Goal: Transaction & Acquisition: Purchase product/service

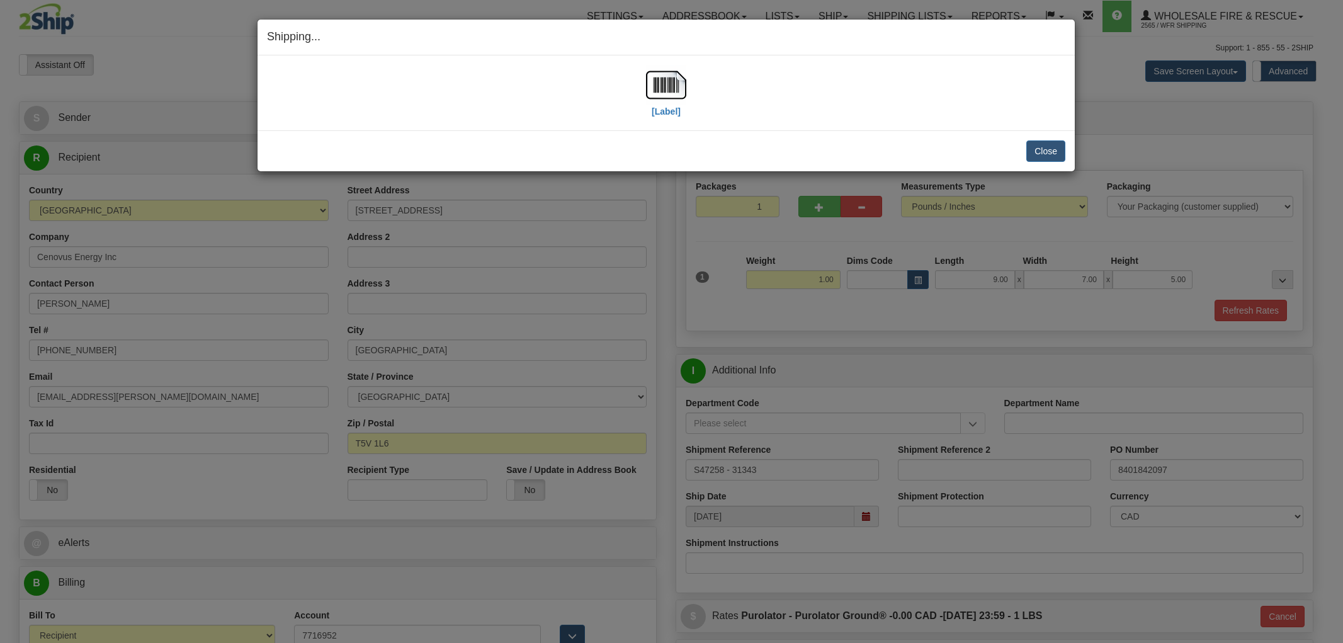
select select "2"
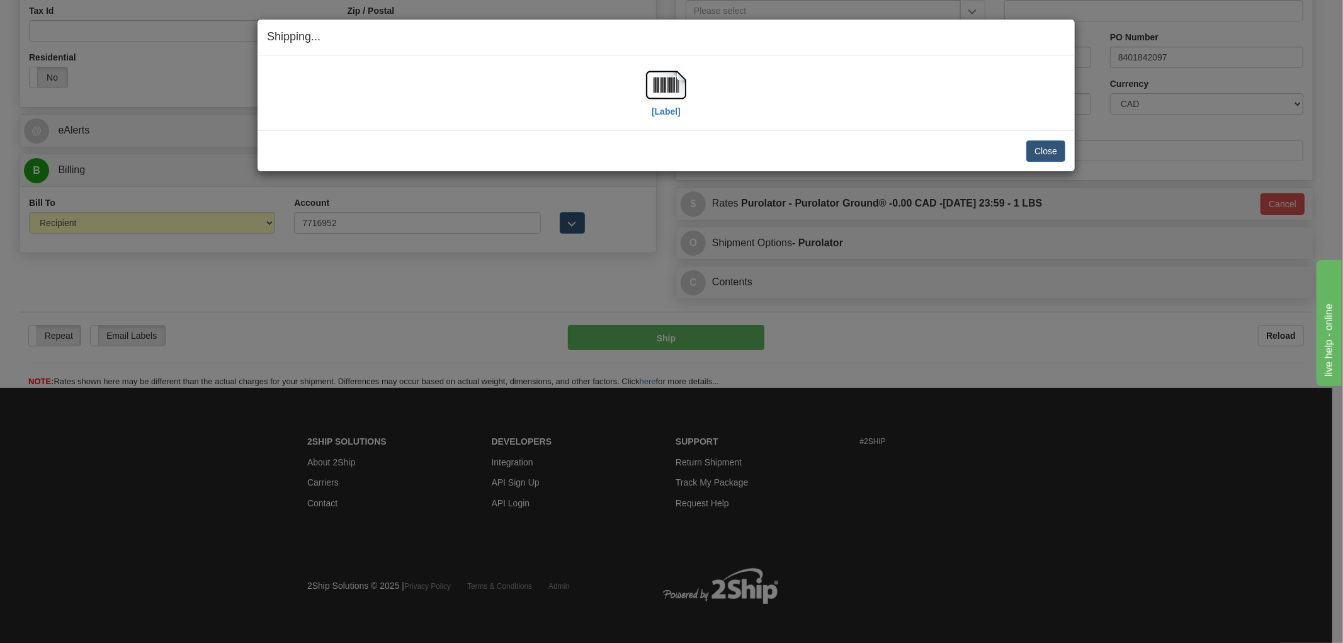
drag, startPoint x: 705, startPoint y: 127, endPoint x: 727, endPoint y: 123, distance: 22.4
click at [705, 126] on div "[Label] IMPORTANT NOTICE Embassy / Consulate / Government Building / Hospital C…" at bounding box center [666, 92] width 817 height 75
click at [1061, 150] on button "Close" at bounding box center [1045, 150] width 39 height 21
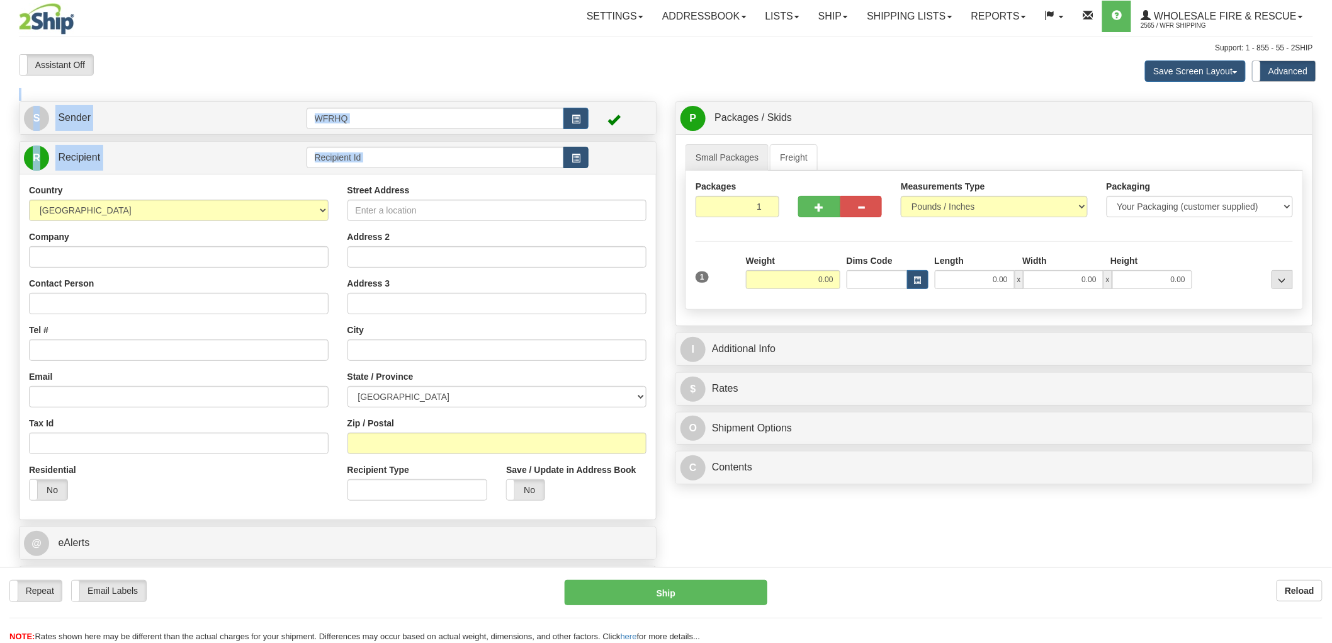
click at [577, 160] on div "Toggle navigation Settings Shipping Preferences Fields Preferences New" at bounding box center [666, 335] width 1332 height 670
click at [577, 160] on span "button" at bounding box center [576, 158] width 9 height 8
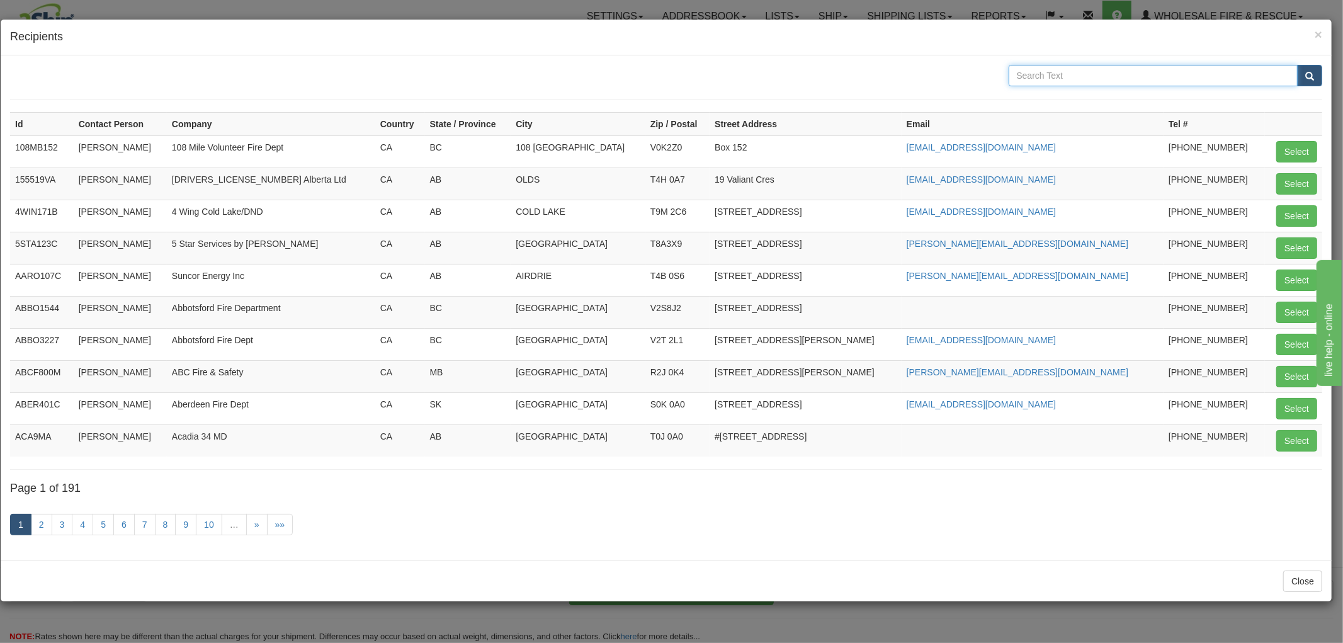
click at [1169, 83] on input "text" at bounding box center [1154, 75] width 290 height 21
type input "White rock"
click at [1297, 65] on button "submit" at bounding box center [1309, 75] width 25 height 21
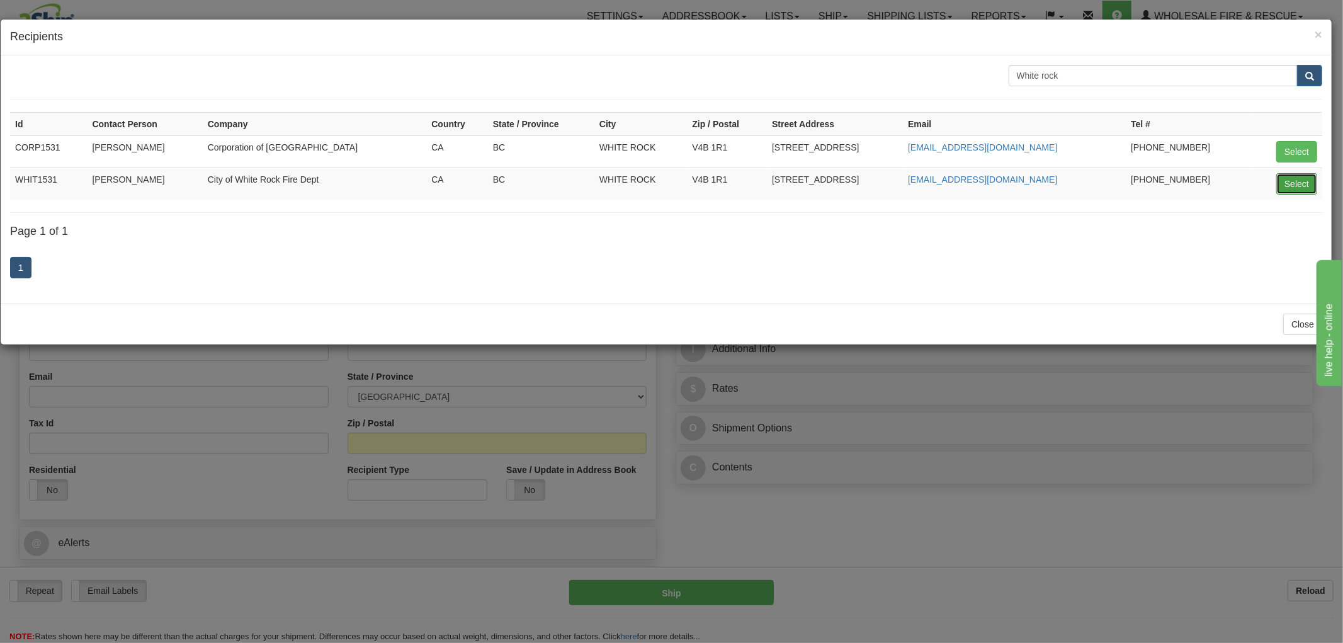
click at [1293, 180] on button "Select" at bounding box center [1296, 183] width 41 height 21
type input "WHIT1531"
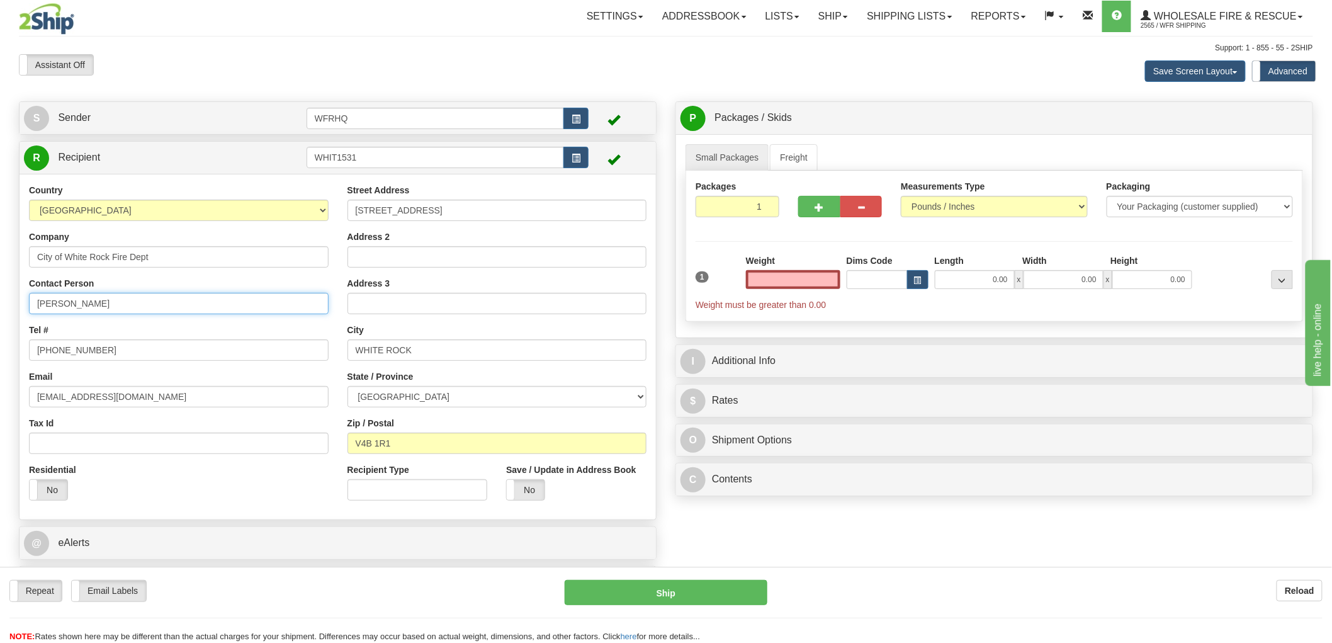
type input "0.00"
drag, startPoint x: 139, startPoint y: 306, endPoint x: -115, endPoint y: 306, distance: 254.4
click at [0, 306] on html "Training Course Close Toggle navigation Settings Shipping Preferences New Sende…" at bounding box center [666, 321] width 1332 height 643
type input "Mike Passas"
drag, startPoint x: 108, startPoint y: 350, endPoint x: 54, endPoint y: 353, distance: 54.9
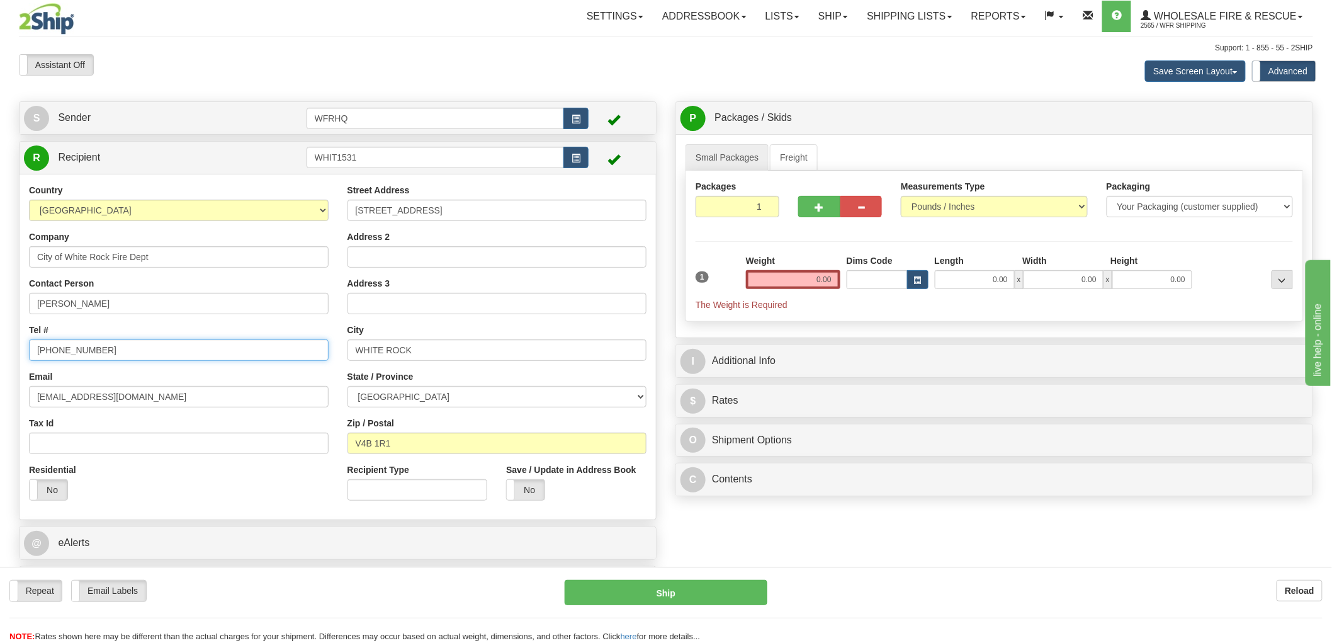
click at [54, 353] on input "604-541-2283" at bounding box center [179, 349] width 300 height 21
type input "604-541-2121"
click at [809, 281] on input "0.00" at bounding box center [793, 279] width 94 height 19
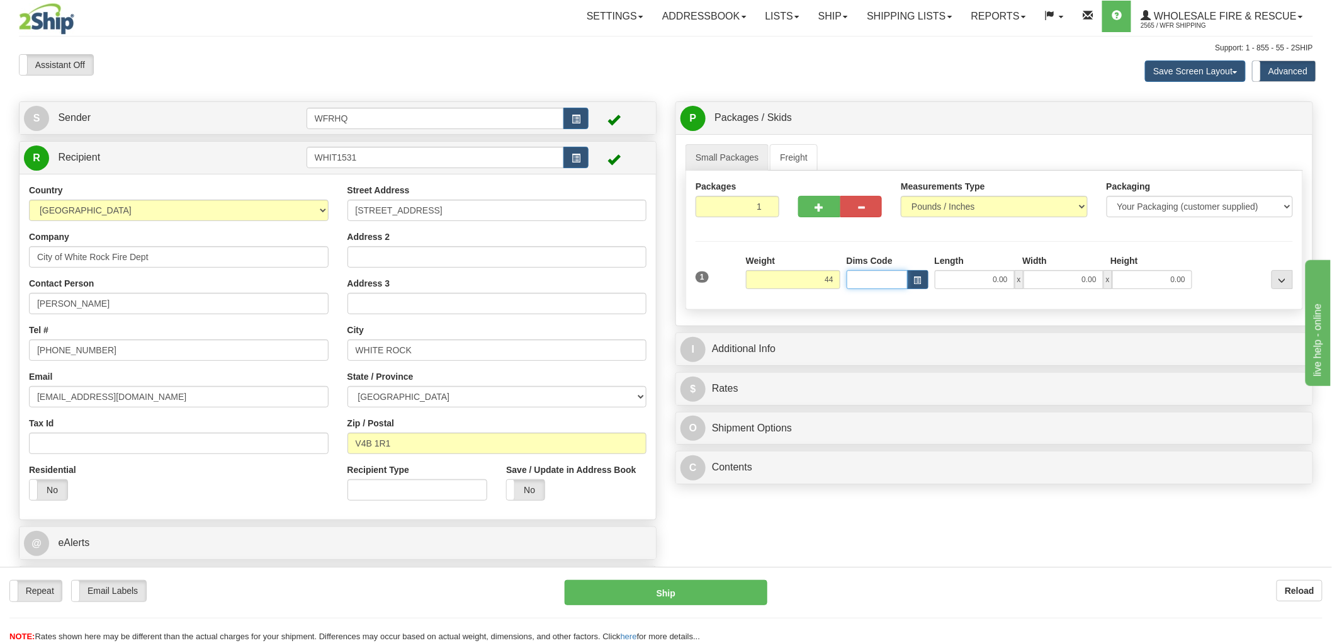
type input "44.00"
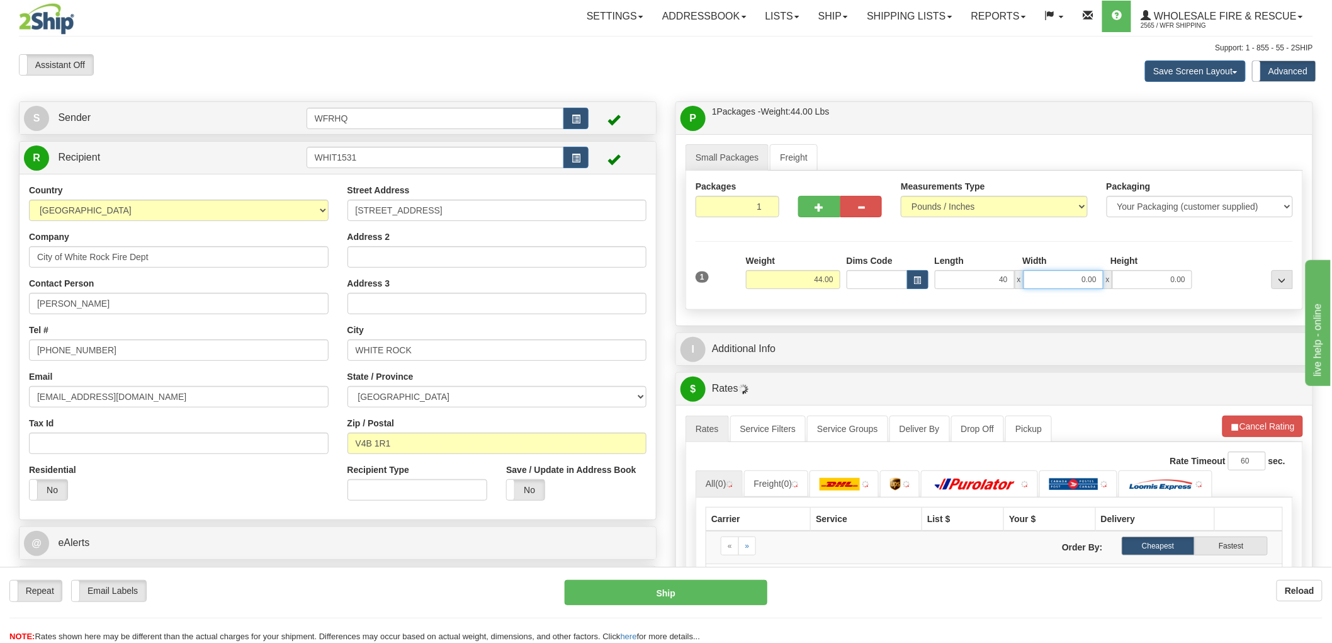
type input "40.00"
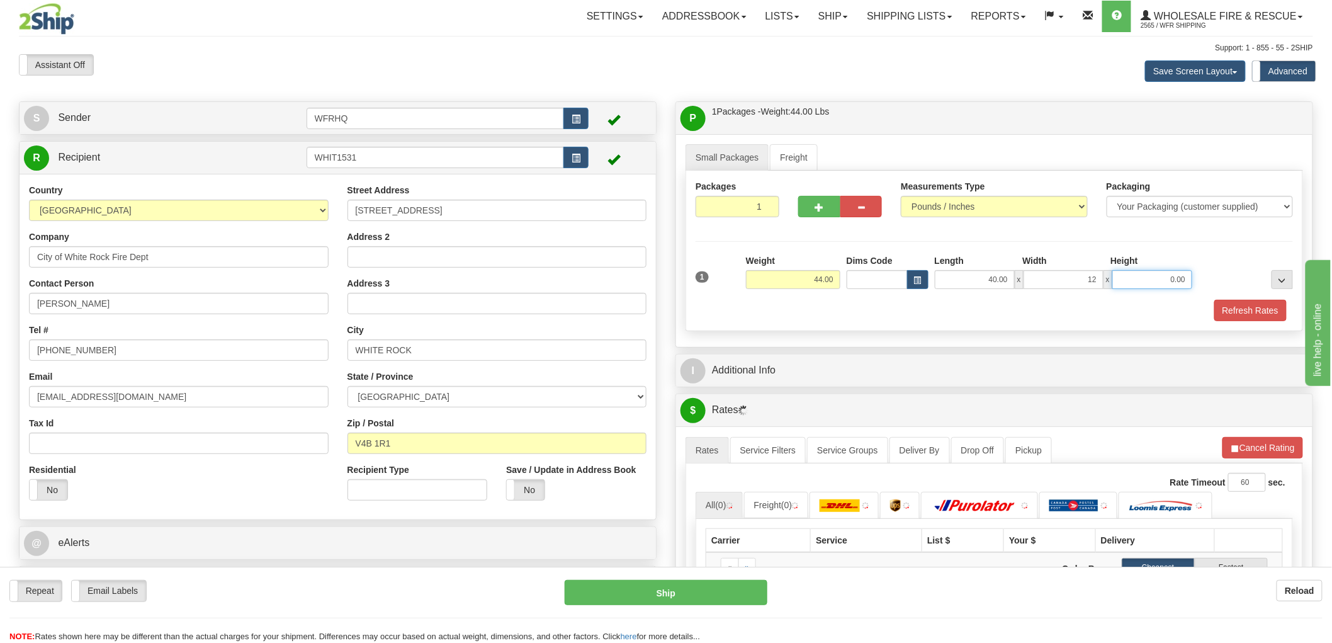
type input "12.00"
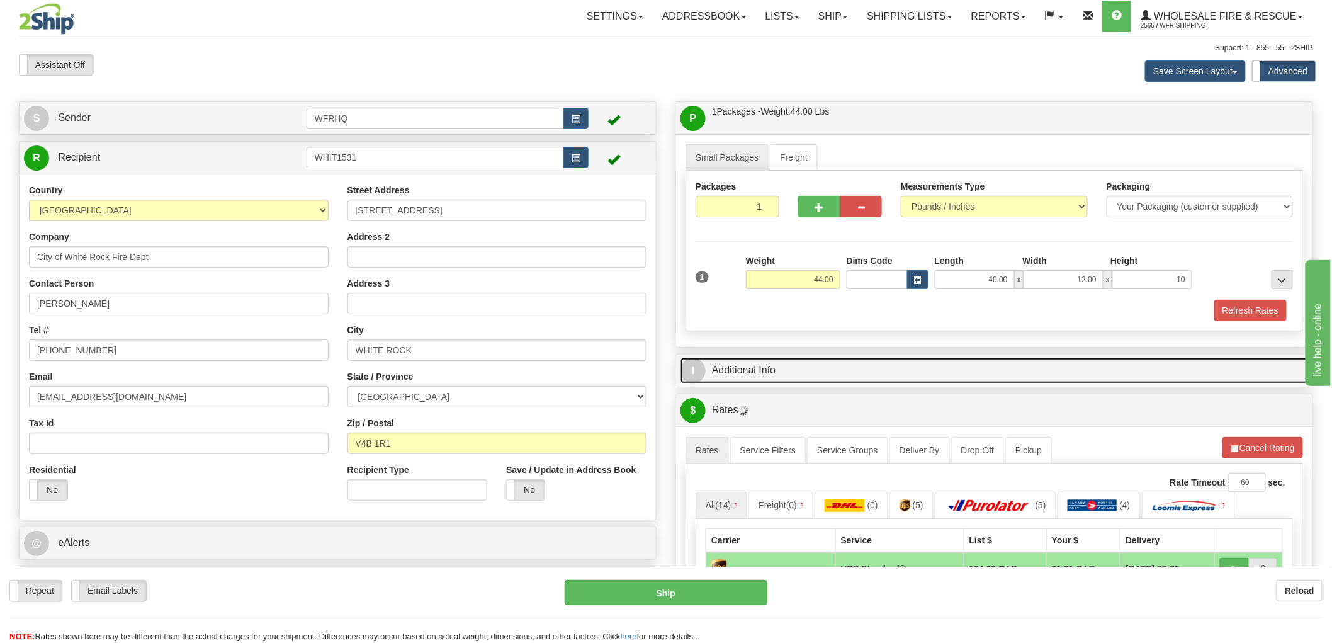
type input "10.00"
click at [769, 377] on link "I Additional Info" at bounding box center [995, 371] width 628 height 26
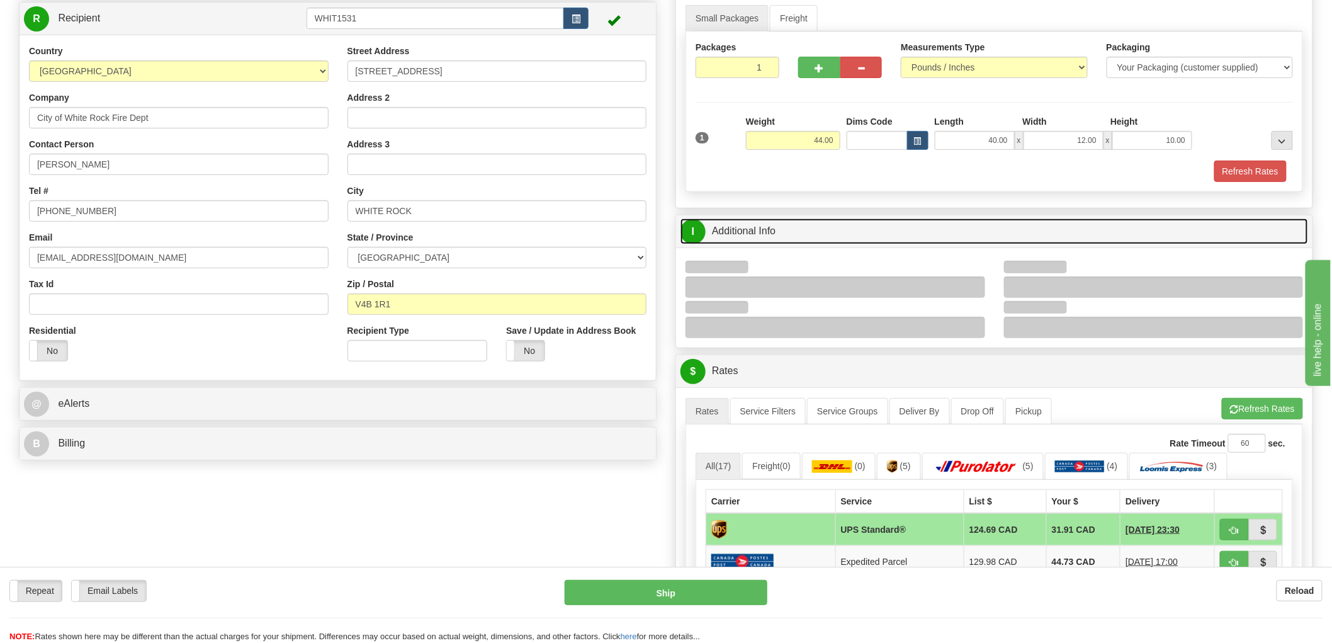
scroll to position [140, 0]
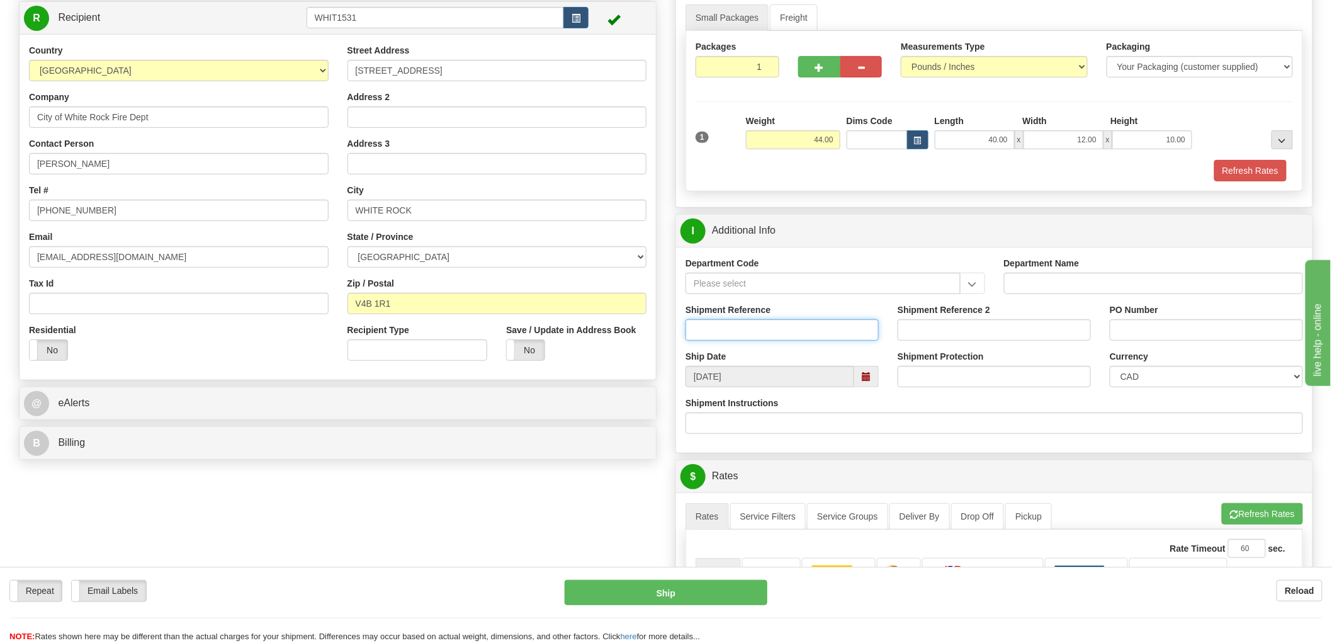
click at [763, 331] on input "Shipment Reference" at bounding box center [782, 329] width 193 height 21
click at [796, 332] on input "S47213" at bounding box center [782, 329] width 193 height 21
type input "S47213 - 31326"
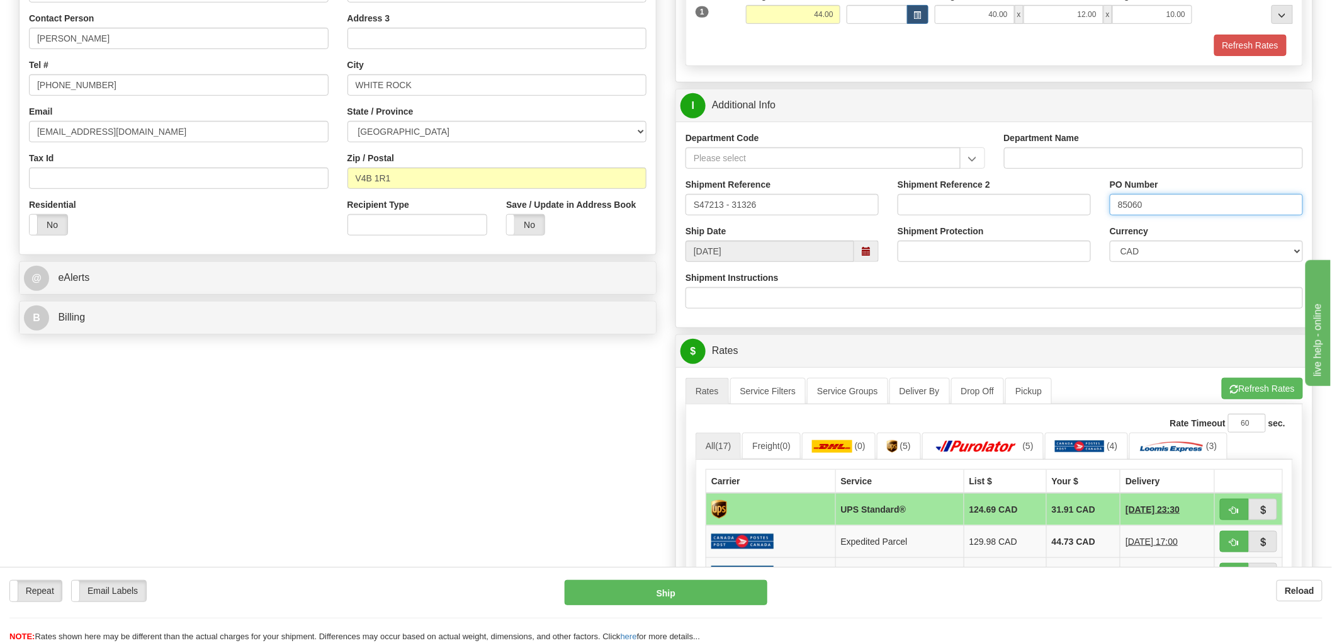
scroll to position [419, 0]
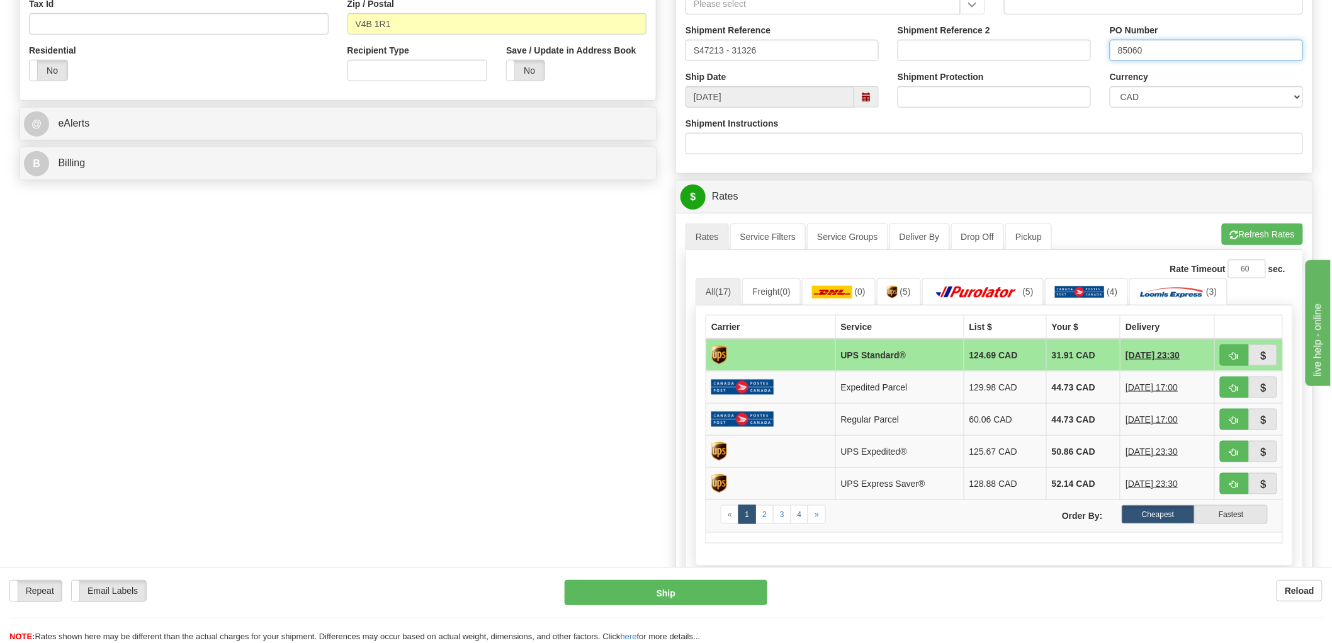
type input "85060"
click at [1239, 360] on span "button" at bounding box center [1234, 356] width 9 height 8
type input "11"
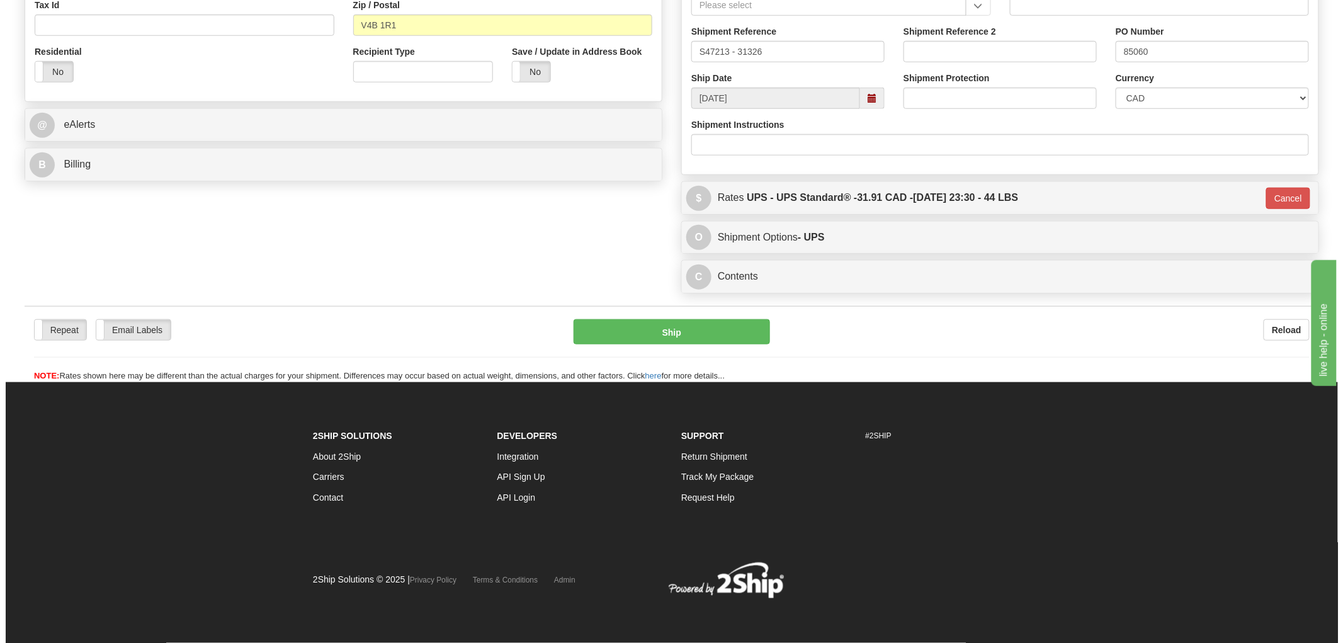
scroll to position [418, 0]
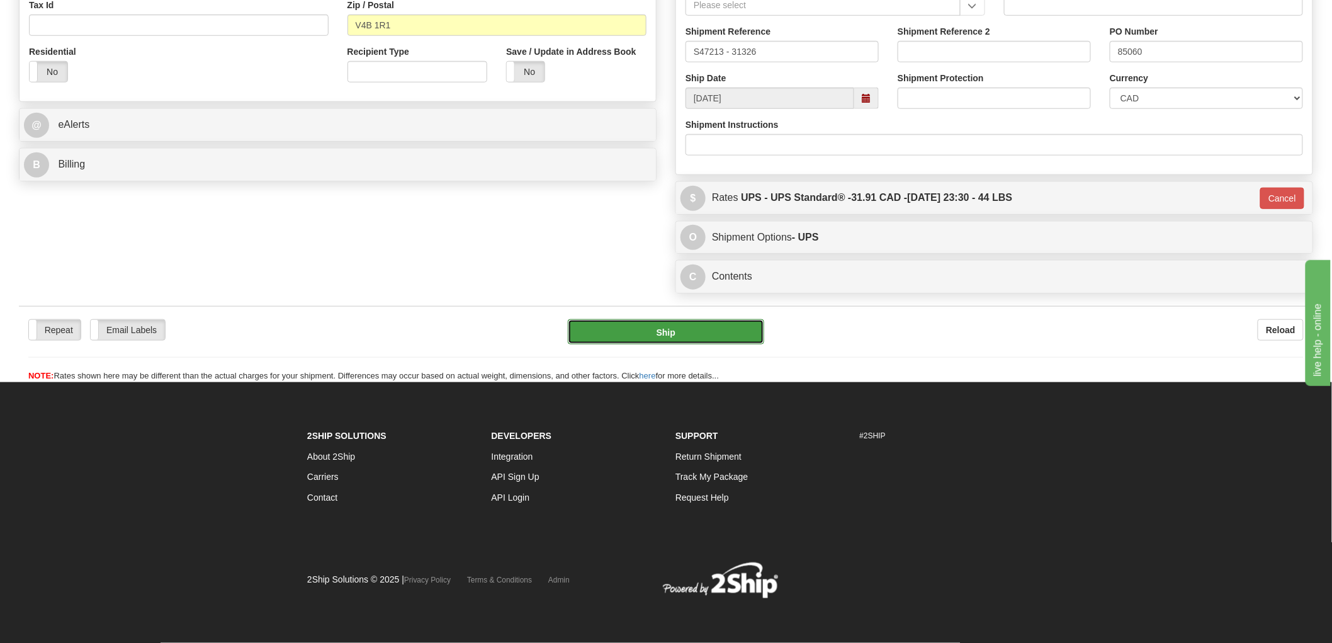
click at [657, 339] on button "Ship" at bounding box center [666, 331] width 197 height 25
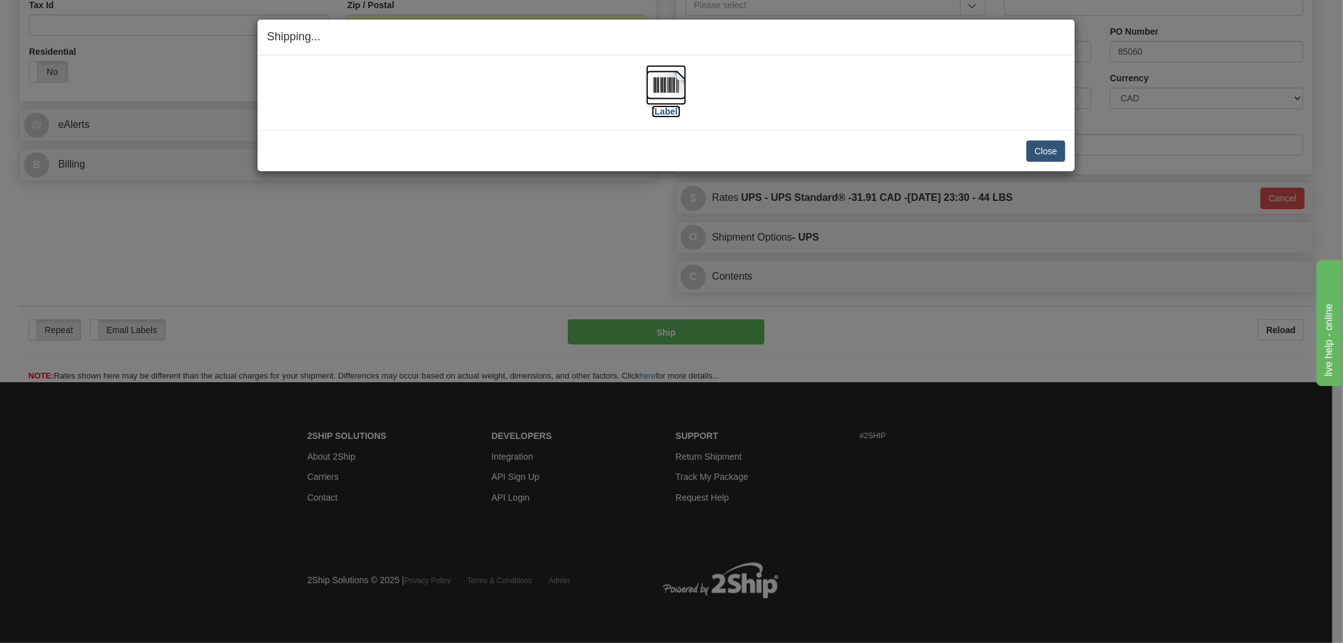
click at [672, 86] on img at bounding box center [666, 85] width 40 height 40
click at [820, 130] on div "Shipping... Your SHIPMENT will EXPIRE in [Label] IMPORTANT NOTICE Embassy / Con…" at bounding box center [666, 95] width 819 height 153
click at [1055, 156] on button "Close" at bounding box center [1045, 150] width 39 height 21
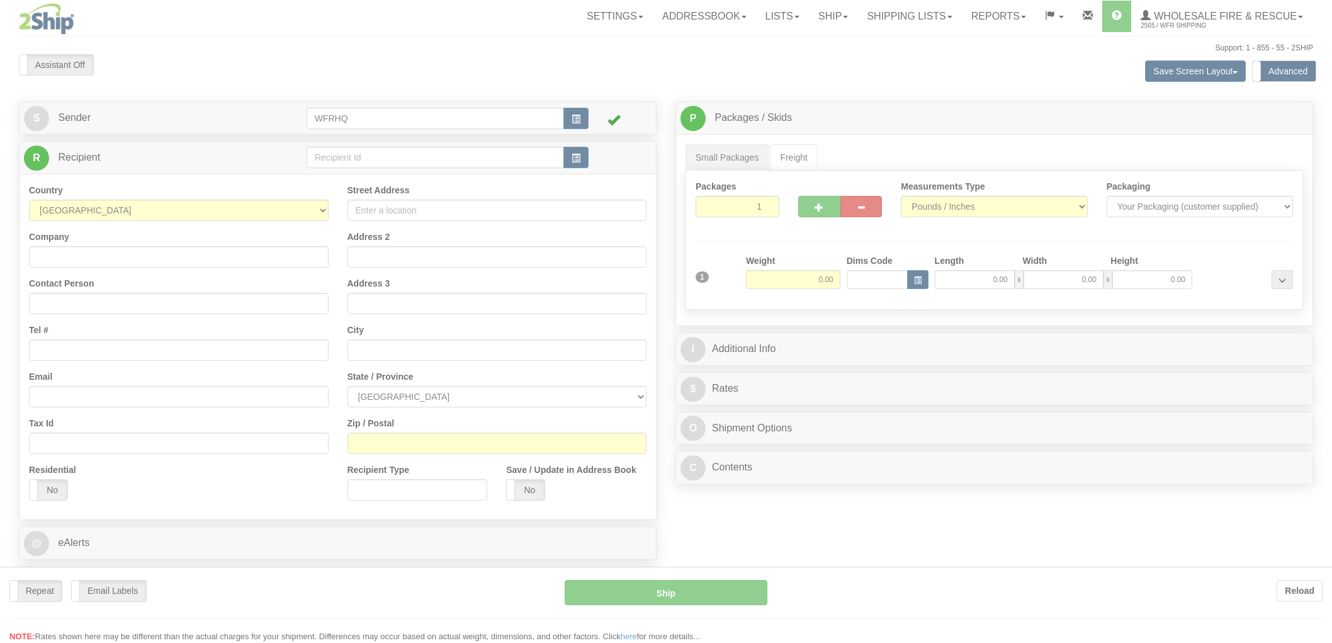
click at [576, 162] on div at bounding box center [666, 321] width 1332 height 643
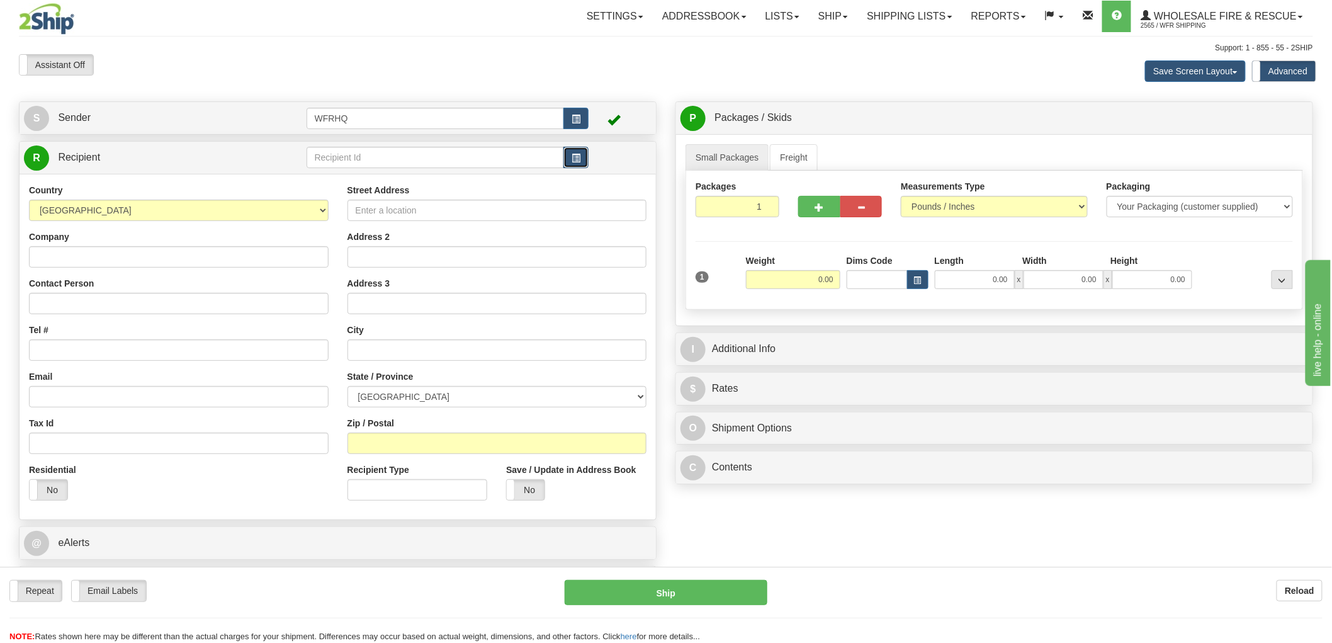
click at [577, 161] on span "button" at bounding box center [576, 158] width 9 height 8
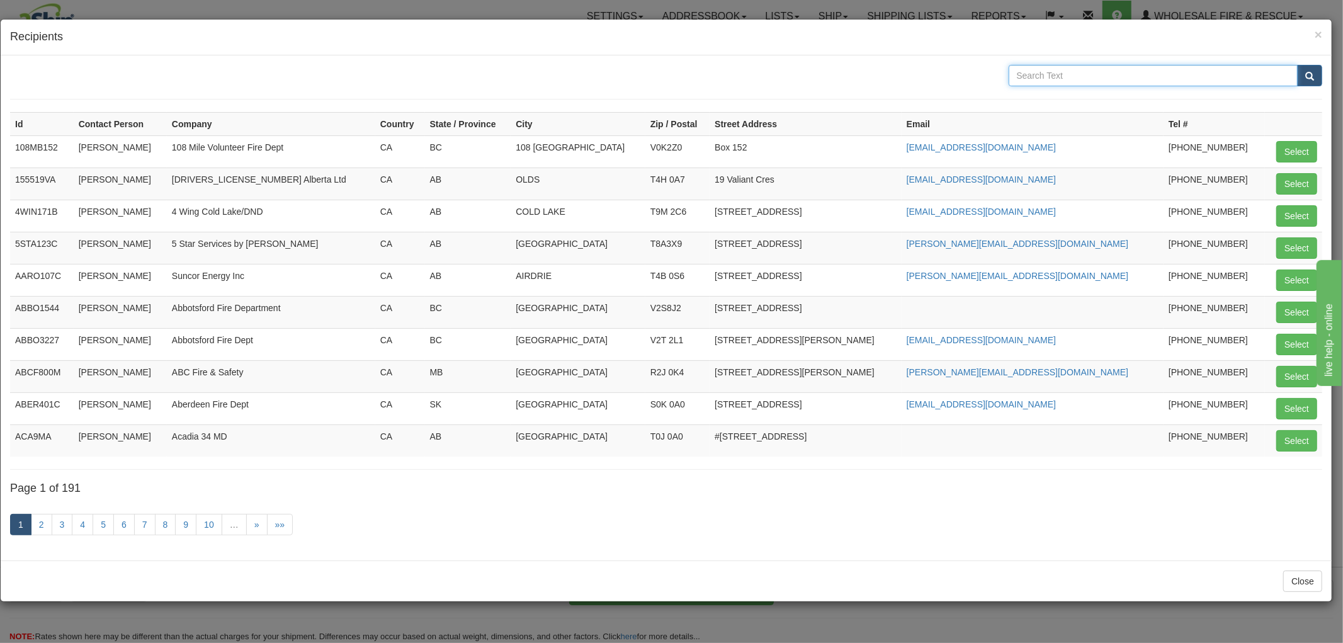
click at [1130, 71] on input "text" at bounding box center [1154, 75] width 290 height 21
type input "High River"
click at [1297, 65] on button "submit" at bounding box center [1309, 75] width 25 height 21
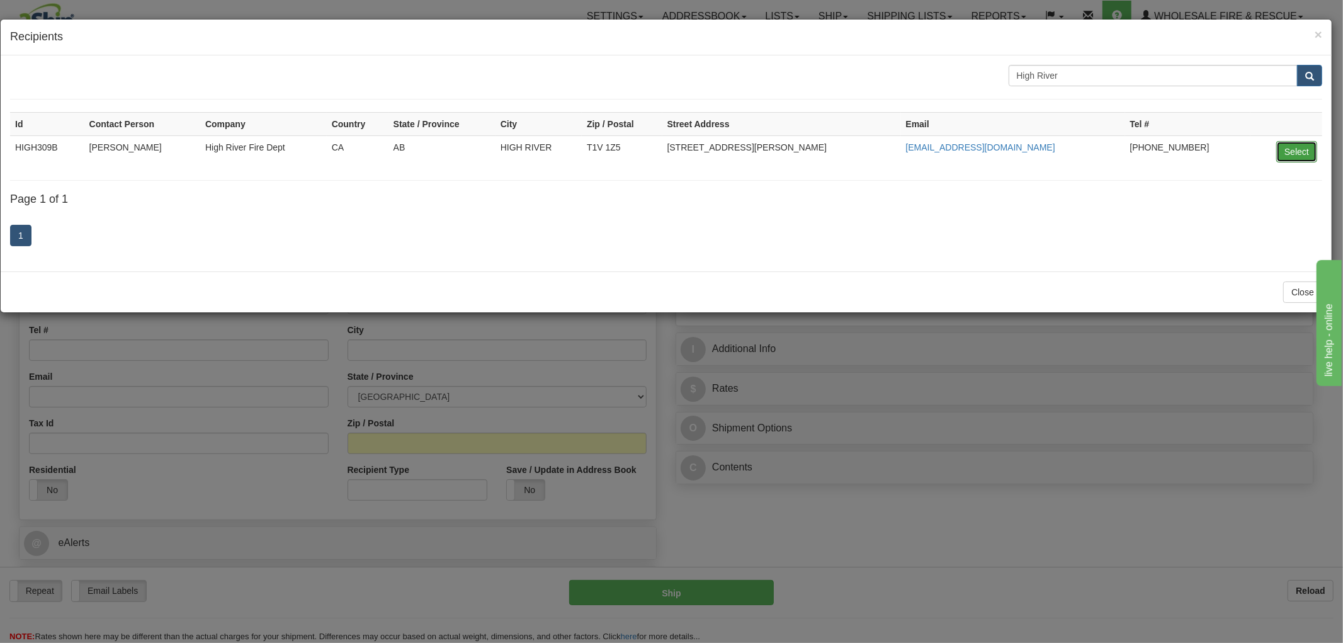
click at [1294, 144] on button "Select" at bounding box center [1296, 151] width 41 height 21
type input "HIGH309B"
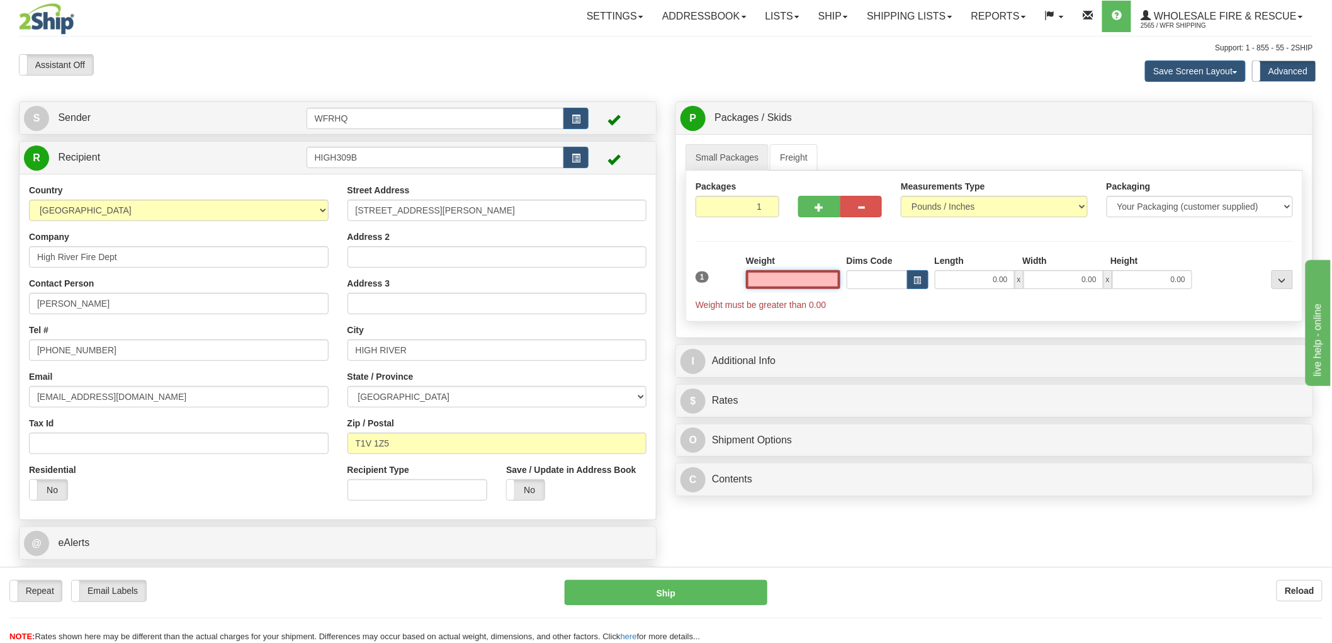
click at [798, 281] on input "text" at bounding box center [793, 279] width 94 height 19
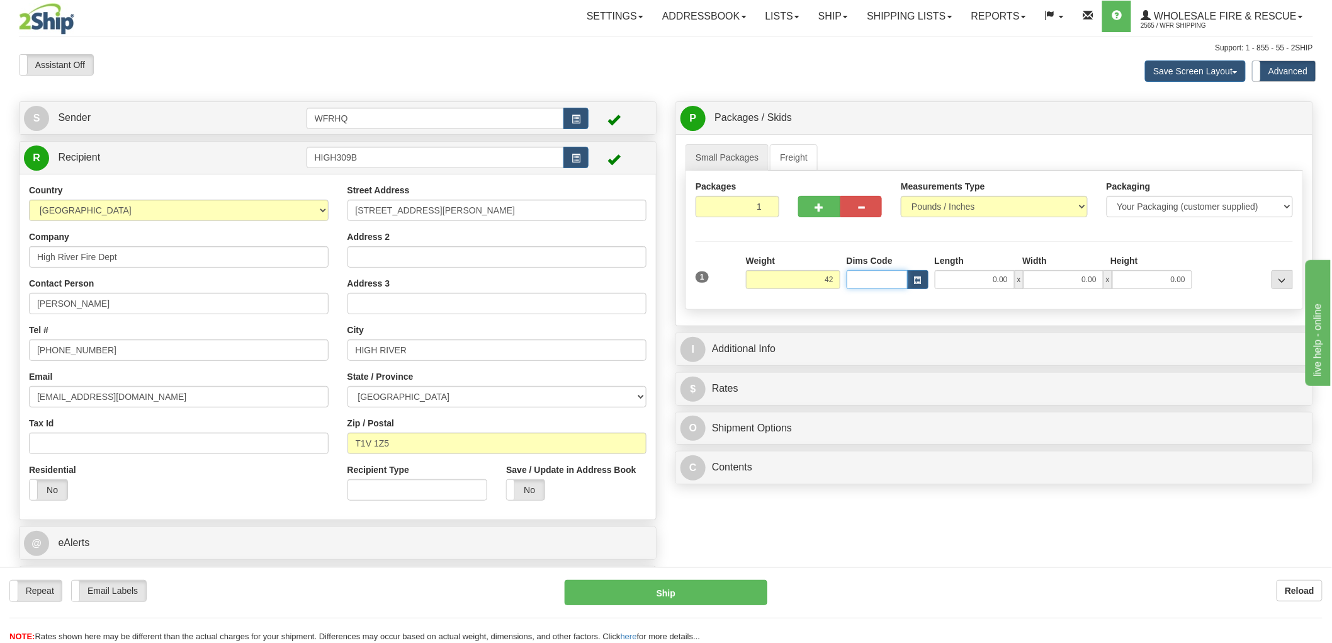
type input "42.00"
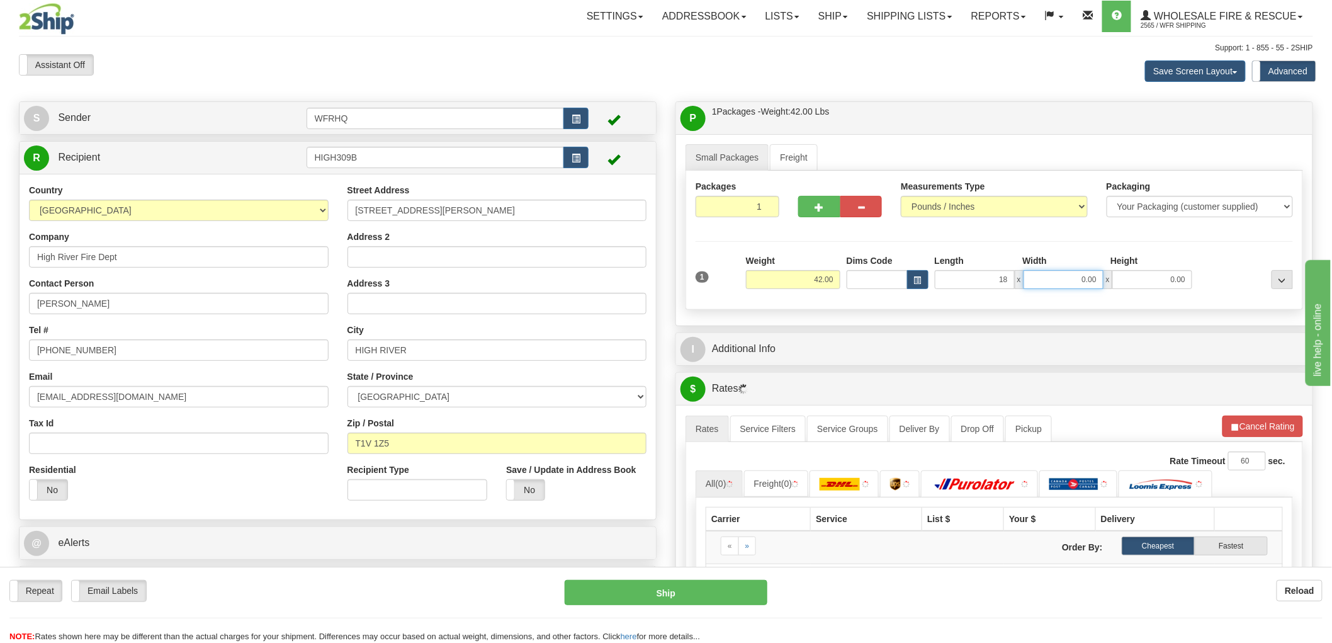
type input "18.00"
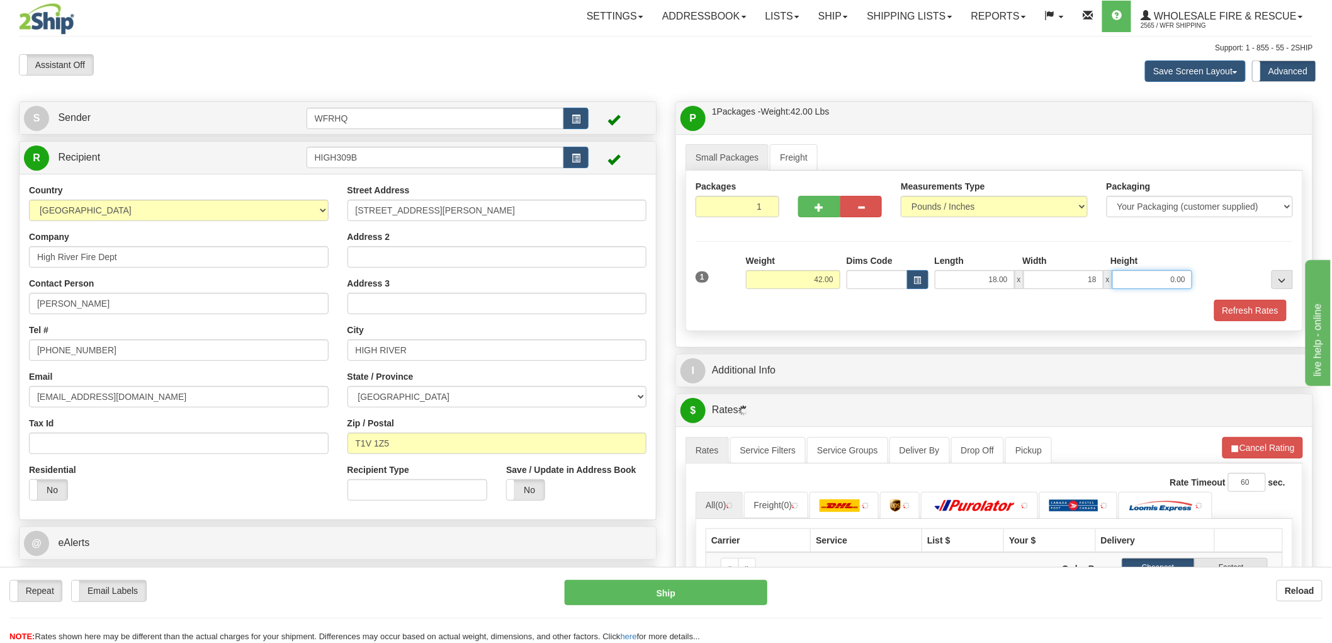
type input "18.00"
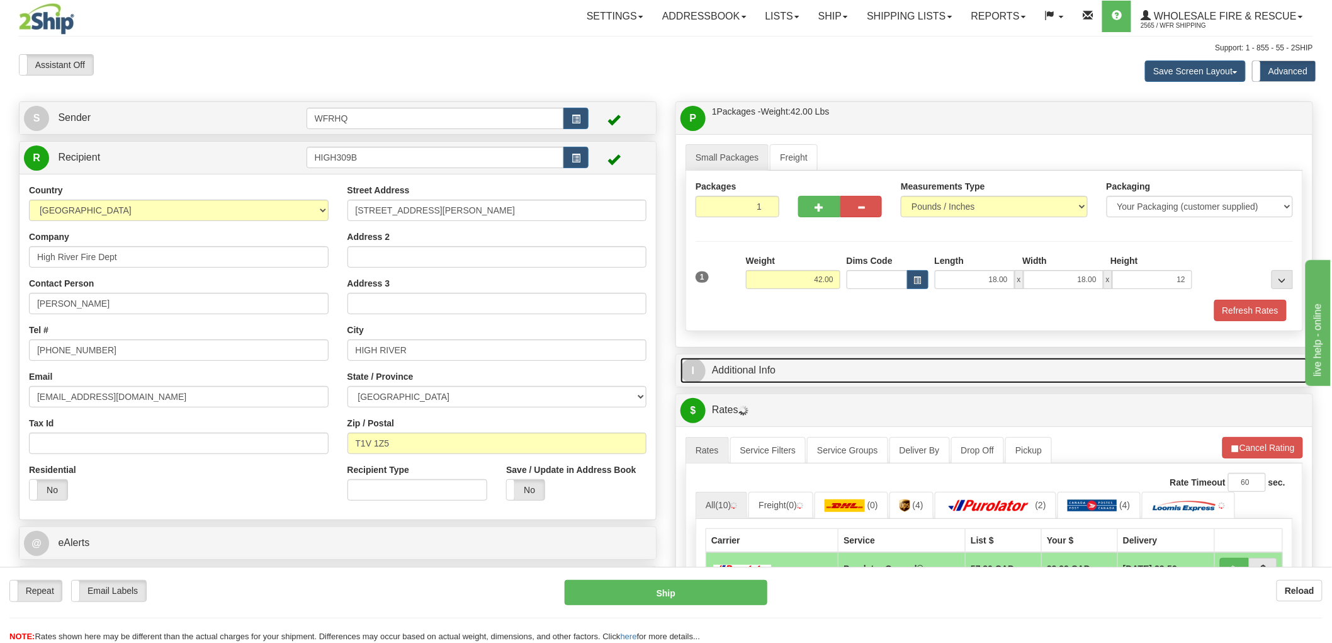
type input "12.00"
click at [740, 372] on link "I Additional Info" at bounding box center [995, 371] width 628 height 26
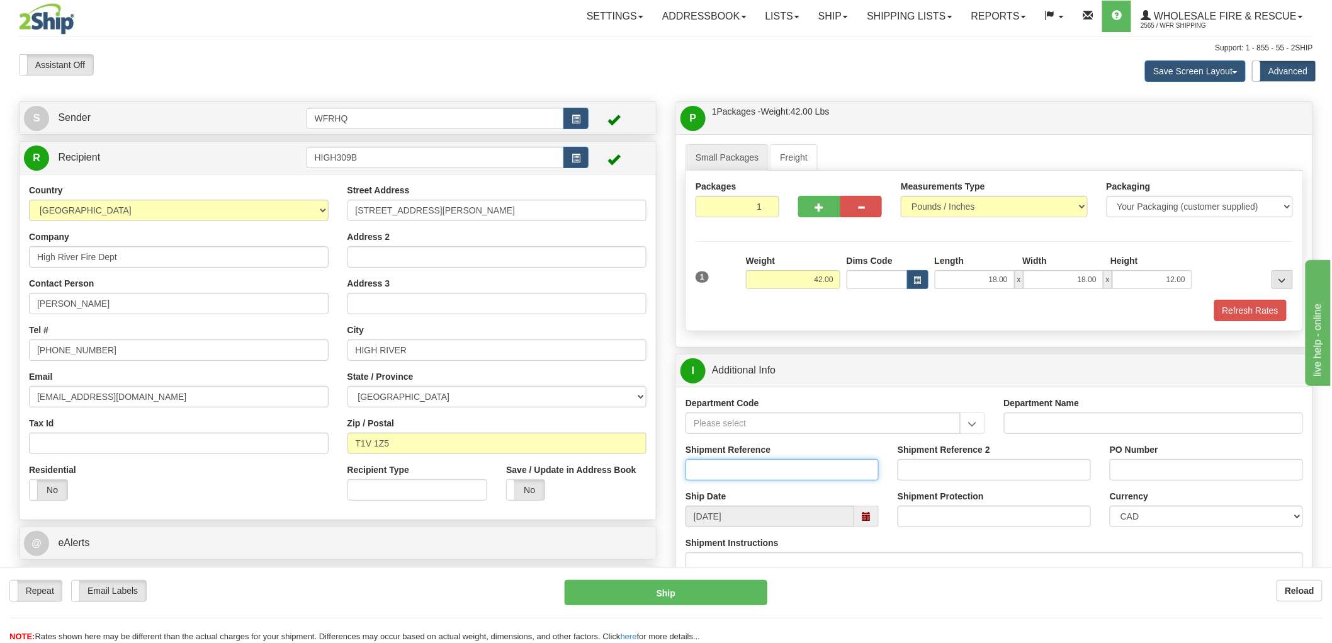
click at [747, 463] on input "Shipment Reference" at bounding box center [782, 469] width 193 height 21
type input "S47415 - 31331"
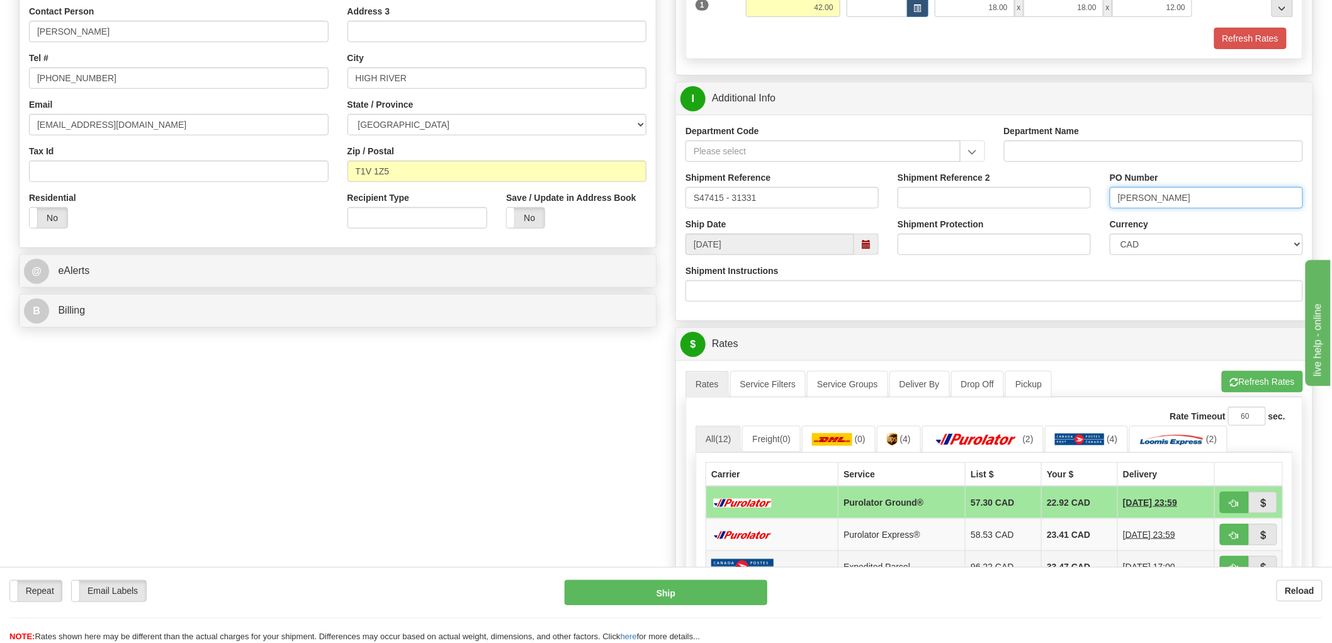
scroll to position [419, 0]
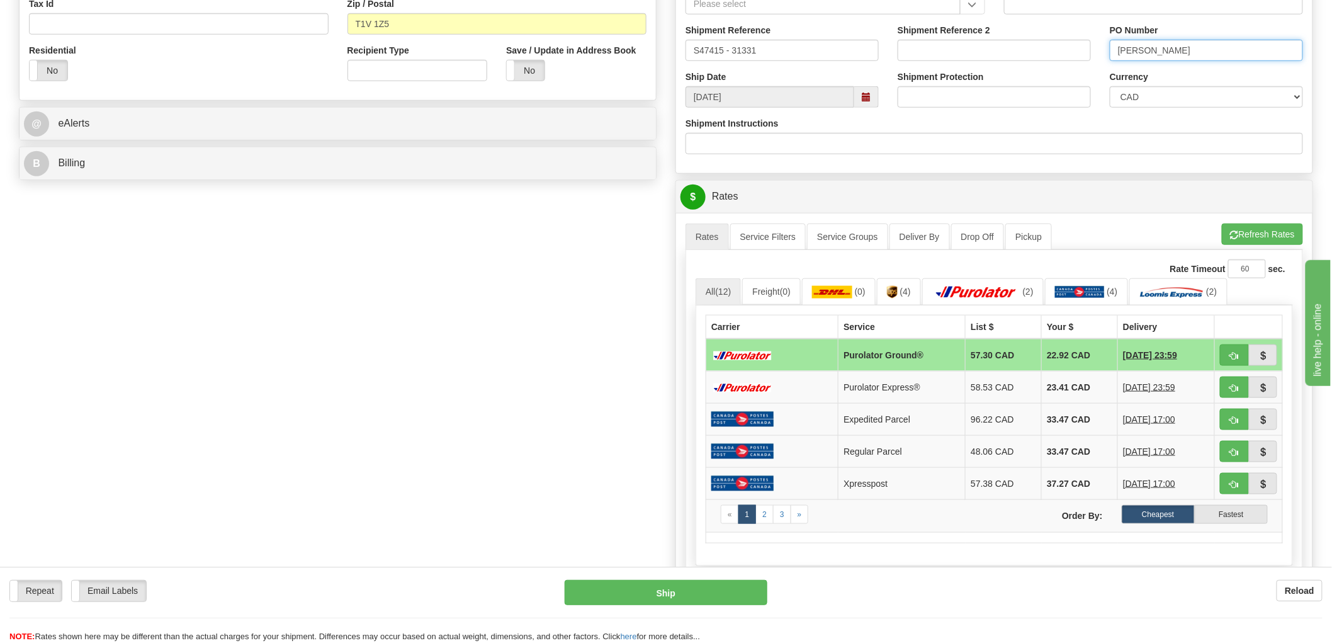
type input "Steve"
click at [1228, 359] on button "button" at bounding box center [1234, 354] width 29 height 21
type input "260"
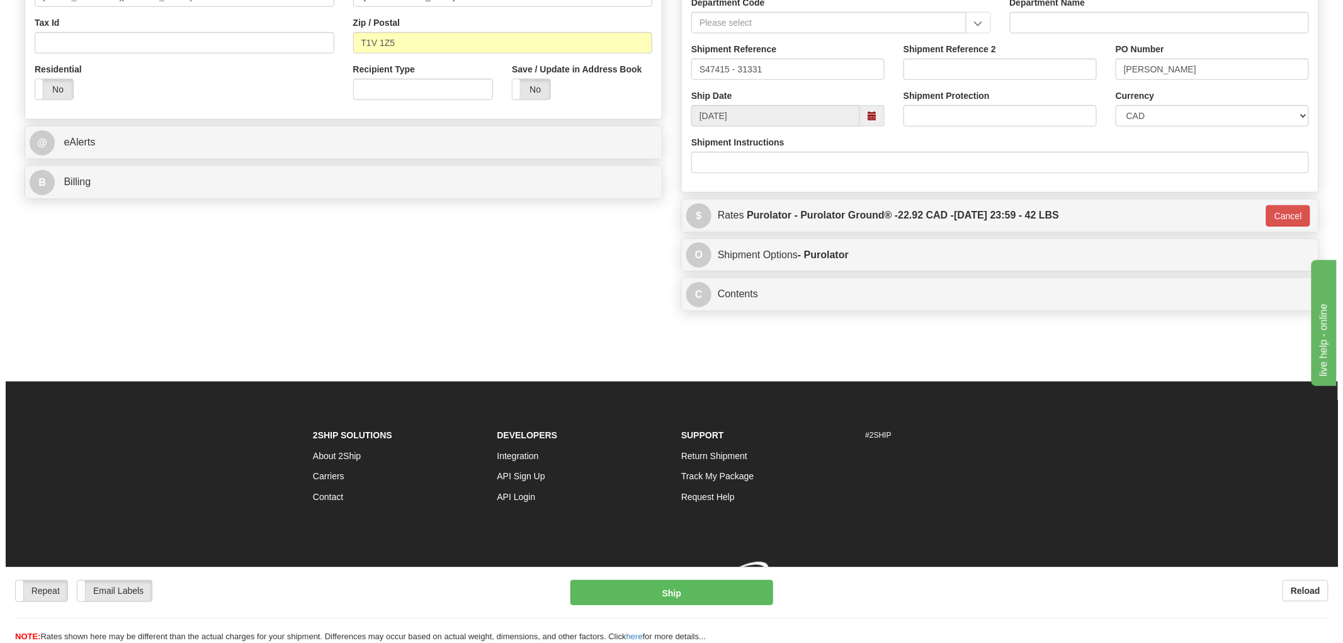
scroll to position [412, 0]
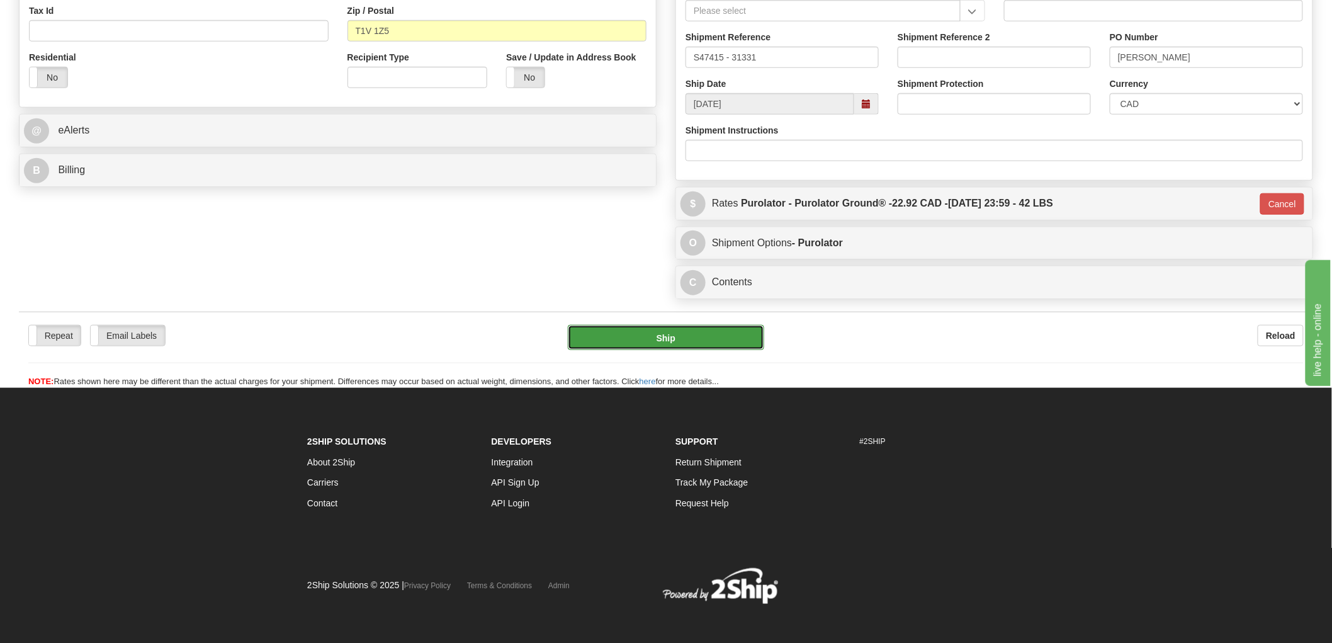
click at [665, 340] on button "Ship" at bounding box center [666, 337] width 197 height 25
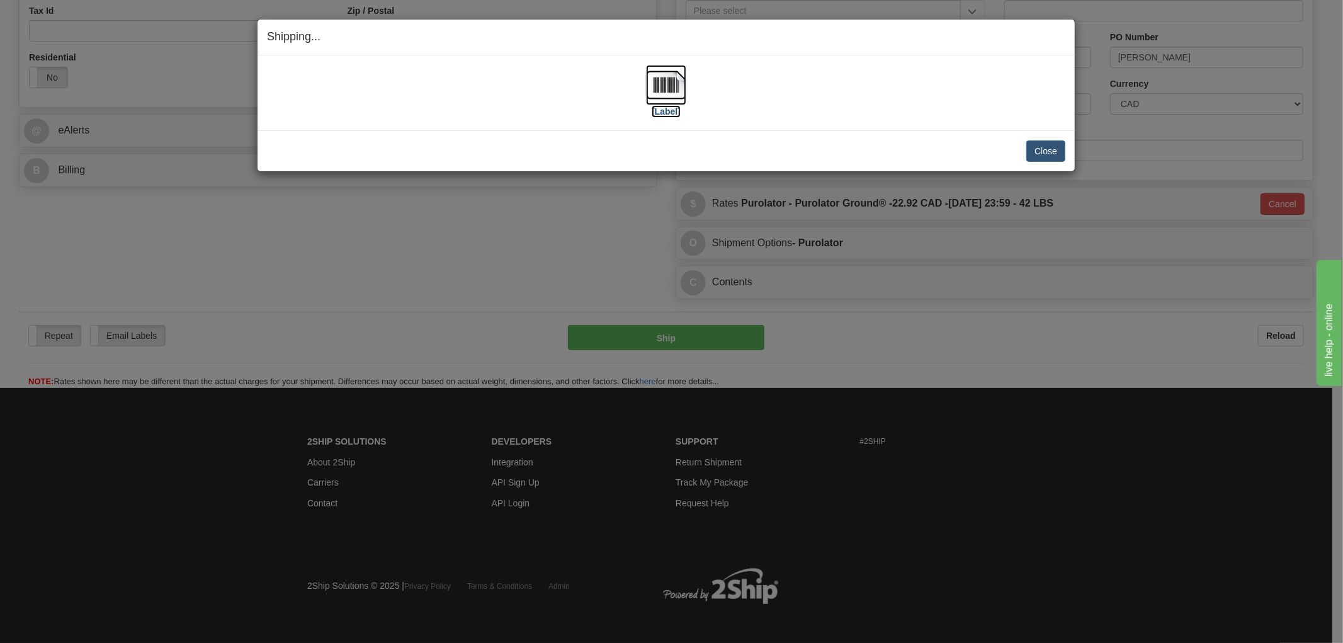
click at [659, 72] on img at bounding box center [666, 85] width 40 height 40
click at [865, 142] on div "Close Cancel" at bounding box center [666, 150] width 798 height 21
click at [1028, 149] on button "Close" at bounding box center [1045, 150] width 39 height 21
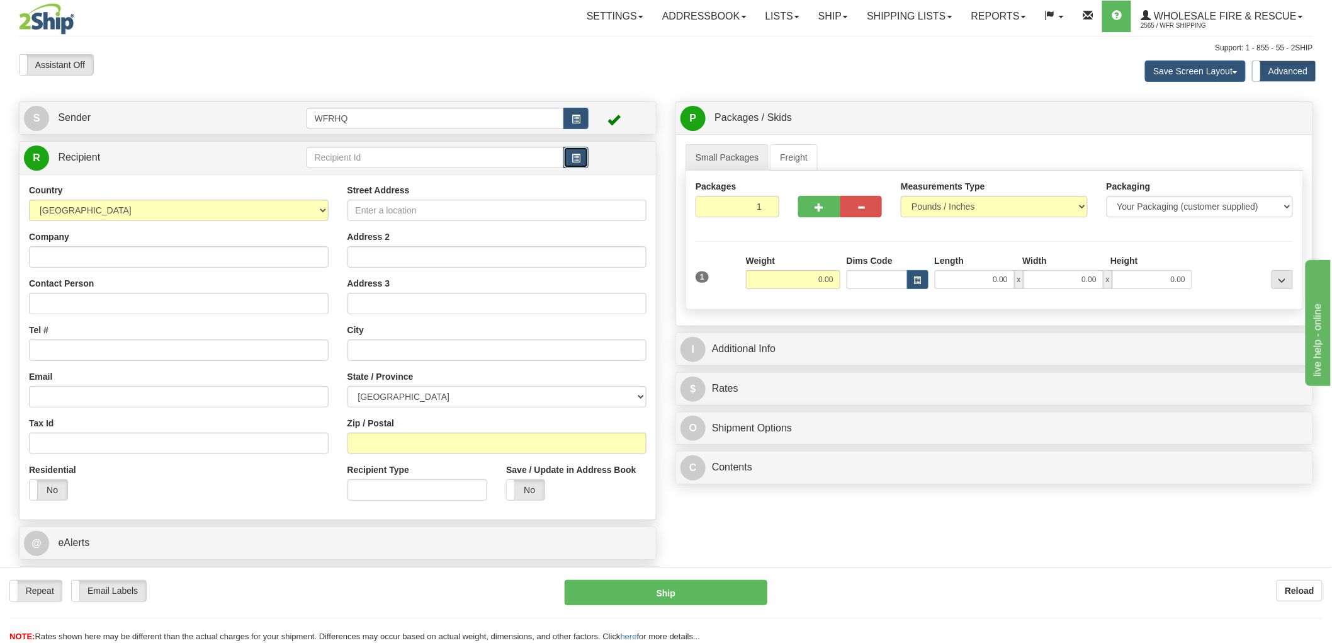
click at [584, 159] on button "button" at bounding box center [576, 157] width 25 height 21
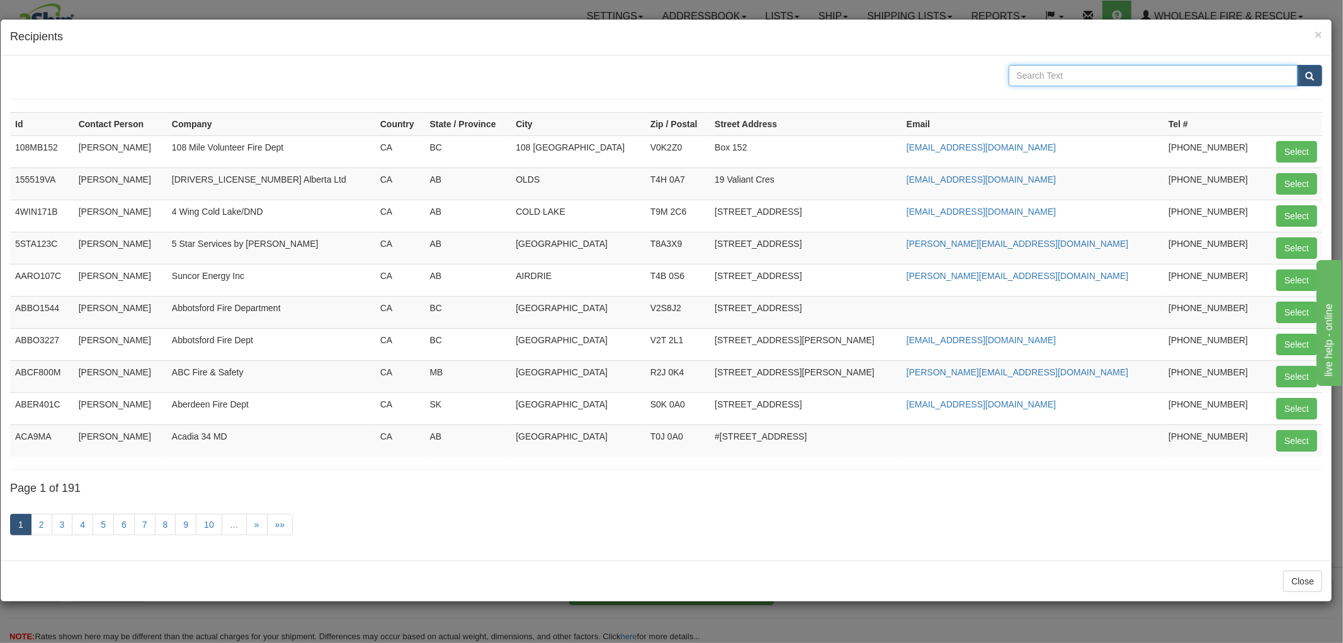
click at [1137, 76] on input "text" at bounding box center [1154, 75] width 290 height 21
type input "S"
type input "Crescent Valley"
click at [1297, 65] on button "submit" at bounding box center [1309, 75] width 25 height 21
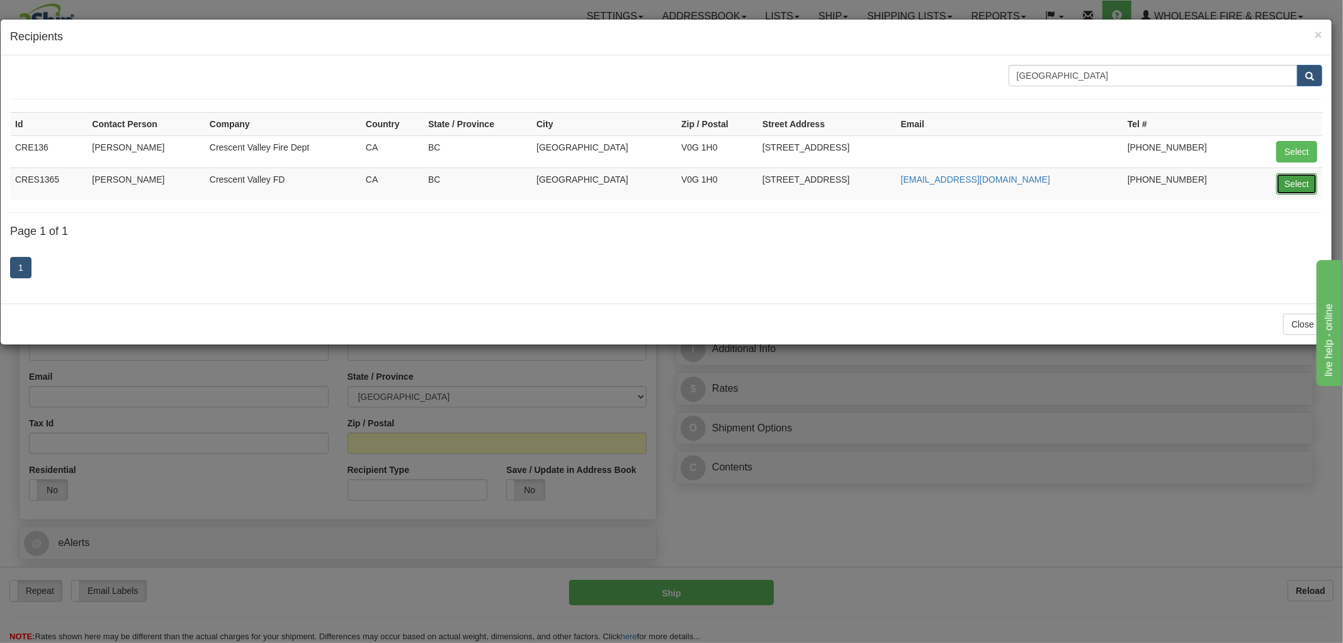
click at [1308, 178] on button "Select" at bounding box center [1296, 183] width 41 height 21
type input "CRES1365"
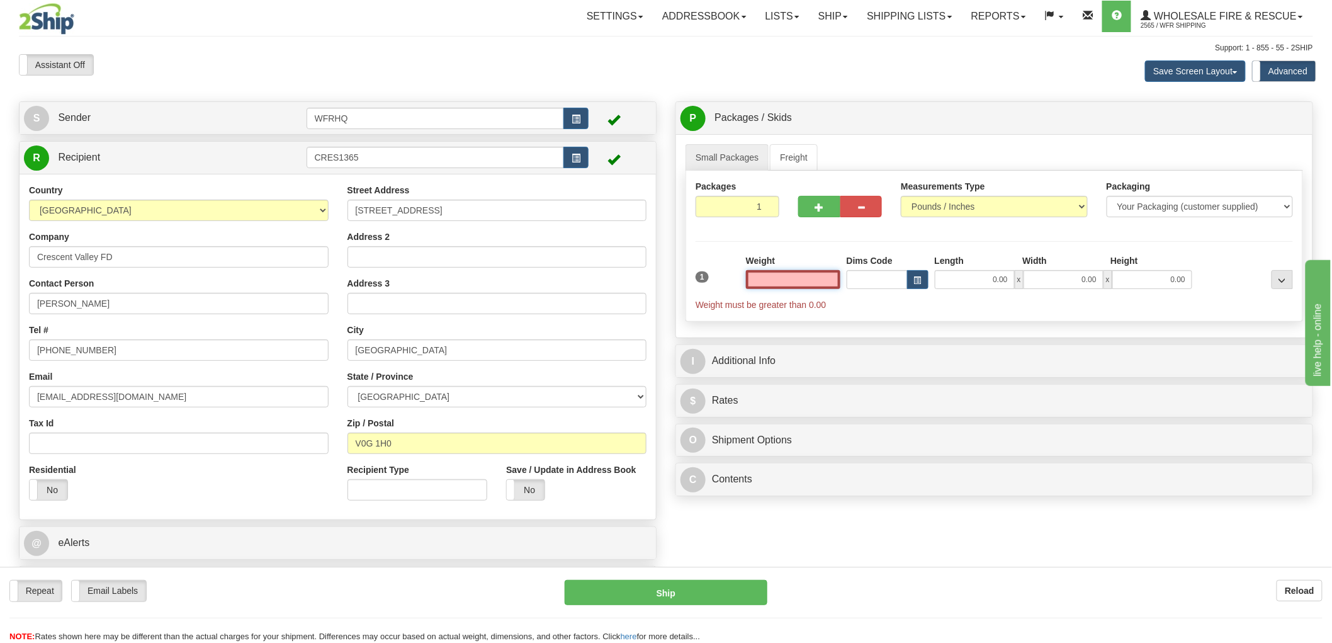
click at [804, 280] on input "text" at bounding box center [793, 279] width 94 height 19
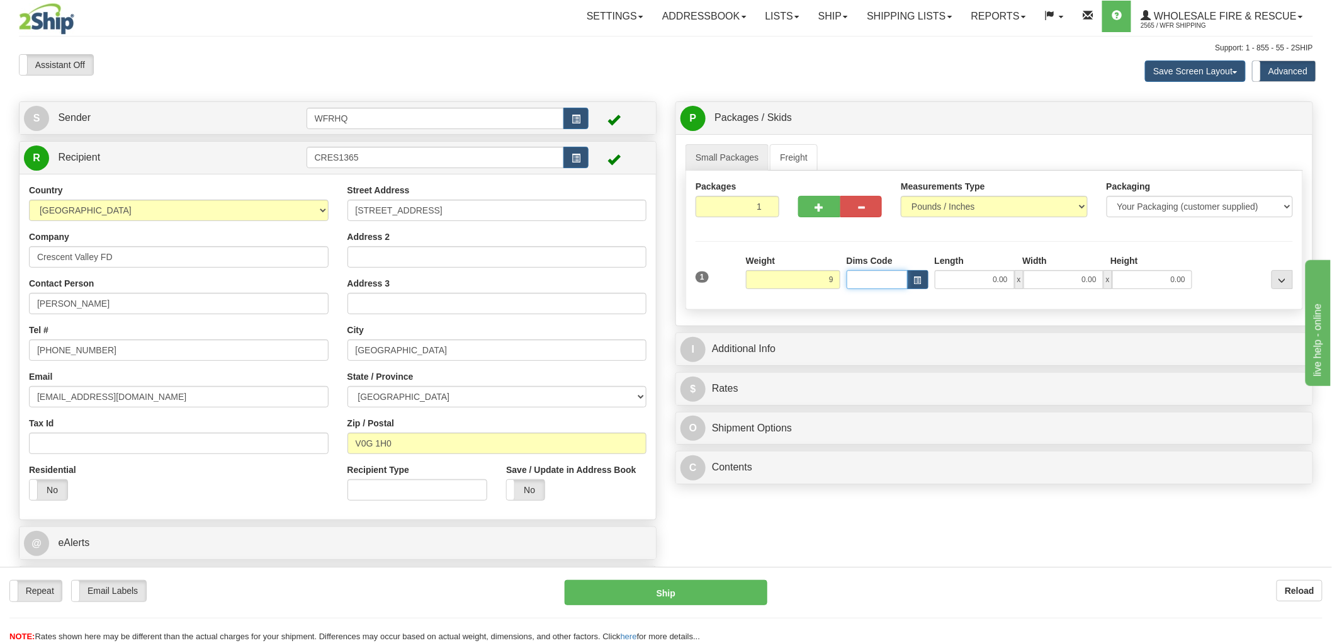
type input "9.00"
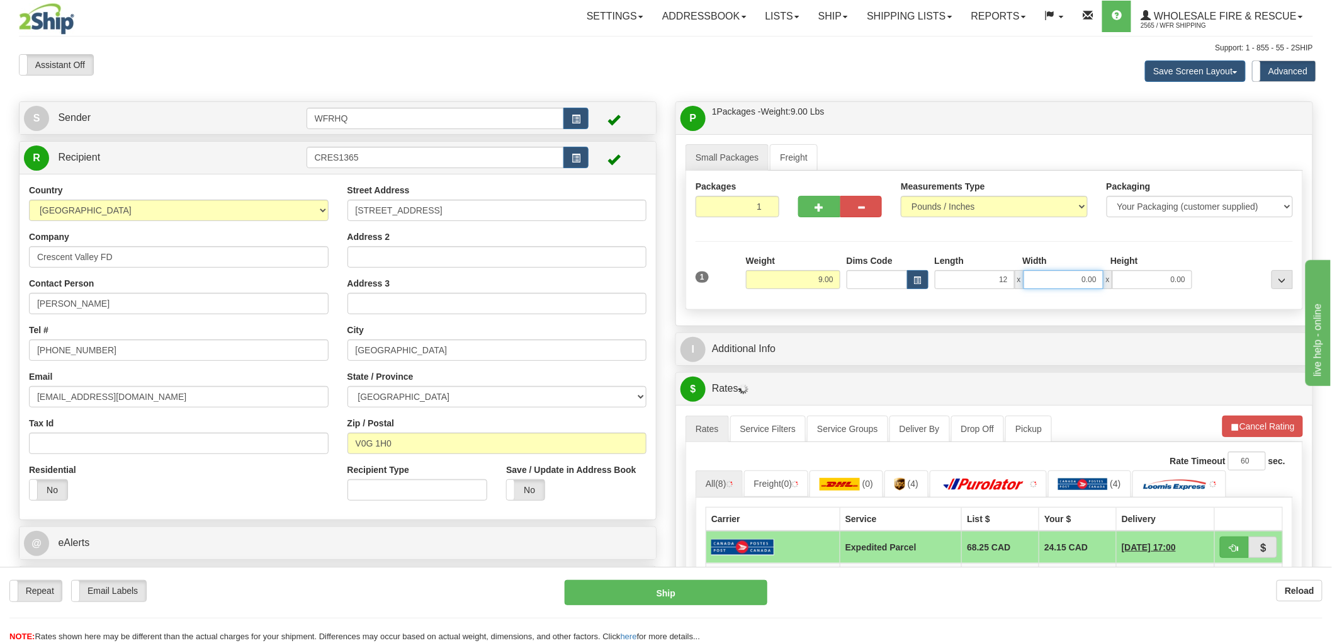
type input "12.00"
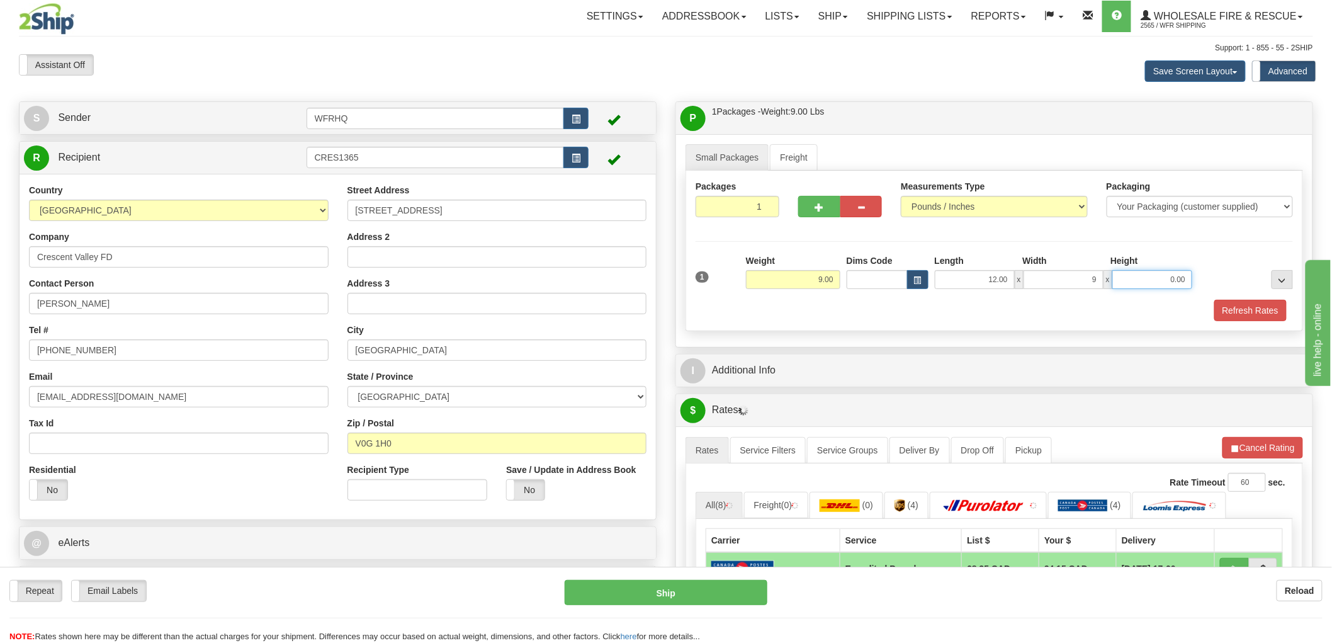
type input "9.00"
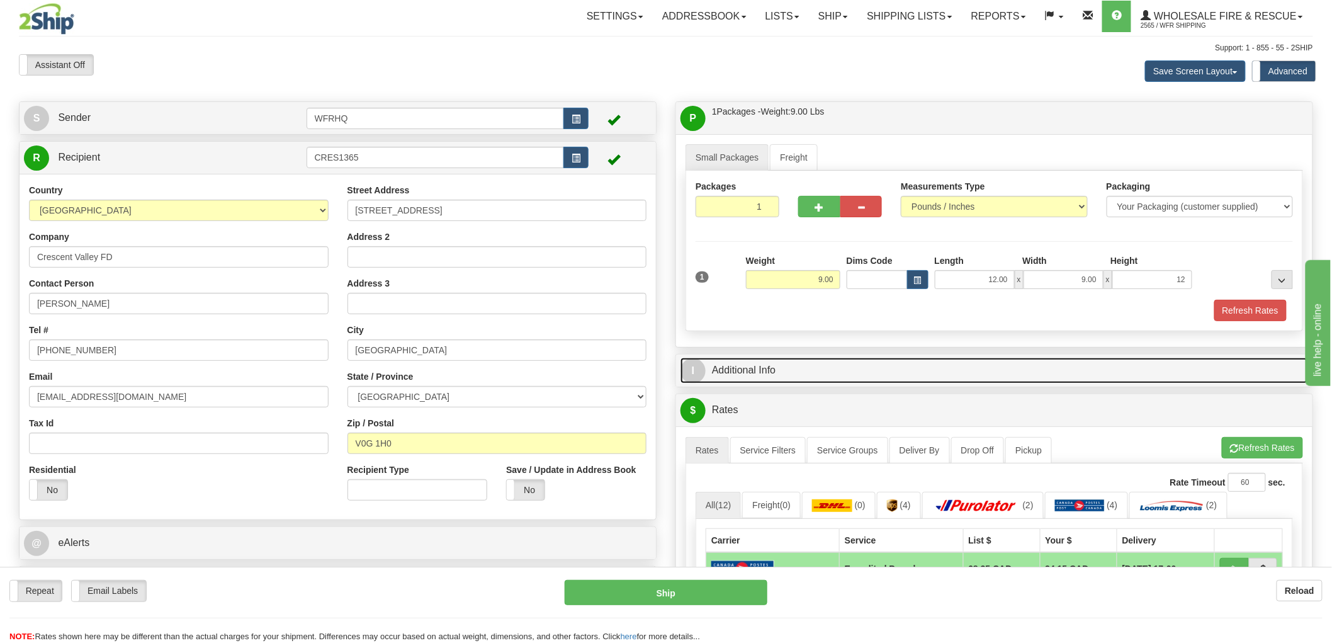
type input "12.00"
click at [743, 367] on link "I Additional Info" at bounding box center [995, 371] width 628 height 26
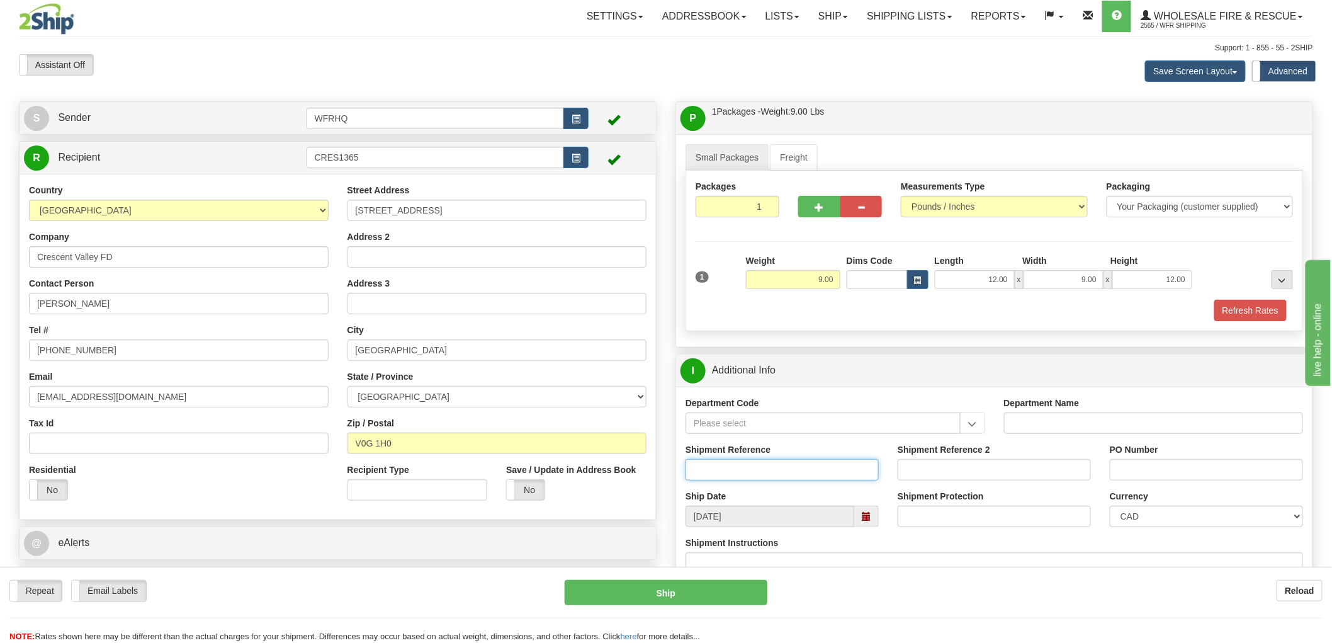
click at [733, 468] on input "Shipment Reference" at bounding box center [782, 469] width 193 height 21
type input "S47412 - 31333"
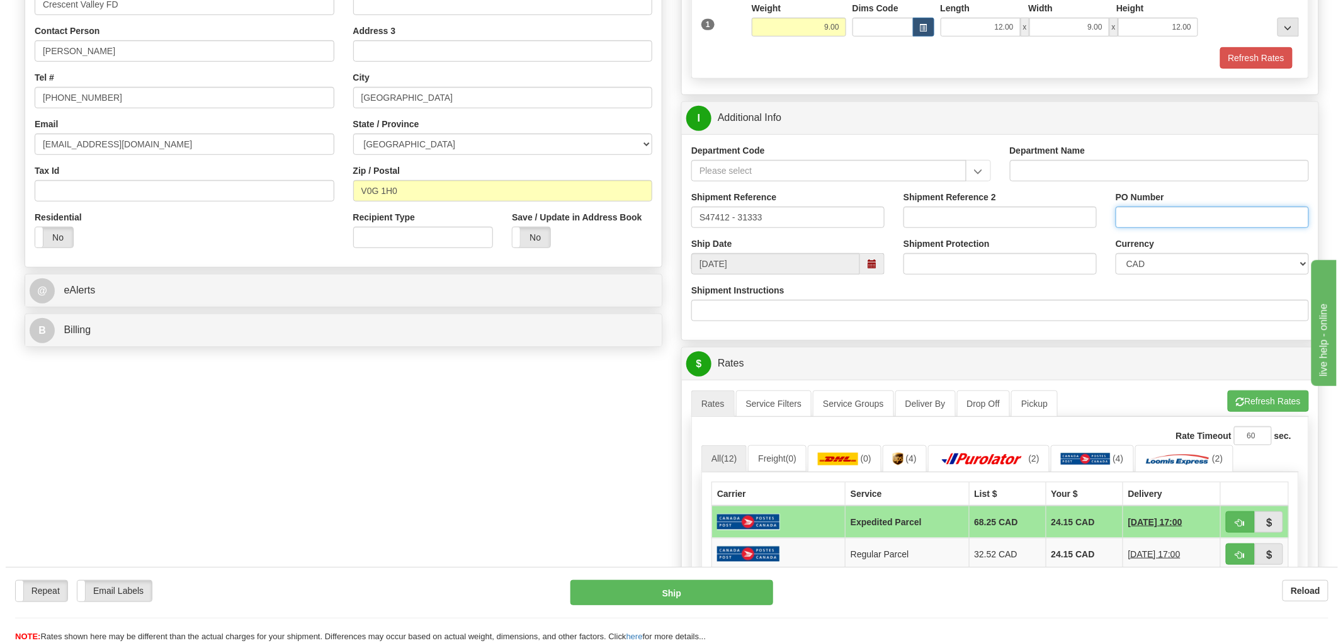
scroll to position [349, 0]
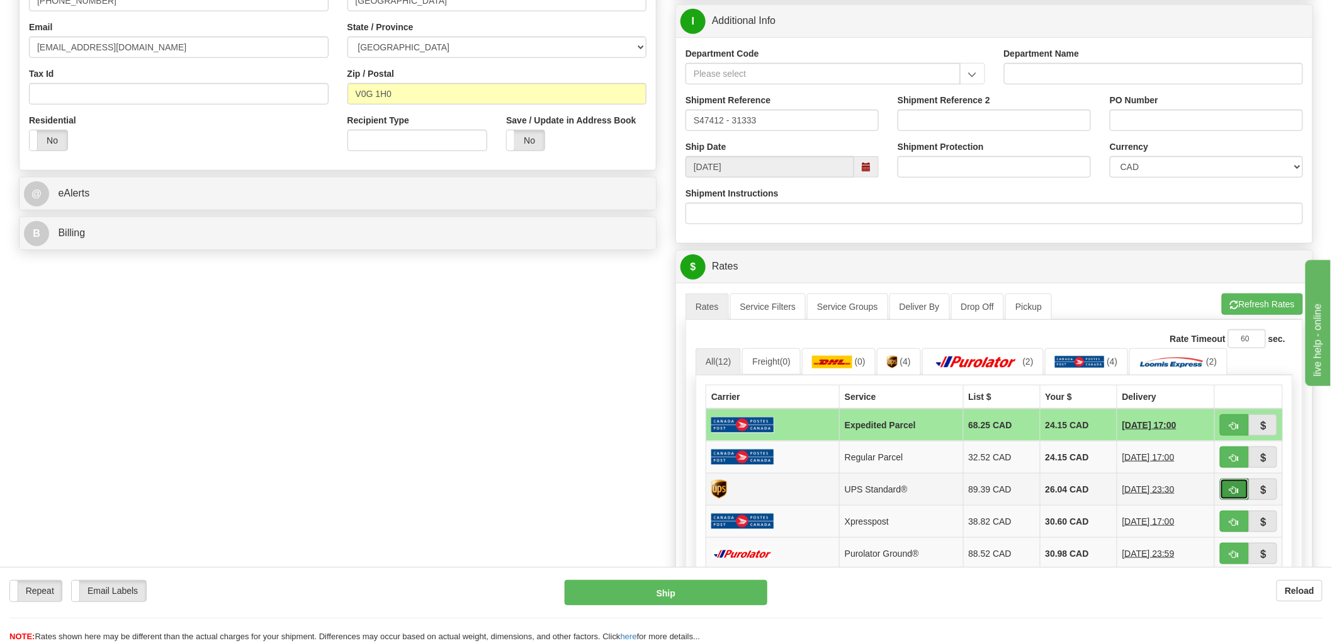
click at [1232, 492] on span "button" at bounding box center [1234, 490] width 9 height 8
type input "11"
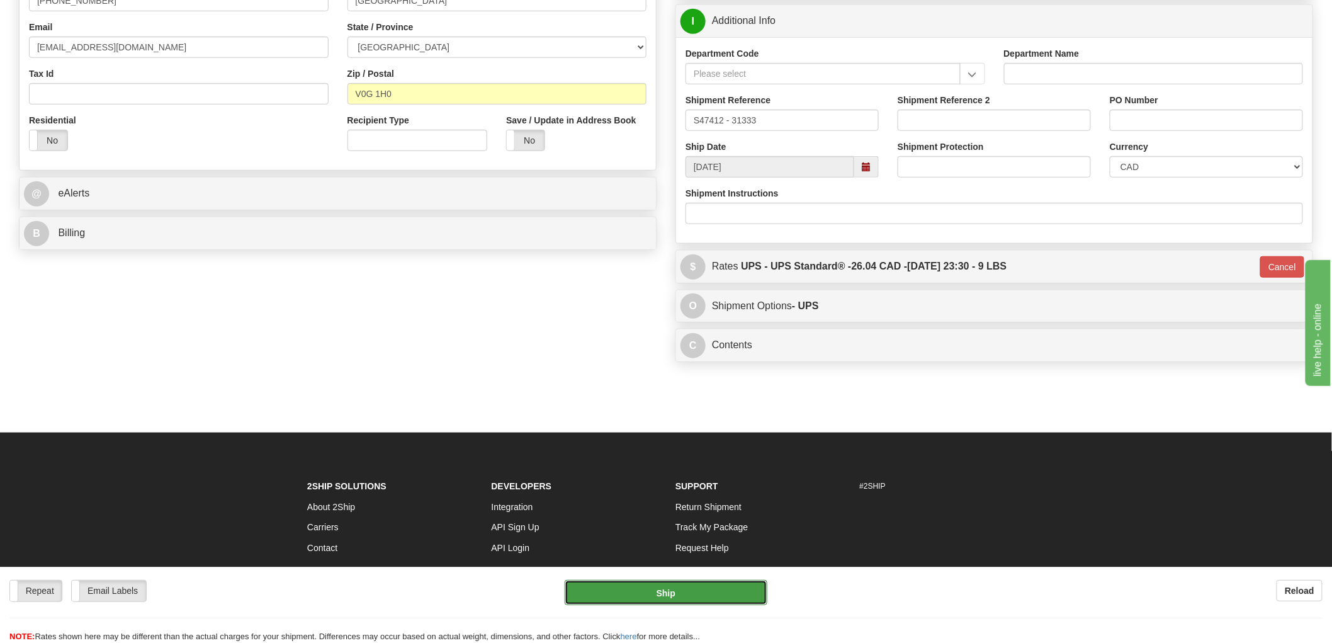
click at [688, 602] on button "Ship" at bounding box center [666, 592] width 203 height 25
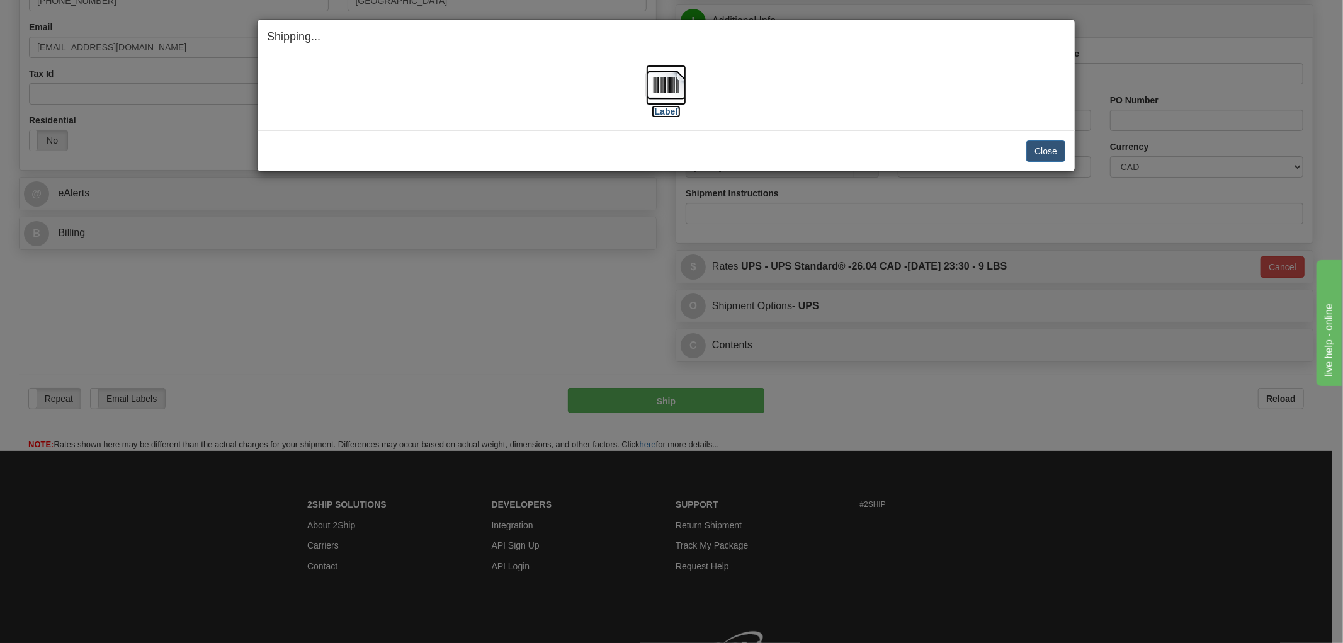
click at [670, 86] on img at bounding box center [666, 85] width 40 height 40
drag, startPoint x: 501, startPoint y: 108, endPoint x: 516, endPoint y: 104, distance: 16.2
click at [501, 108] on div "[Label]" at bounding box center [666, 93] width 798 height 56
click at [1049, 148] on button "Close" at bounding box center [1045, 150] width 39 height 21
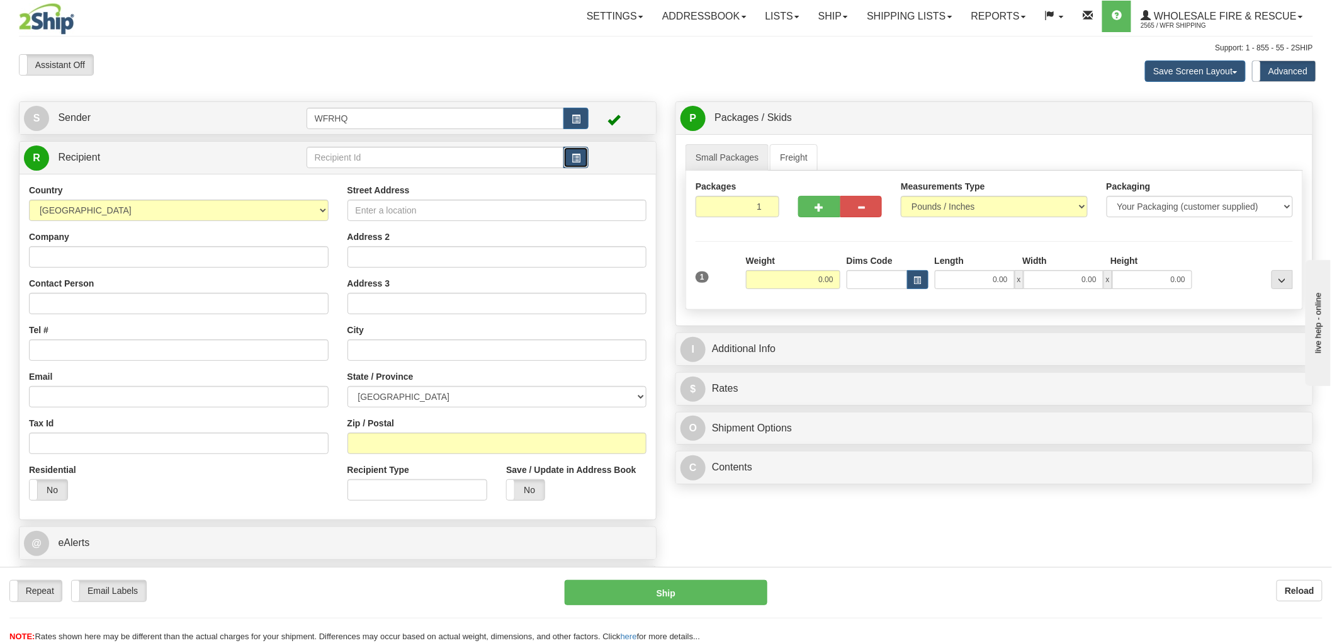
click at [582, 161] on button "button" at bounding box center [576, 157] width 25 height 21
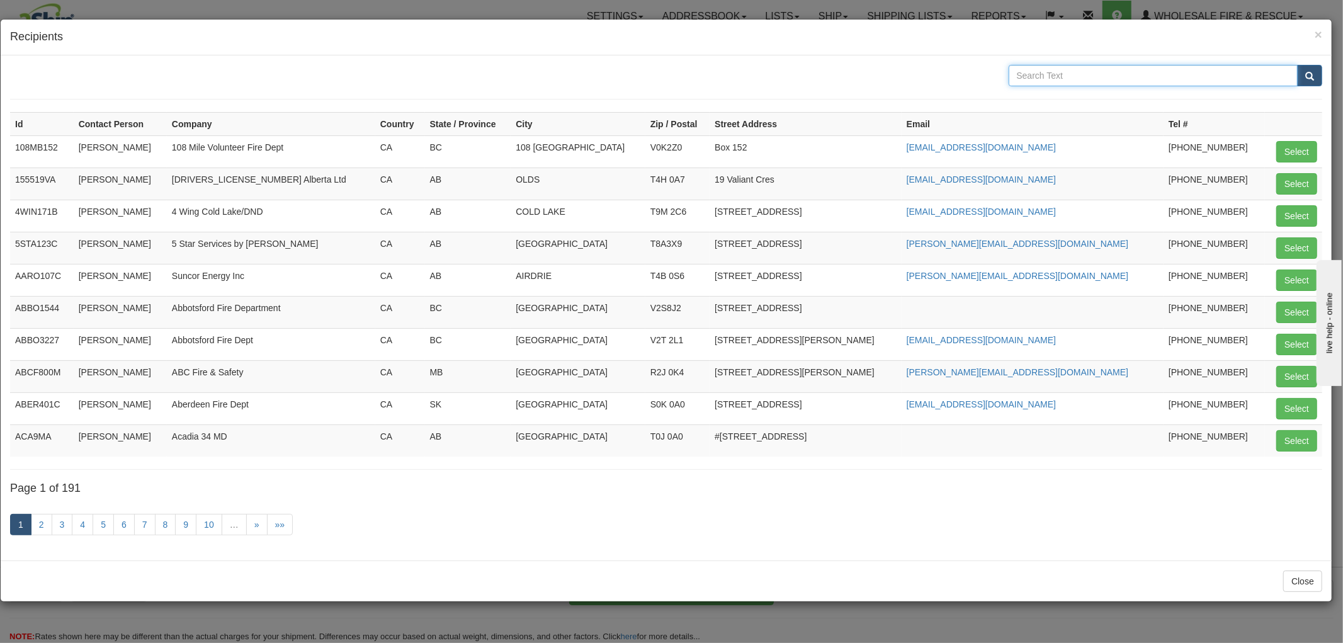
click at [1059, 79] on input "text" at bounding box center [1154, 75] width 290 height 21
type input "Pemberton"
click at [1297, 65] on button "submit" at bounding box center [1309, 75] width 25 height 21
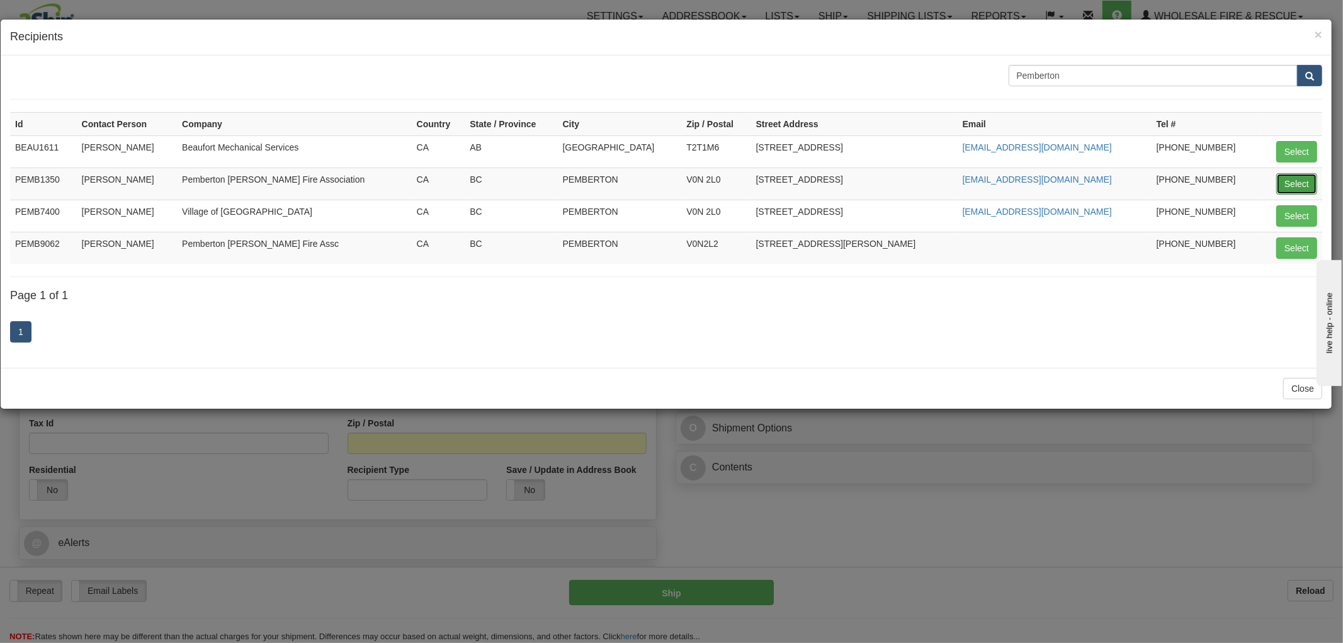
click at [1298, 184] on button "Select" at bounding box center [1296, 183] width 41 height 21
type input "PEMB1350"
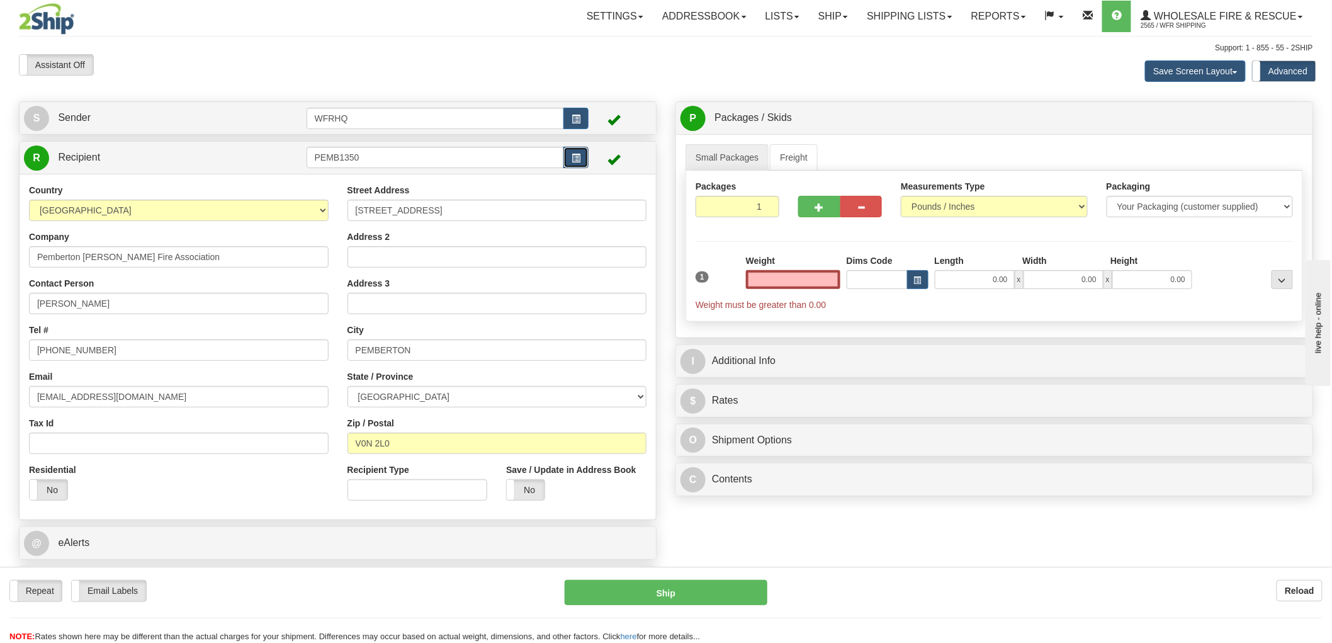
type input "0.00"
click at [575, 156] on span "button" at bounding box center [576, 158] width 9 height 8
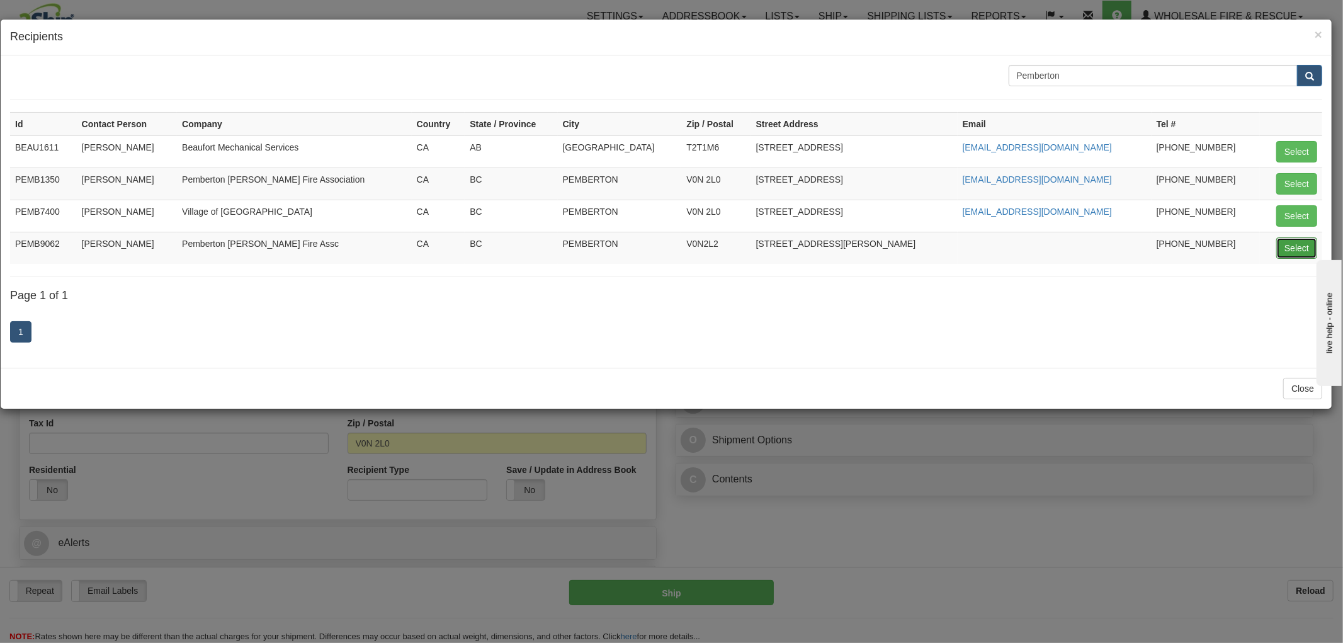
click at [1306, 246] on button "Select" at bounding box center [1296, 247] width 41 height 21
type input "PEMB9062"
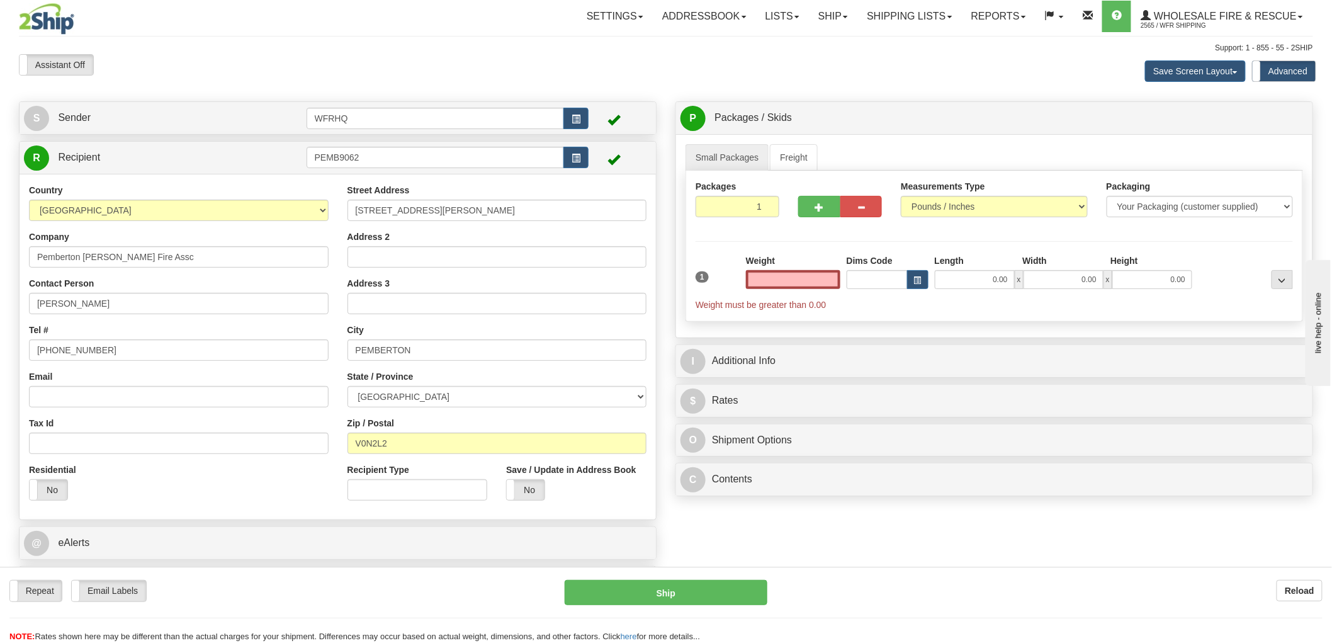
type input "0.00"
click at [118, 397] on input "Email" at bounding box center [179, 396] width 300 height 21
paste input "afinnerty67@gmail.com"
type input "afinnerty67@gmail.com"
click at [533, 492] on label "No" at bounding box center [526, 490] width 38 height 20
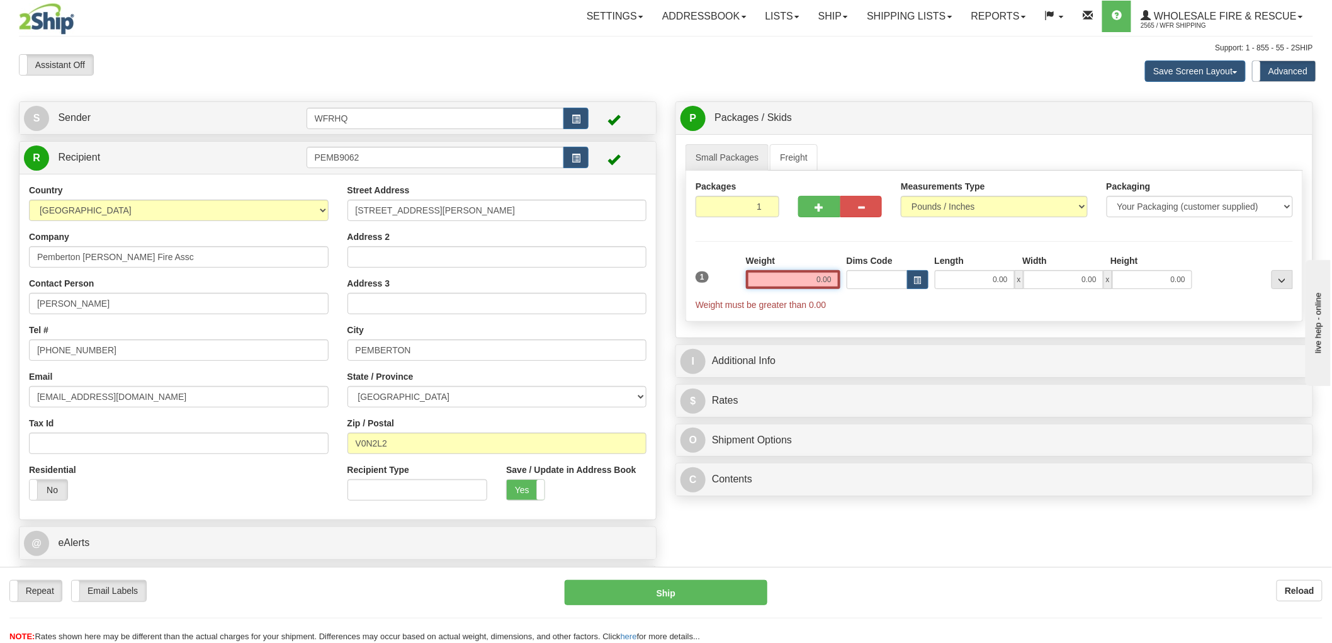
click at [811, 275] on input "0.00" at bounding box center [793, 279] width 94 height 19
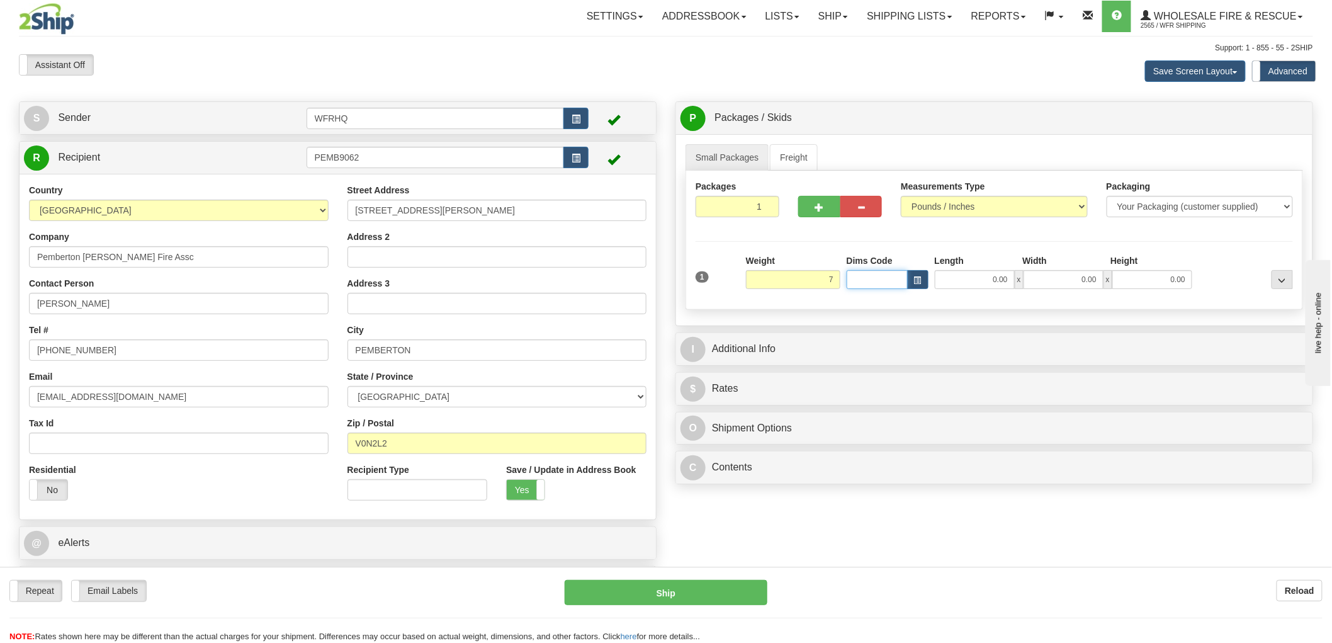
type input "7.00"
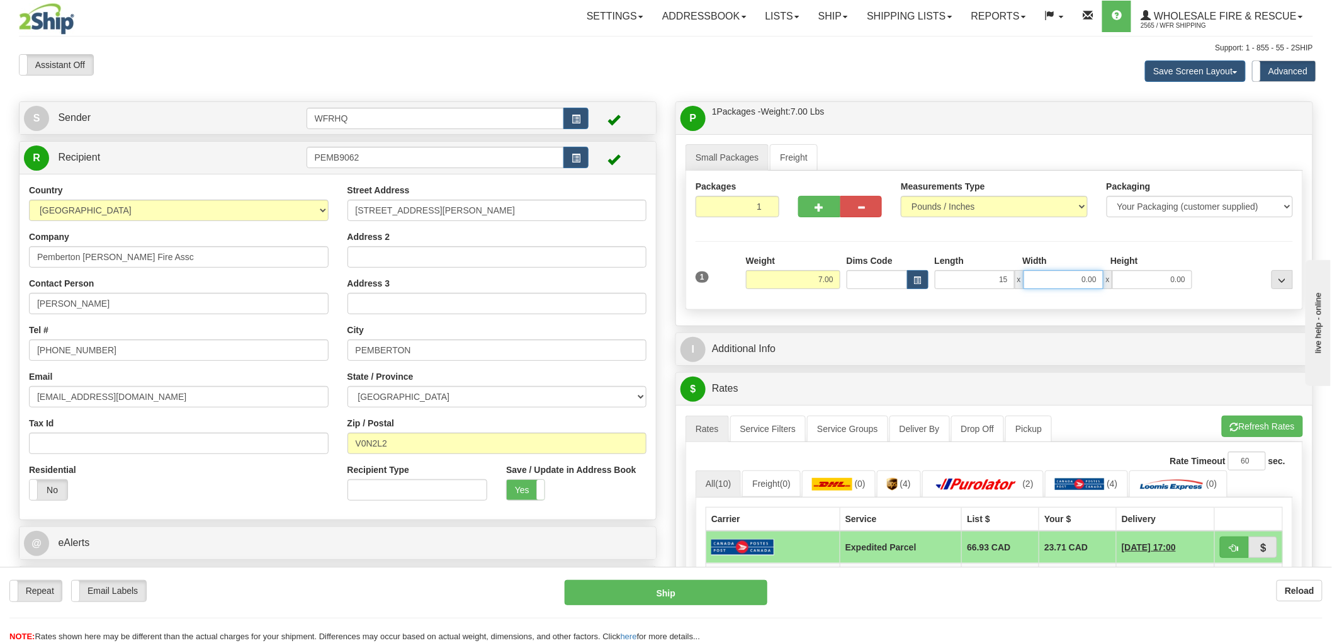
type input "15.00"
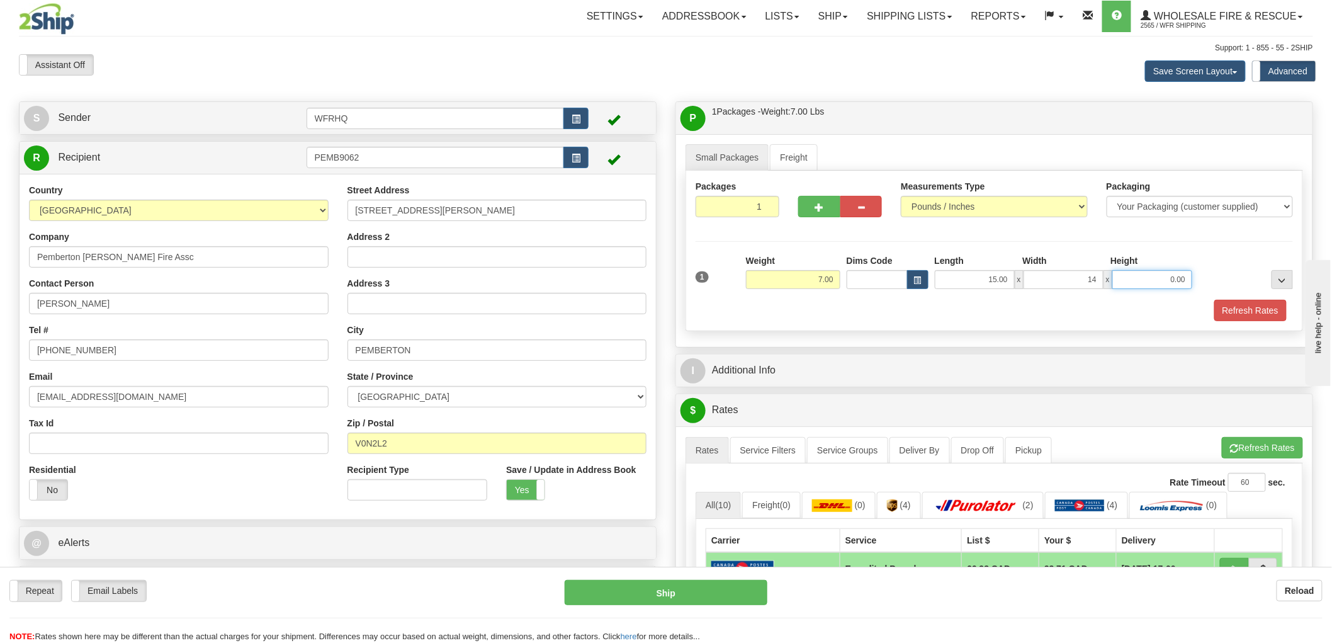
type input "14.00"
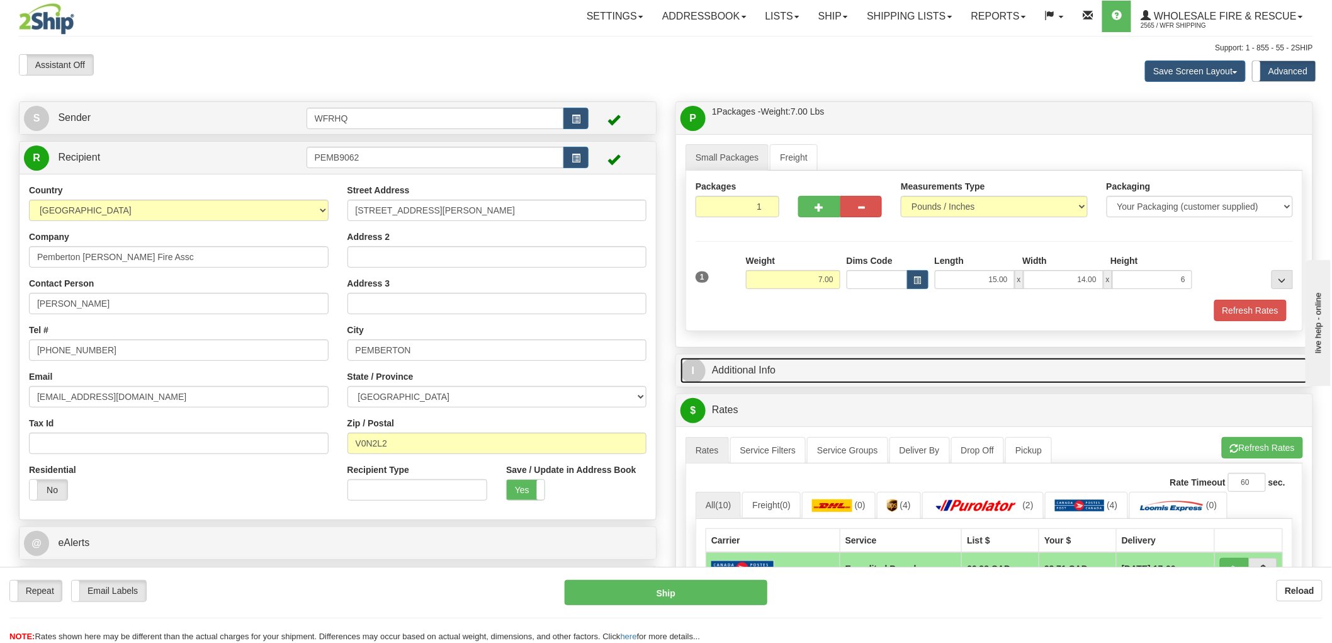
type input "6.00"
click at [749, 374] on link "I Additional Info" at bounding box center [995, 371] width 628 height 26
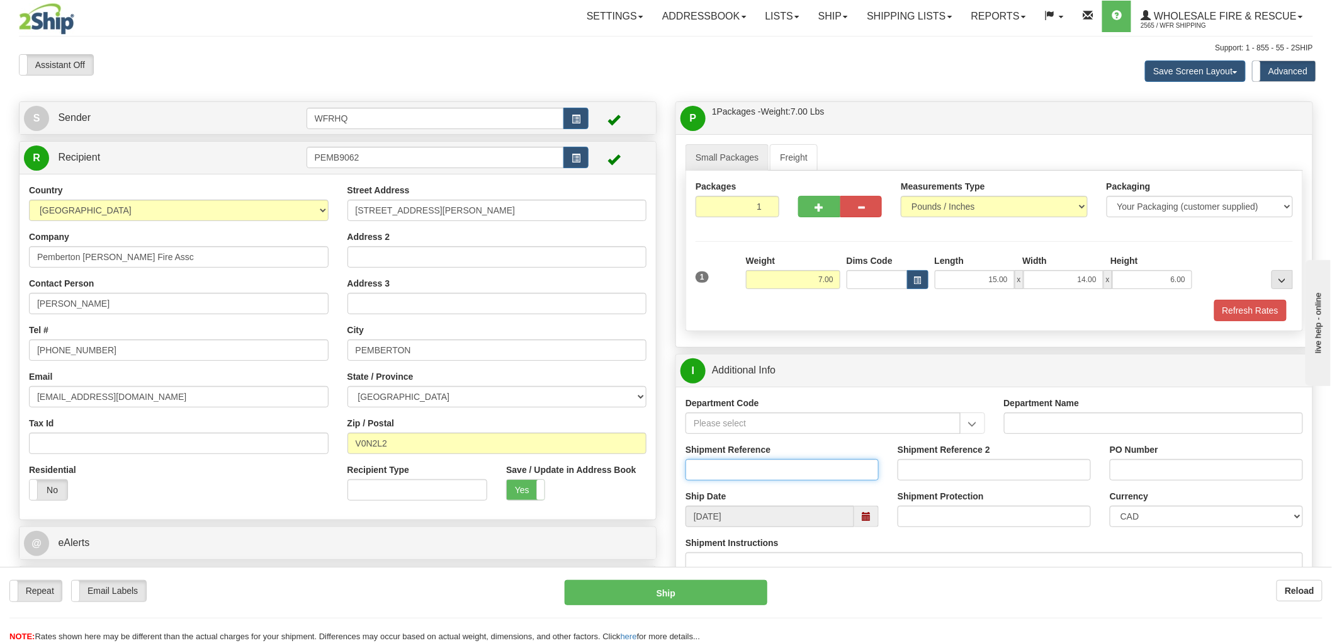
click at [718, 477] on input "Shipment Reference" at bounding box center [782, 469] width 193 height 21
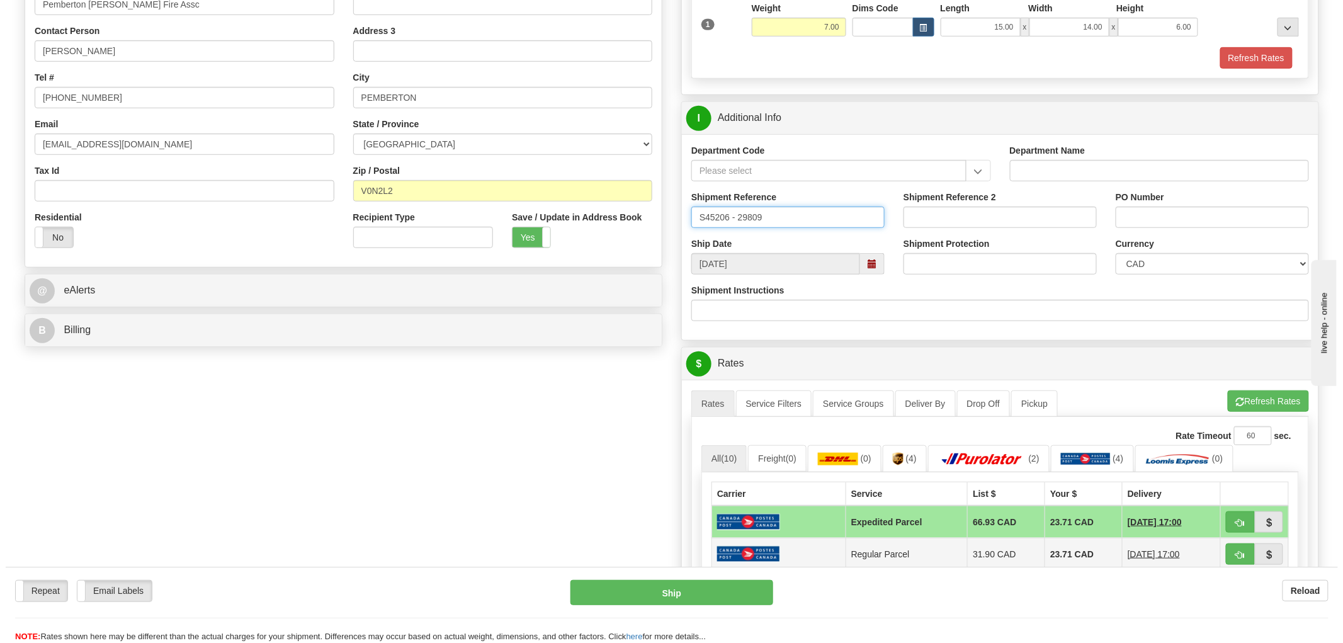
scroll to position [349, 0]
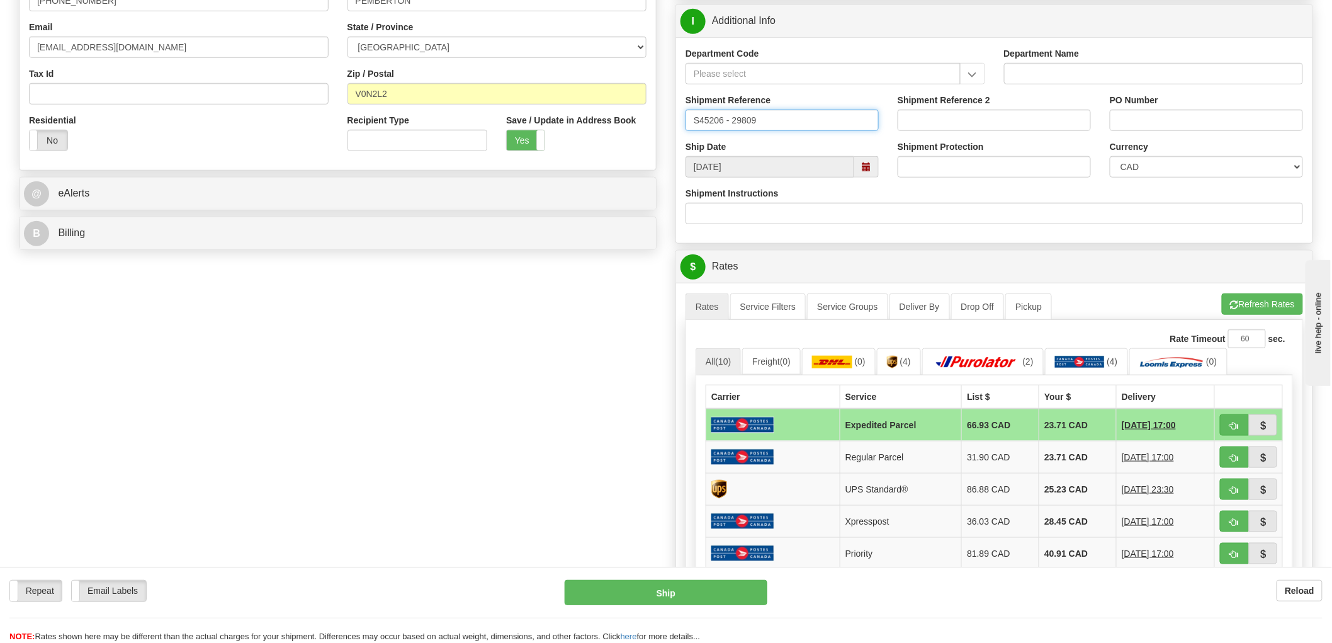
type input "S45206 - 29809"
click at [1242, 492] on button "button" at bounding box center [1234, 489] width 29 height 21
type input "11"
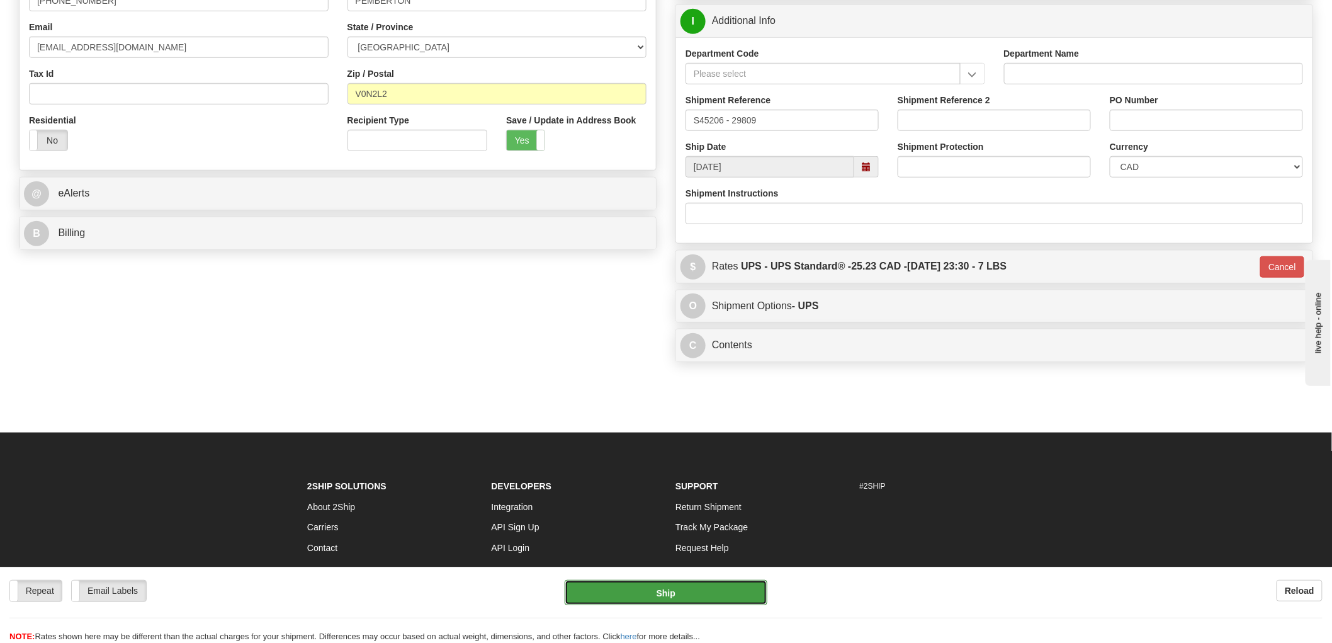
click at [693, 590] on button "Ship" at bounding box center [666, 592] width 203 height 25
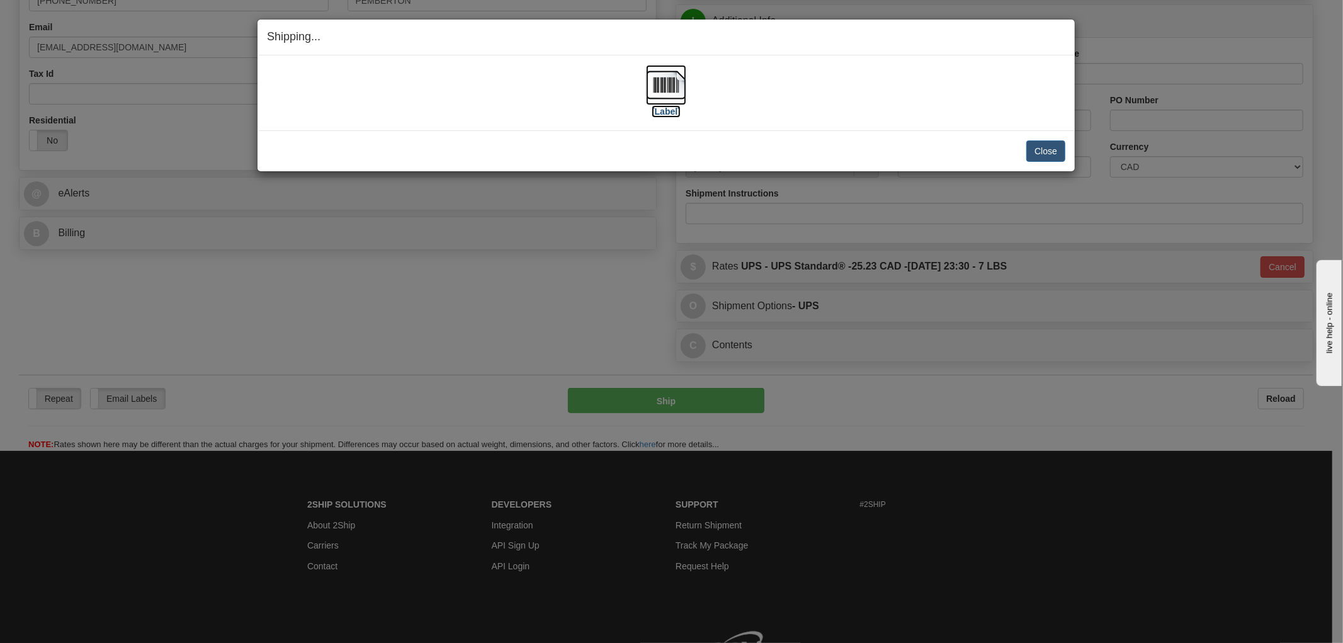
click at [669, 82] on img at bounding box center [666, 85] width 40 height 40
click at [725, 157] on div "Close Cancel" at bounding box center [666, 150] width 798 height 21
click at [1040, 146] on button "Close" at bounding box center [1045, 150] width 39 height 21
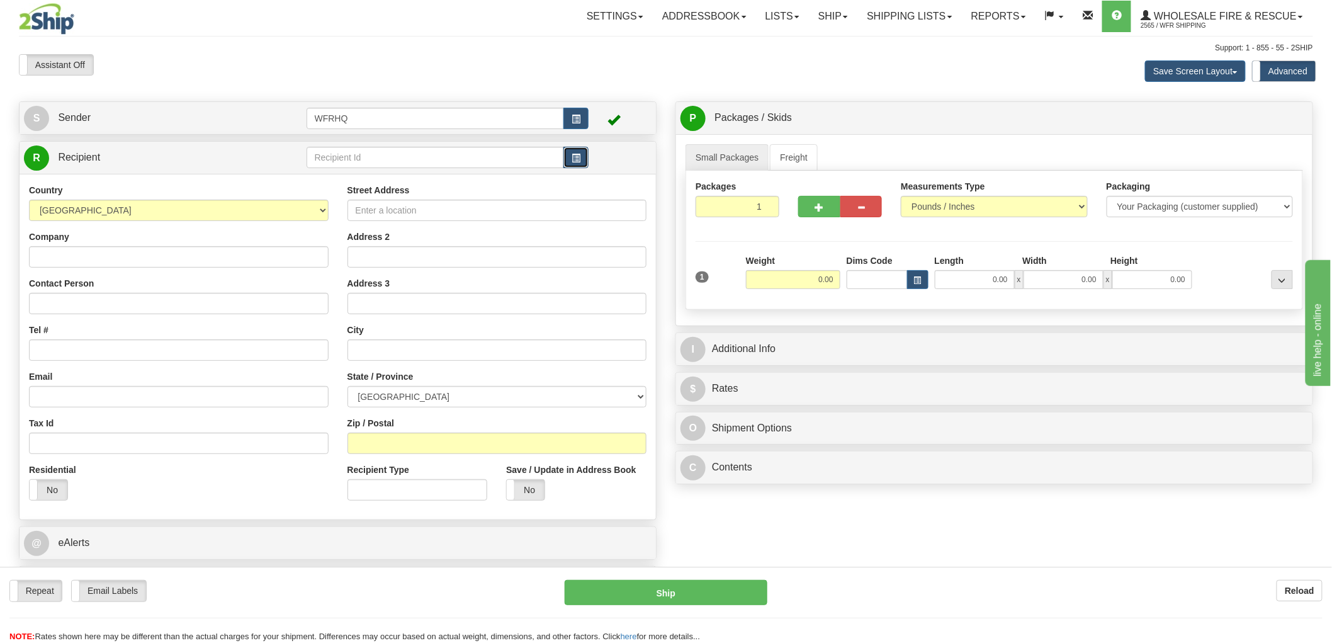
click at [573, 156] on span "button" at bounding box center [576, 158] width 9 height 8
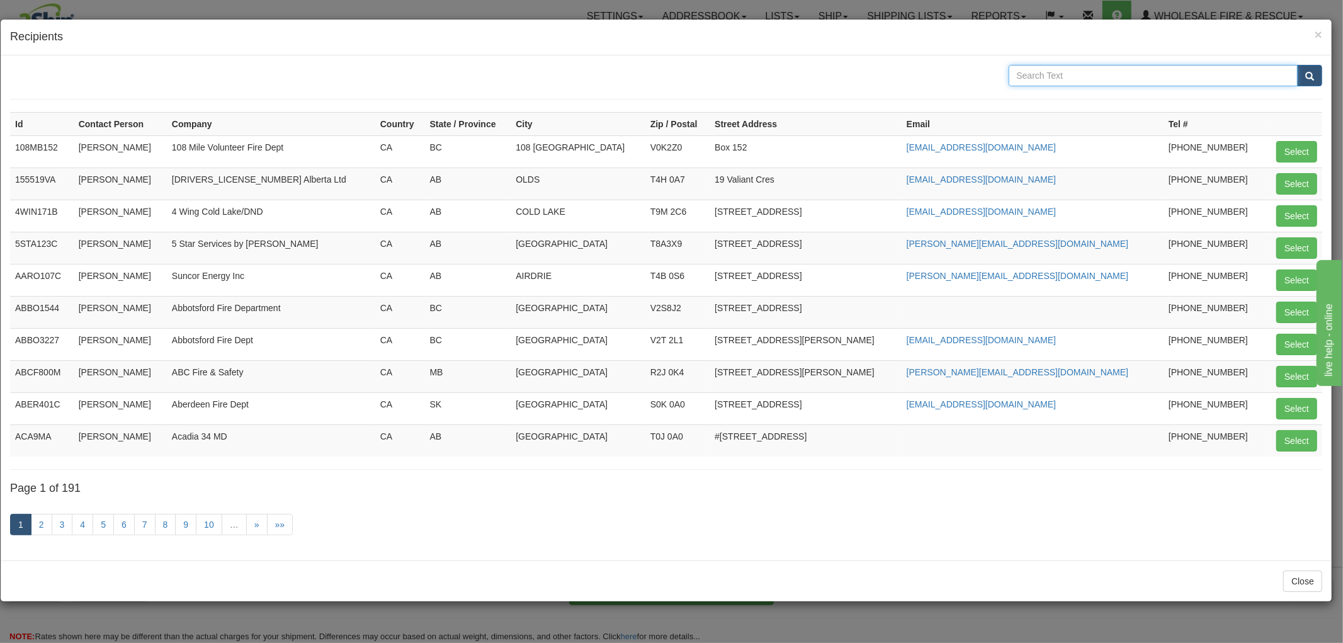
click at [1079, 74] on input "text" at bounding box center [1154, 75] width 290 height 21
type input "Chilliwack"
click at [1297, 65] on button "submit" at bounding box center [1309, 75] width 25 height 21
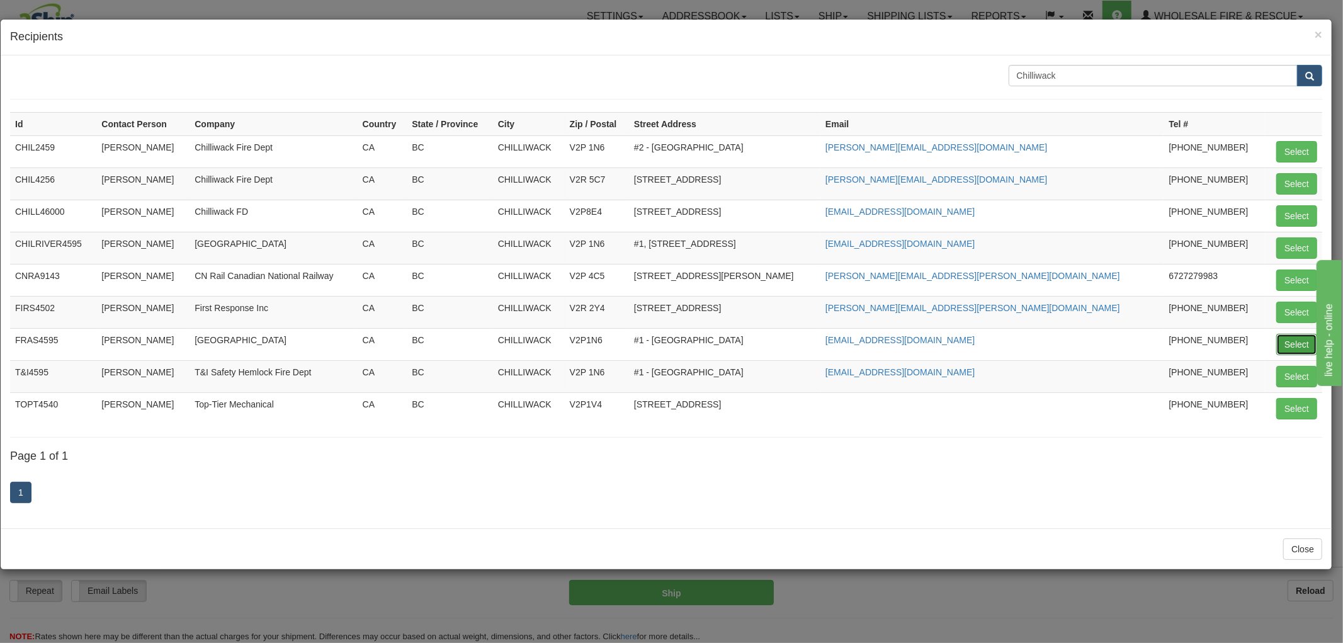
click at [1291, 342] on button "Select" at bounding box center [1296, 344] width 41 height 21
type input "FRAS4595"
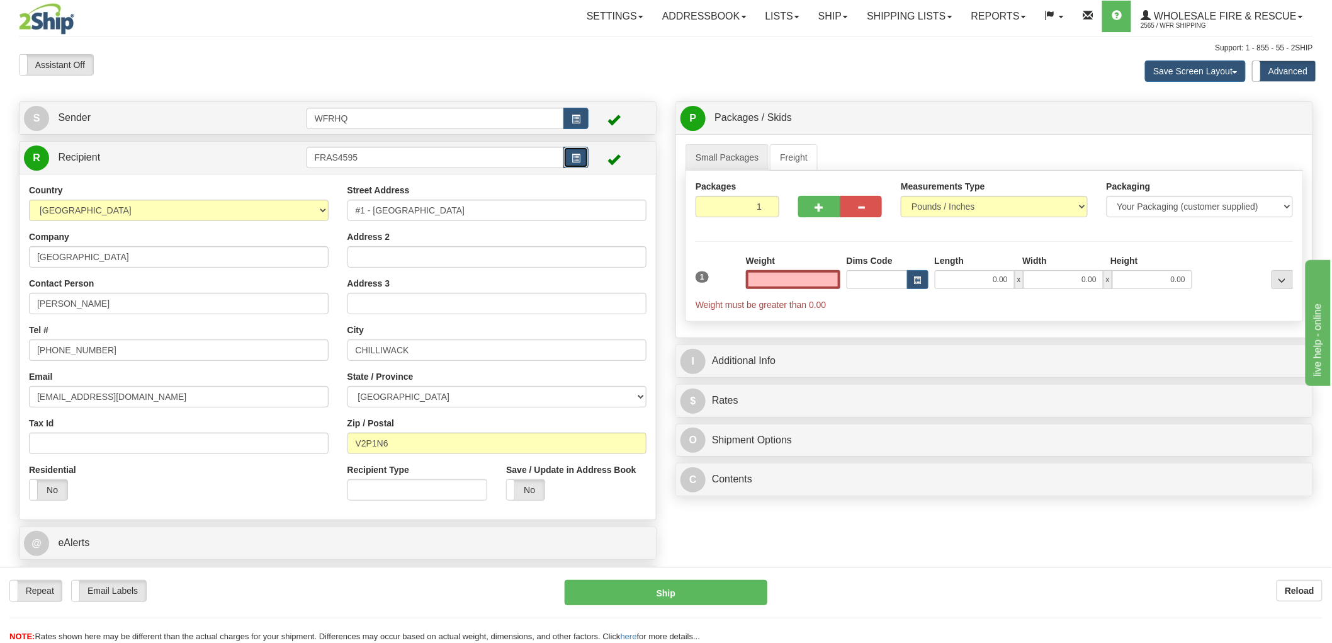
type input "0.00"
click at [582, 160] on button "button" at bounding box center [576, 157] width 25 height 21
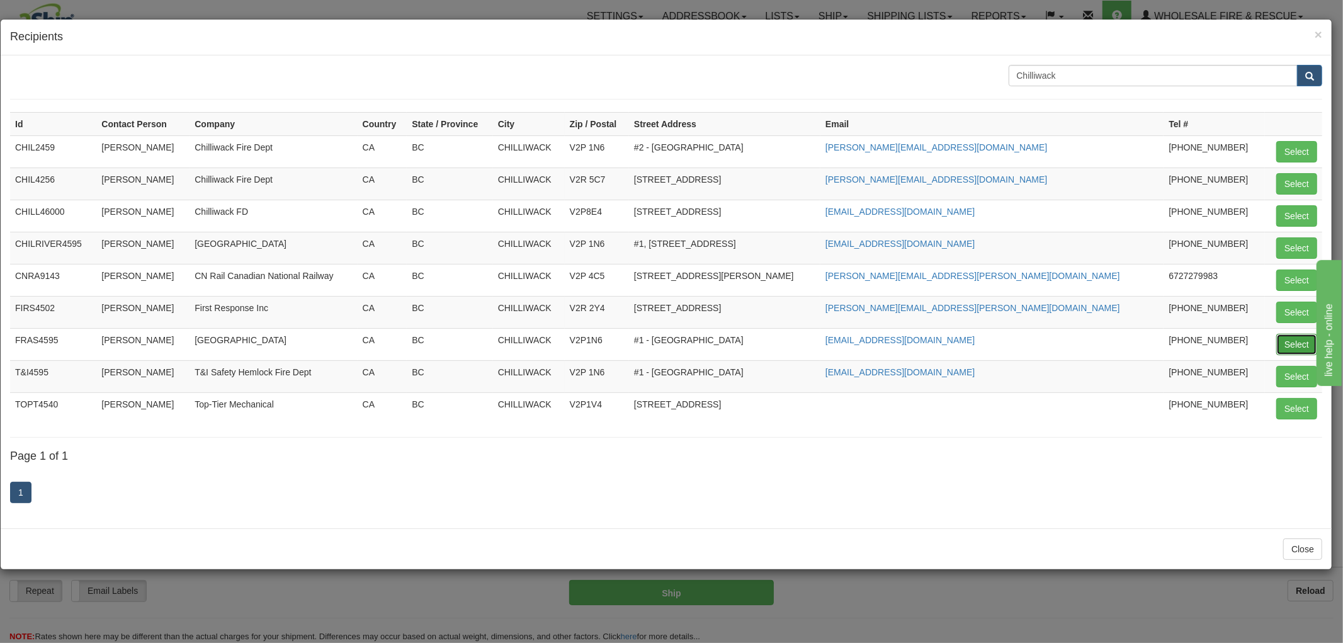
click at [1280, 346] on button "Select" at bounding box center [1296, 344] width 41 height 21
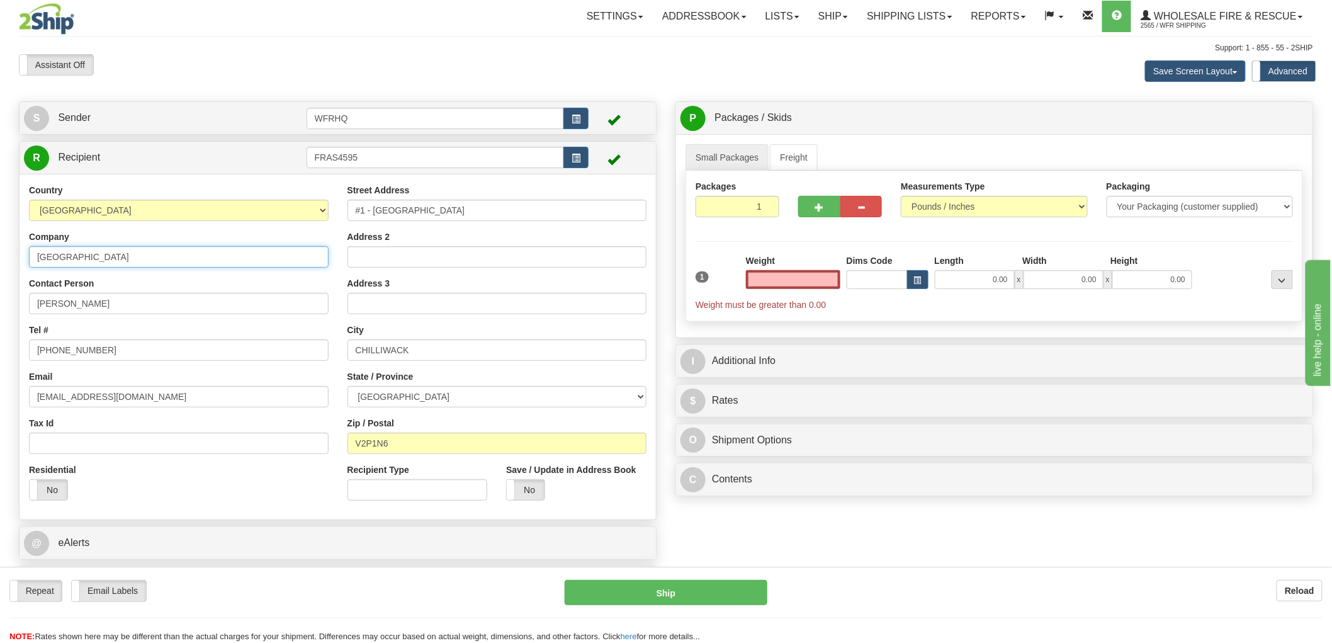
type input "0.00"
drag, startPoint x: 179, startPoint y: 259, endPoint x: -159, endPoint y: 280, distance: 338.1
click at [0, 280] on html "Training Course Close Toggle navigation Settings Shipping Preferences New Sende…" at bounding box center [666, 321] width 1332 height 643
type input "Chilliwack FD"
drag, startPoint x: 132, startPoint y: 312, endPoint x: -71, endPoint y: 300, distance: 203.1
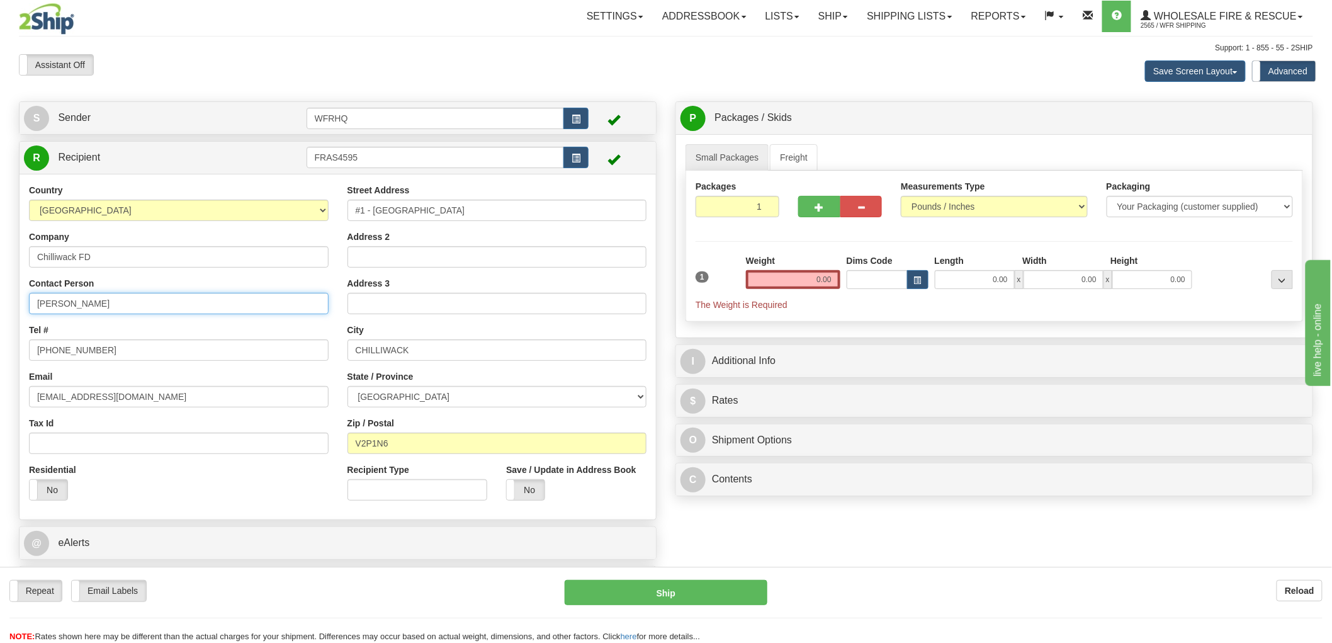
click at [0, 300] on html "Training Course Close Toggle navigation Settings Shipping Preferences New Sende…" at bounding box center [666, 321] width 1332 height 643
type input "Wade Meeres"
drag, startPoint x: 105, startPoint y: 351, endPoint x: 59, endPoint y: 353, distance: 46.0
click at [59, 353] on input "604-702-5041" at bounding box center [179, 349] width 300 height 21
type input "604-792-8713"
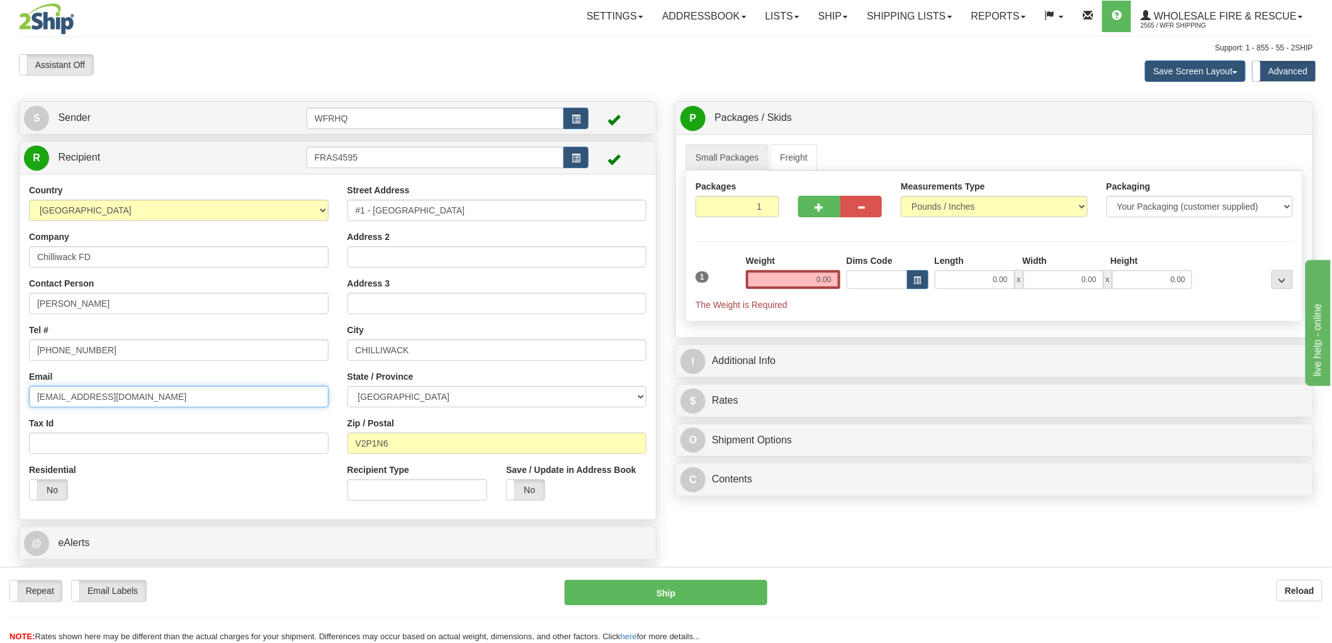
drag, startPoint x: 137, startPoint y: 399, endPoint x: -43, endPoint y: 397, distance: 180.1
click at [0, 397] on html "Training Course Close Toggle navigation Settings Shipping Preferences New Sende…" at bounding box center [666, 321] width 1332 height 643
paste input "wmeeres@chilliwack.com"
type input "wmeeres@chilliwack.com"
drag, startPoint x: 337, startPoint y: 159, endPoint x: 280, endPoint y: 156, distance: 57.4
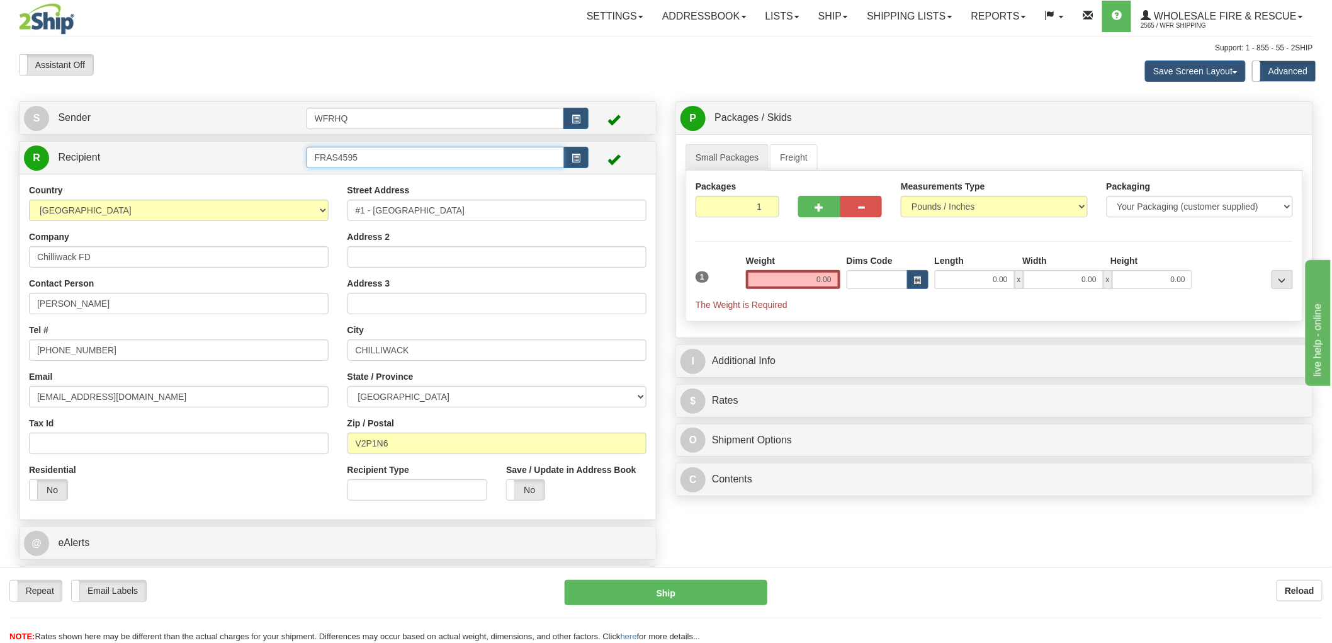
click at [280, 156] on tr "R Recipient FRAS4595" at bounding box center [338, 158] width 628 height 26
type input "CHIL4595"
drag, startPoint x: 531, startPoint y: 489, endPoint x: 538, endPoint y: 504, distance: 16.4
click at [530, 489] on div "Country AFGHANISTAN ALAND ISLANDS ALBANIA ALGERIA AMERICAN SAMOA ANDORRA ANGOLA…" at bounding box center [338, 347] width 637 height 346
click at [796, 282] on input "0.00" at bounding box center [793, 279] width 94 height 19
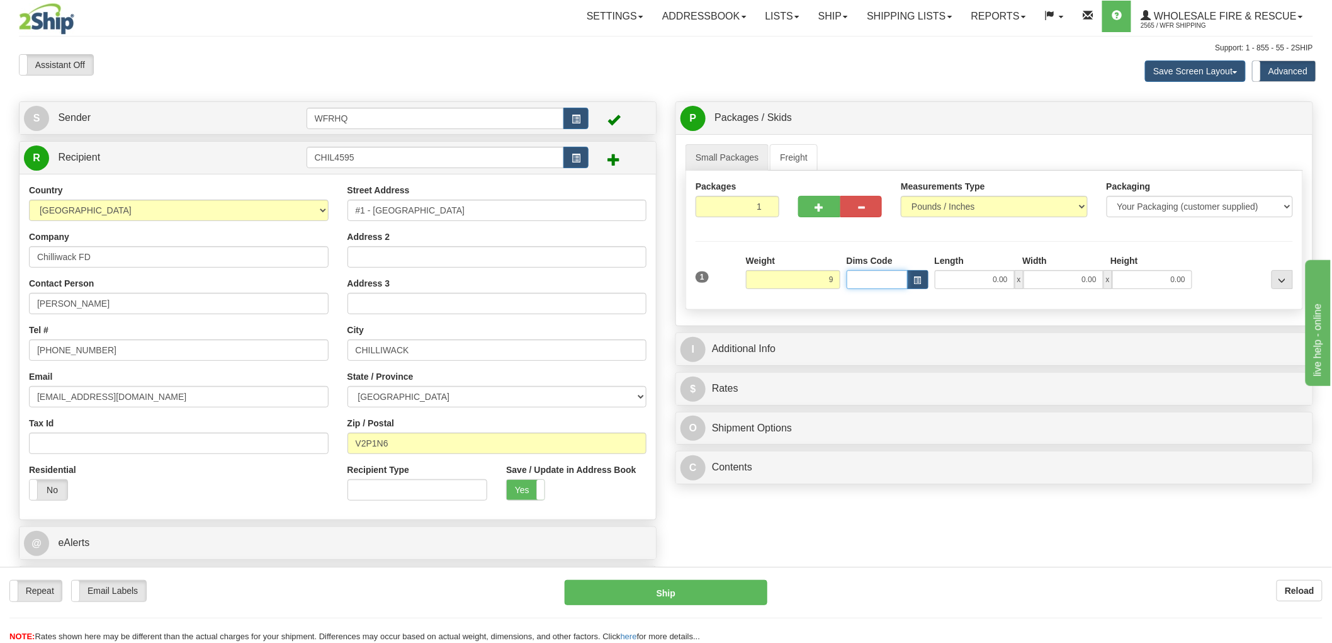
type input "9.00"
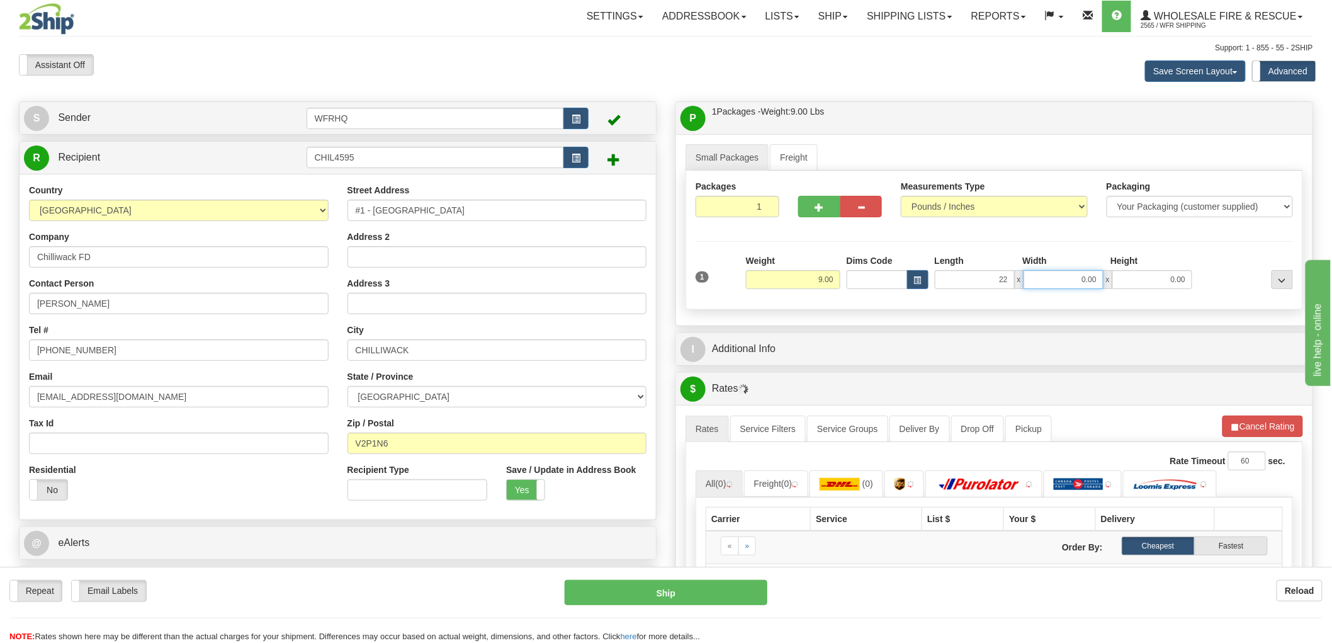
type input "22.00"
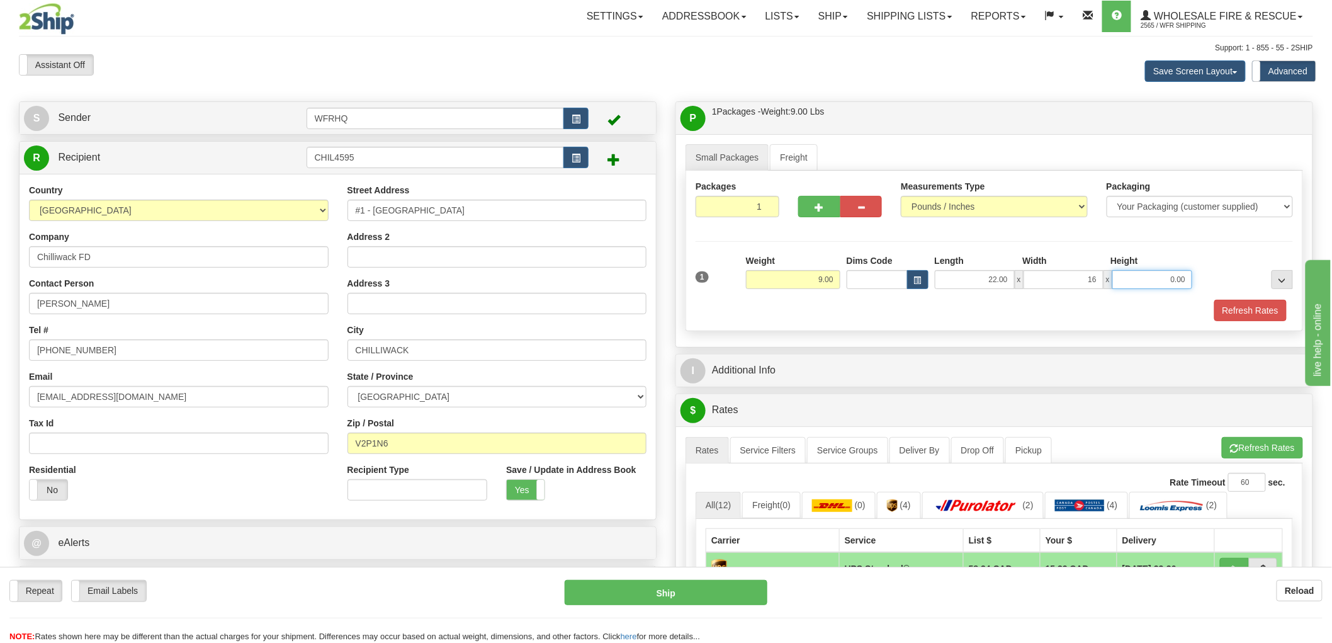
type input "16.00"
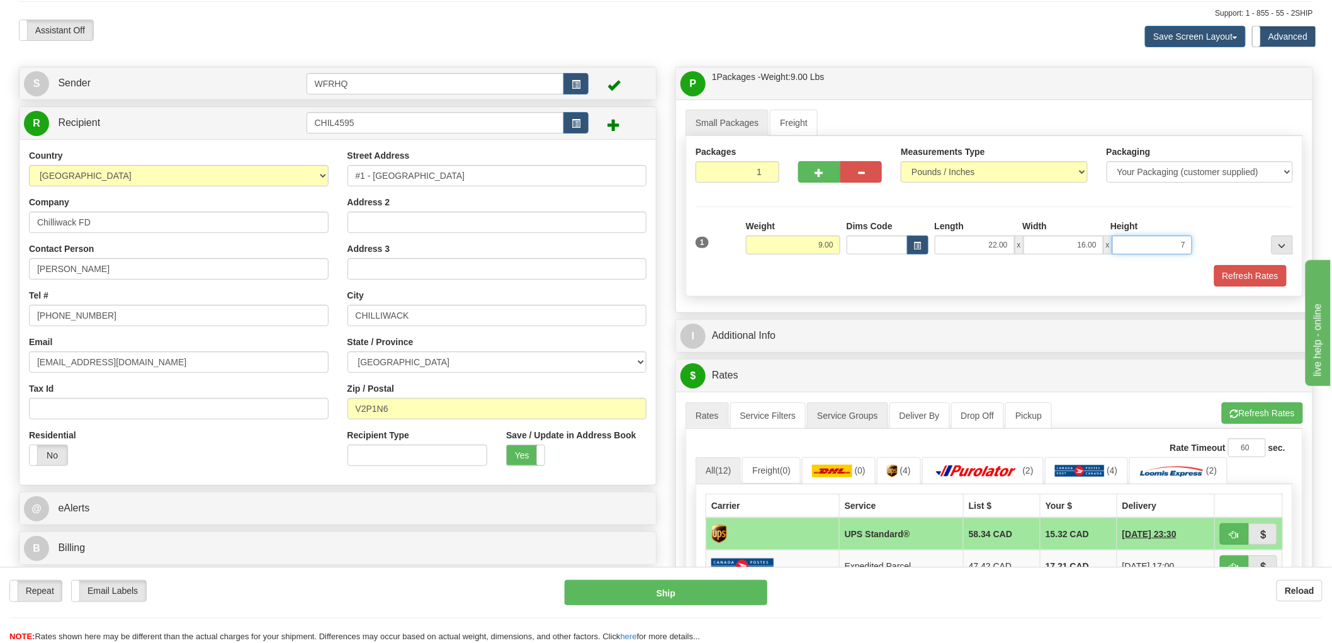
scroll to position [70, 0]
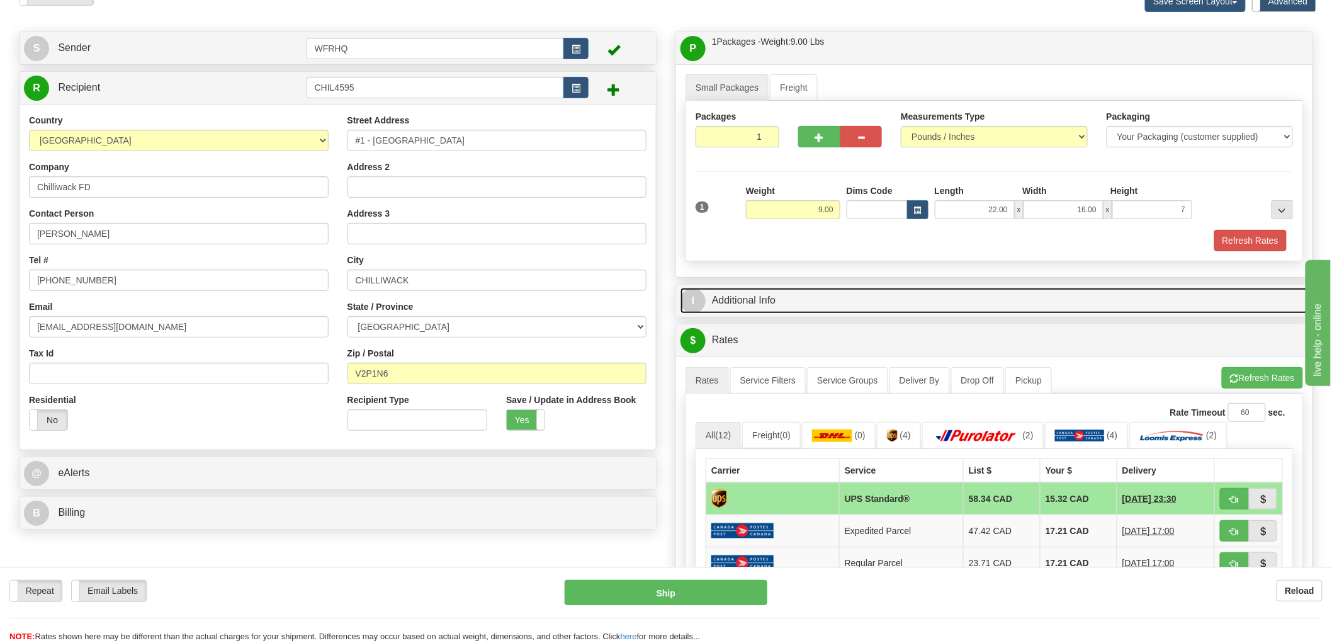
type input "7.00"
click at [731, 302] on link "I Additional Info" at bounding box center [995, 301] width 628 height 26
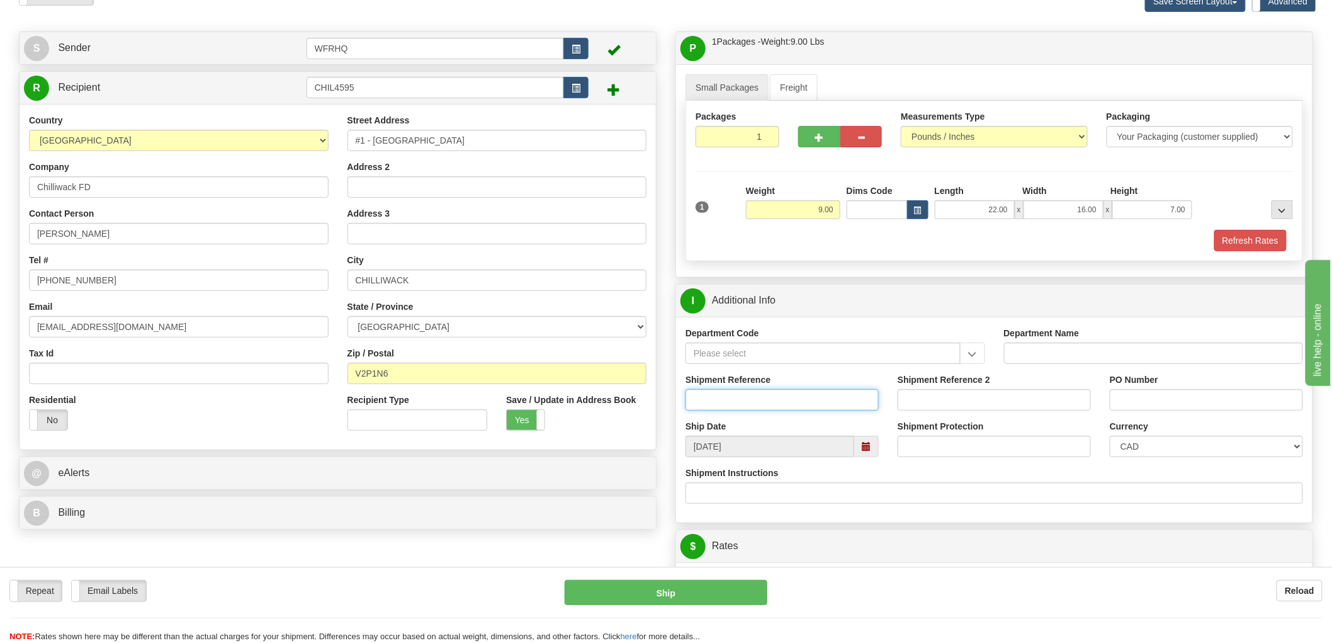
click at [722, 400] on input "Shipment Reference" at bounding box center [782, 399] width 193 height 21
type input "S46347 - 30784"
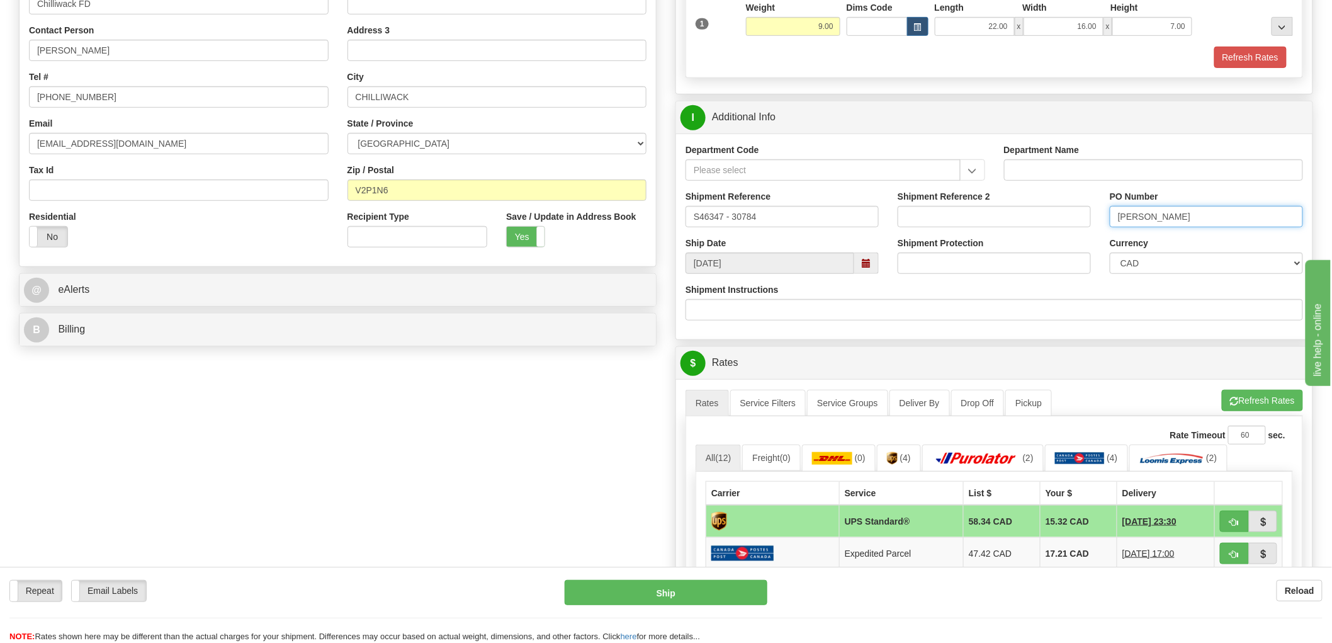
scroll to position [489, 0]
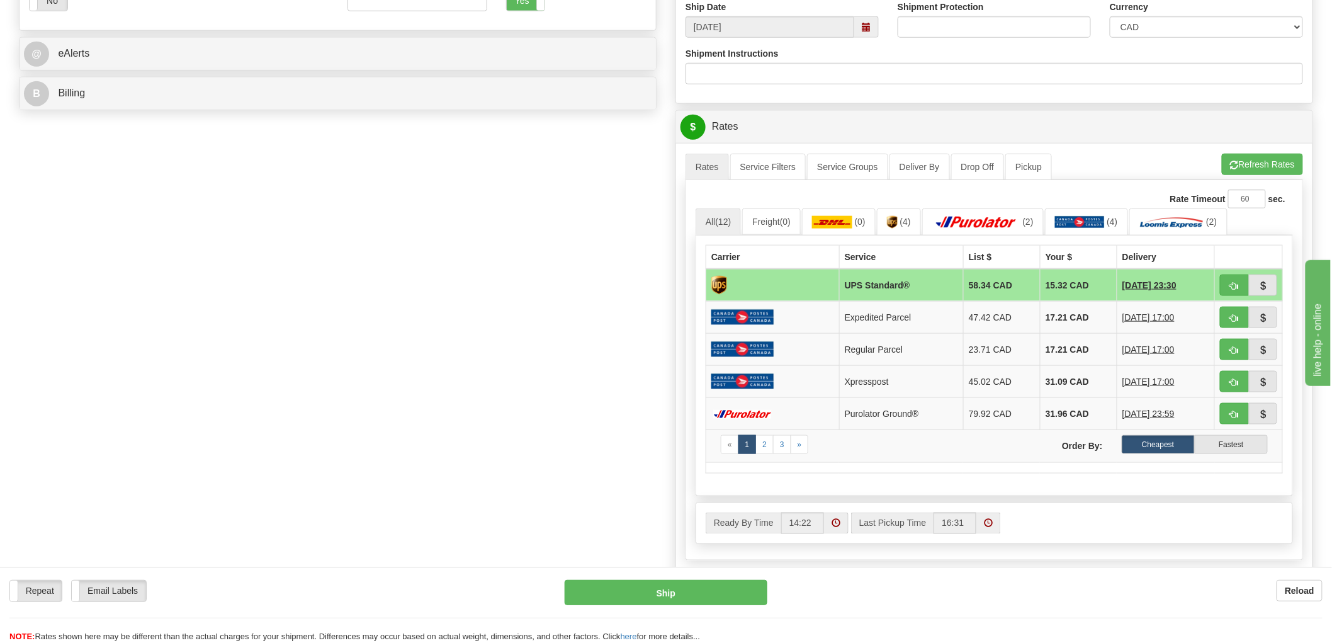
type input "Wade Meeres"
click at [1237, 286] on span "button" at bounding box center [1234, 286] width 9 height 8
type input "11"
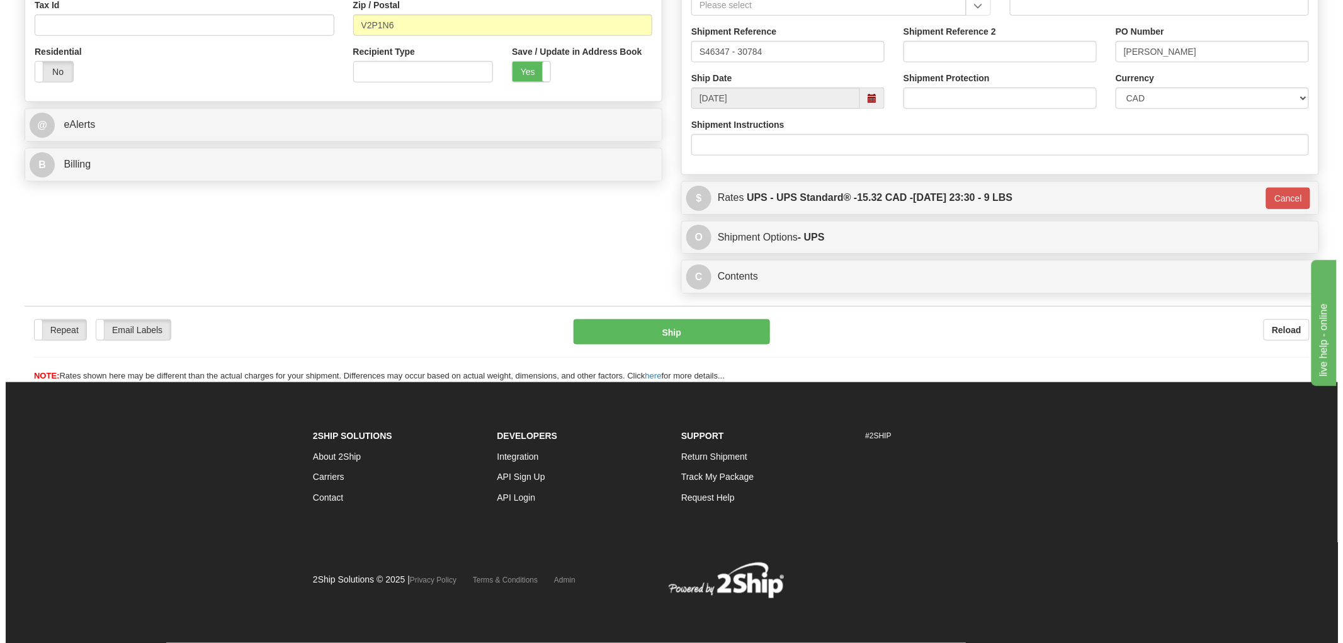
scroll to position [421, 0]
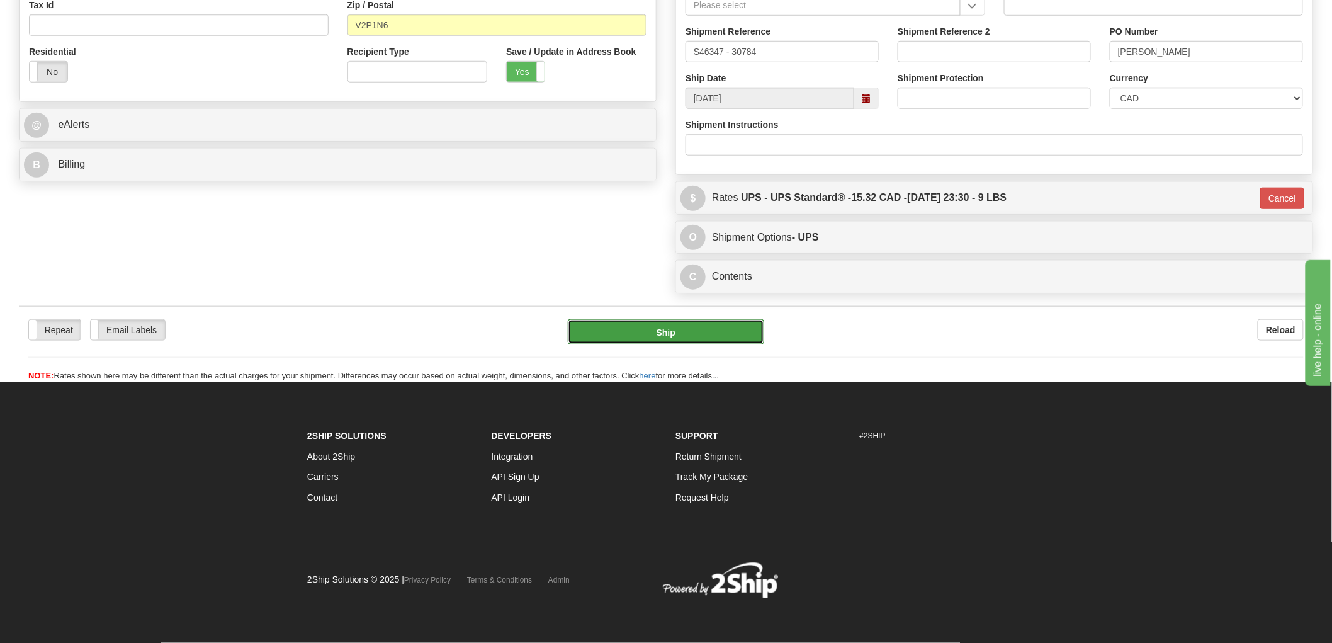
click at [644, 329] on button "Ship" at bounding box center [666, 331] width 197 height 25
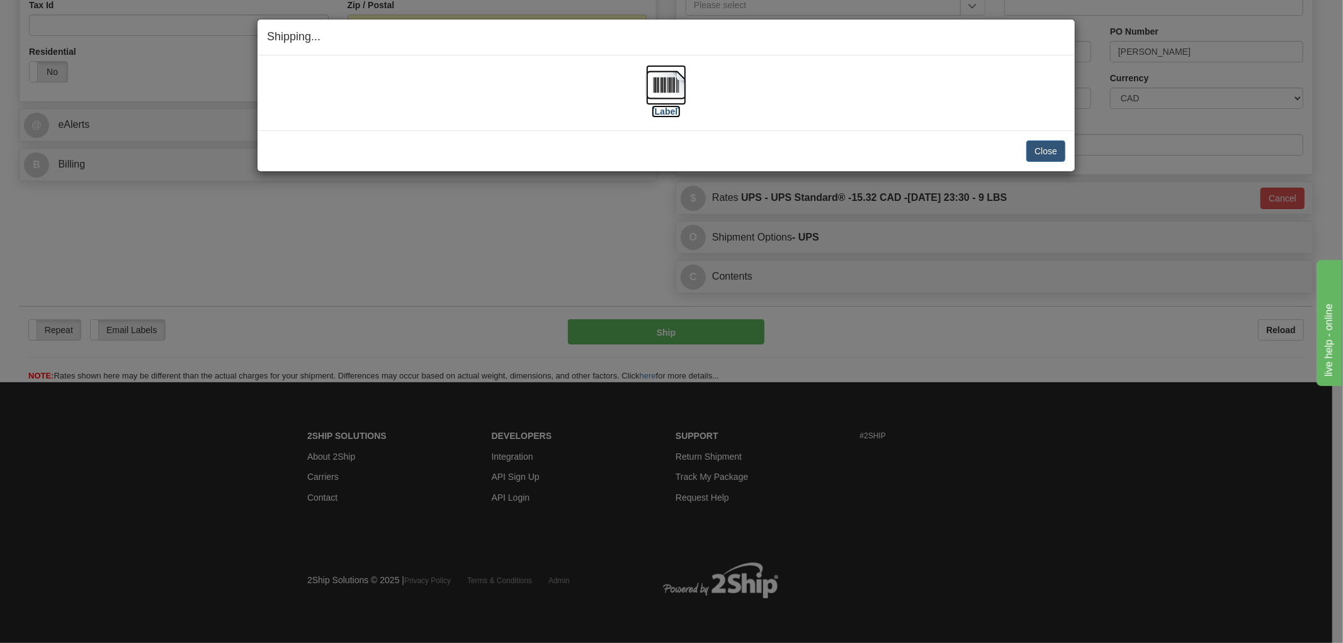
click at [678, 93] on img at bounding box center [666, 85] width 40 height 40
drag, startPoint x: 839, startPoint y: 70, endPoint x: 863, endPoint y: 89, distance: 31.0
click at [839, 69] on div "[Label]" at bounding box center [666, 93] width 798 height 56
click at [1053, 150] on button "Close" at bounding box center [1045, 150] width 39 height 21
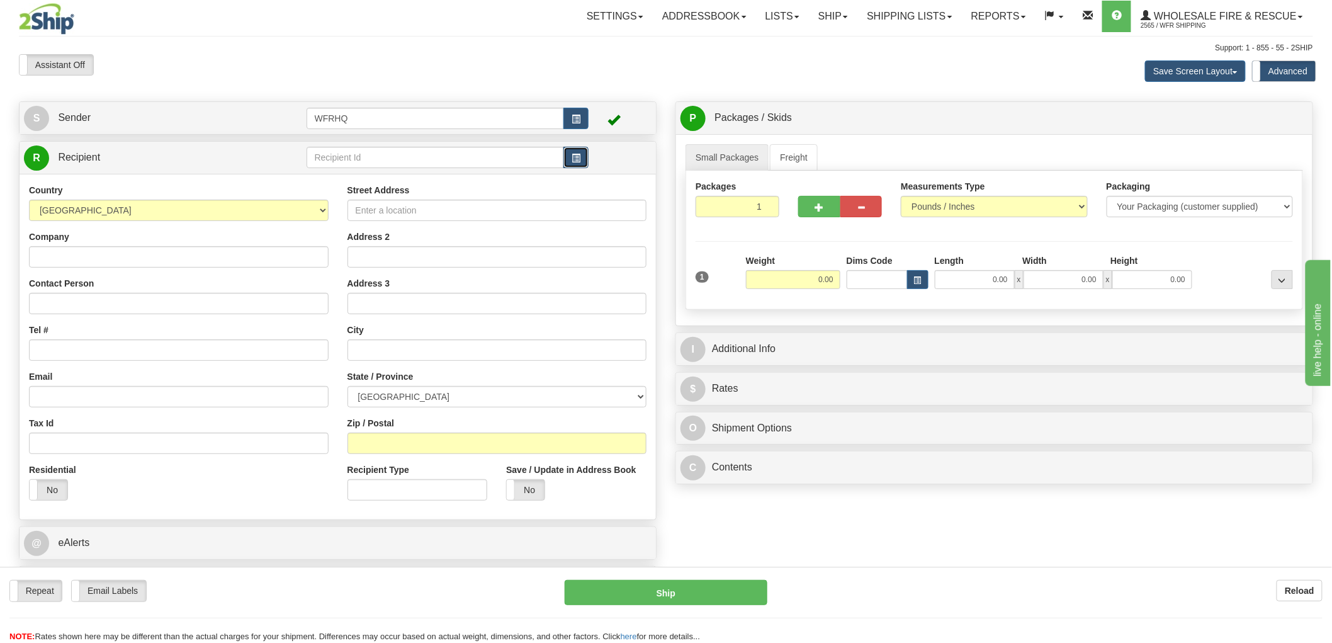
click at [584, 155] on button "button" at bounding box center [576, 157] width 25 height 21
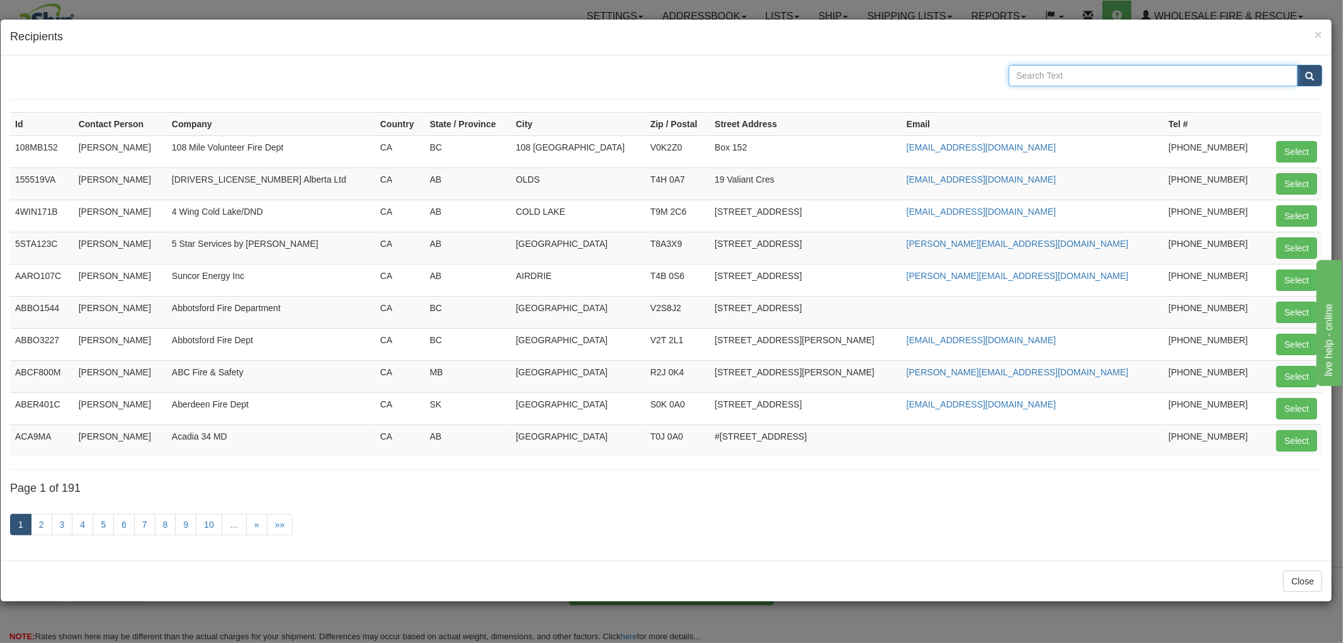
click at [1135, 76] on input "text" at bounding box center [1154, 75] width 290 height 21
type input "e"
type input "[PERSON_NAME]"
click at [1297, 65] on button "submit" at bounding box center [1309, 75] width 25 height 21
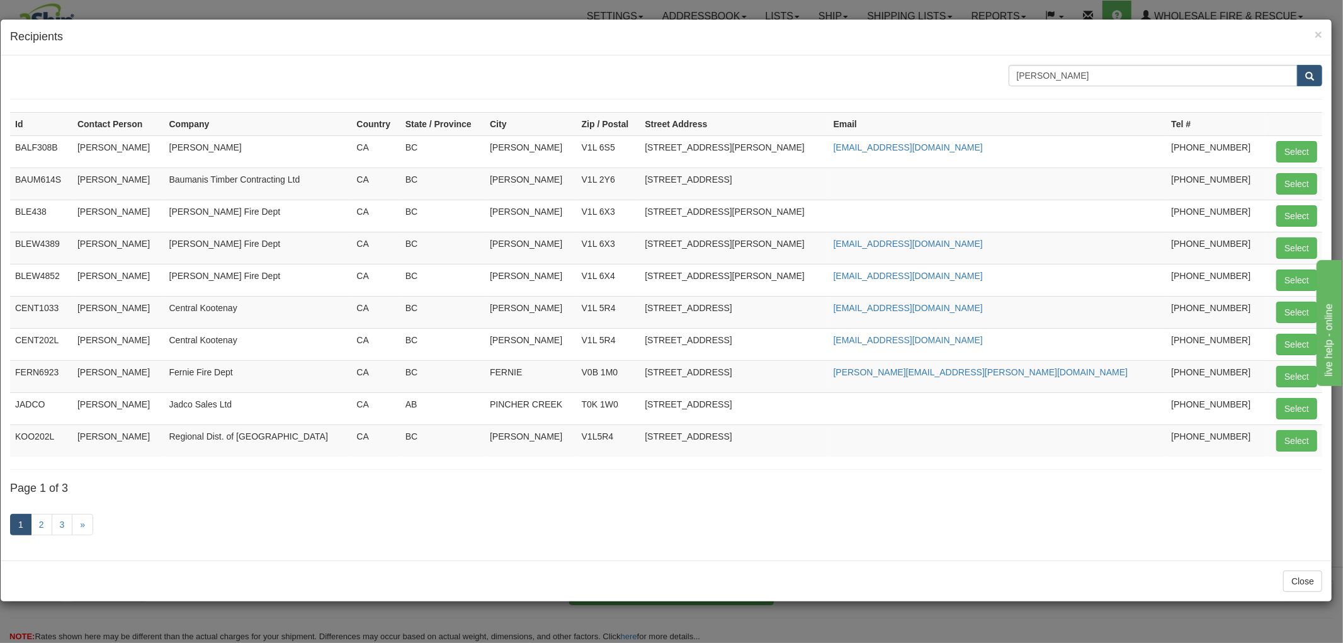
click at [643, 569] on div "Close" at bounding box center [666, 580] width 1331 height 41
drag, startPoint x: 1053, startPoint y: 72, endPoint x: 858, endPoint y: 84, distance: 196.2
click at [858, 84] on div "Nelson" at bounding box center [666, 75] width 1331 height 21
type input "V1L"
click at [1297, 65] on button "submit" at bounding box center [1309, 75] width 25 height 21
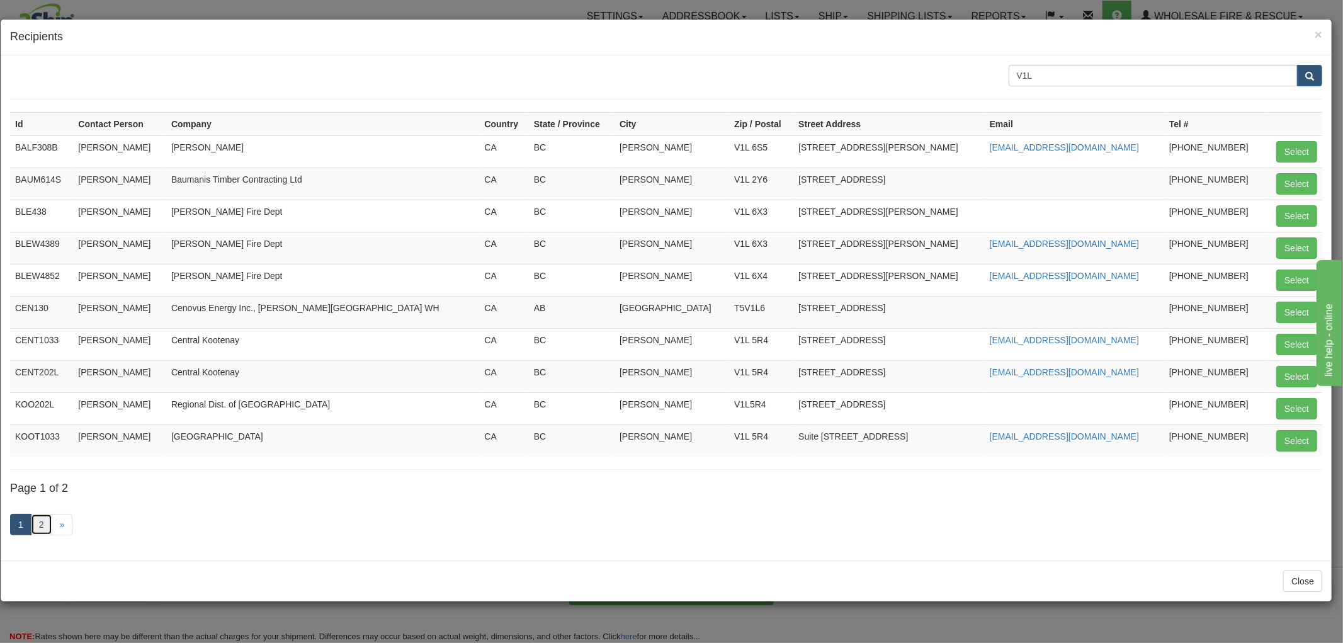
click at [43, 526] on link "2" at bounding box center [41, 524] width 21 height 21
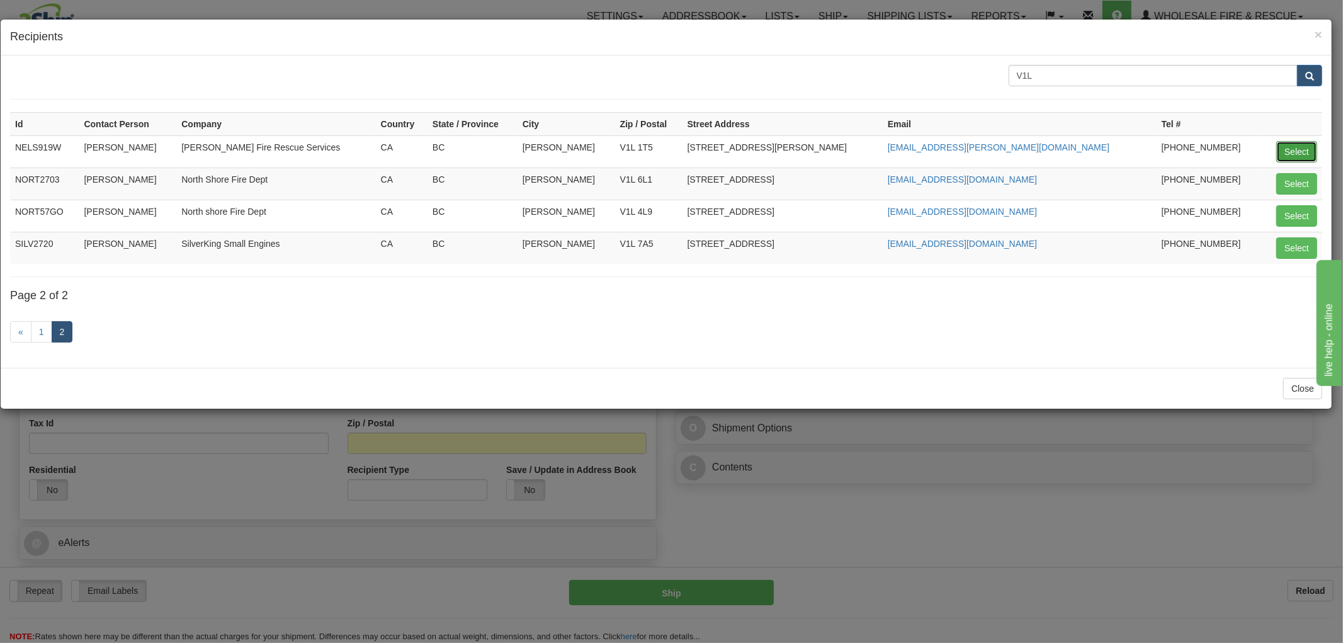
click at [1293, 147] on button "Select" at bounding box center [1296, 151] width 41 height 21
type input "NELS919W"
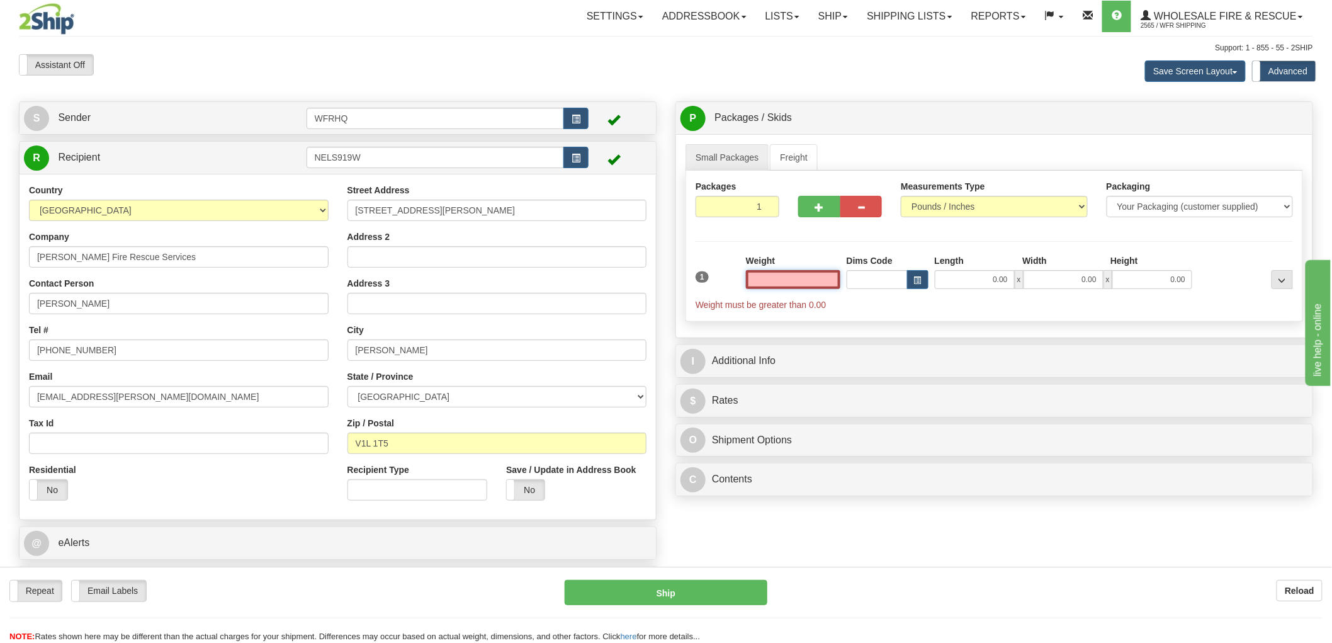
click at [785, 275] on input "text" at bounding box center [793, 279] width 94 height 19
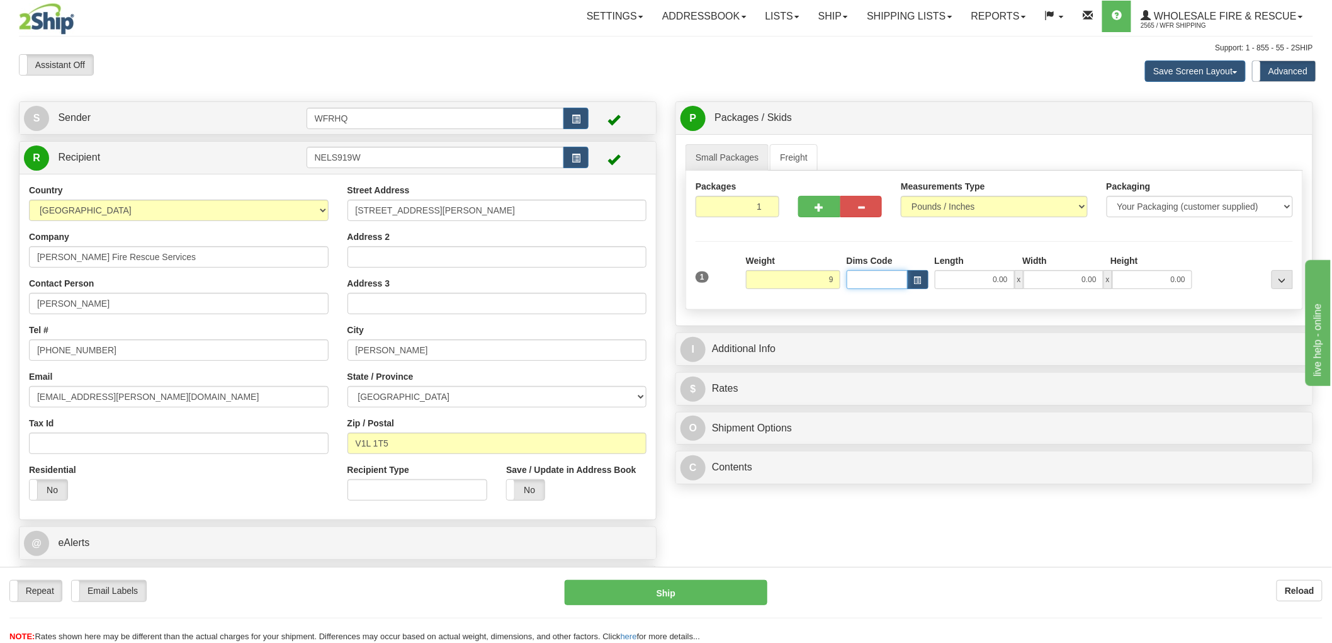
type input "9.00"
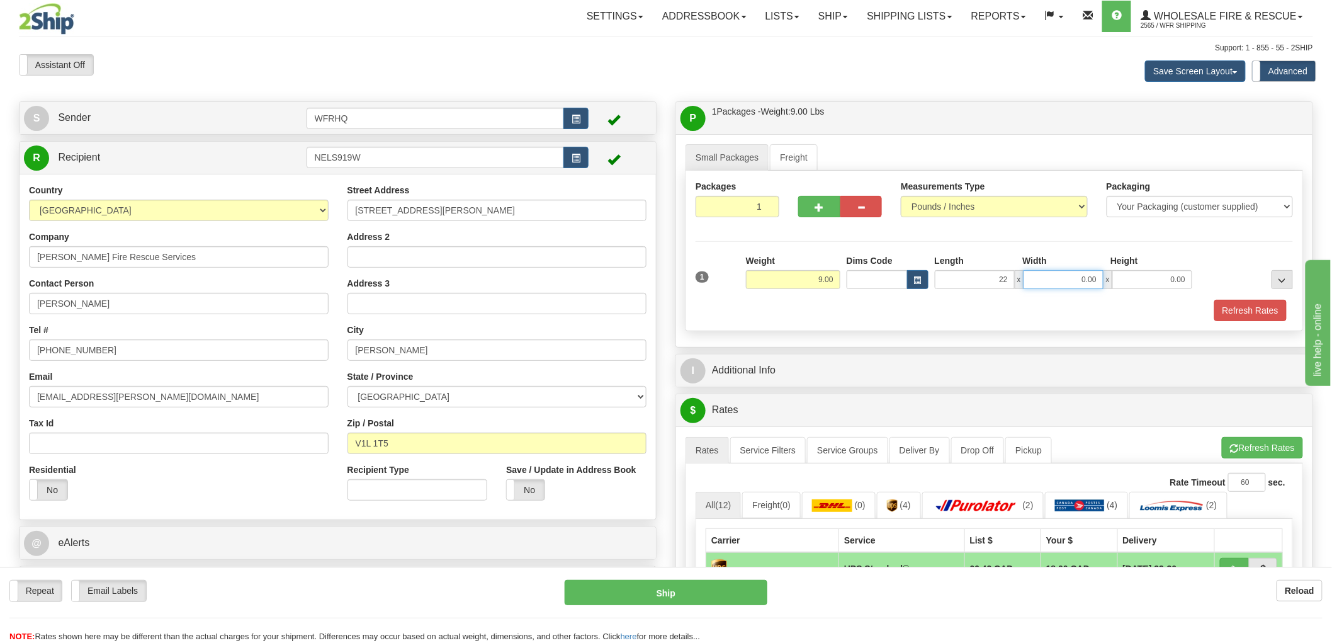
type input "22.00"
type input "16.00"
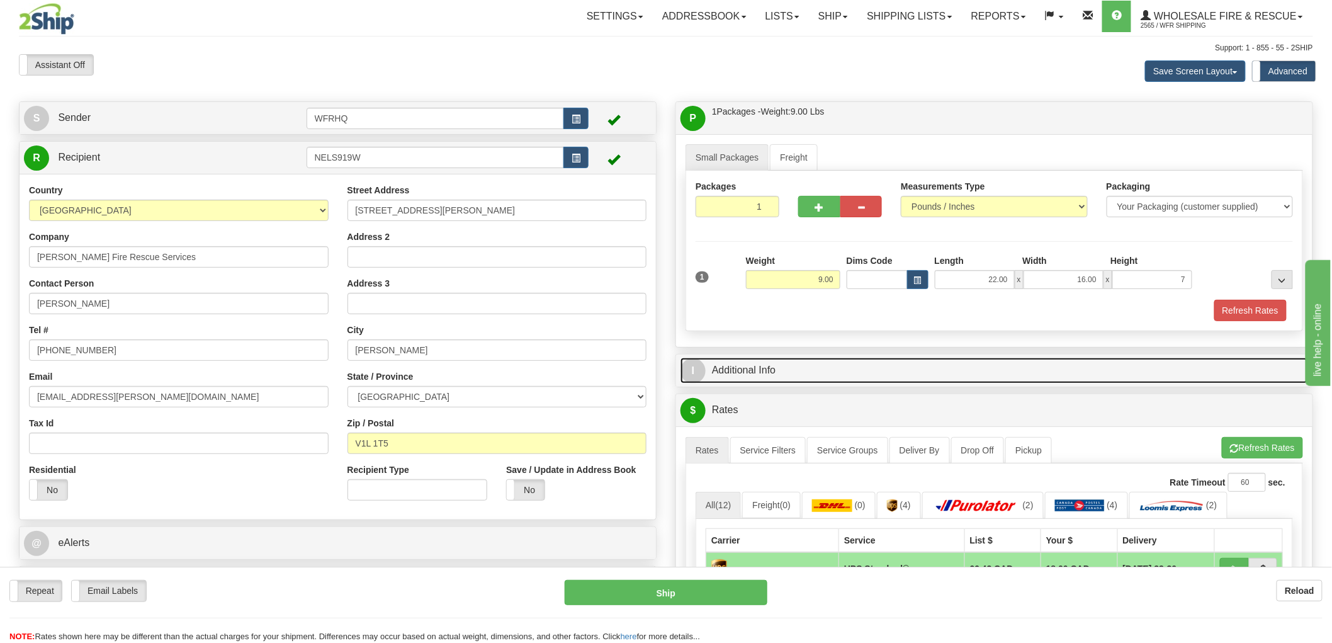
type input "7.00"
click at [740, 377] on link "I Additional Info" at bounding box center [995, 371] width 628 height 26
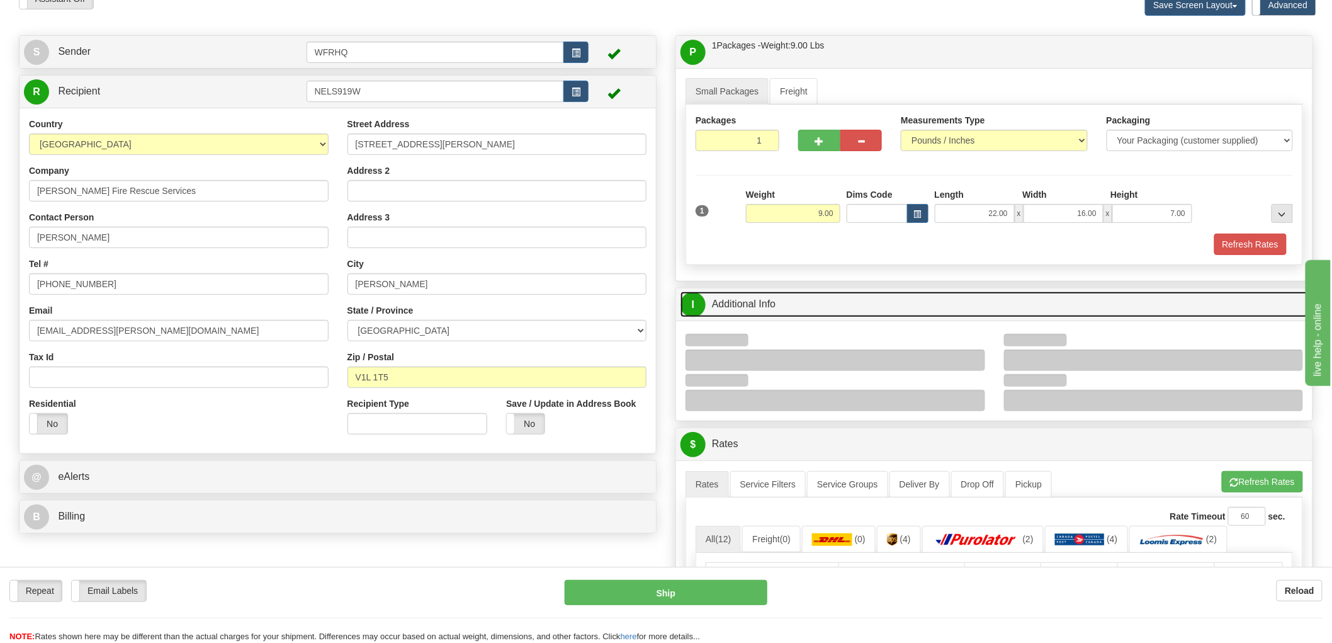
scroll to position [70, 0]
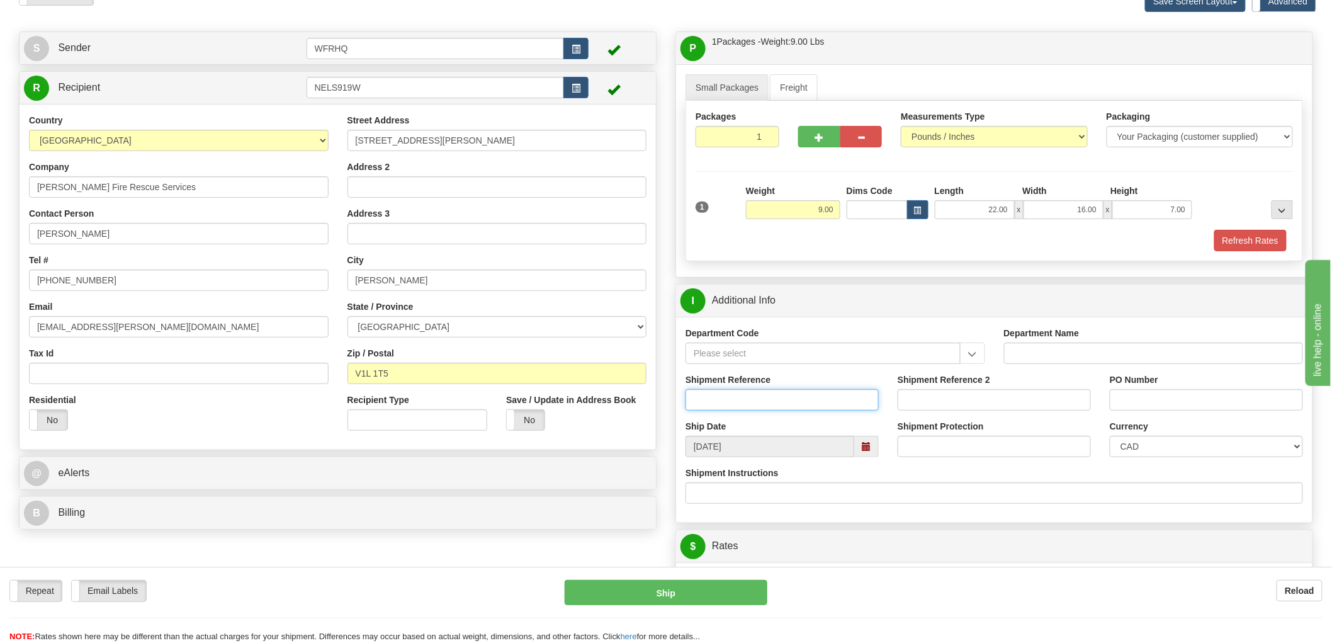
click at [731, 397] on input "Shipment Reference" at bounding box center [782, 399] width 193 height 21
type input "S46937 - 31042"
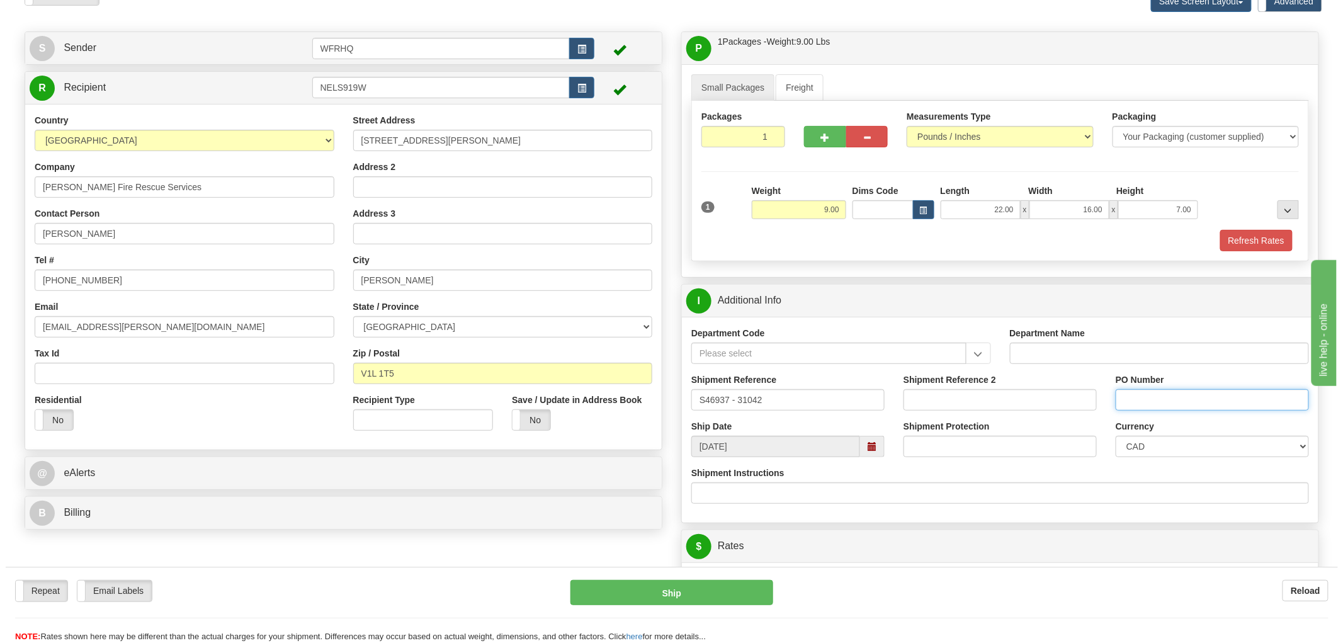
scroll to position [280, 0]
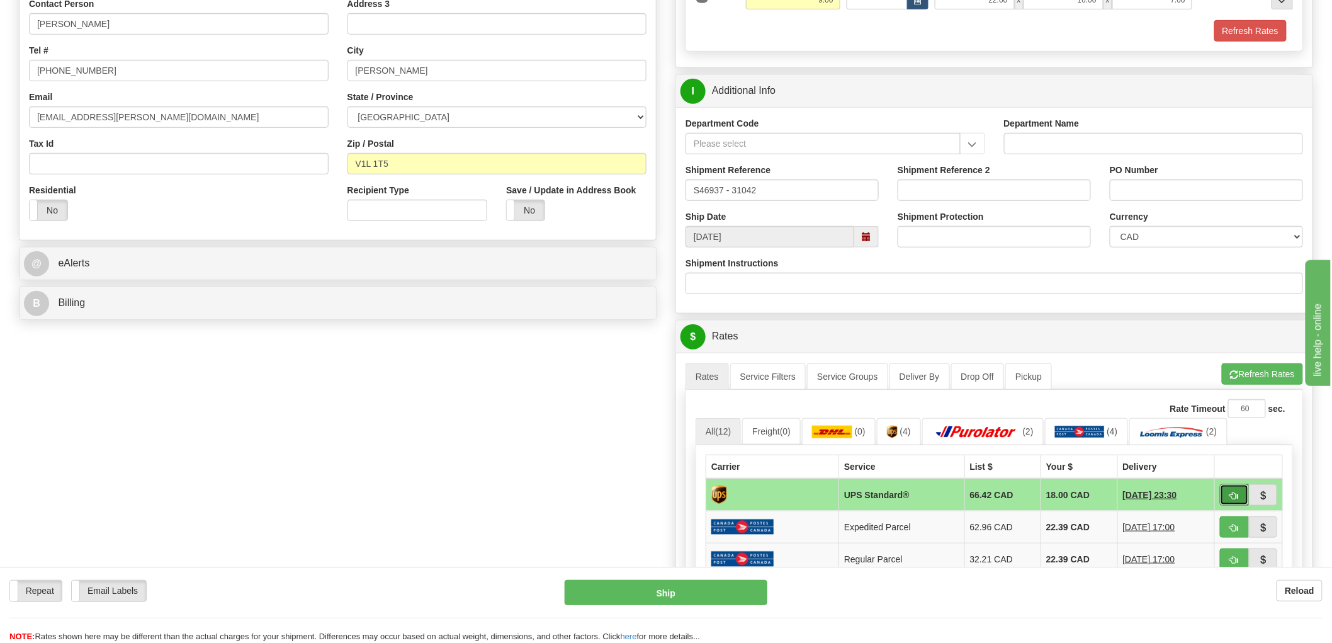
click at [1235, 494] on span "button" at bounding box center [1234, 496] width 9 height 8
type input "11"
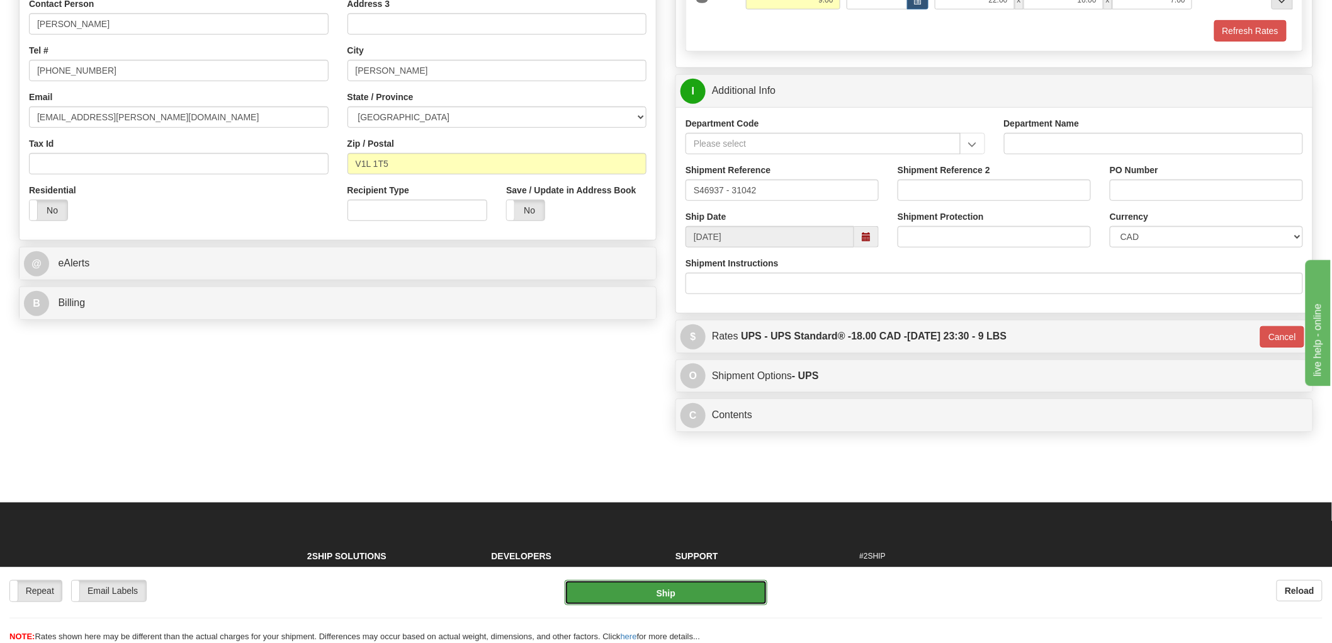
click at [718, 594] on button "Ship" at bounding box center [666, 592] width 203 height 25
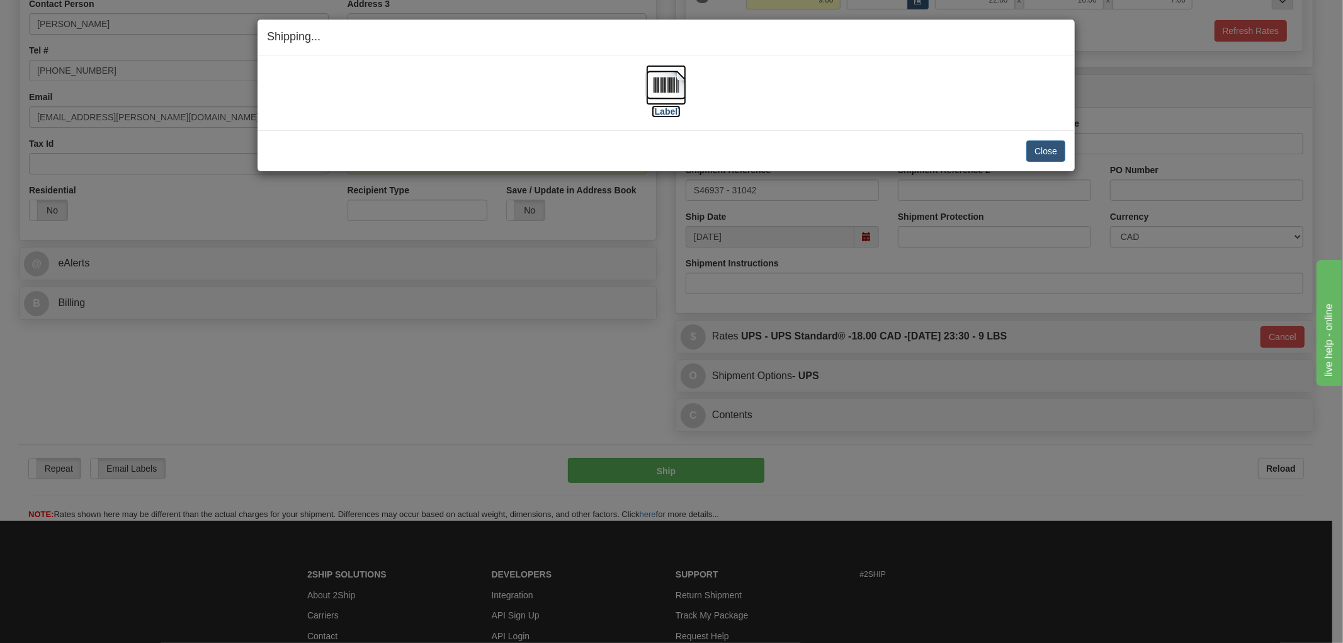
click at [681, 94] on img at bounding box center [666, 85] width 40 height 40
drag, startPoint x: 820, startPoint y: 133, endPoint x: 941, endPoint y: 134, distance: 121.5
click at [820, 133] on div "Close Cancel Cancel Shipment and Quit Pickup Quit Pickup ONLY" at bounding box center [666, 150] width 817 height 41
click at [1035, 150] on button "Close" at bounding box center [1045, 150] width 39 height 21
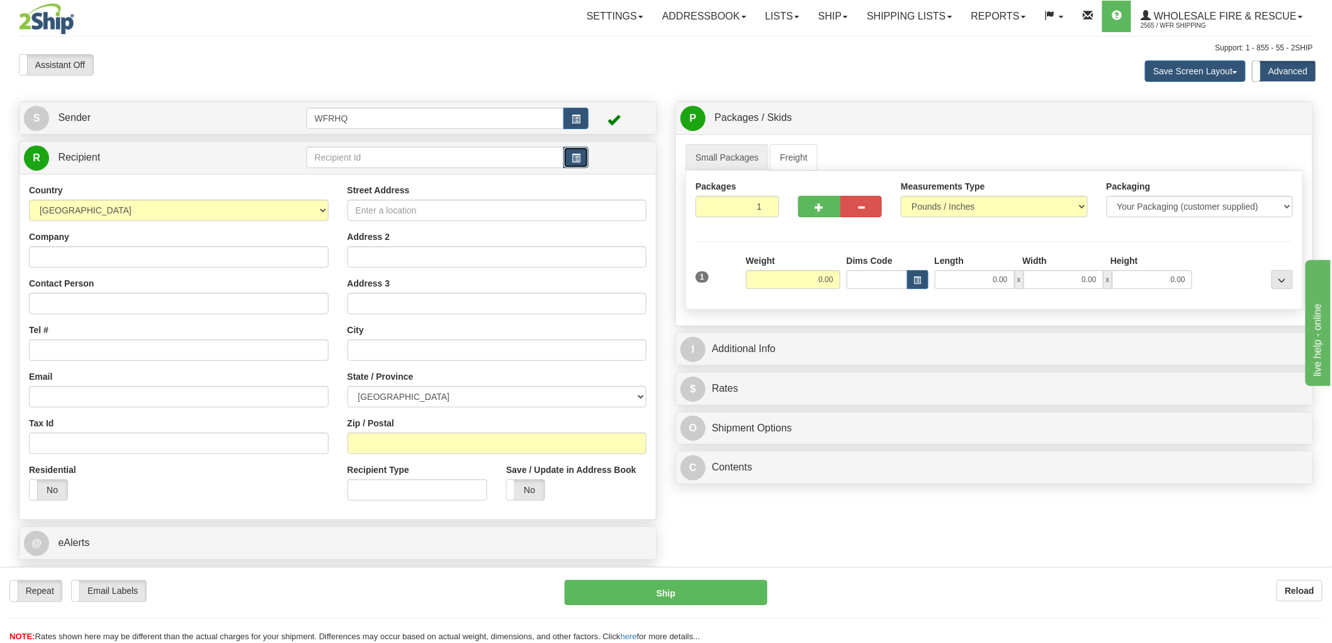
click at [579, 157] on span "button" at bounding box center [576, 158] width 9 height 8
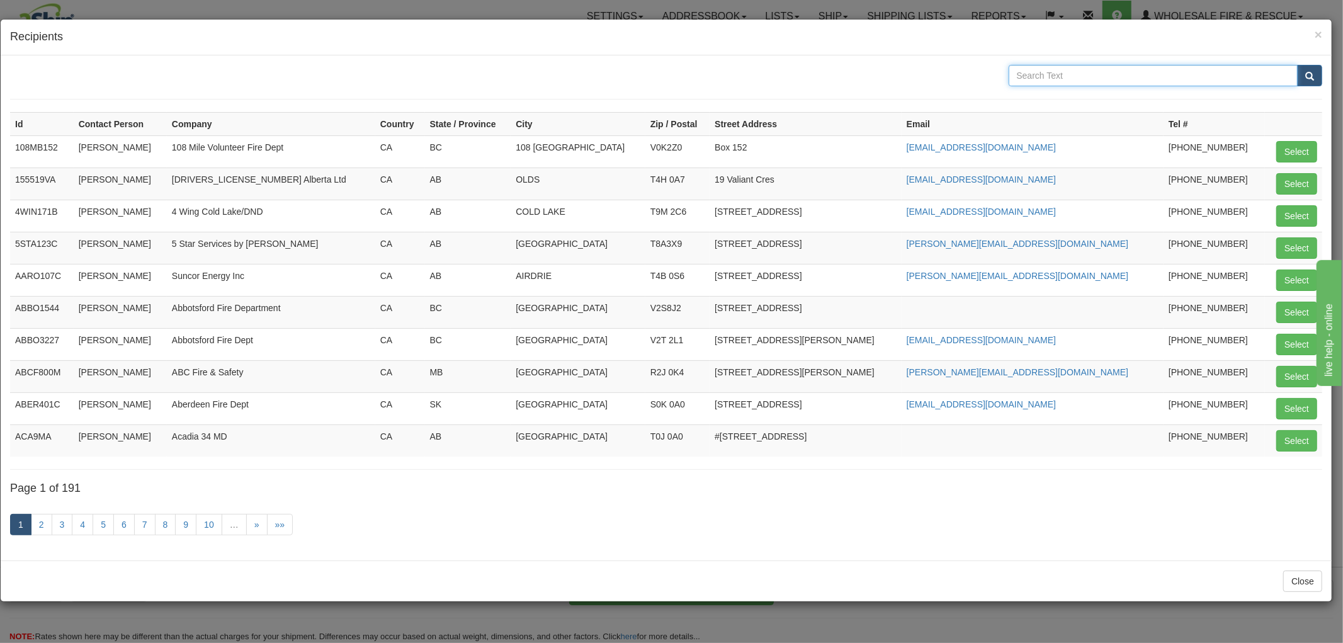
click at [1142, 68] on input "text" at bounding box center [1154, 75] width 290 height 21
type input "Sechelt"
click at [1297, 65] on button "submit" at bounding box center [1309, 75] width 25 height 21
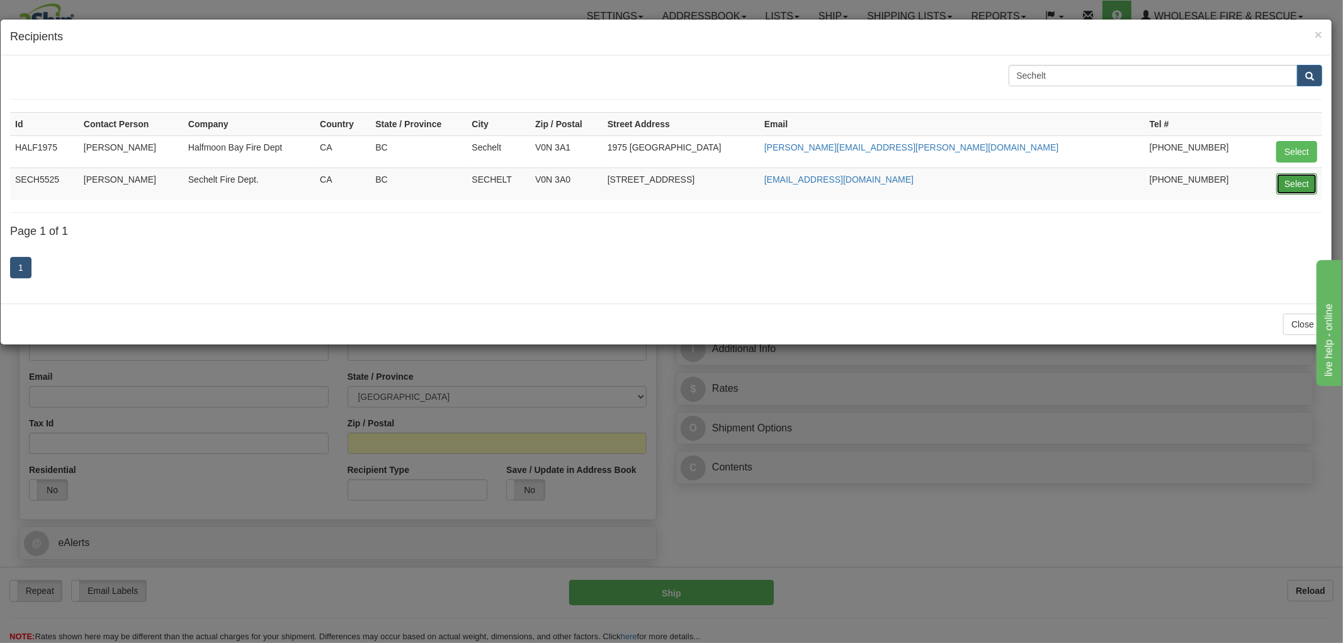
click at [1285, 179] on button "Select" at bounding box center [1296, 183] width 41 height 21
type input "SECH5525"
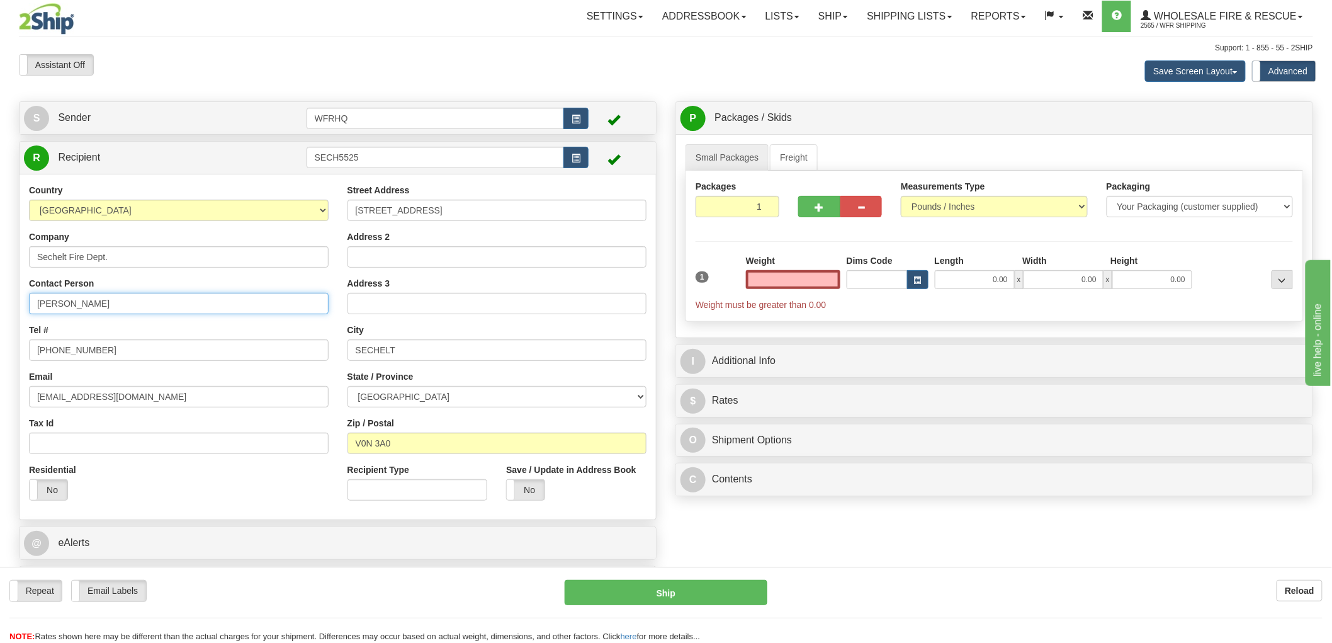
type input "0.00"
drag, startPoint x: 125, startPoint y: 303, endPoint x: -123, endPoint y: 317, distance: 247.8
click at [0, 317] on html "Training Course Close Toggle navigation Settings Shipping Preferences New Sende…" at bounding box center [666, 321] width 1332 height 643
type input "[PERSON_NAME]"
drag, startPoint x: 108, startPoint y: 349, endPoint x: 54, endPoint y: 351, distance: 54.2
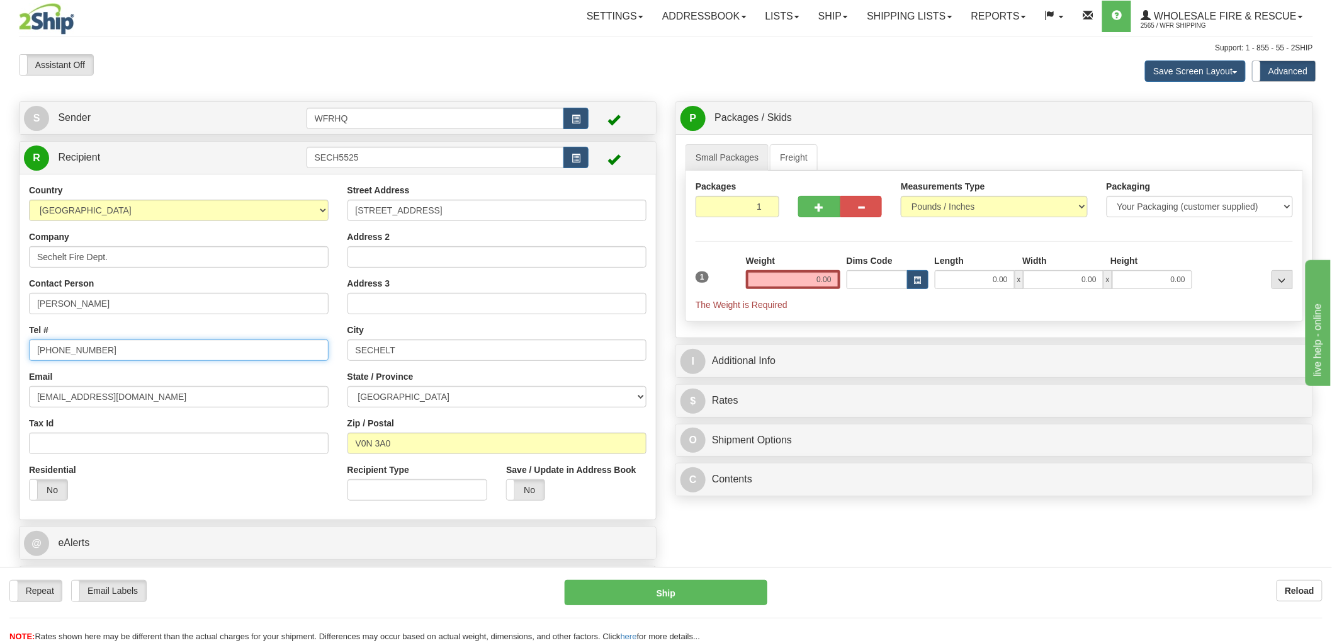
click at [54, 351] on input "[PHONE_NUMBER]" at bounding box center [179, 349] width 300 height 21
type input "[PHONE_NUMBER]"
click at [814, 280] on input "0.00" at bounding box center [793, 279] width 94 height 19
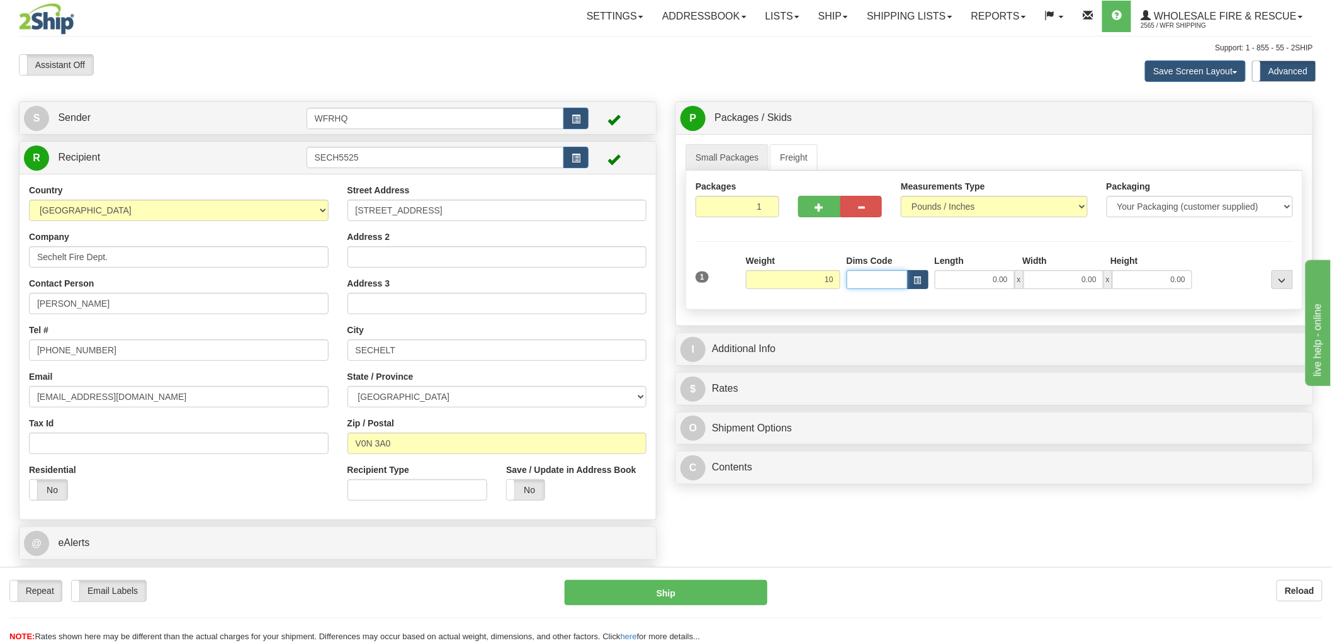
type input "10.00"
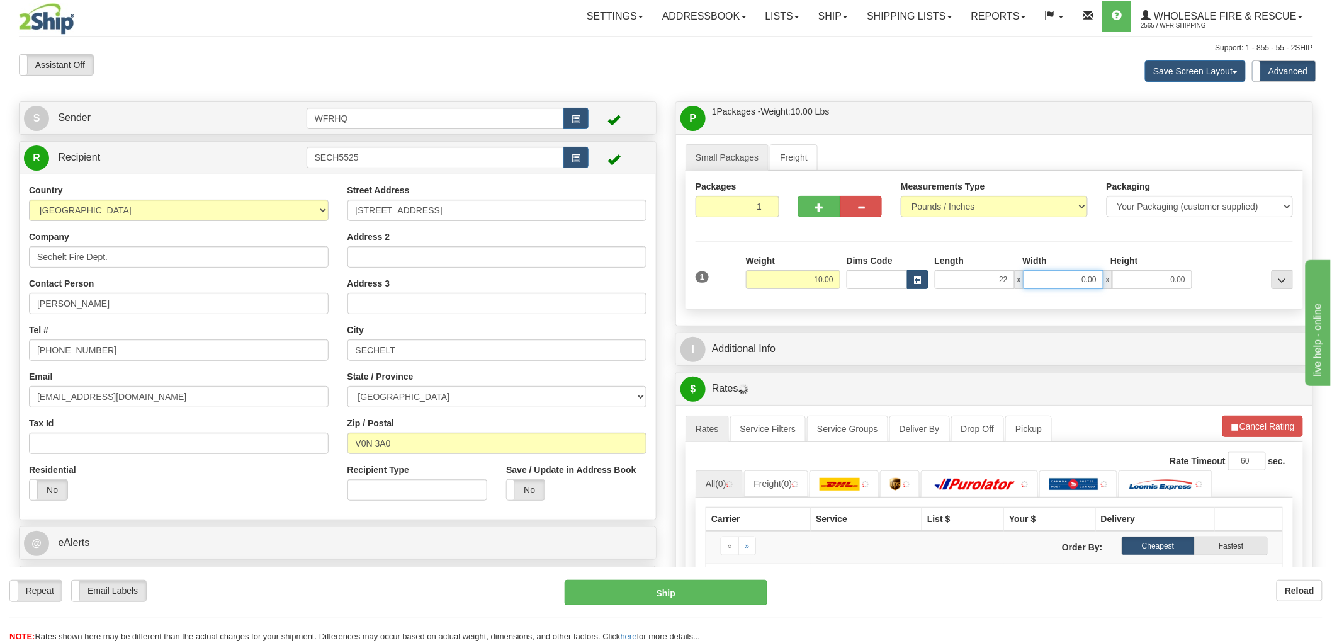
type input "22.00"
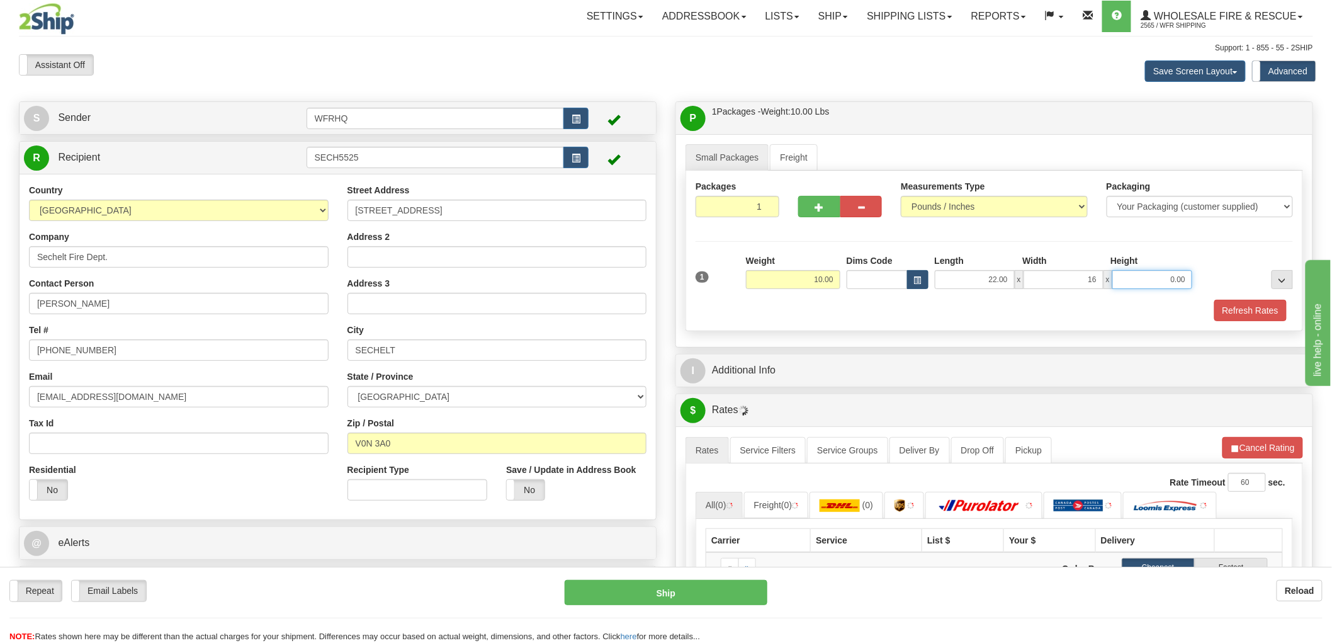
type input "16.00"
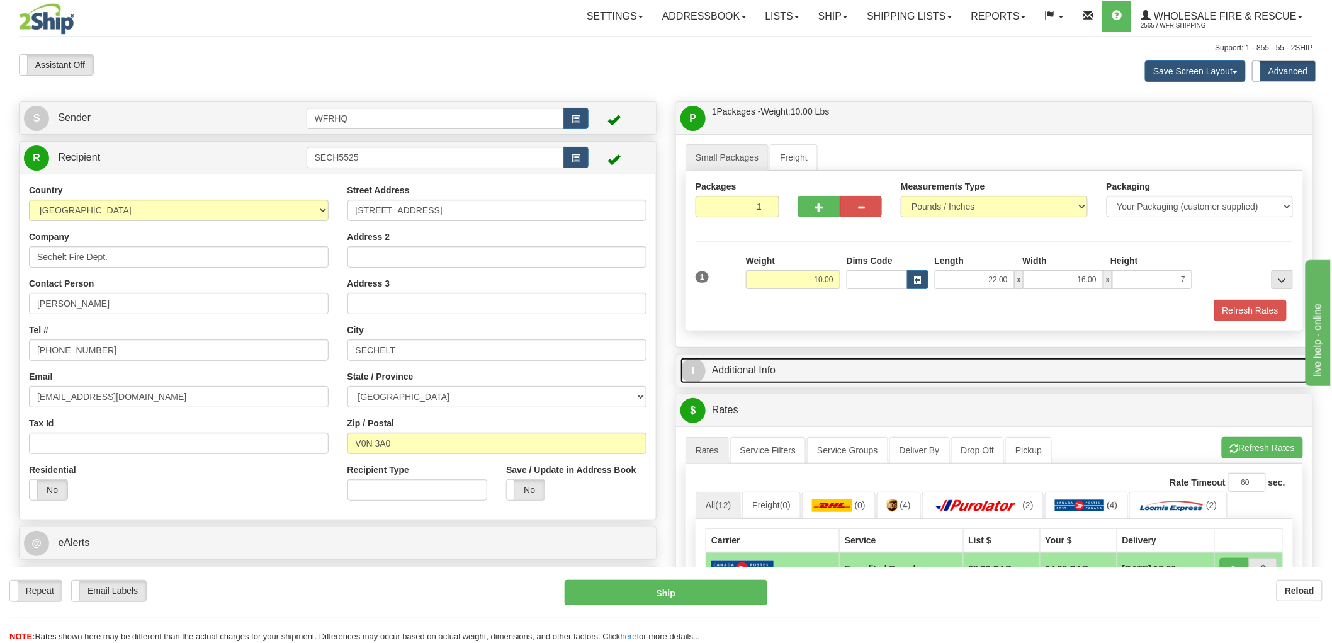
type input "7.00"
click at [745, 367] on link "I Additional Info" at bounding box center [995, 371] width 628 height 26
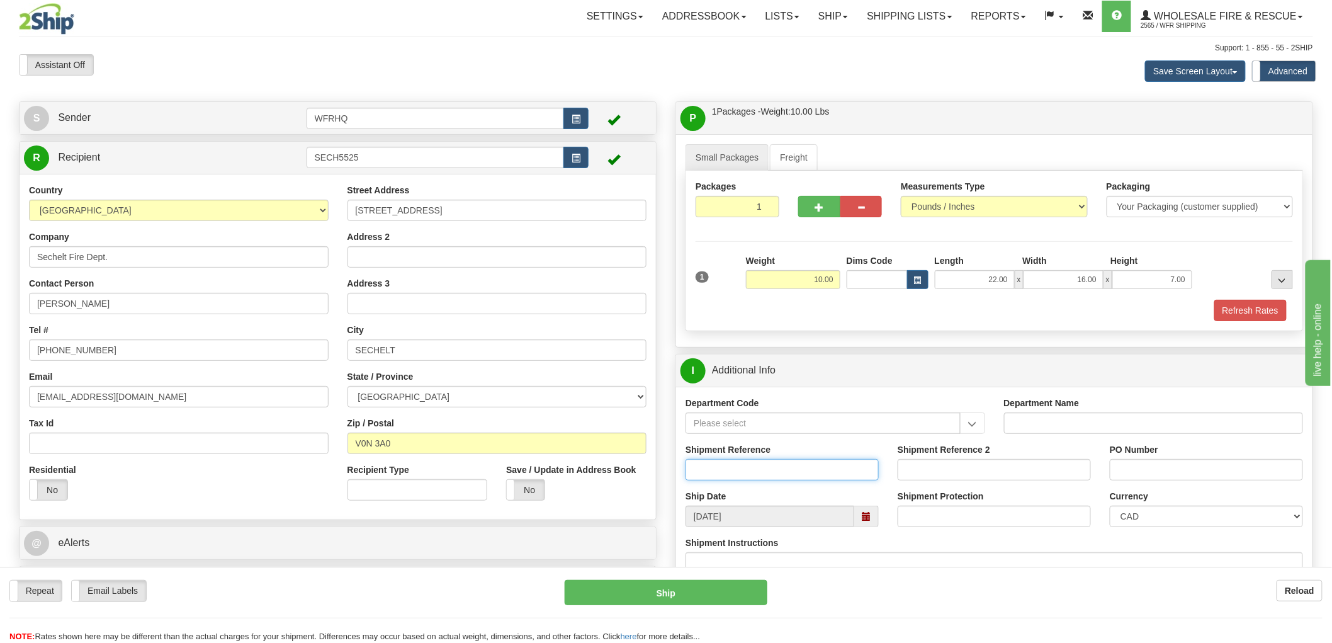
click at [745, 475] on input "Shipment Reference" at bounding box center [782, 469] width 193 height 21
type input "S46629 - 30796"
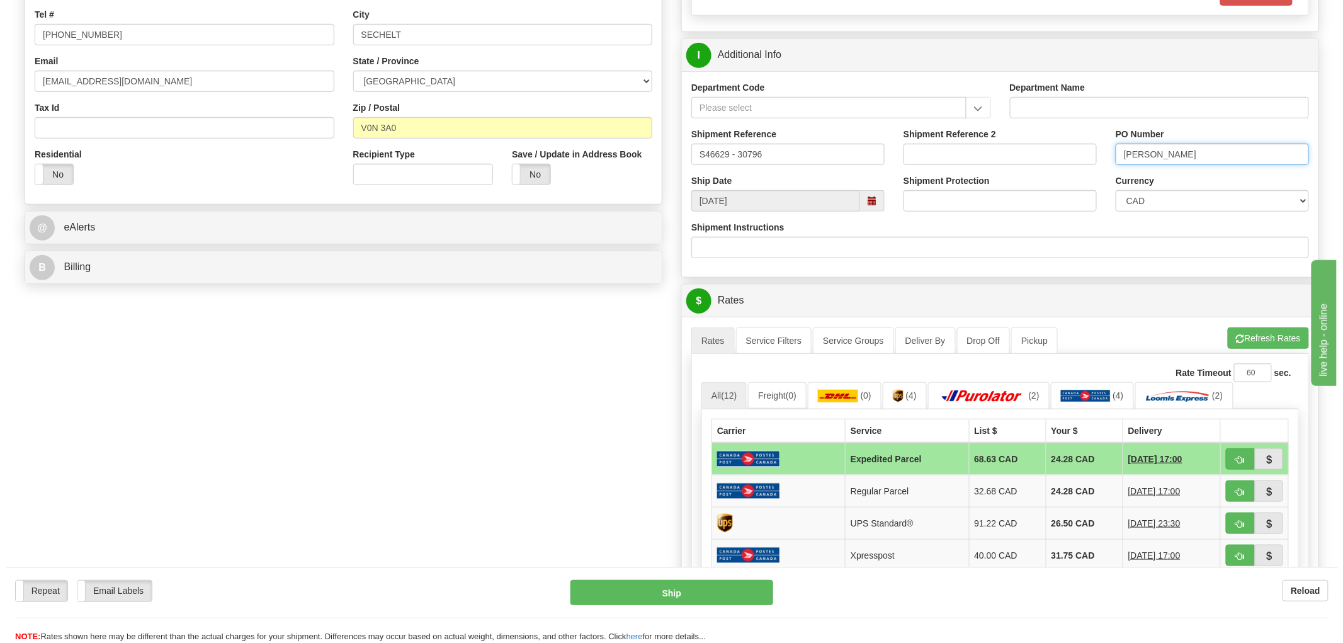
scroll to position [349, 0]
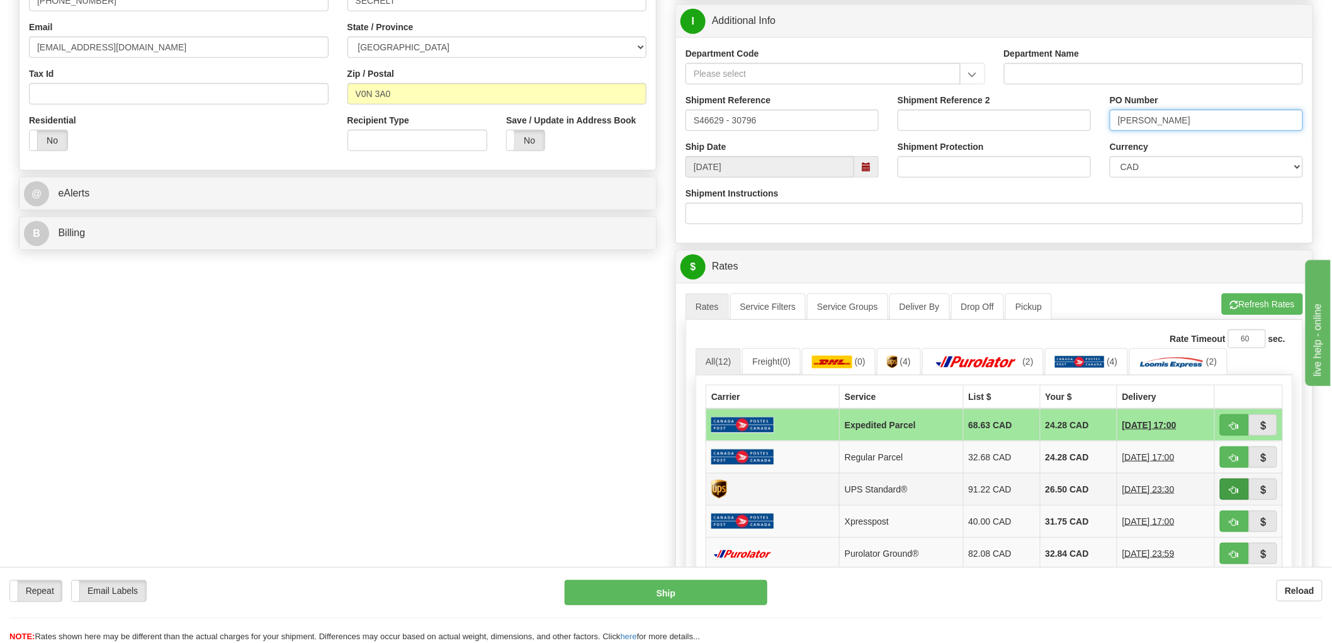
type input "[PERSON_NAME]"
click at [1232, 482] on button "button" at bounding box center [1234, 489] width 29 height 21
type input "11"
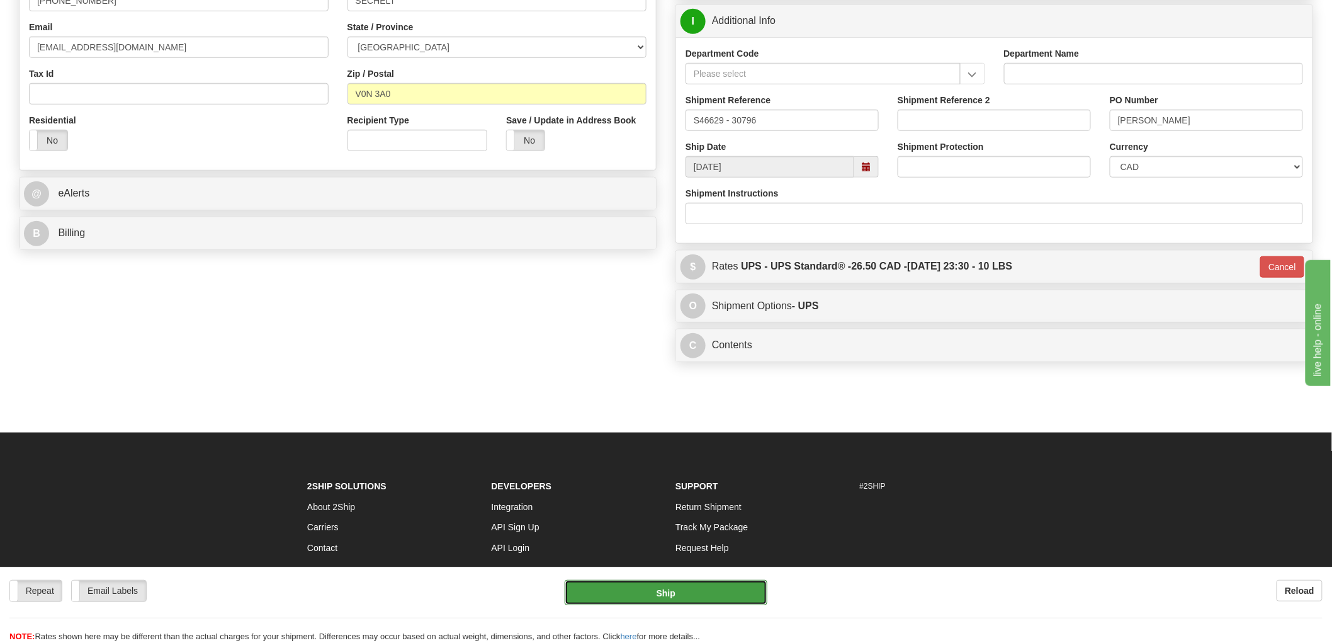
click at [743, 591] on button "Ship" at bounding box center [666, 592] width 203 height 25
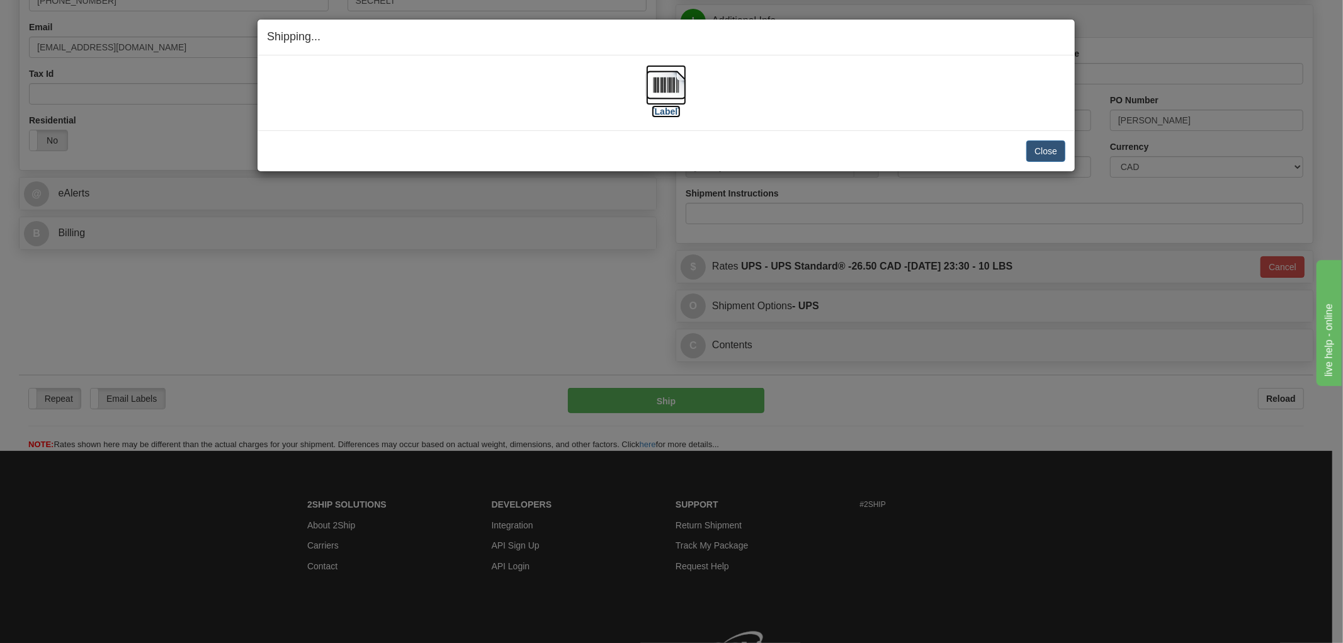
click at [678, 67] on img at bounding box center [666, 85] width 40 height 40
drag, startPoint x: 844, startPoint y: 112, endPoint x: 986, endPoint y: 153, distance: 147.5
click at [844, 112] on div "[Label]" at bounding box center [666, 93] width 798 height 56
click at [1055, 146] on button "Close" at bounding box center [1045, 150] width 39 height 21
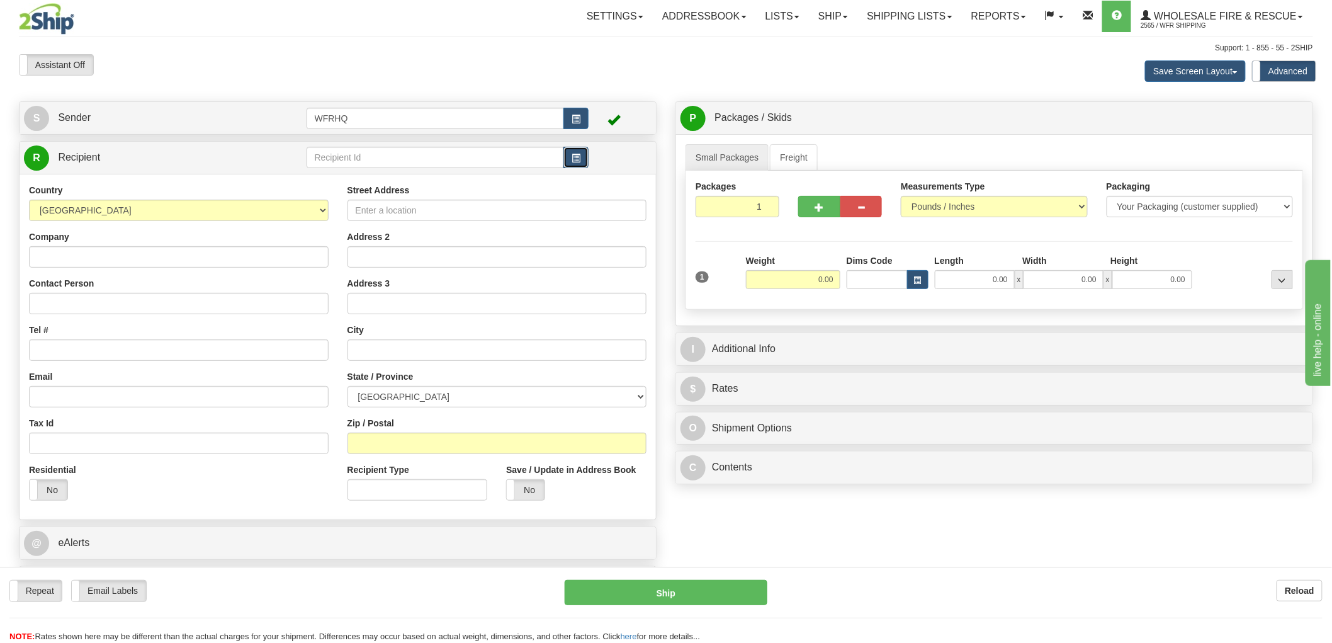
click at [581, 161] on button "button" at bounding box center [576, 157] width 25 height 21
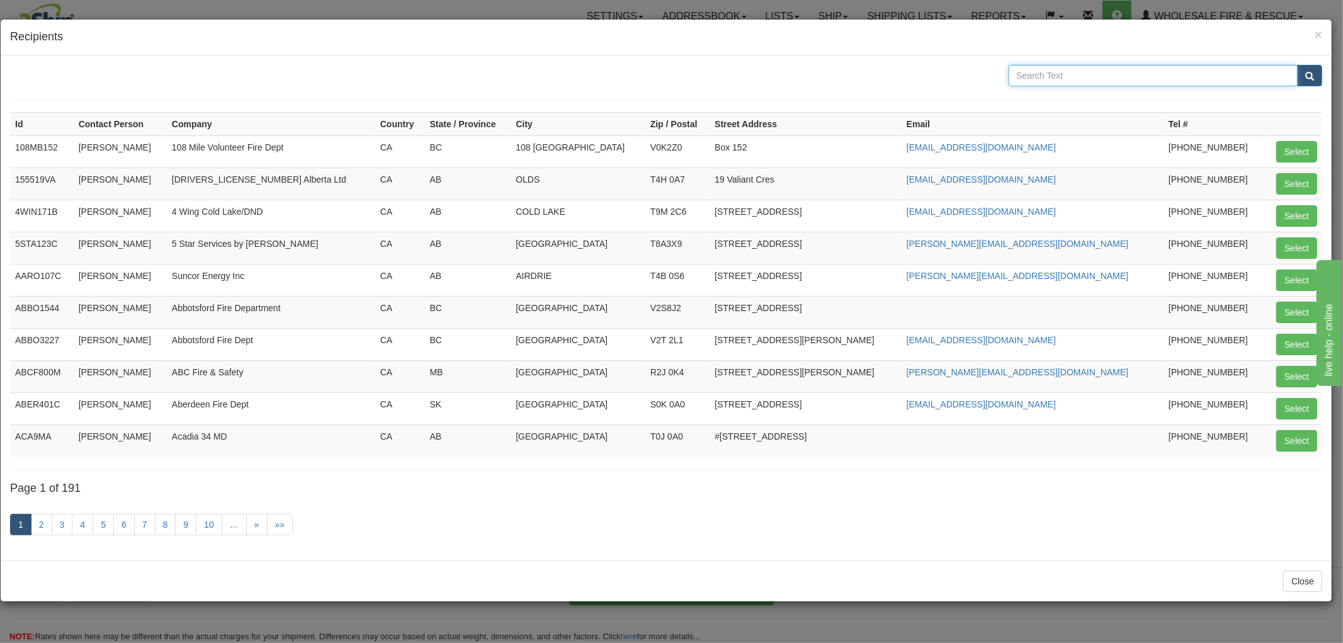
click at [1099, 77] on input "text" at bounding box center [1154, 75] width 290 height 21
type input "North Oyster"
click at [1297, 65] on button "submit" at bounding box center [1309, 75] width 25 height 21
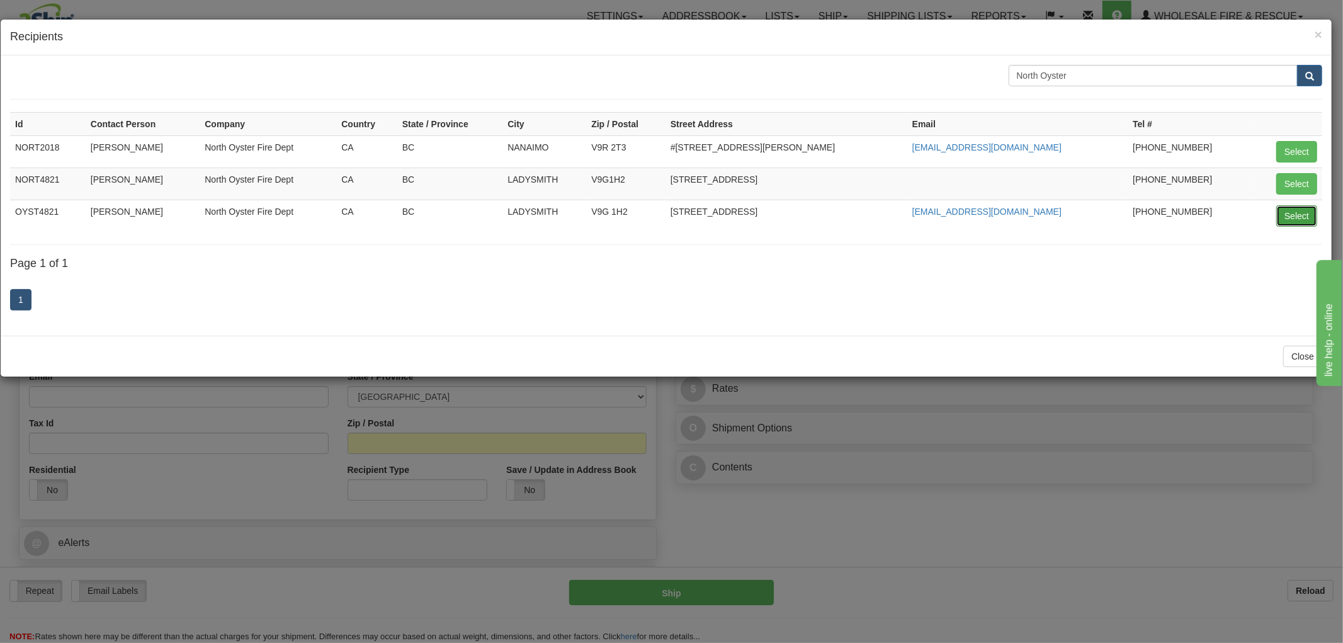
click at [1295, 212] on button "Select" at bounding box center [1296, 215] width 41 height 21
type input "OYST4821"
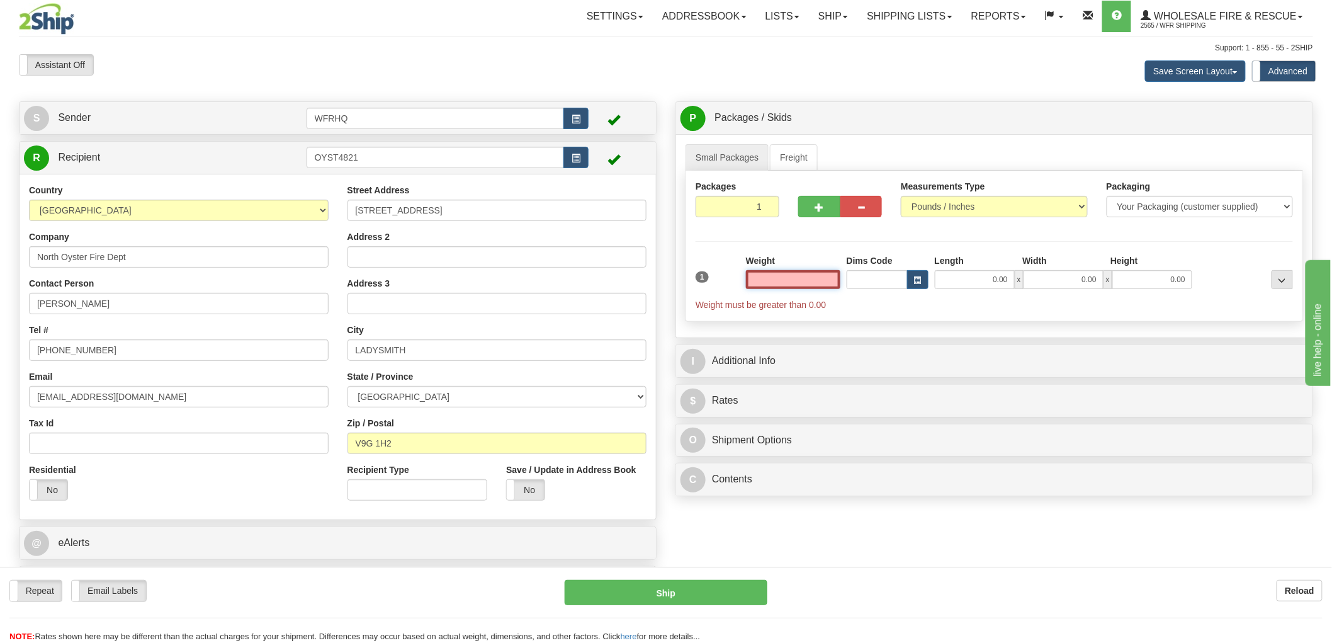
click at [813, 284] on input "text" at bounding box center [793, 279] width 94 height 19
type input "0.00"
click at [793, 278] on input "0.00" at bounding box center [793, 279] width 94 height 19
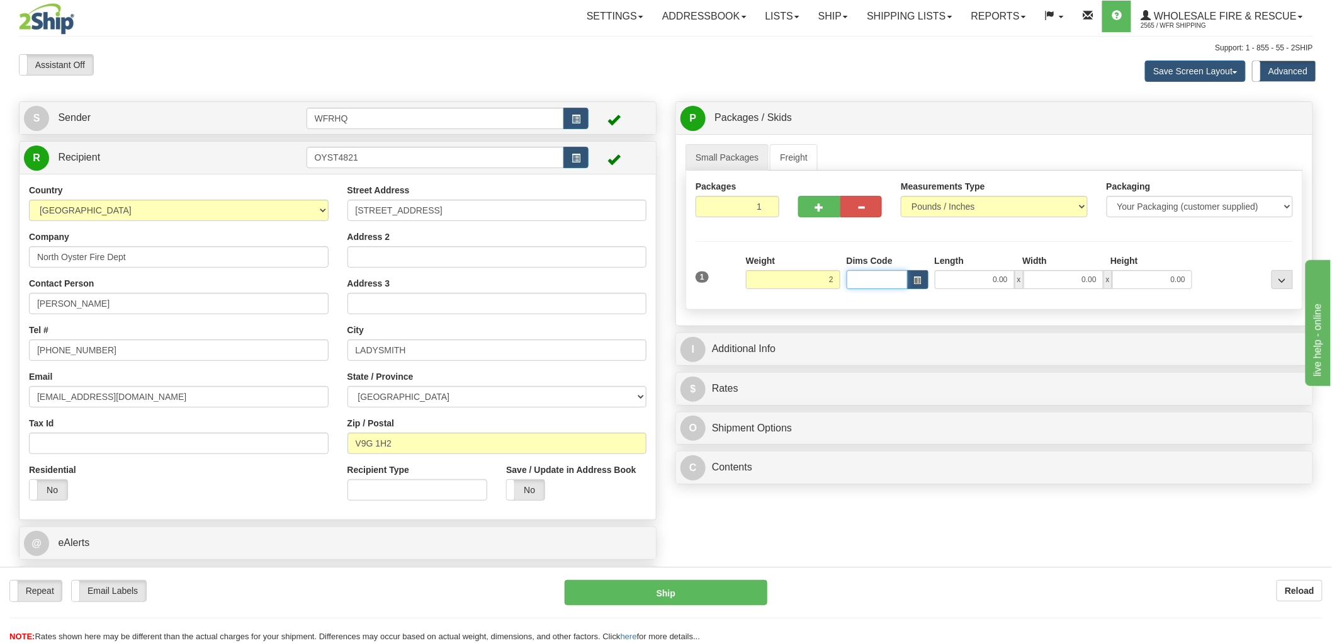
type input "2.00"
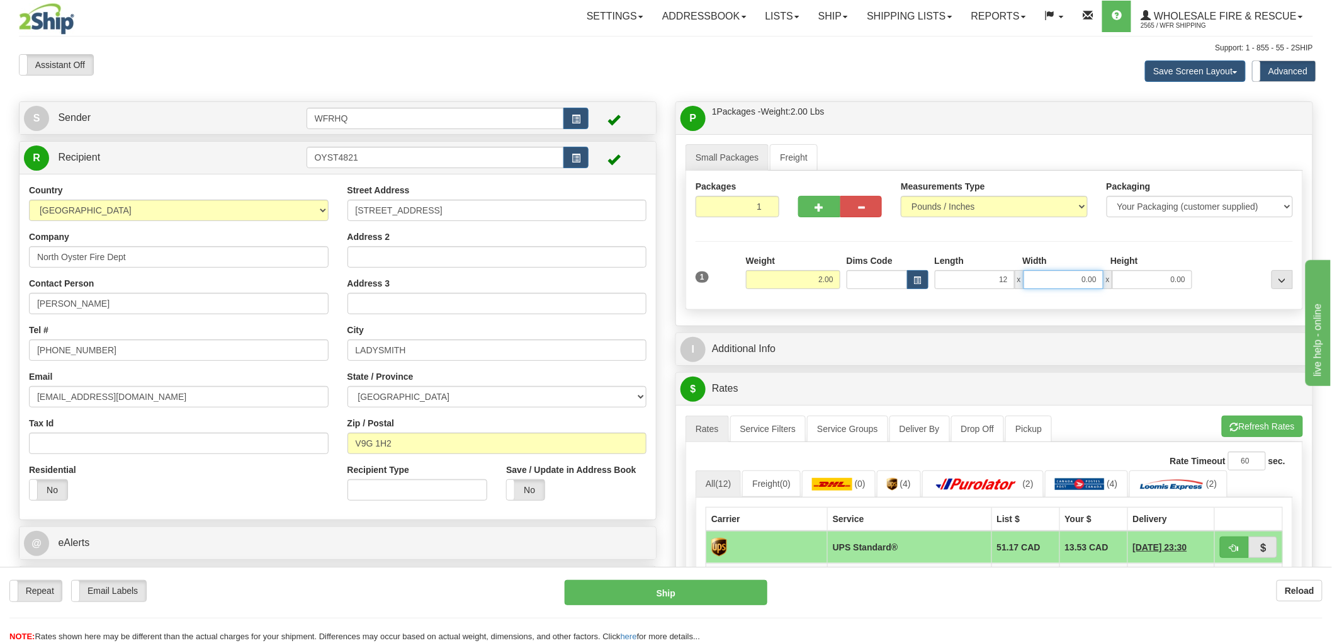
type input "12.00"
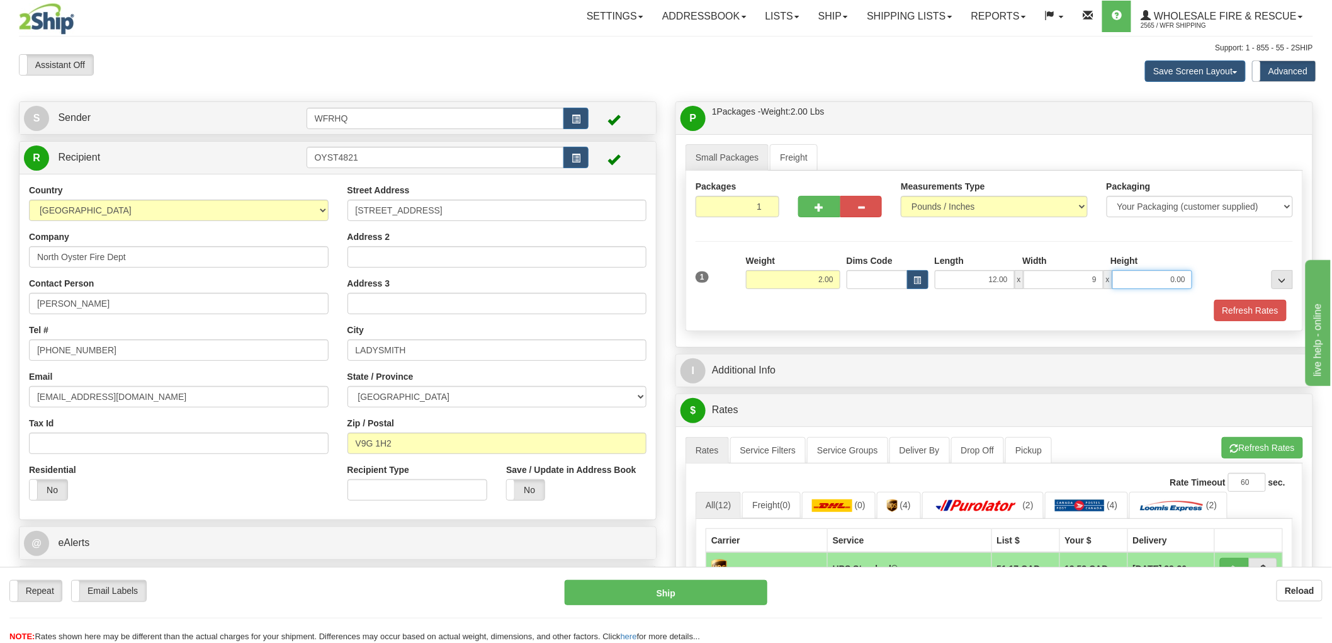
type input "9.00"
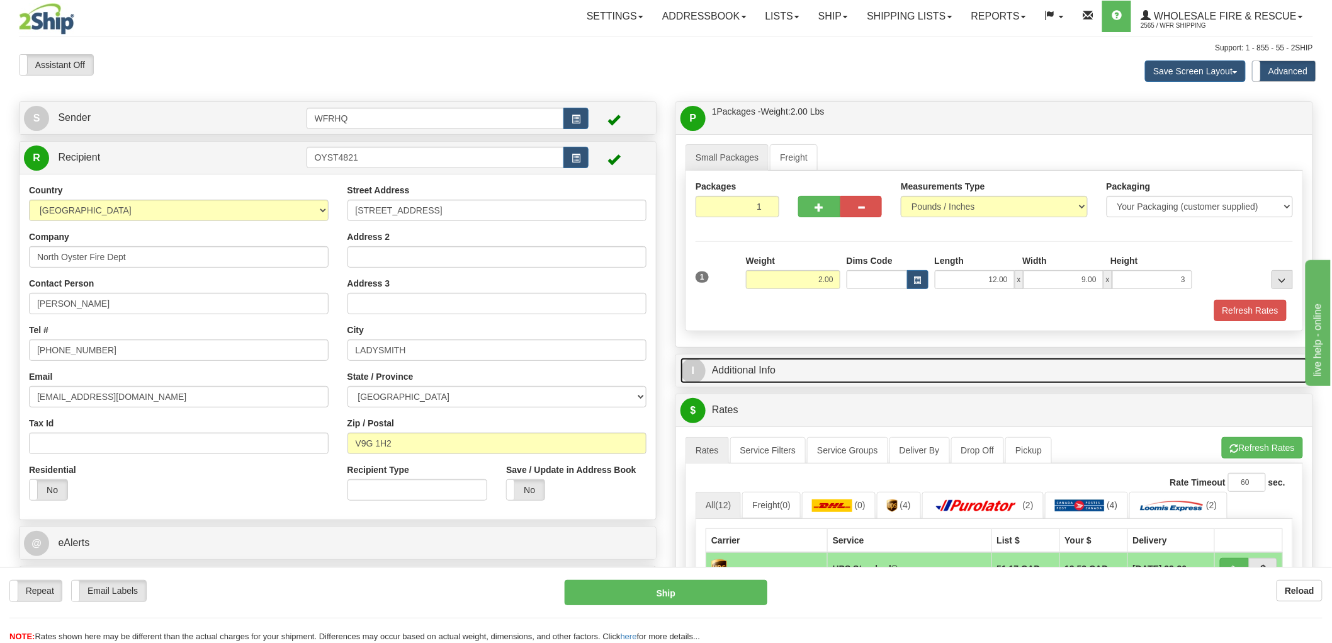
type input "3.00"
click at [753, 369] on link "I Additional Info" at bounding box center [995, 371] width 628 height 26
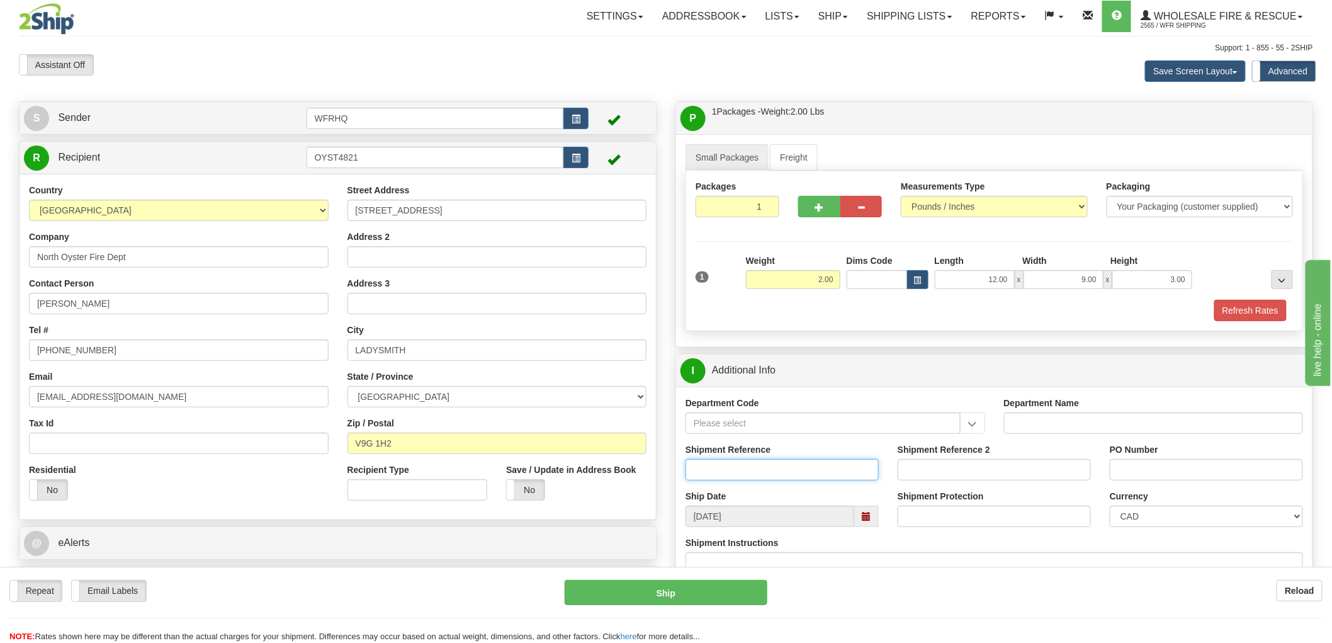
click at [740, 471] on input "Shipment Reference" at bounding box center [782, 469] width 193 height 21
type input "S47395 - 31322"
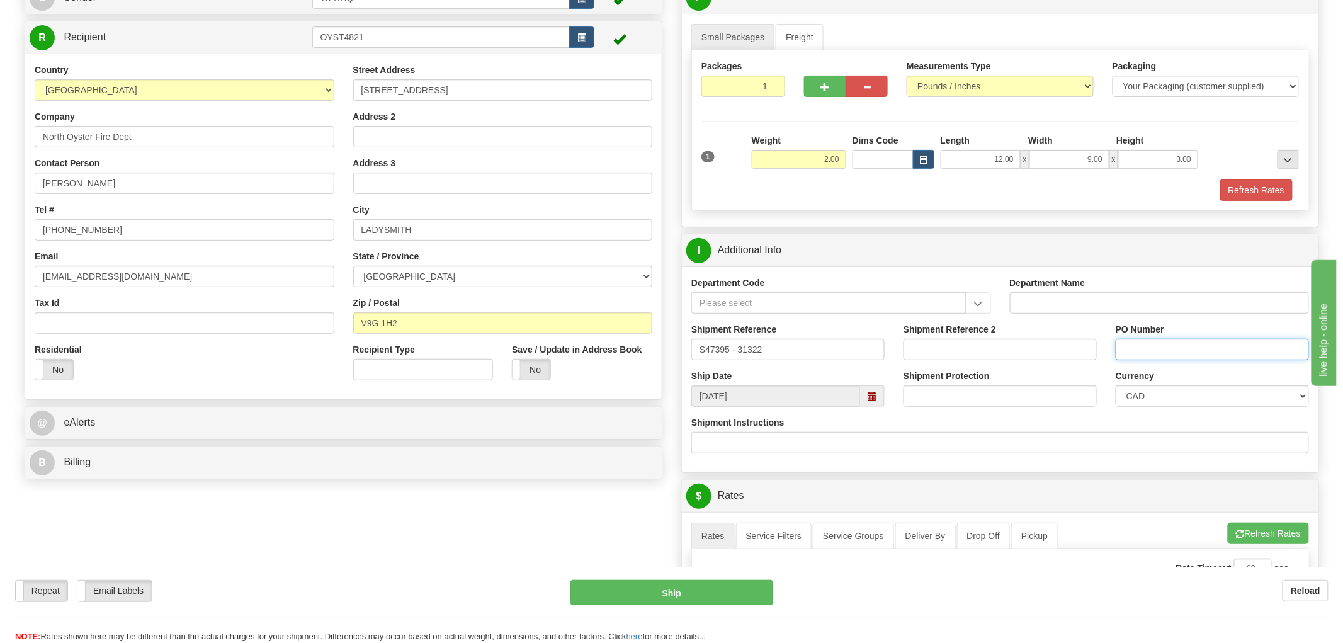
scroll to position [280, 0]
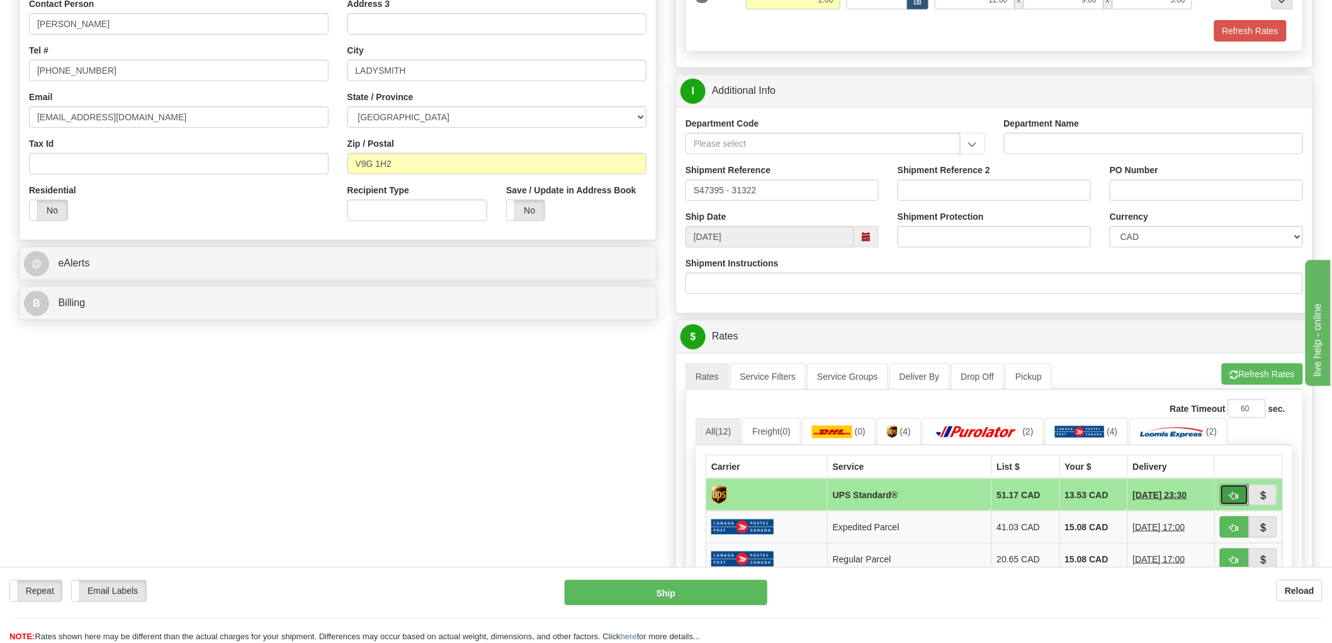
click at [1222, 493] on button "button" at bounding box center [1234, 494] width 29 height 21
type input "11"
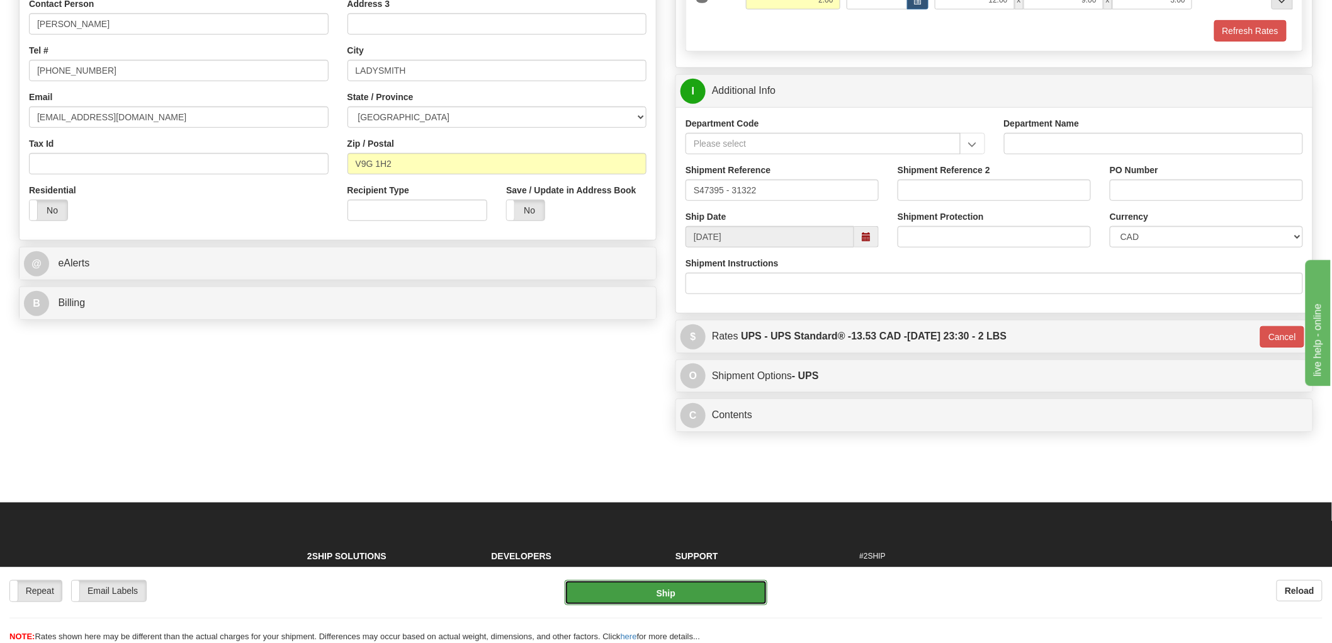
click at [668, 582] on button "Ship" at bounding box center [666, 592] width 203 height 25
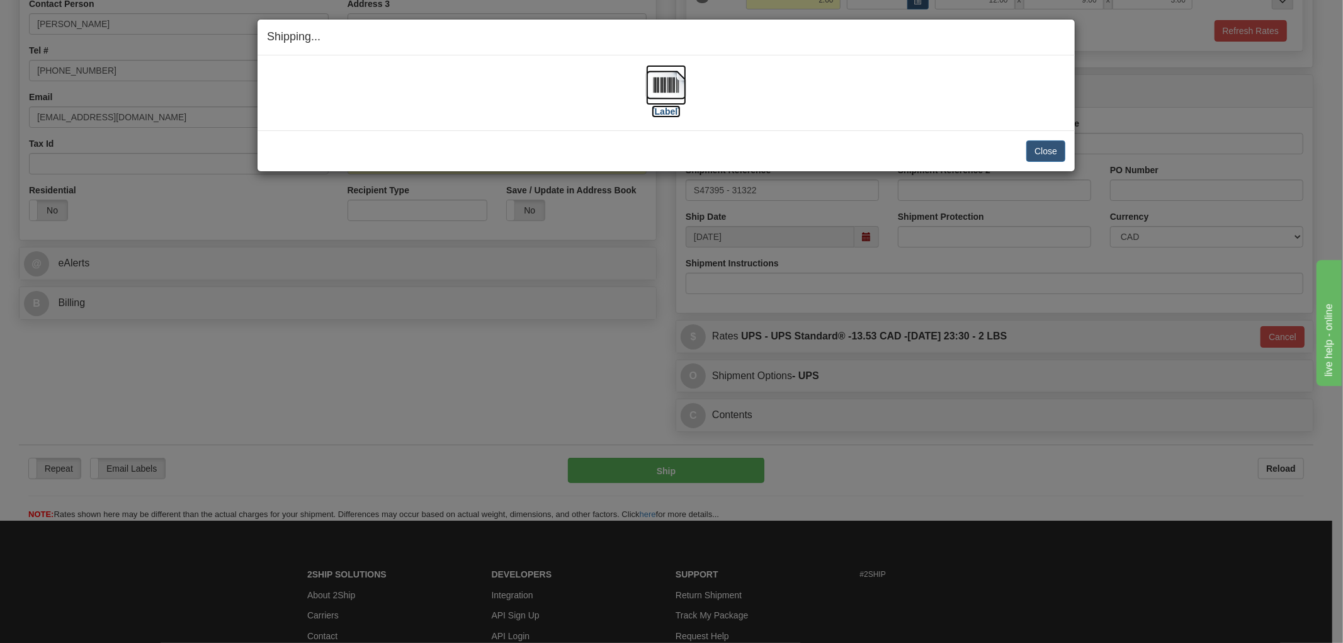
click at [669, 91] on img at bounding box center [666, 85] width 40 height 40
drag, startPoint x: 471, startPoint y: 130, endPoint x: 628, endPoint y: 147, distance: 158.3
click at [471, 130] on div "Close Cancel Cancel Shipment and Quit Pickup Quit Pickup ONLY" at bounding box center [666, 150] width 817 height 41
drag, startPoint x: 807, startPoint y: 126, endPoint x: 1033, endPoint y: 115, distance: 227.0
click at [809, 124] on div "[Label] IMPORTANT NOTICE Embassy / Consulate / Government Building / Hospital C…" at bounding box center [666, 92] width 817 height 75
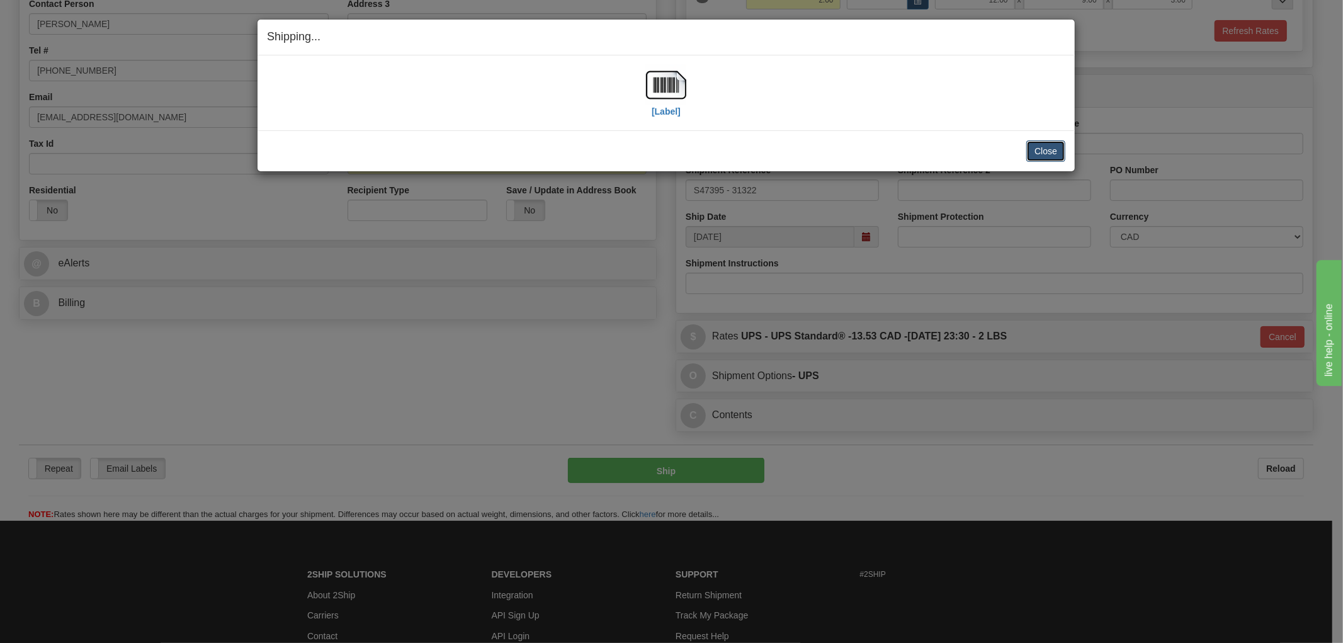
click at [1052, 149] on button "Close" at bounding box center [1045, 150] width 39 height 21
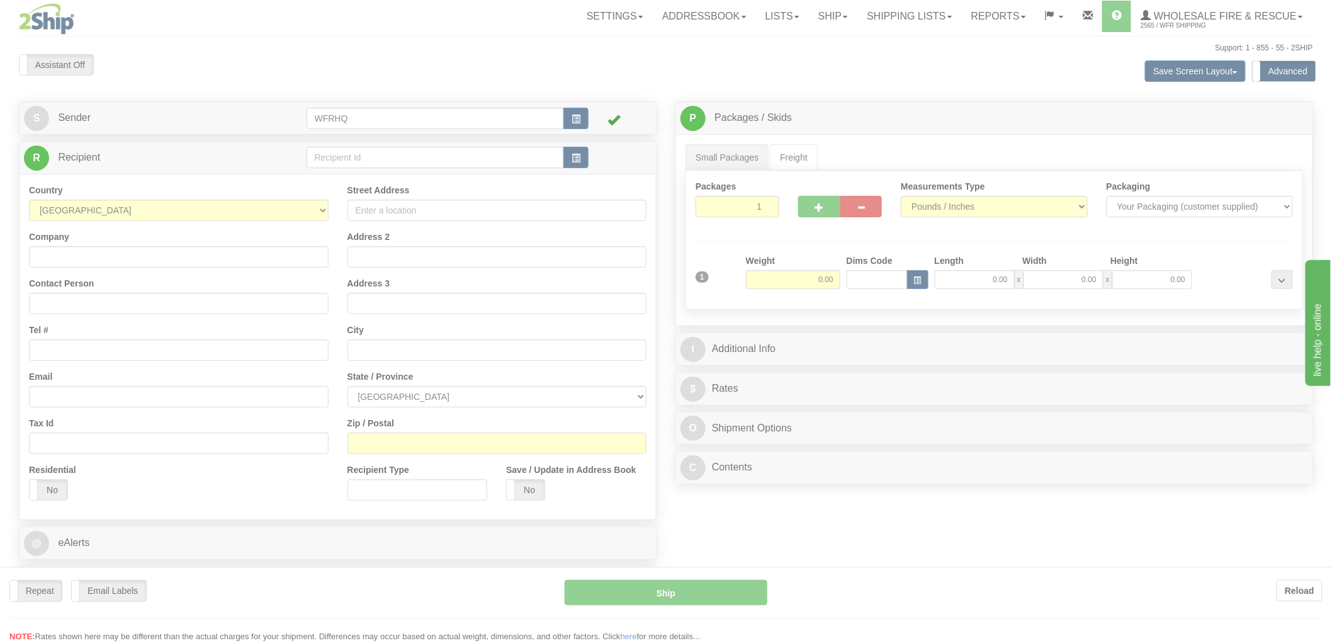
click at [575, 156] on div at bounding box center [666, 321] width 1332 height 643
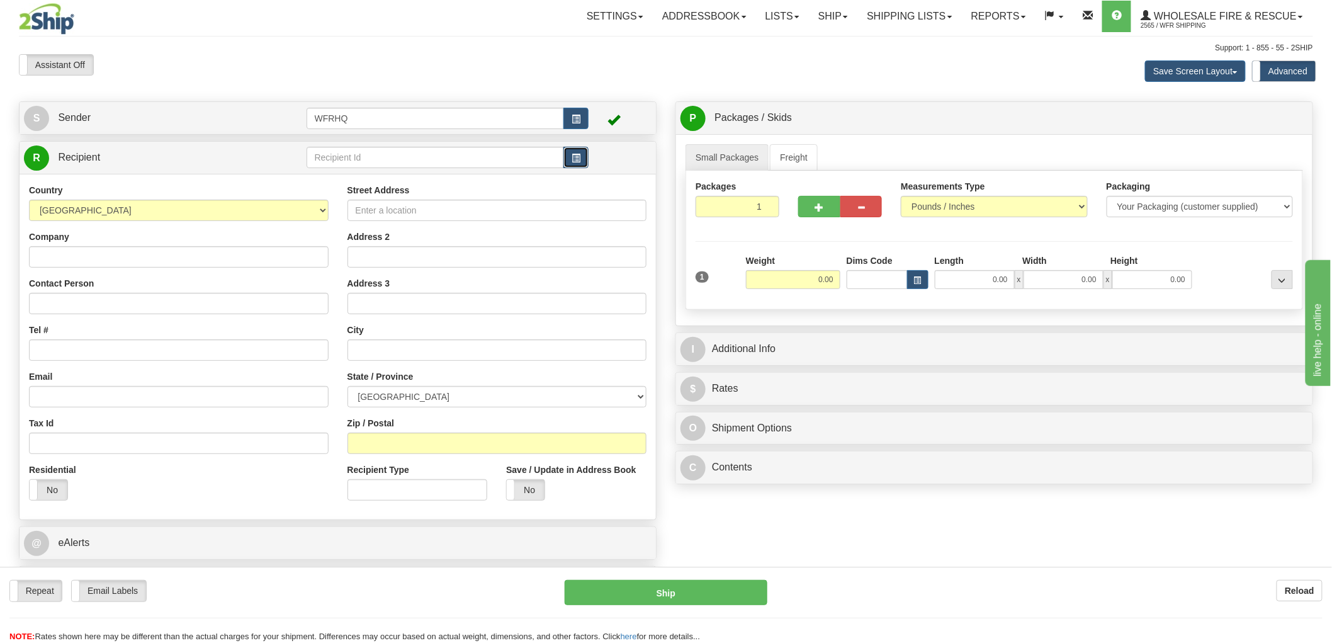
click at [579, 156] on span "button" at bounding box center [576, 158] width 9 height 8
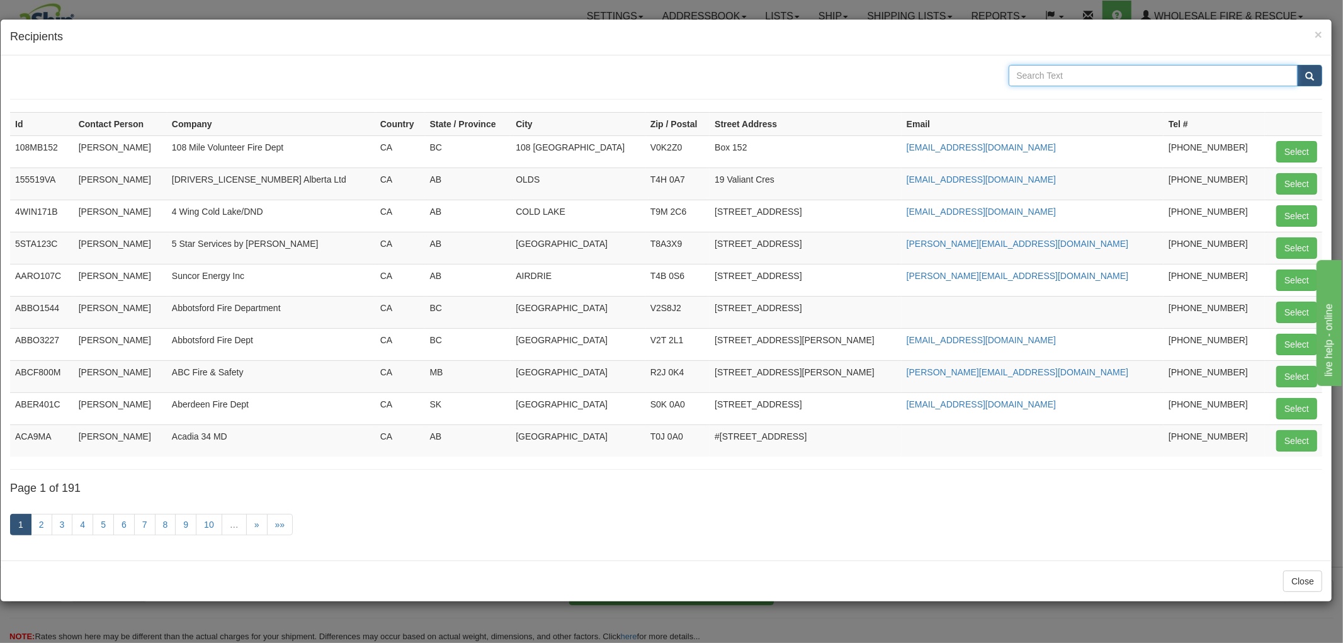
click at [1116, 72] on input "text" at bounding box center [1154, 75] width 290 height 21
type input "[GEOGRAPHIC_DATA]"
click at [1297, 65] on button "submit" at bounding box center [1309, 75] width 25 height 21
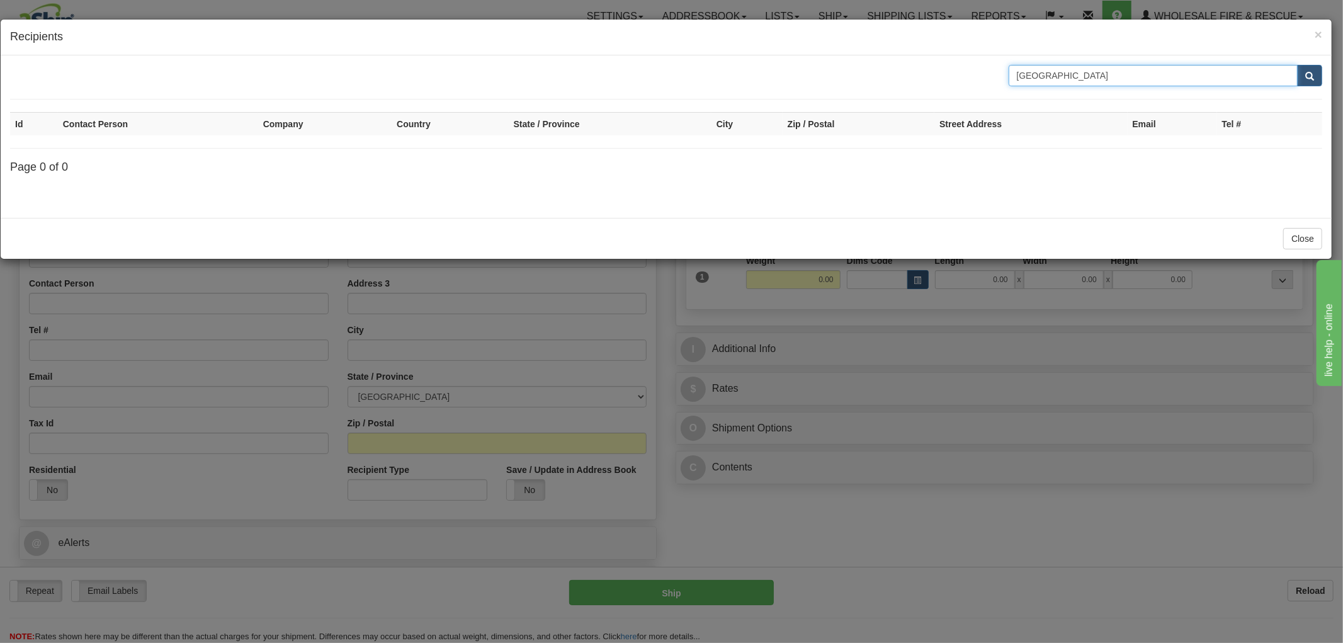
drag, startPoint x: 1106, startPoint y: 73, endPoint x: 635, endPoint y: 84, distance: 471.1
click at [635, 84] on div "[GEOGRAPHIC_DATA]" at bounding box center [666, 75] width 1331 height 21
click at [1320, 36] on span "×" at bounding box center [1319, 34] width 8 height 14
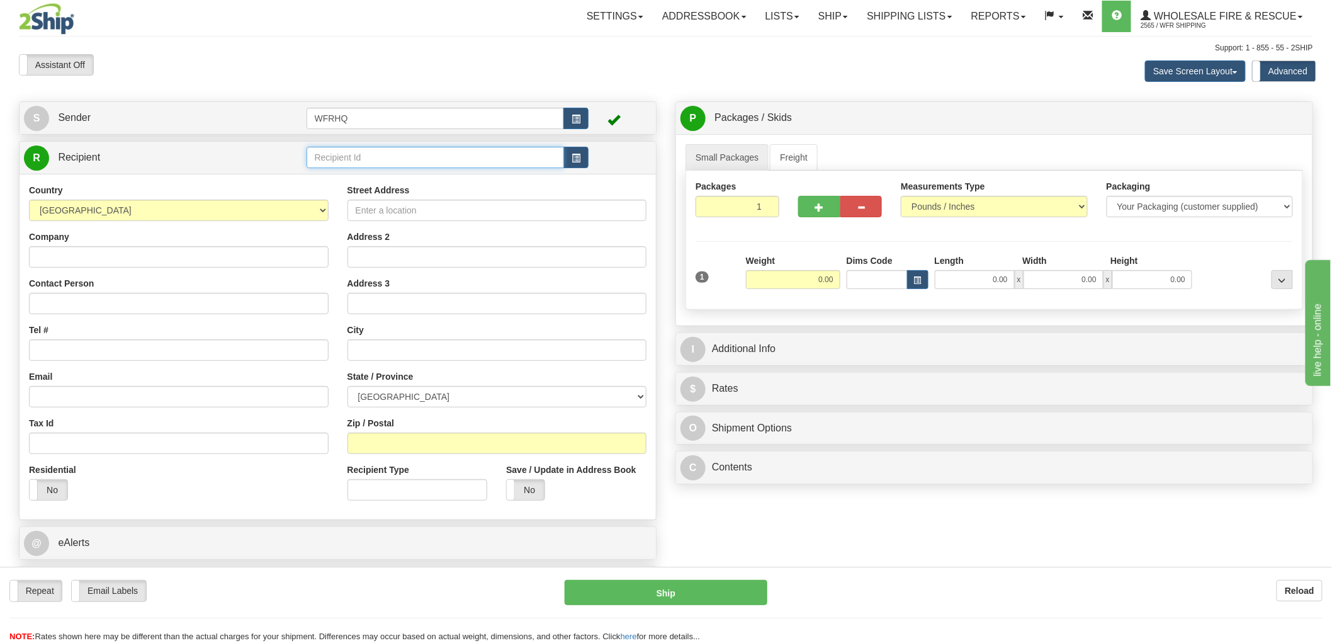
click at [445, 157] on input "text" at bounding box center [436, 157] width 258 height 21
type input "WATE216"
click at [140, 249] on div "Country [GEOGRAPHIC_DATA] [GEOGRAPHIC_DATA] [GEOGRAPHIC_DATA] [GEOGRAPHIC_DATA]…" at bounding box center [338, 347] width 637 height 346
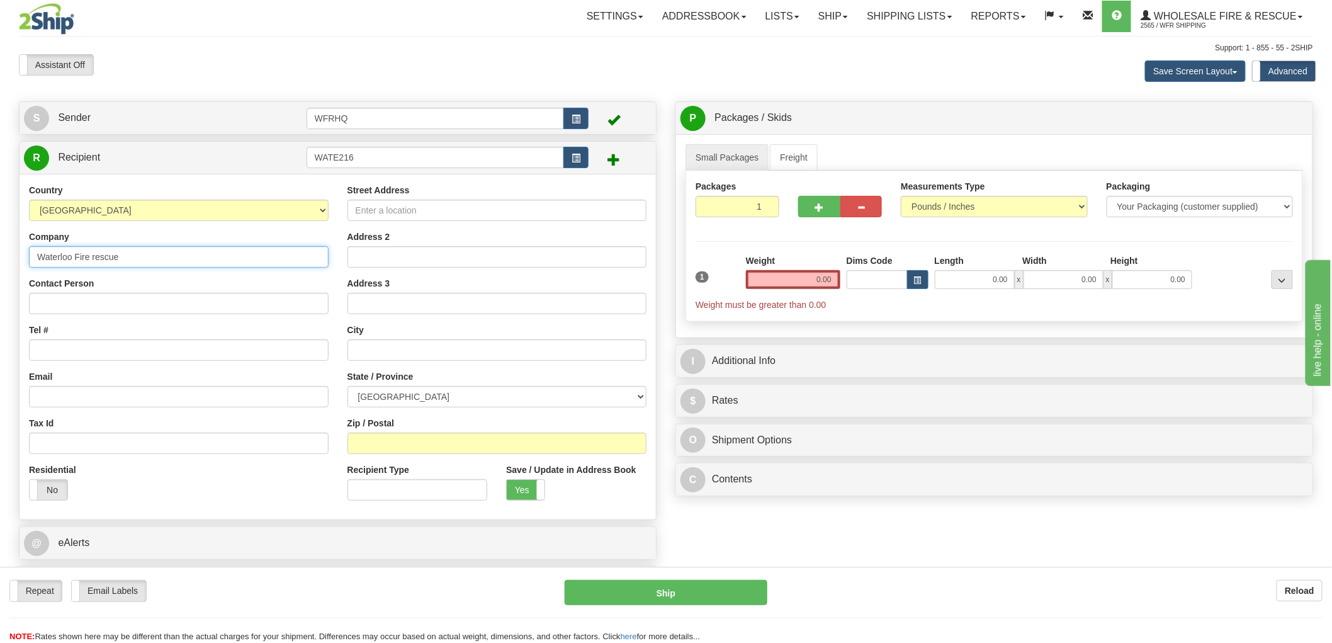
type input "Waterloo Fire rescue"
click at [87, 309] on input "Contact Person" at bounding box center [179, 303] width 300 height 21
type input "[PERSON_NAME]"
click at [59, 356] on input "Tel #" at bounding box center [179, 349] width 300 height 21
type input "[PHONE_NUMBER]"
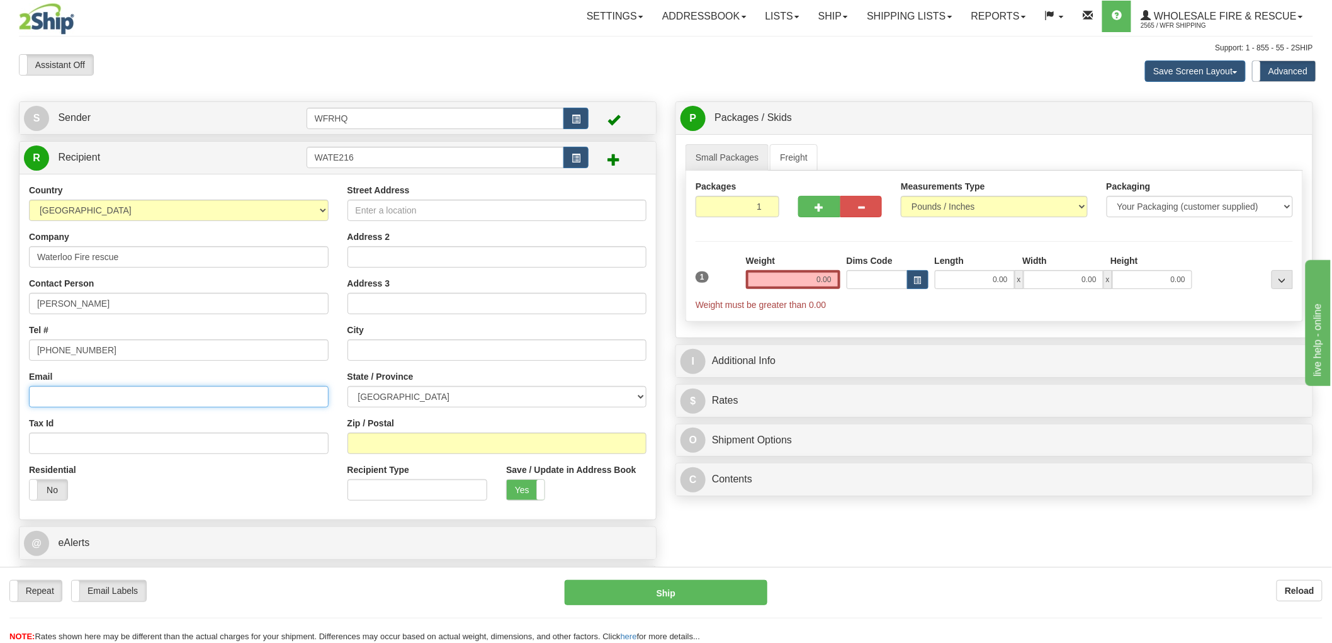
click at [148, 395] on input "Email" at bounding box center [179, 396] width 300 height 21
paste input "[EMAIL_ADDRESS][PERSON_NAME][DOMAIN_NAME]"
type input "[EMAIL_ADDRESS][PERSON_NAME][DOMAIN_NAME]"
click at [465, 210] on input "Street Address" at bounding box center [498, 210] width 300 height 21
click at [424, 445] on input "Zip / Postal" at bounding box center [498, 443] width 300 height 21
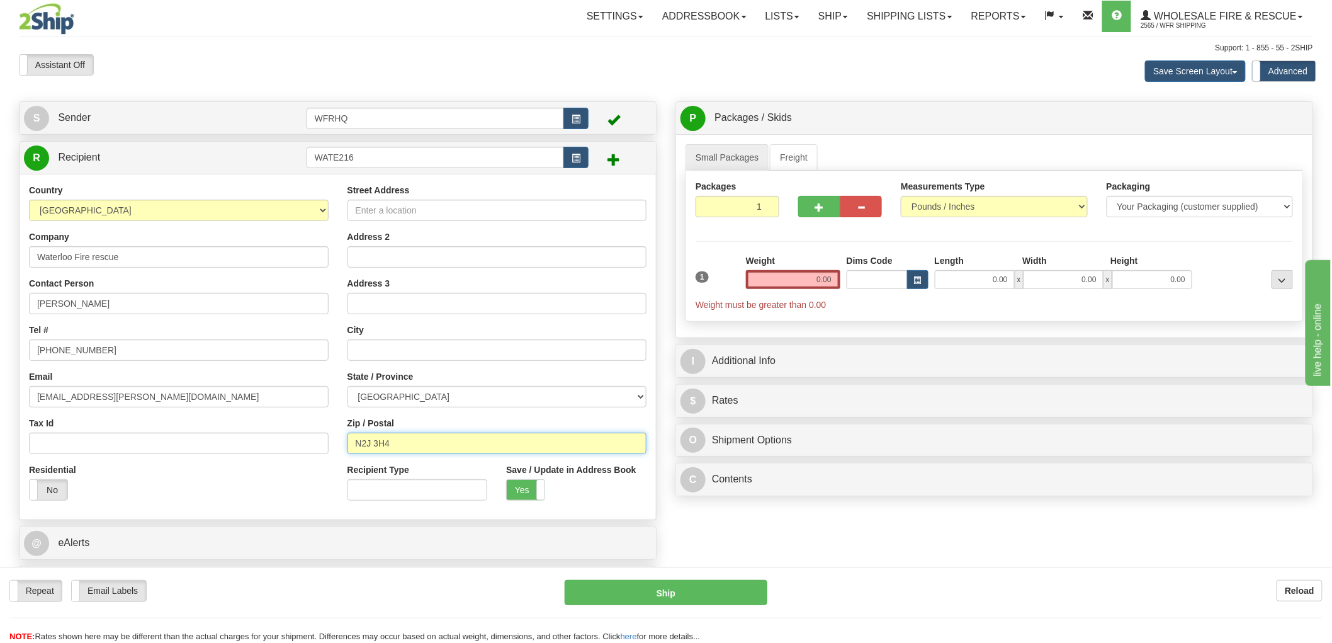
type input "N2J 3H4"
click at [460, 203] on input "Street Address" at bounding box center [498, 210] width 300 height 21
type input "WATERLOO"
select select "ON"
type input "216 Weber St North"
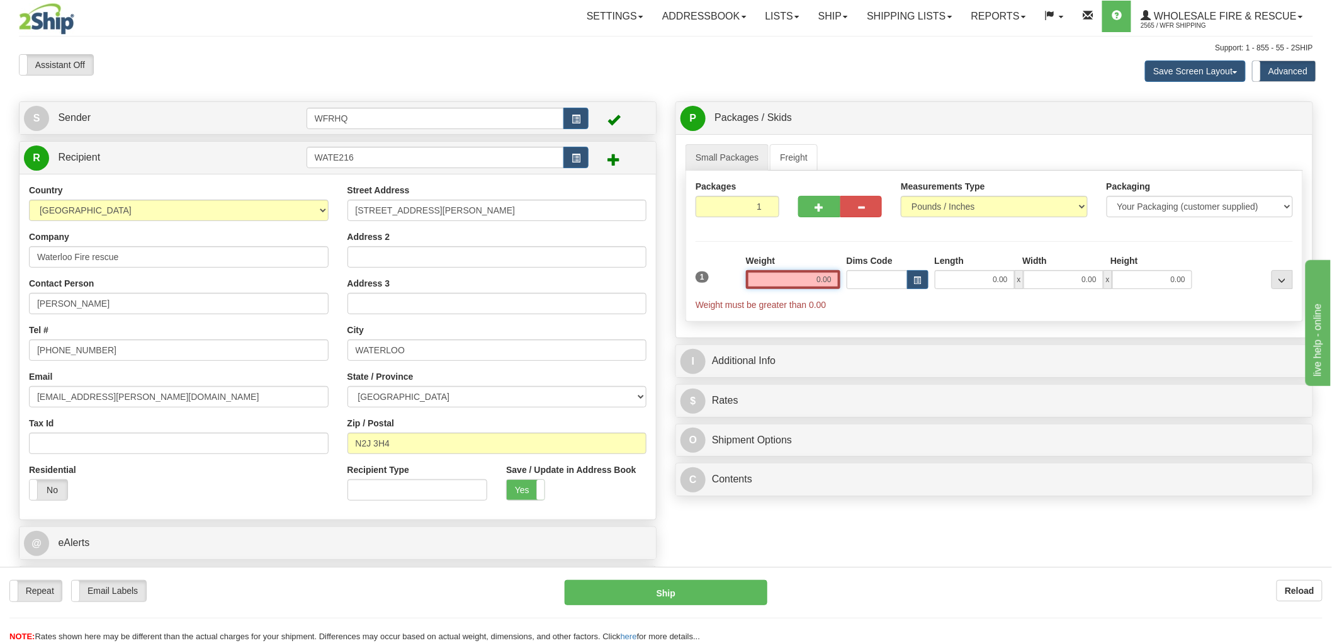
click at [807, 278] on input "0.00" at bounding box center [793, 279] width 94 height 19
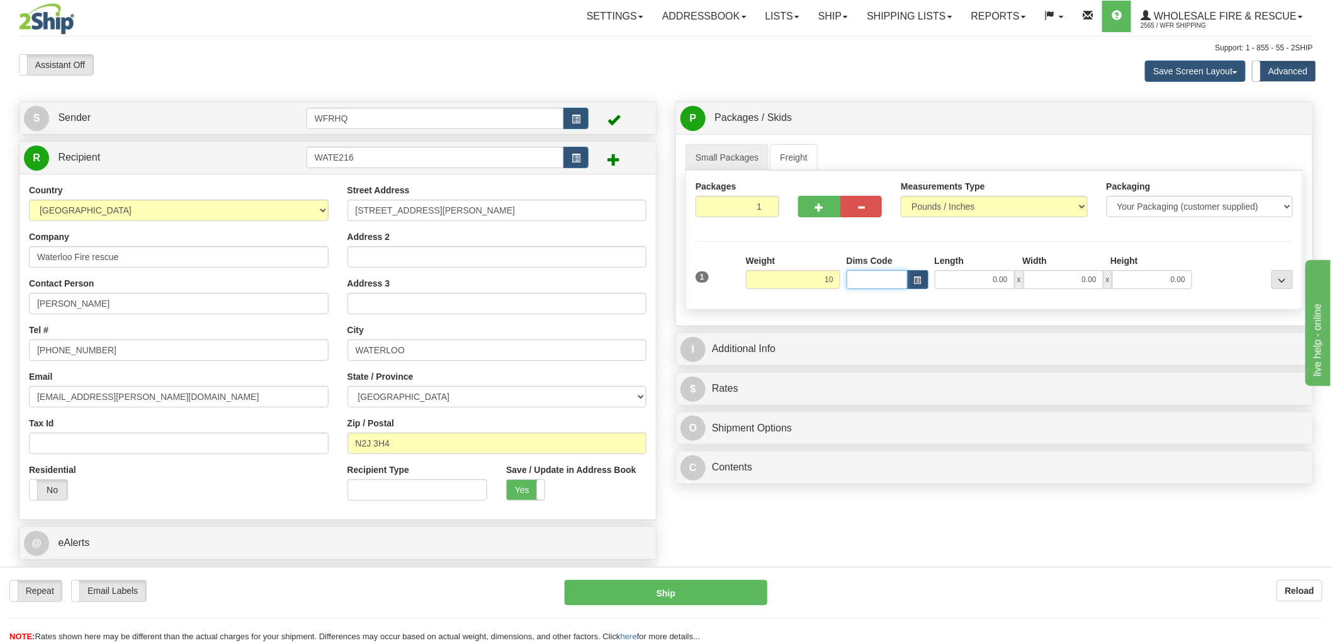
type input "10.00"
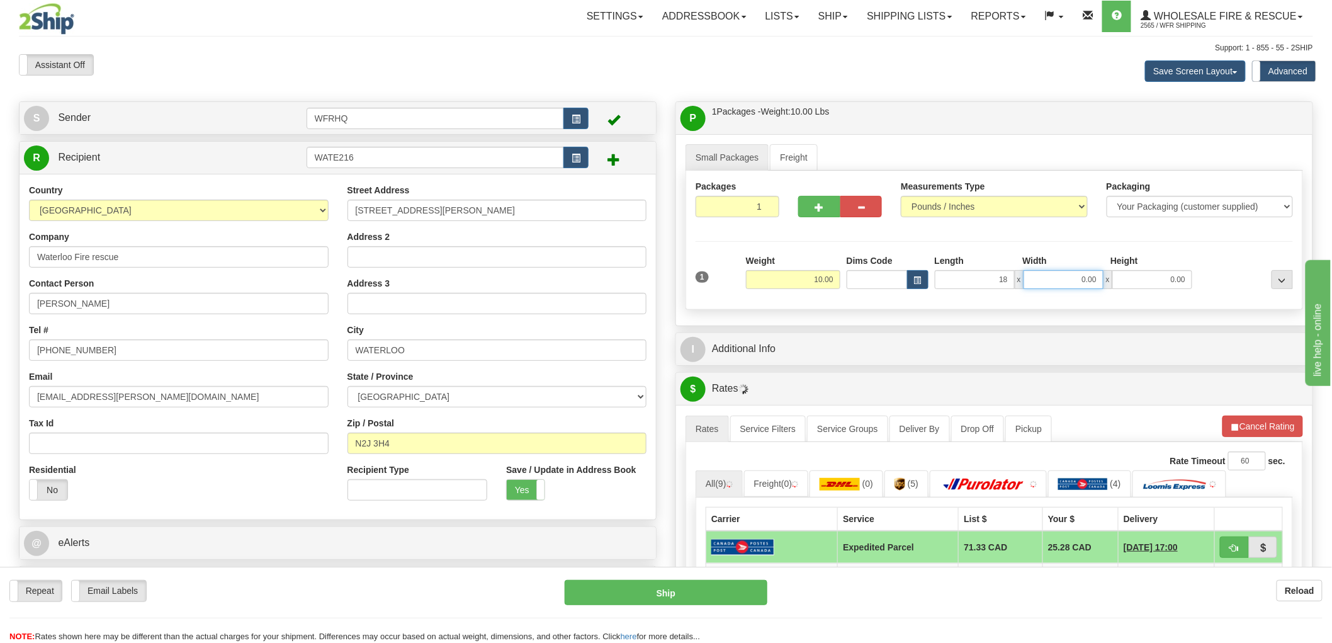
type input "18.00"
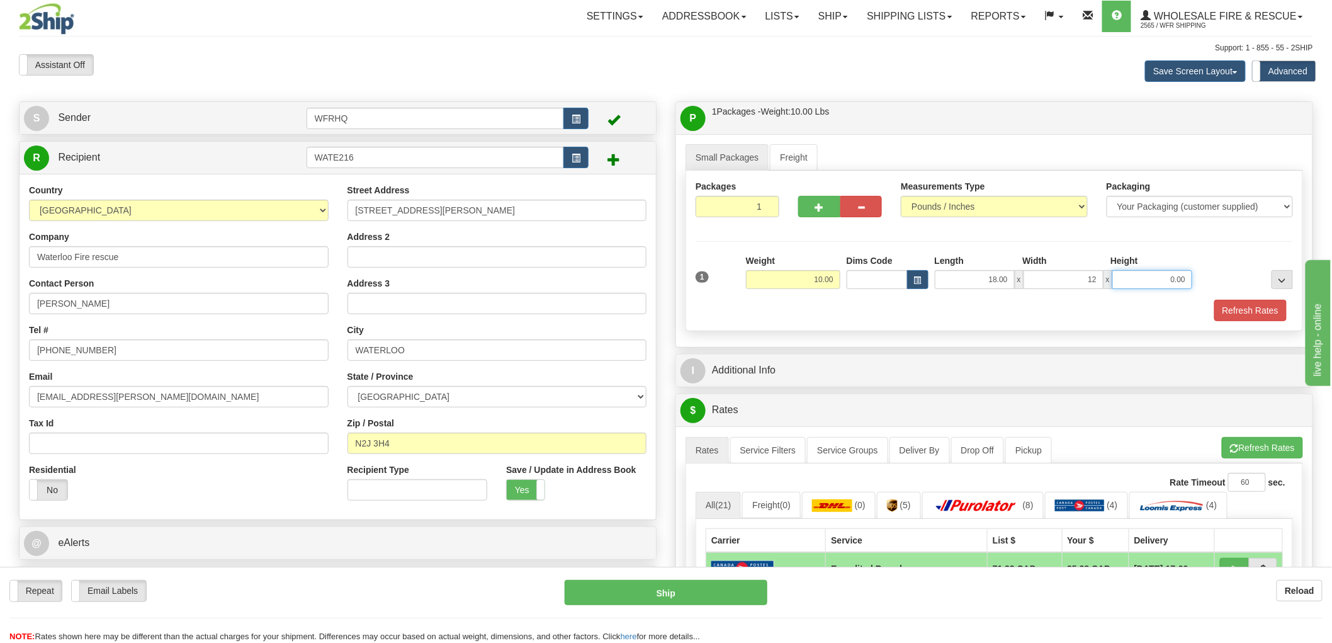
type input "12.00"
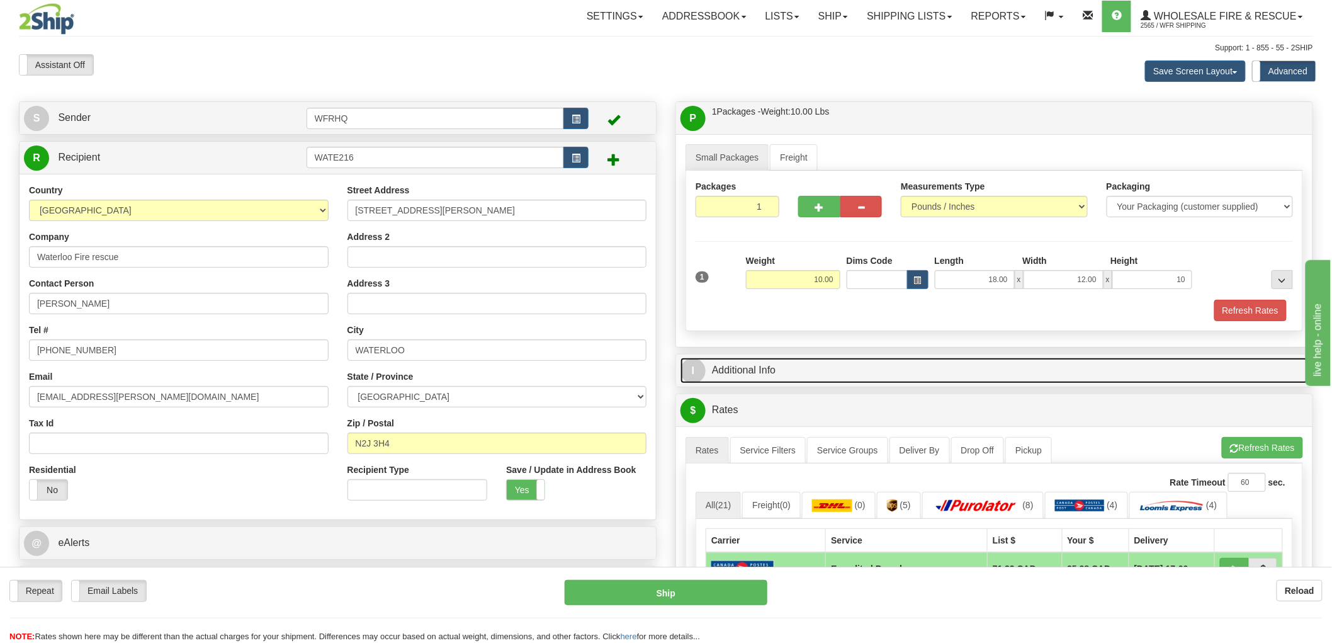
type input "10.00"
click at [734, 367] on link "I Additional Info" at bounding box center [995, 371] width 628 height 26
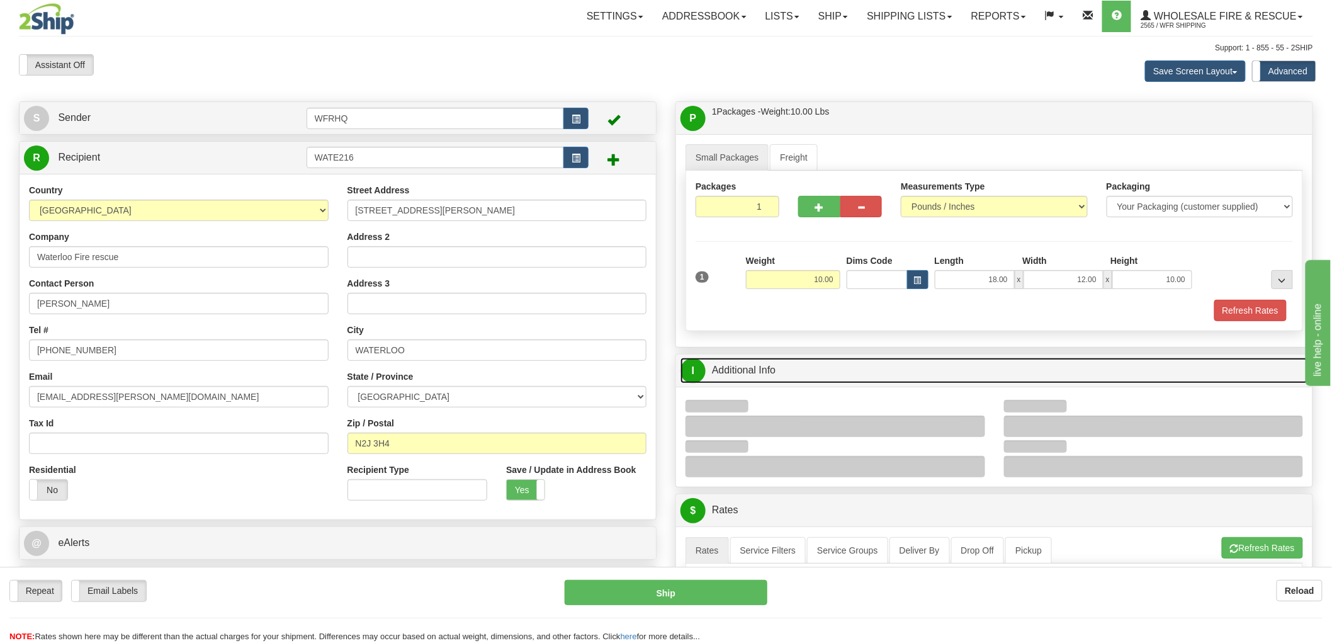
scroll to position [70, 0]
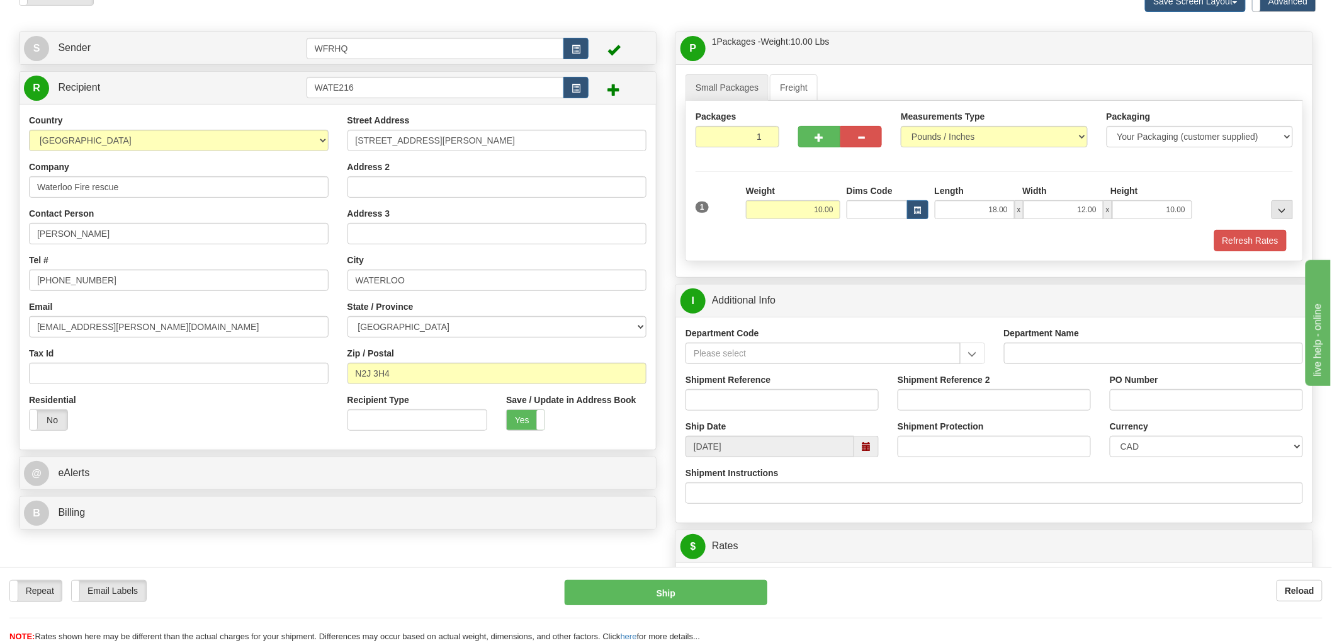
drag, startPoint x: 742, startPoint y: 412, endPoint x: 746, endPoint y: 404, distance: 9.3
click at [744, 410] on div "Shipment Reference" at bounding box center [782, 396] width 212 height 47
click at [746, 404] on input "Shipment Reference" at bounding box center [782, 399] width 193 height 21
type input "S47396 - 31324"
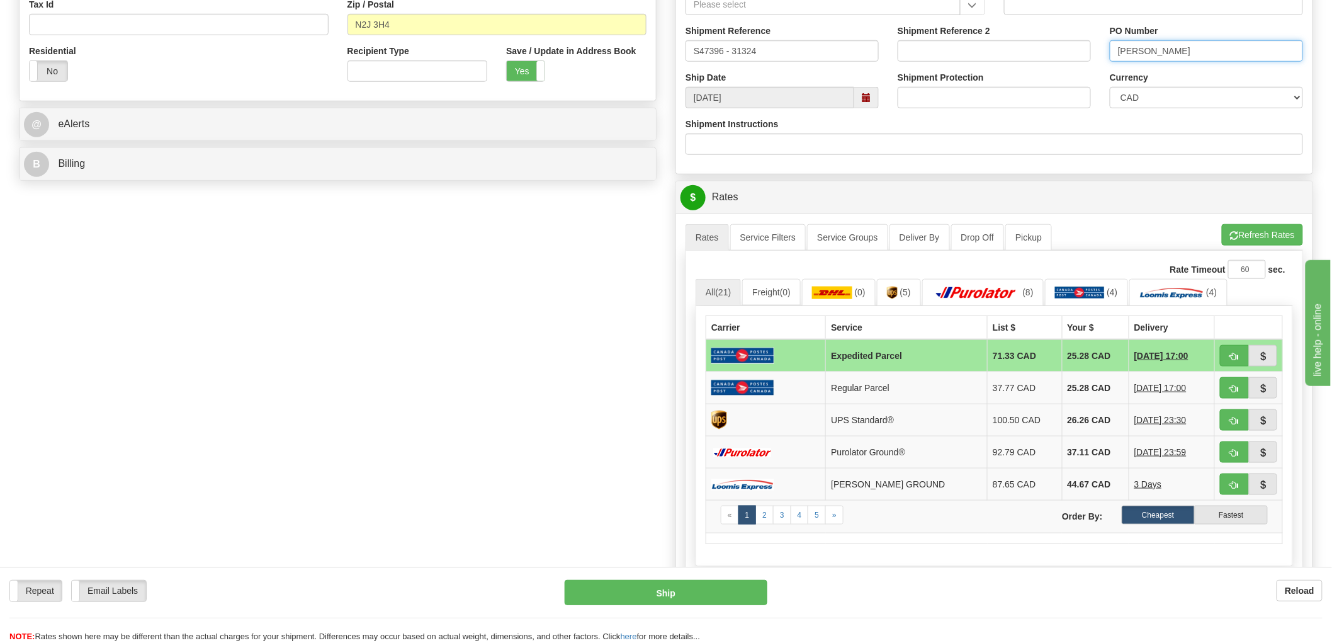
scroll to position [419, 0]
type input "Matt"
click at [1229, 425] on button "button" at bounding box center [1234, 419] width 29 height 21
type input "11"
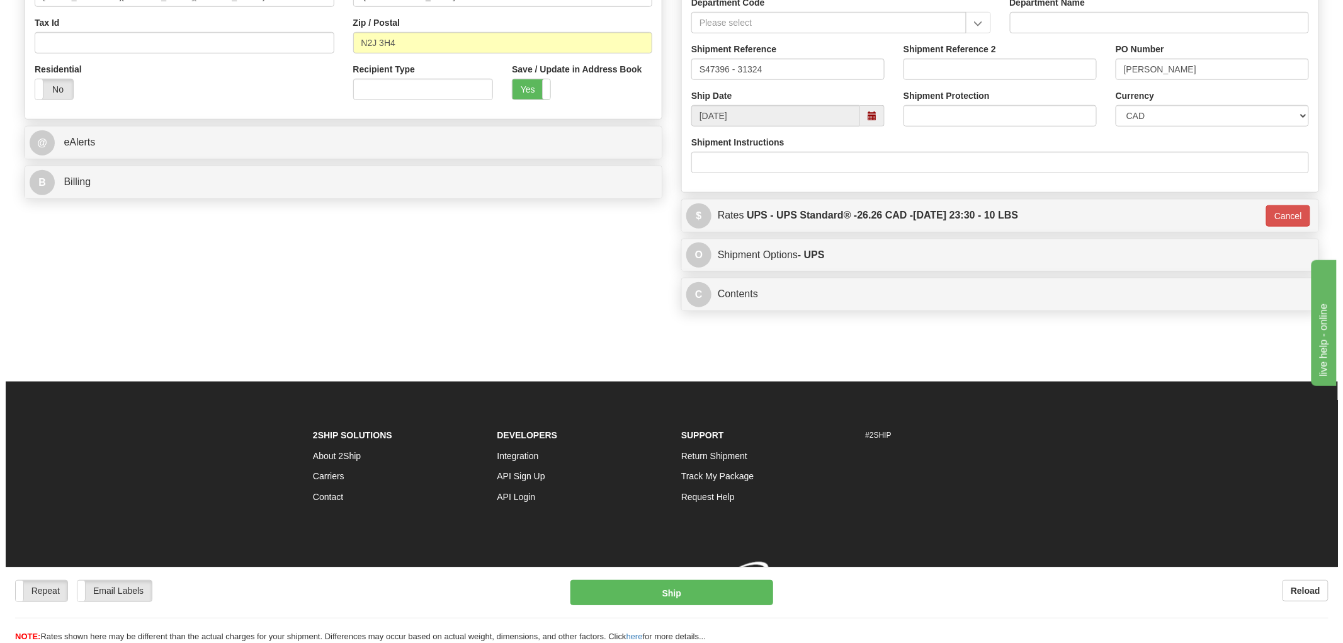
scroll to position [412, 0]
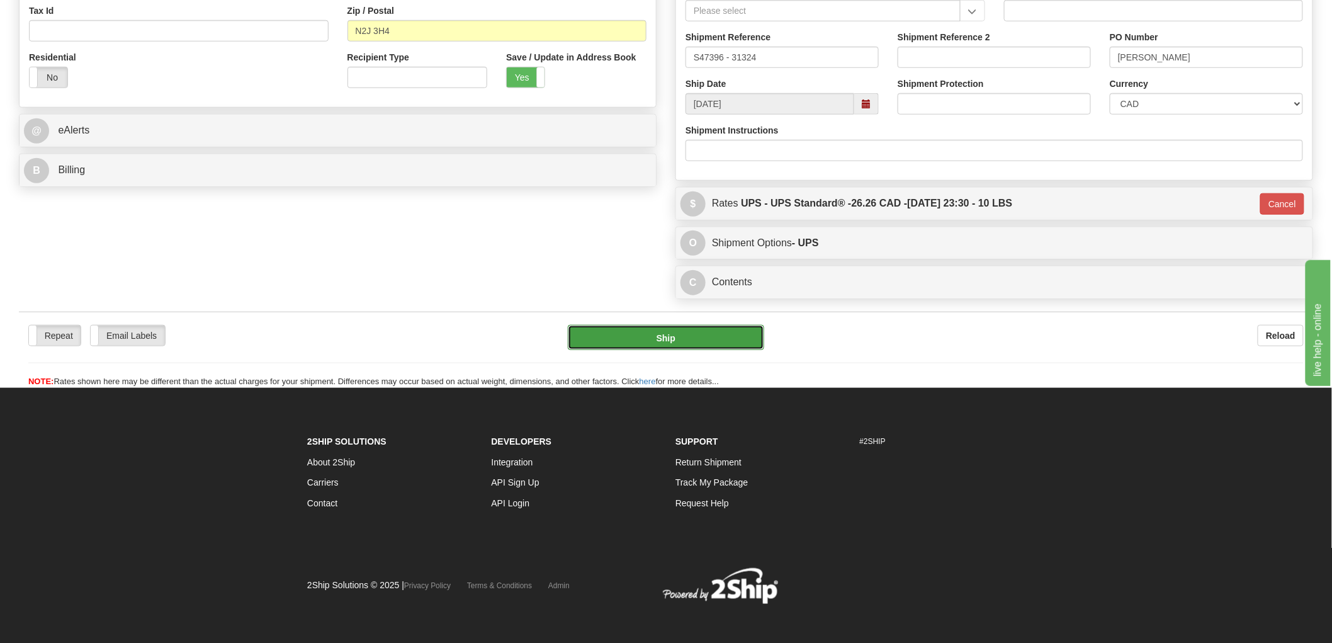
click at [710, 350] on button "Ship" at bounding box center [666, 337] width 197 height 25
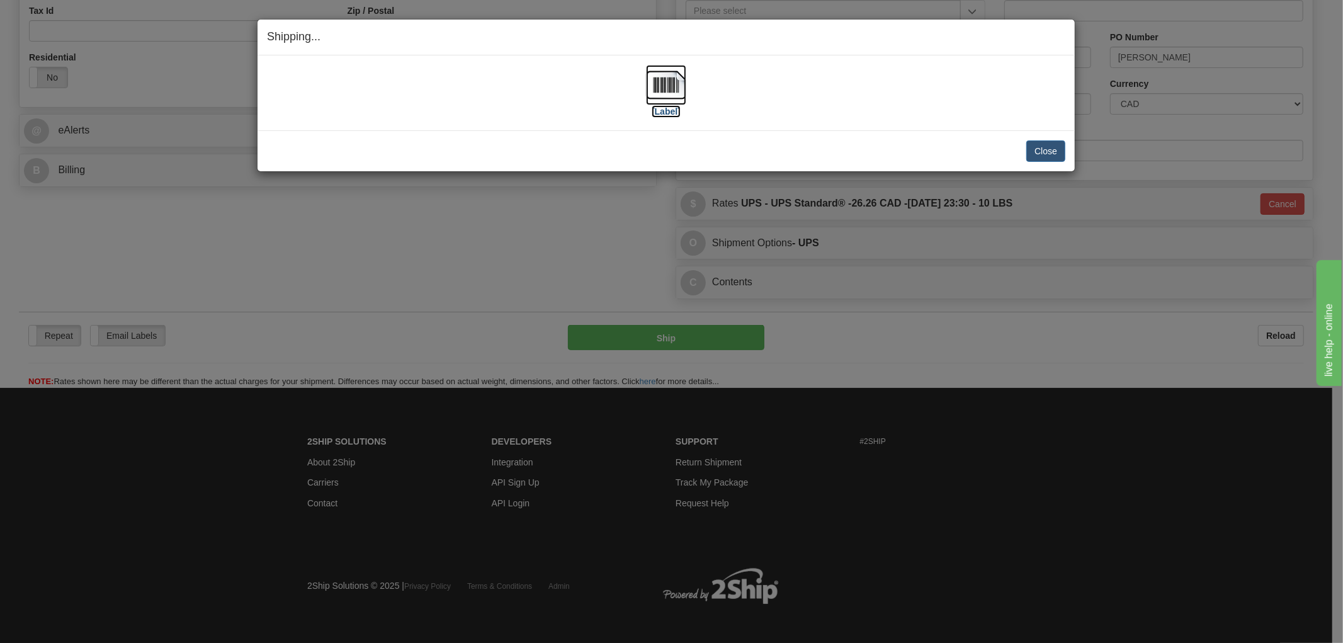
click at [671, 79] on img at bounding box center [666, 85] width 40 height 40
drag, startPoint x: 768, startPoint y: 123, endPoint x: 840, endPoint y: 120, distance: 71.8
click at [771, 123] on div "[Label] IMPORTANT NOTICE Embassy / Consulate / Government Building / Hospital C…" at bounding box center [666, 92] width 817 height 75
click at [1059, 140] on button "Close" at bounding box center [1045, 150] width 39 height 21
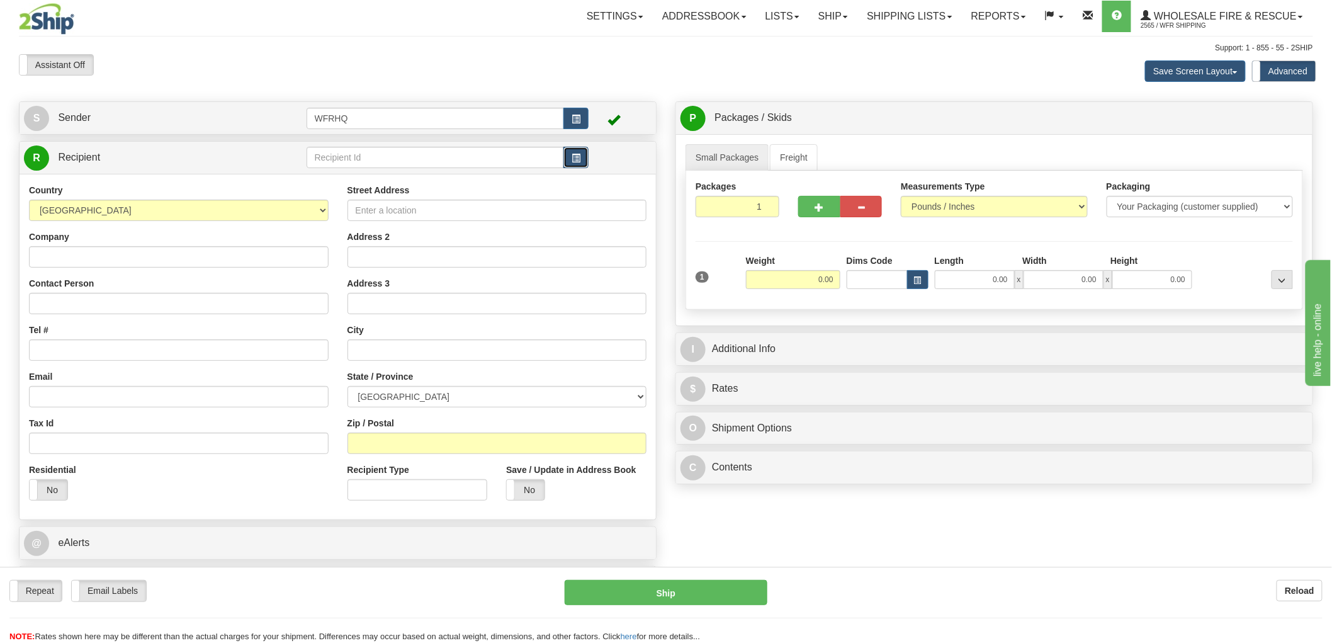
click at [570, 159] on button "button" at bounding box center [576, 157] width 25 height 21
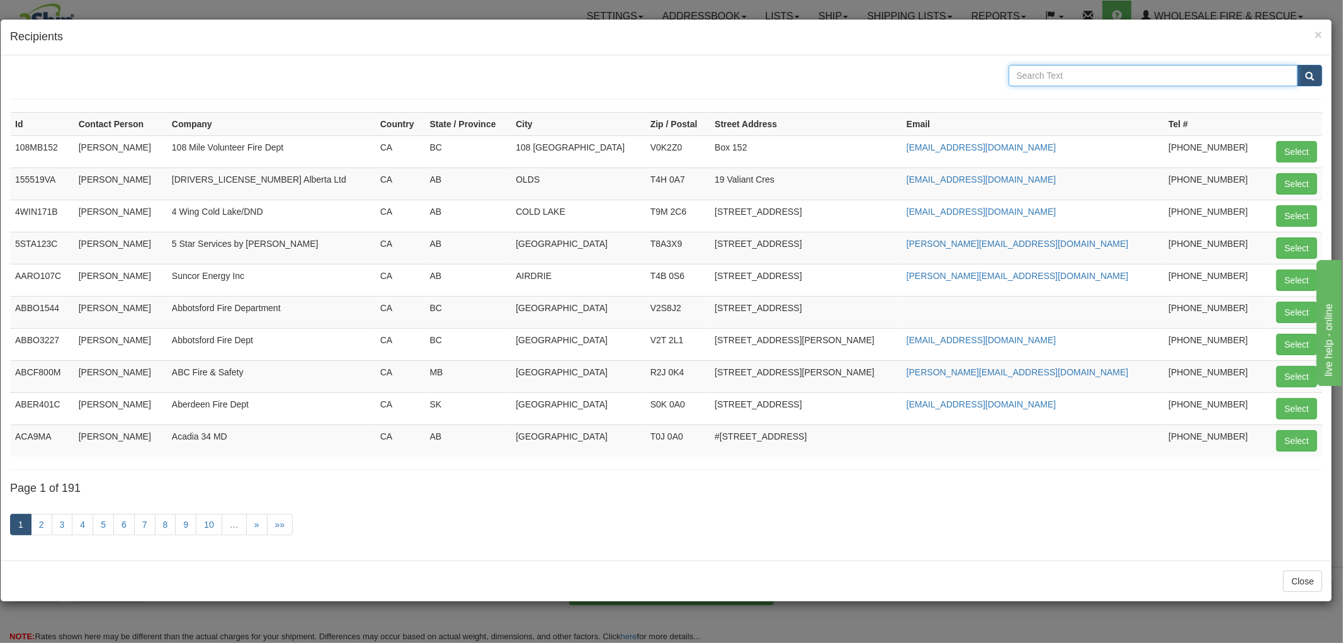
click at [1091, 76] on input "text" at bounding box center [1154, 75] width 290 height 21
type input "[PERSON_NAME] Creek"
click at [1297, 65] on button "submit" at bounding box center [1309, 75] width 25 height 21
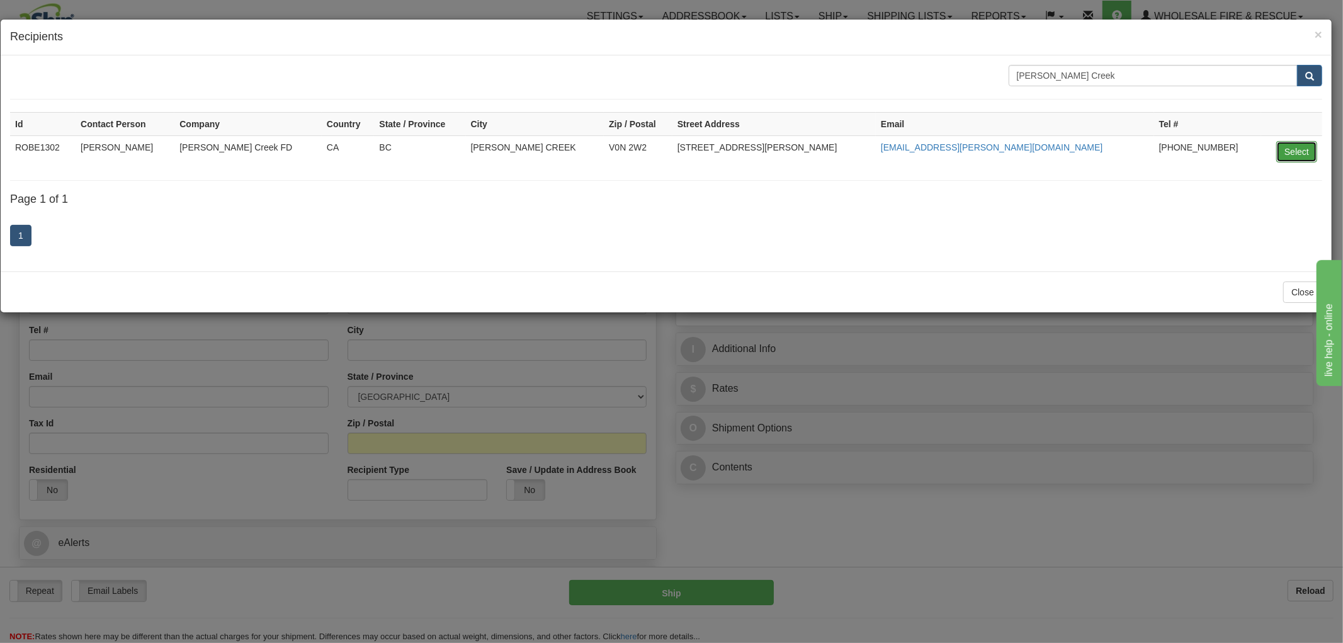
click at [1299, 148] on button "Select" at bounding box center [1296, 151] width 41 height 21
type input "ROBE1302"
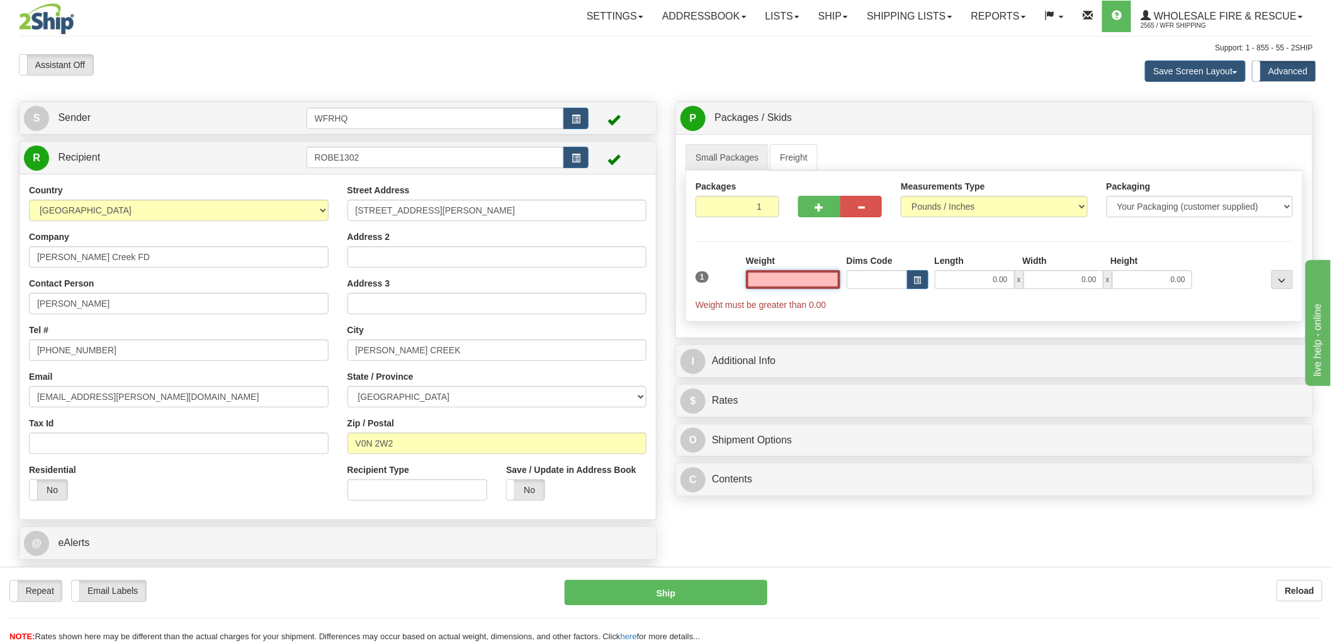
click at [797, 285] on input "text" at bounding box center [793, 279] width 94 height 19
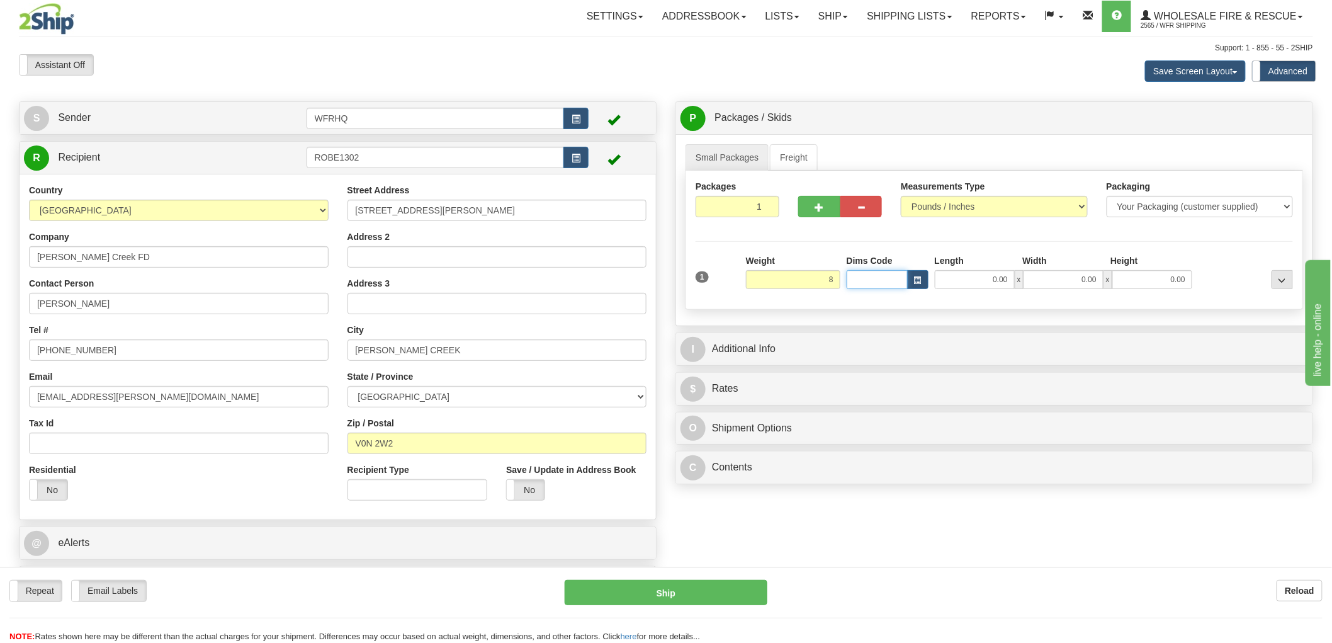
type input "8.00"
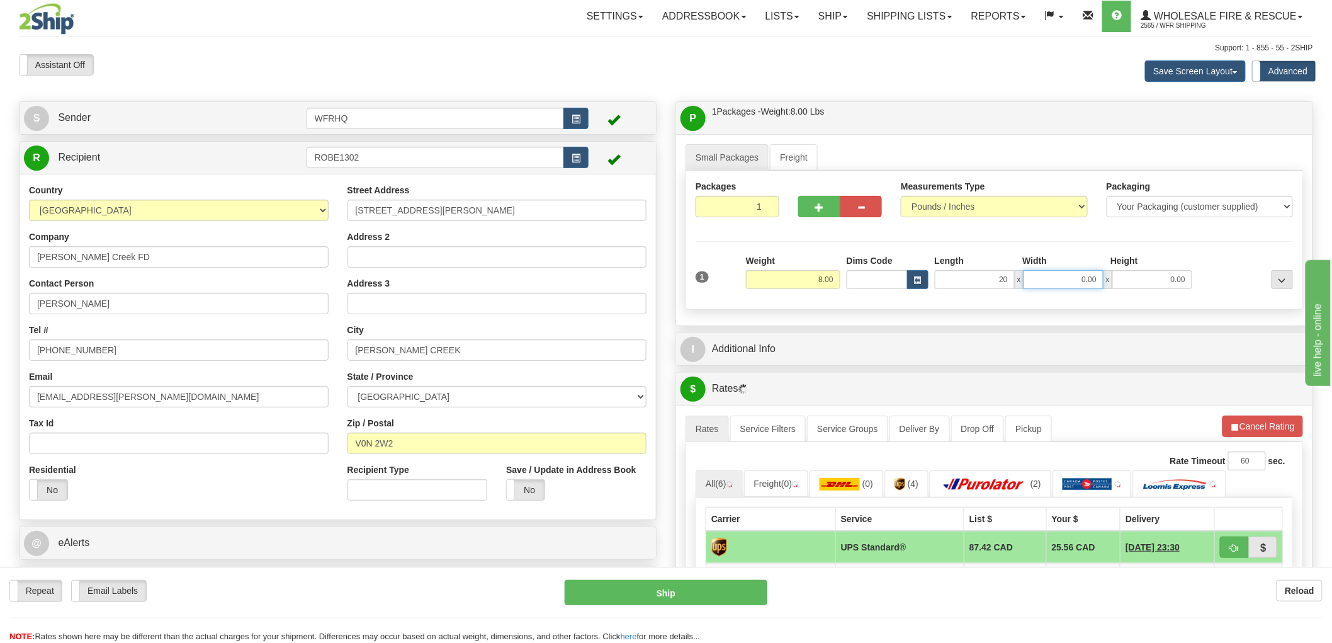
type input "20.00"
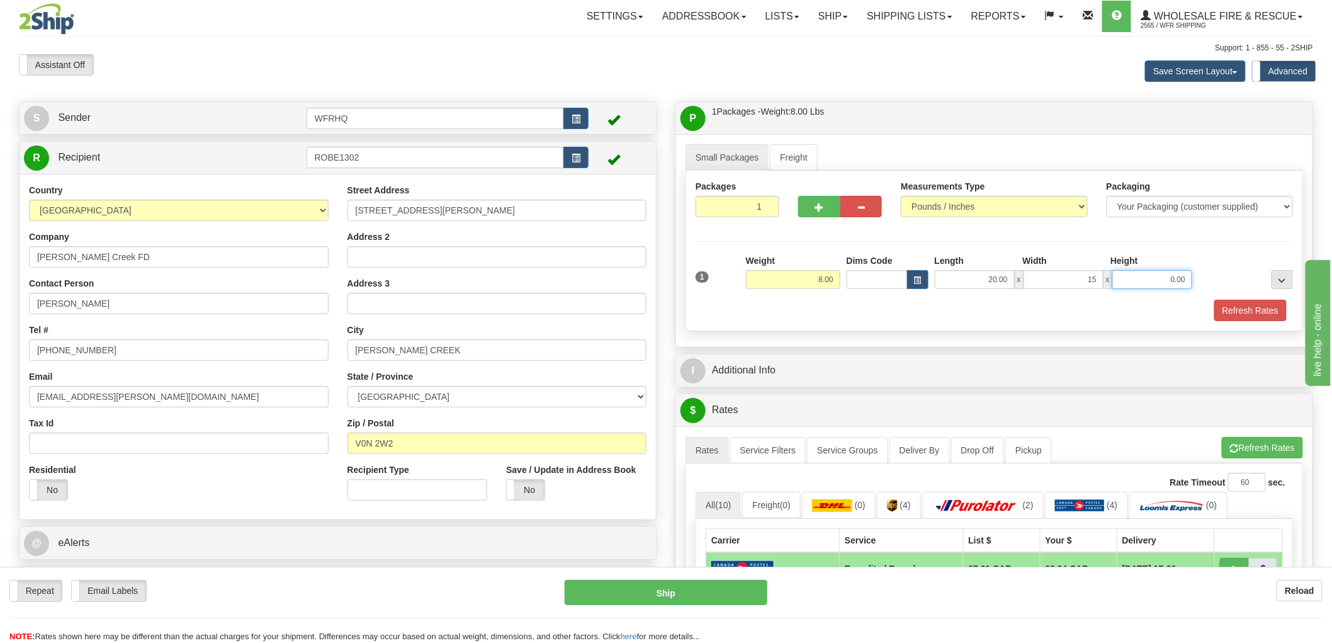
type input "15.00"
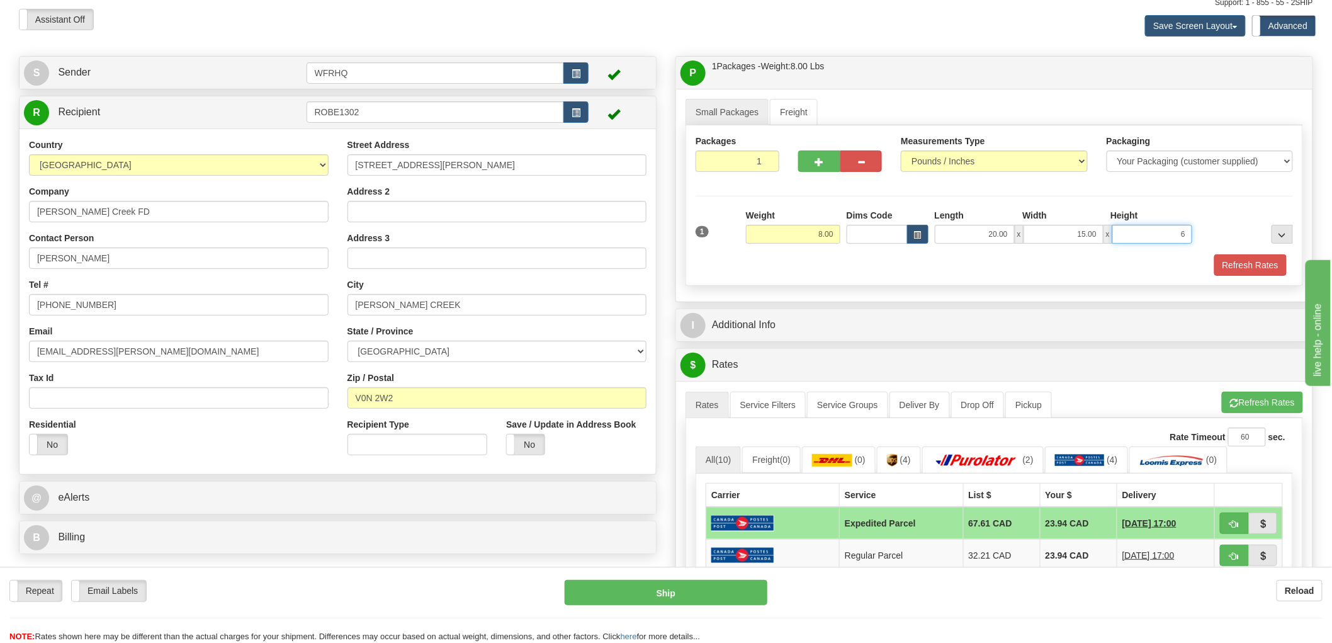
scroll to position [70, 0]
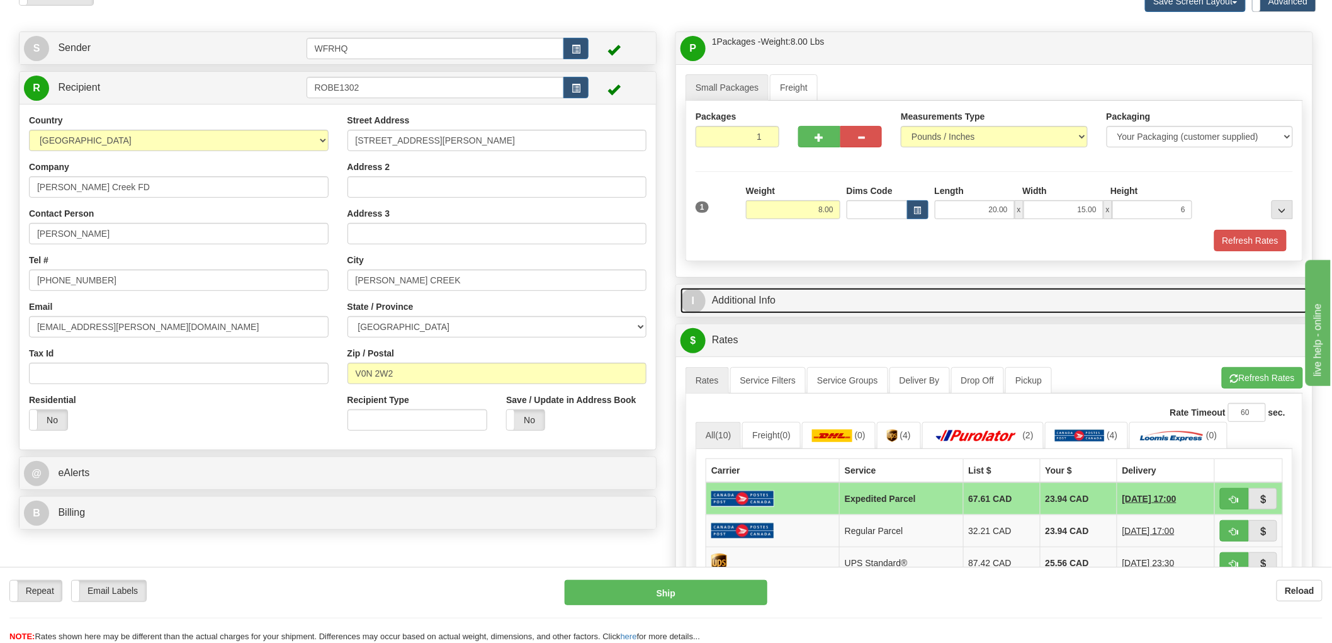
type input "6.00"
click at [762, 303] on link "I Additional Info" at bounding box center [995, 301] width 628 height 26
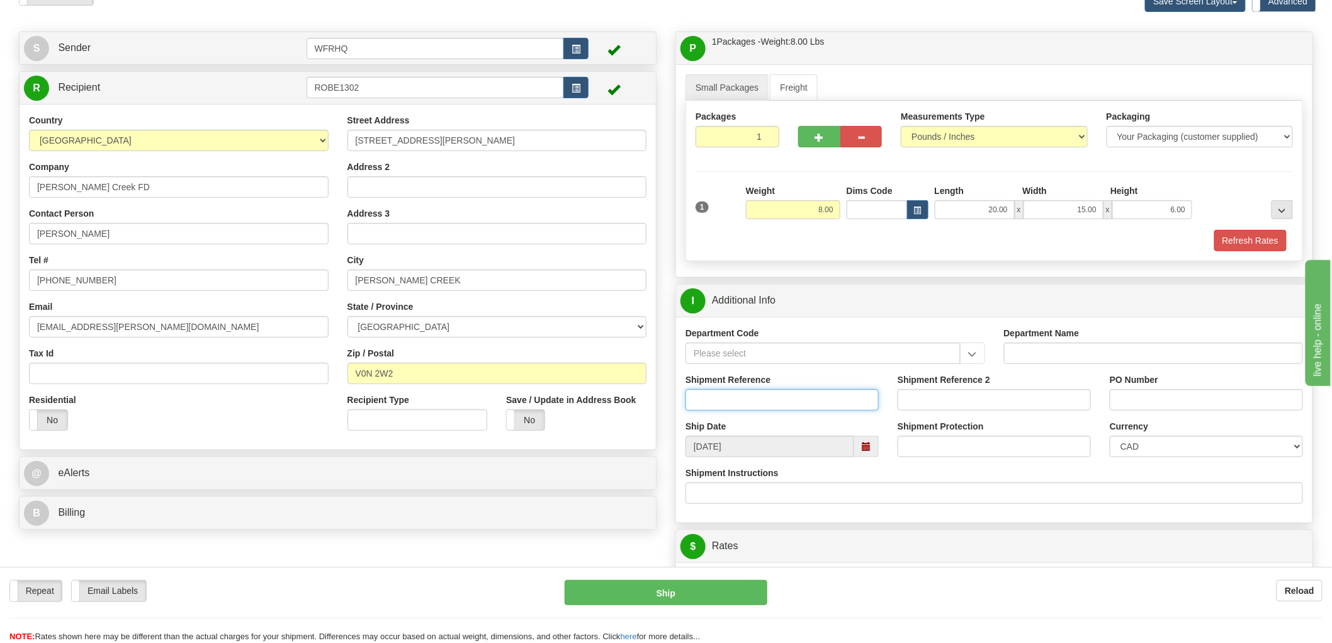
click at [720, 405] on input "Shipment Reference" at bounding box center [782, 399] width 193 height 21
type input "S46707 - 30870"
click at [1150, 406] on input "PO Number" at bounding box center [1206, 399] width 193 height 21
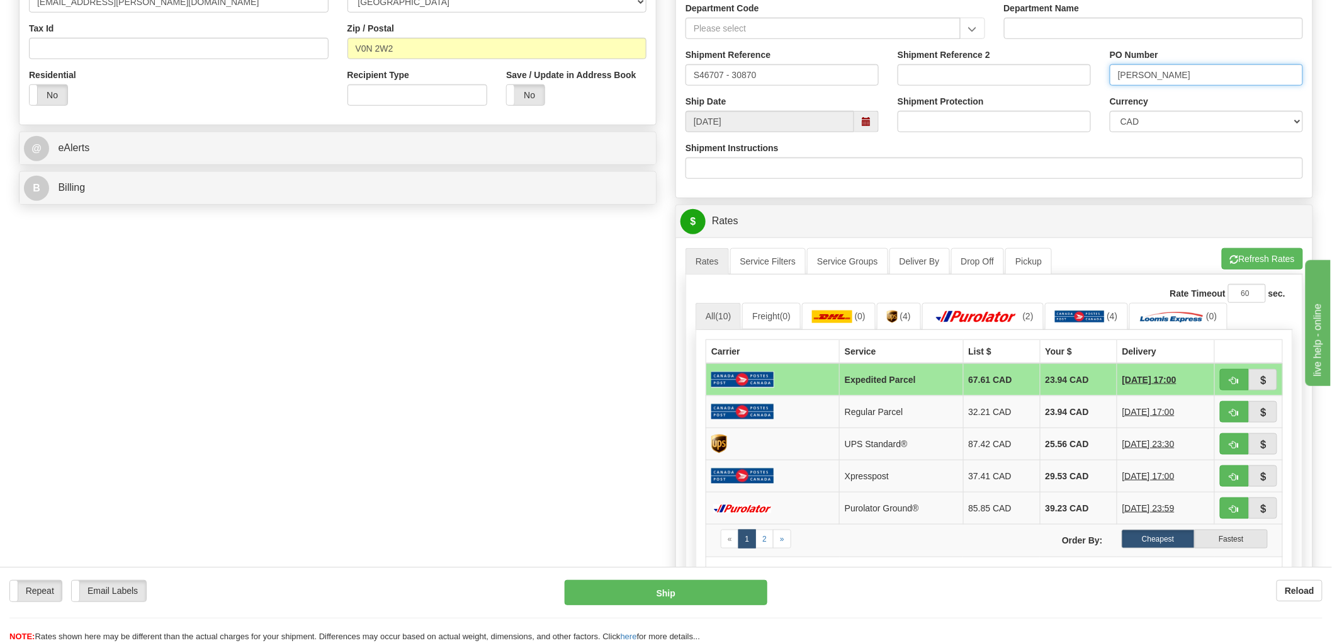
scroll to position [419, 0]
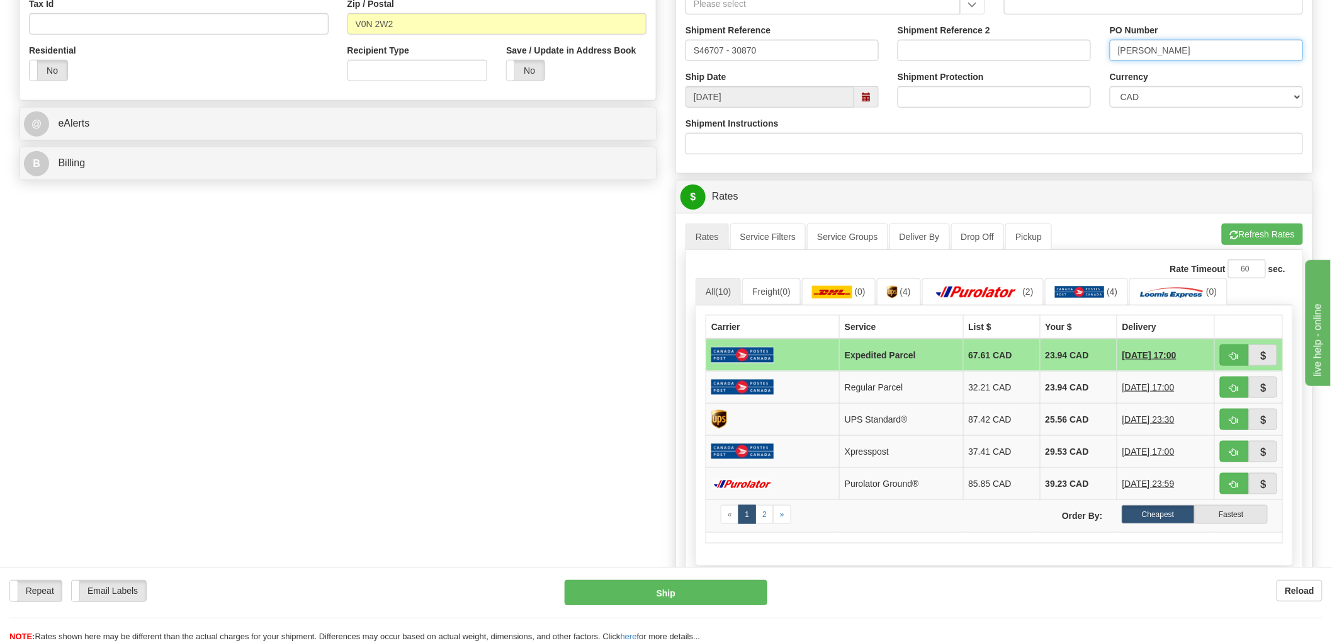
type input "[PERSON_NAME]"
click at [1235, 420] on span "button" at bounding box center [1234, 420] width 9 height 8
type input "11"
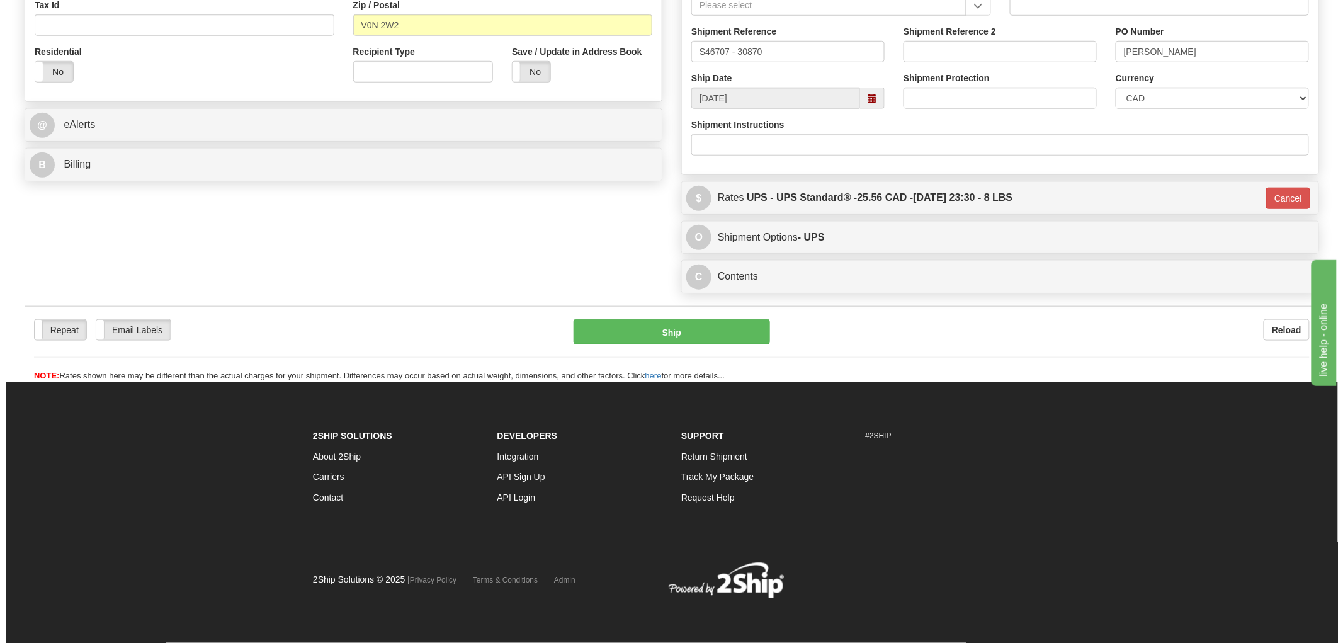
scroll to position [418, 0]
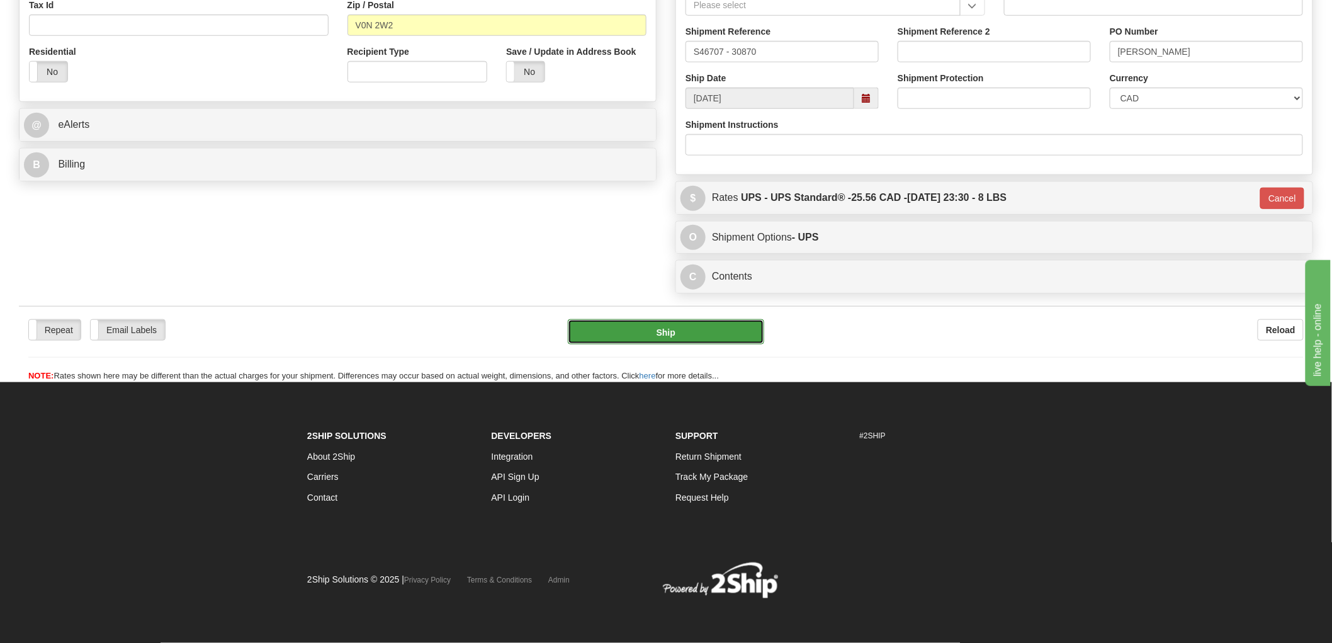
click at [669, 336] on button "Ship" at bounding box center [666, 331] width 197 height 25
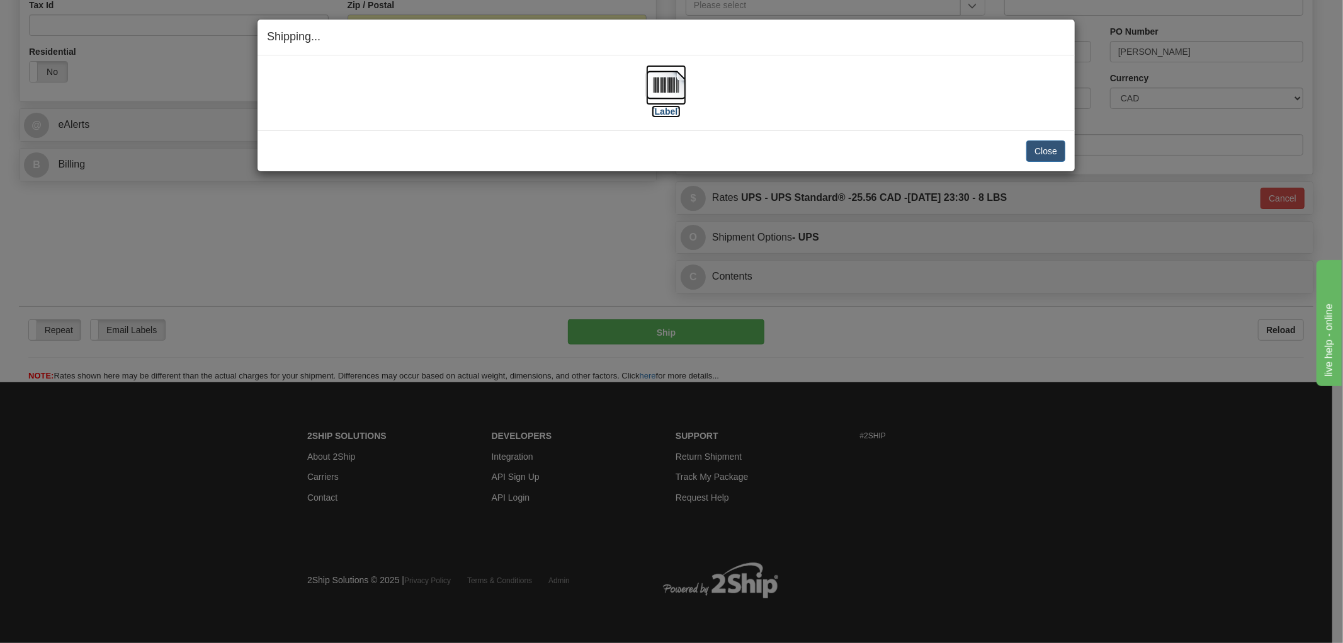
click at [670, 90] on img at bounding box center [666, 85] width 40 height 40
click at [543, 159] on div "Close Cancel" at bounding box center [666, 150] width 798 height 21
click at [492, 127] on div "[Label] IMPORTANT NOTICE Embassy / Consulate / Government Building / Hospital C…" at bounding box center [666, 92] width 817 height 75
click at [1039, 149] on button "Close" at bounding box center [1045, 150] width 39 height 21
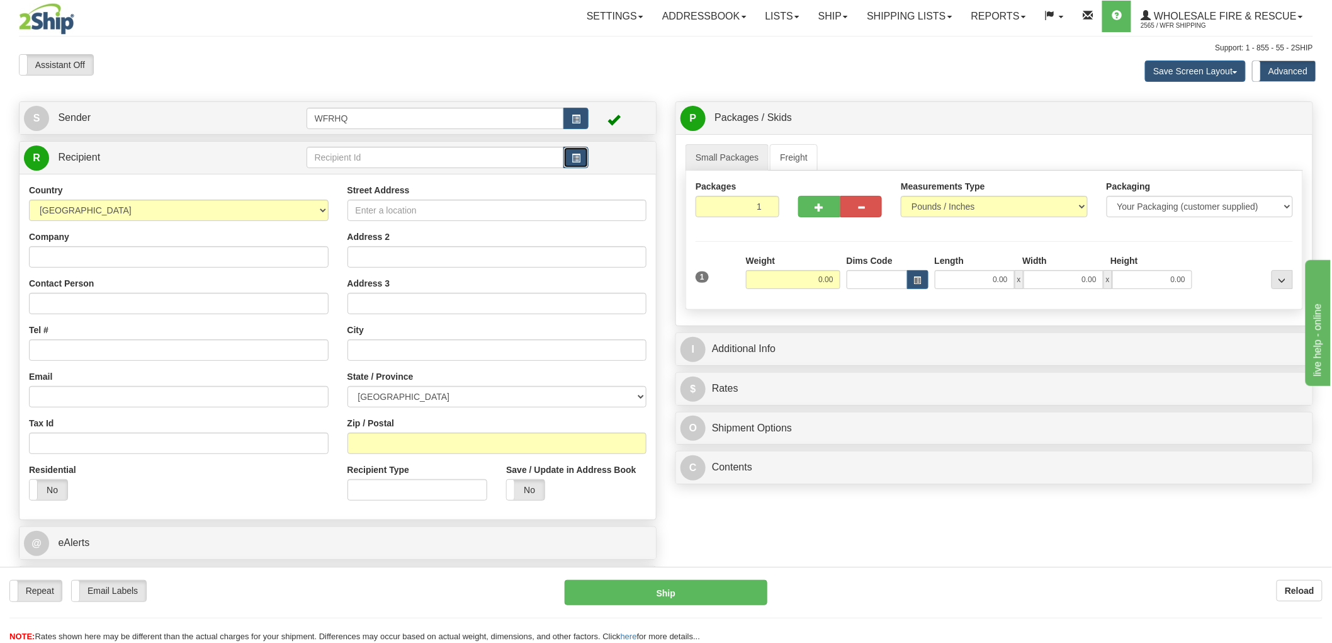
click at [564, 160] on button "button" at bounding box center [576, 157] width 25 height 21
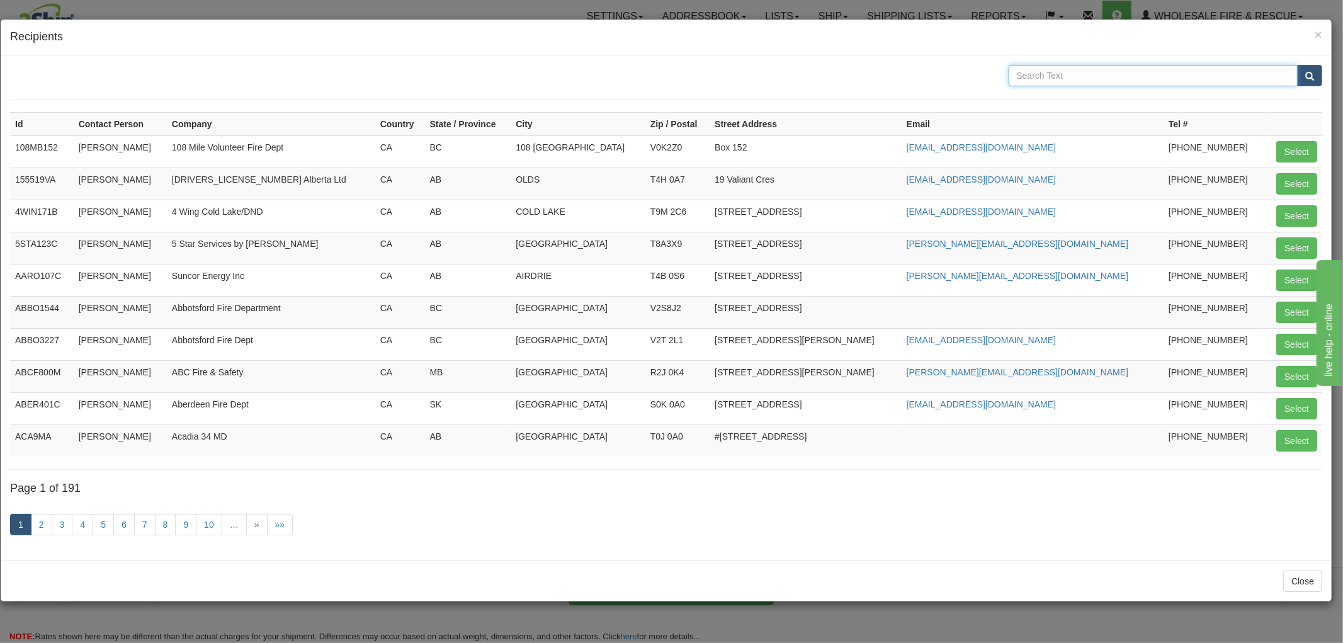
click at [1100, 76] on input "text" at bounding box center [1154, 75] width 290 height 21
type input "Parksville"
click at [1297, 65] on button "submit" at bounding box center [1309, 75] width 25 height 21
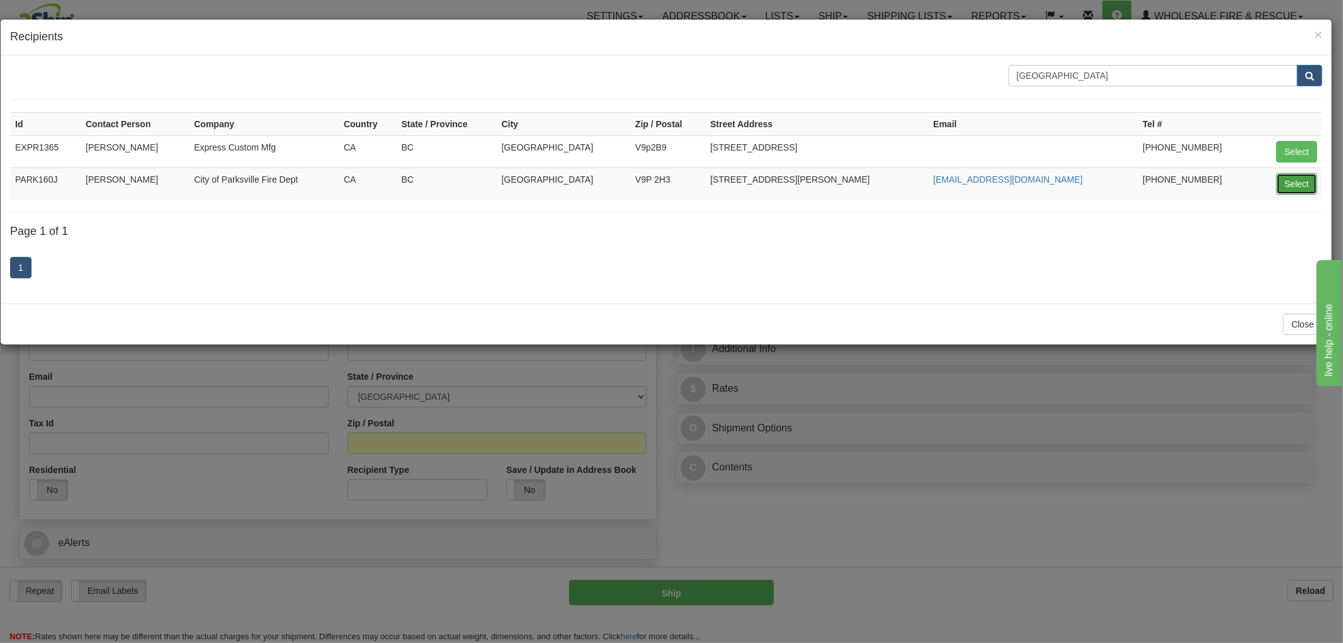
click at [1304, 186] on button "Select" at bounding box center [1296, 183] width 41 height 21
type input "PARK160J"
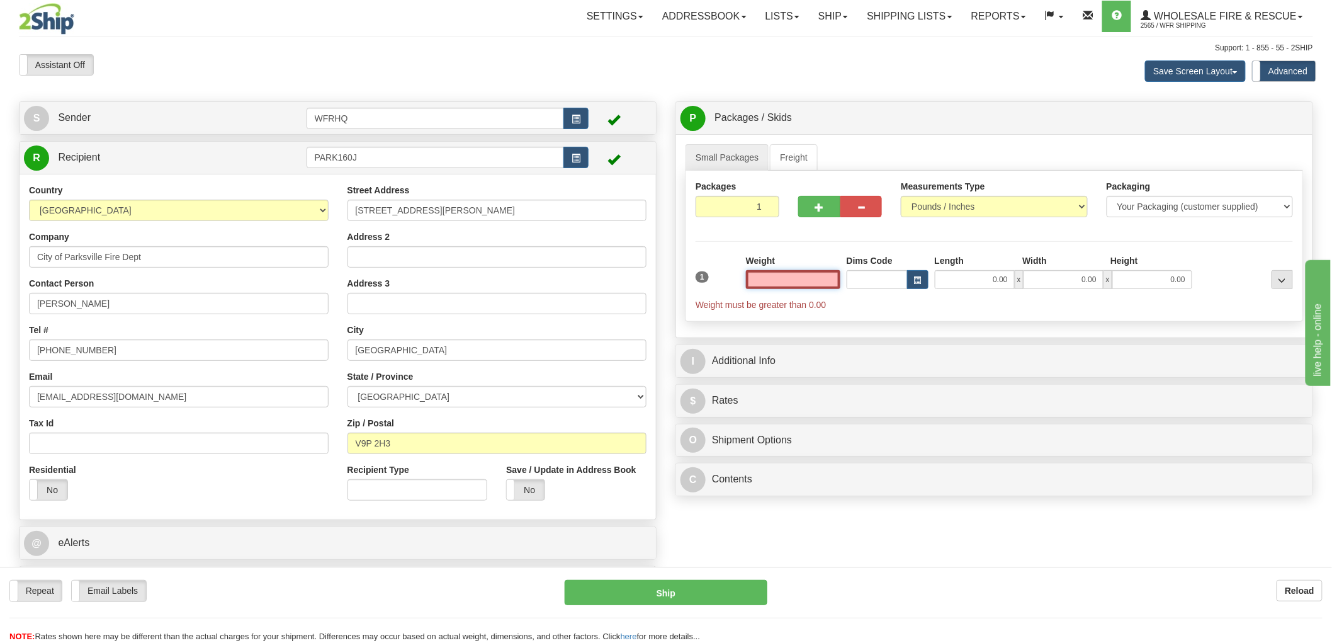
click at [809, 280] on input "text" at bounding box center [793, 279] width 94 height 19
type input "0.00"
drag, startPoint x: 65, startPoint y: 300, endPoint x: 3, endPoint y: 300, distance: 62.3
click at [3, 300] on div "Toggle navigation Settings Shipping Preferences Fields Preferences New" at bounding box center [666, 335] width 1332 height 670
type input "Brad Bater"
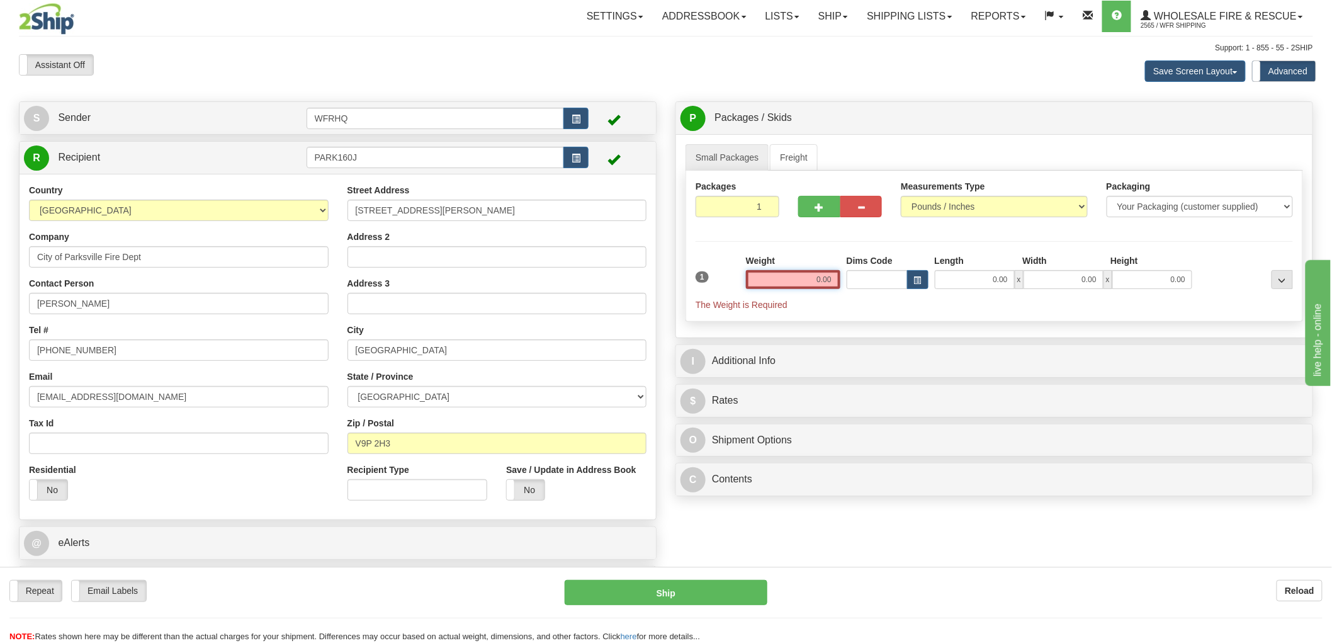
click at [798, 282] on input "0.00" at bounding box center [793, 279] width 94 height 19
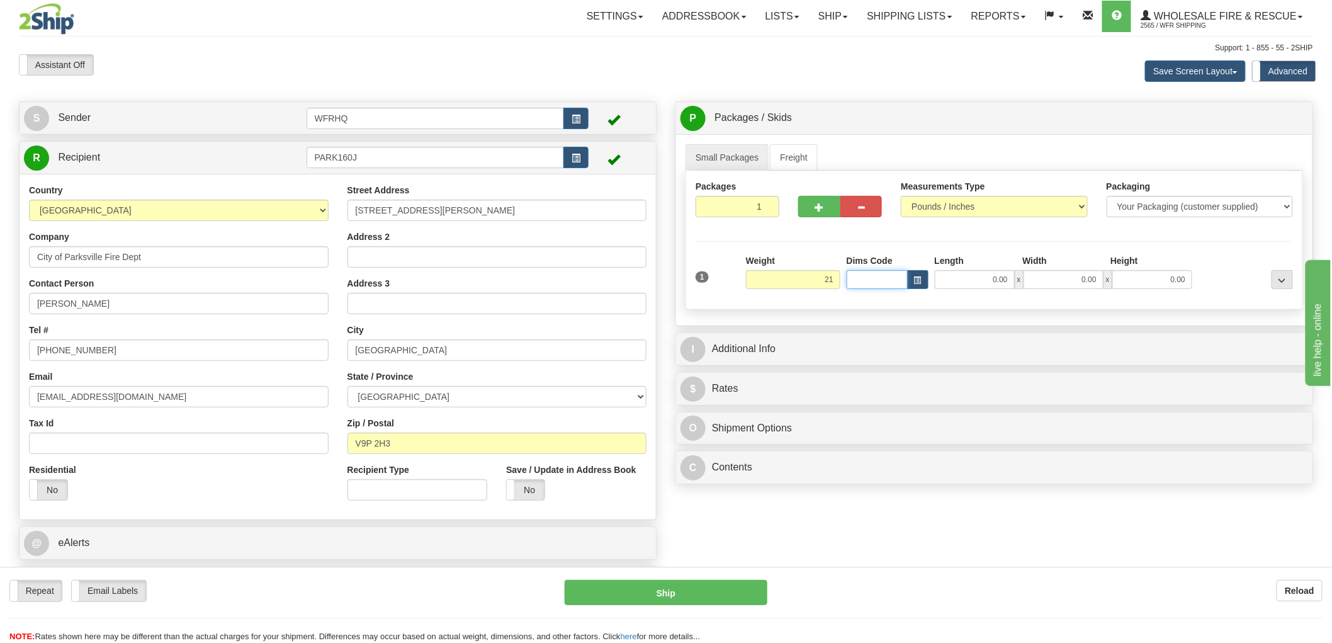
type input "21.00"
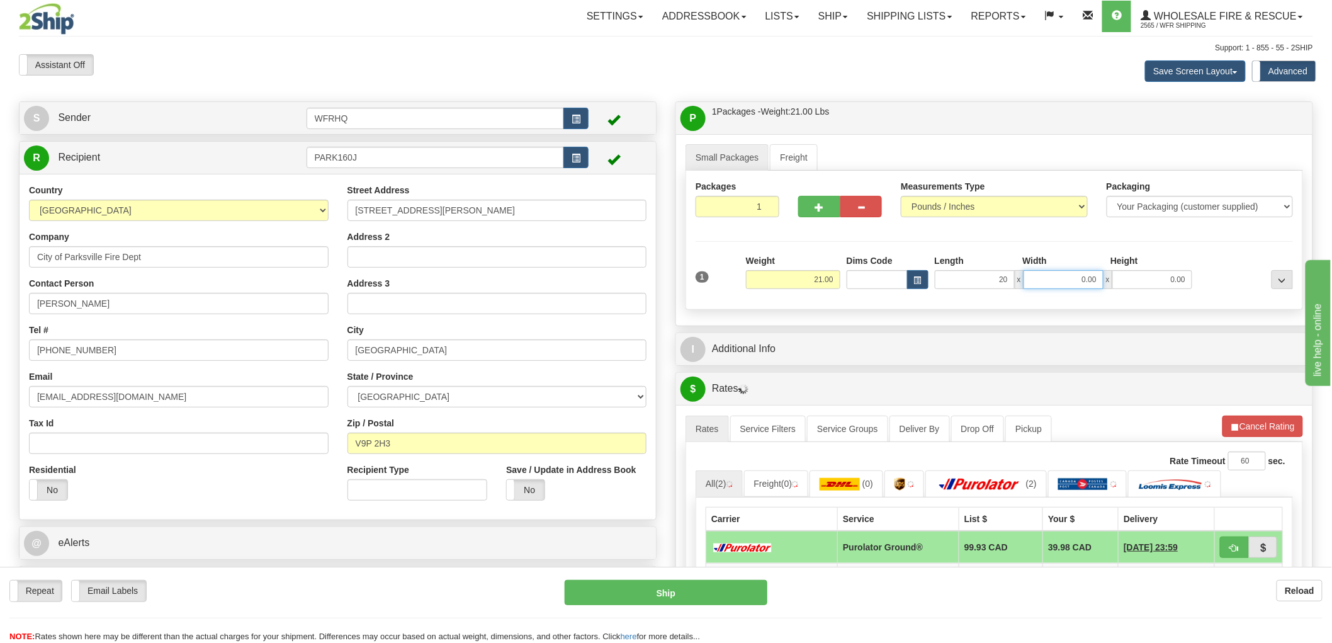
type input "20.00"
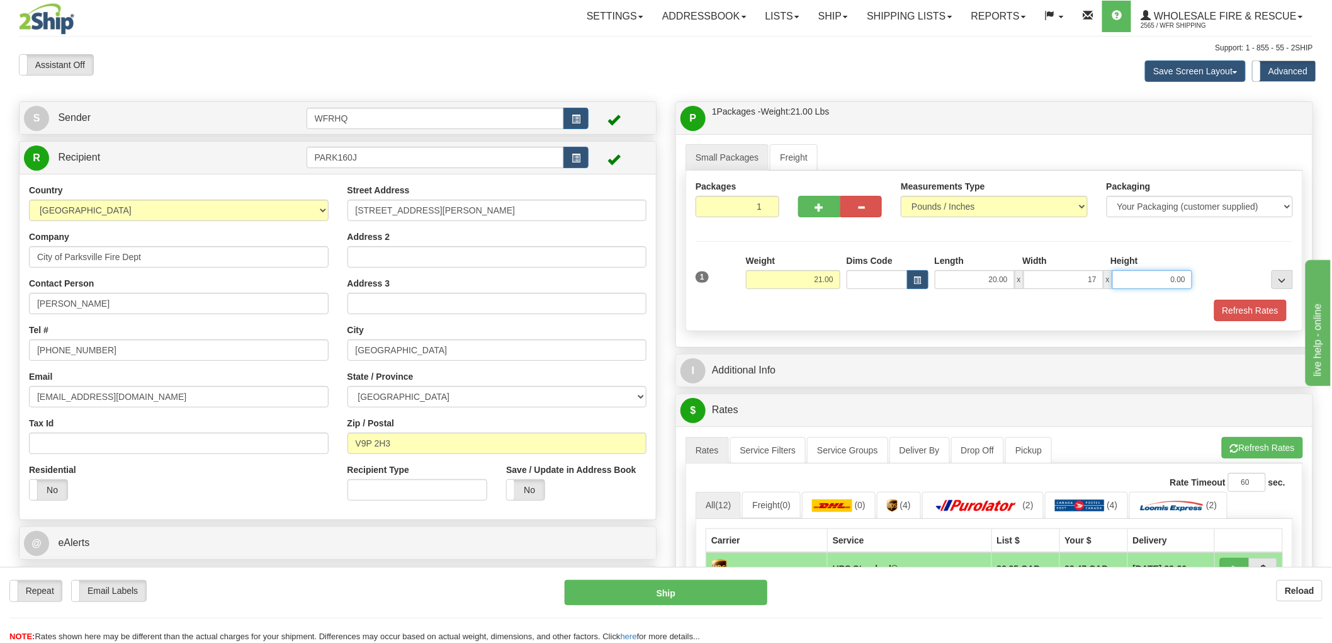
type input "17.00"
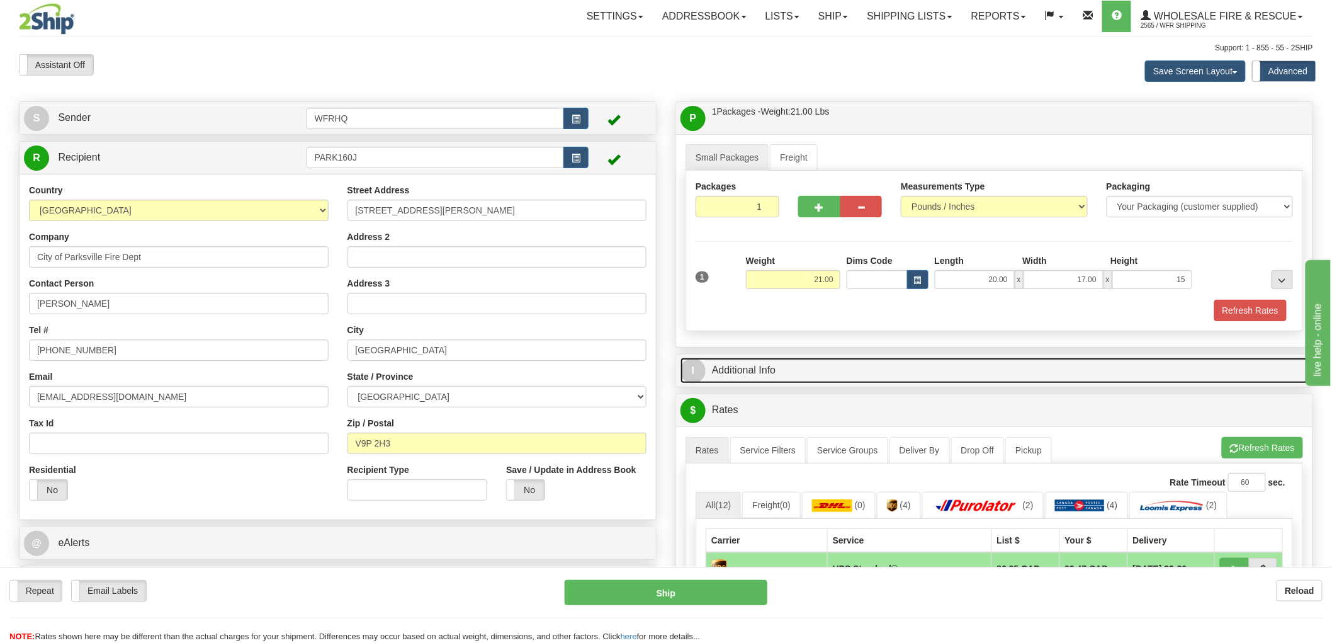
type input "15.00"
click at [737, 372] on link "I Additional Info" at bounding box center [995, 371] width 628 height 26
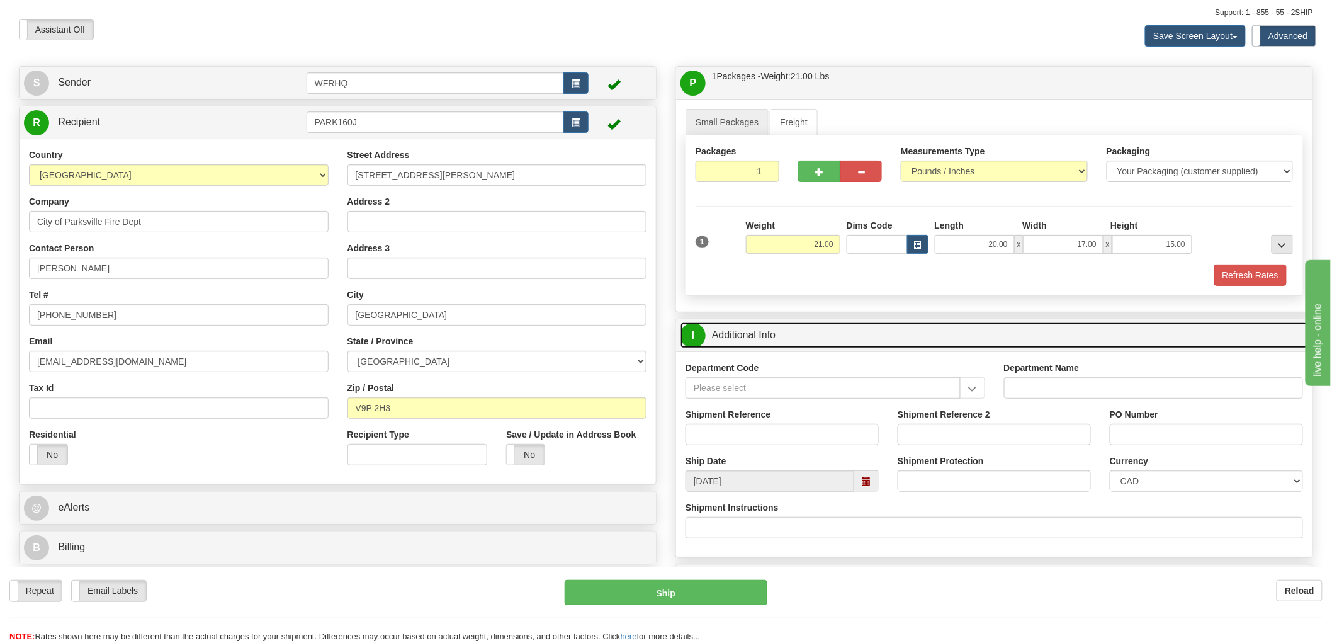
scroll to position [70, 0]
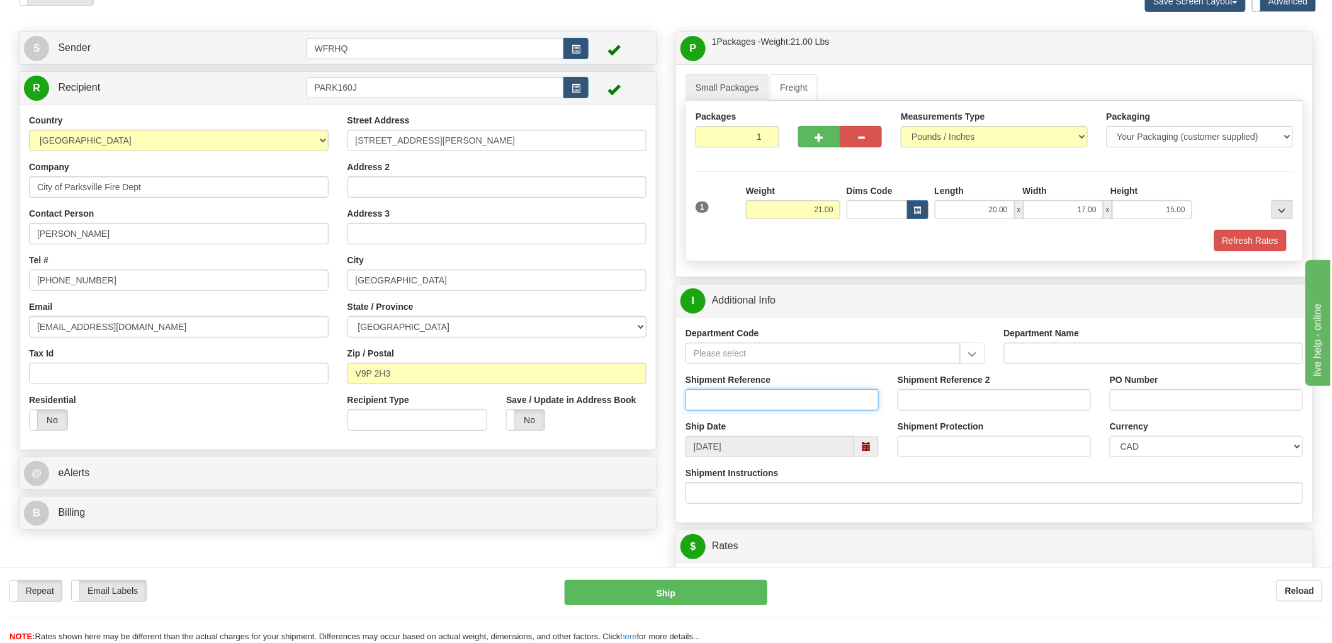
click at [775, 405] on input "Shipment Reference" at bounding box center [782, 399] width 193 height 21
type input "S46431 -30974"
click at [1128, 400] on input "PO Number" at bounding box center [1206, 399] width 193 height 21
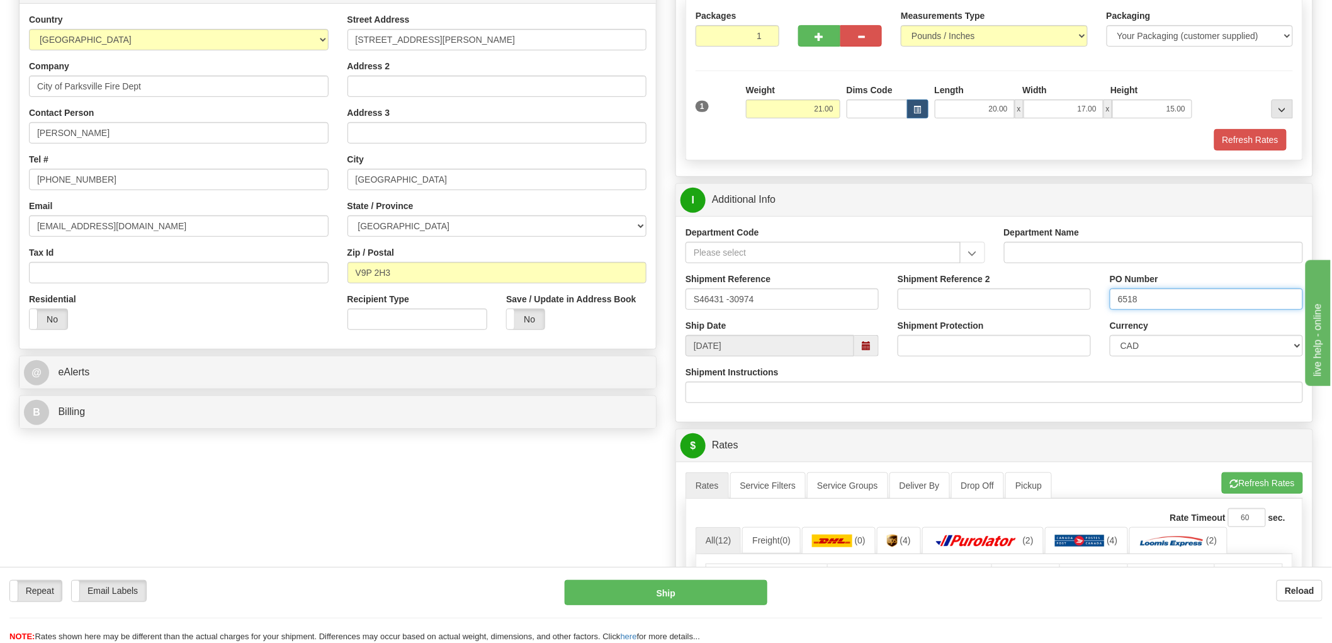
scroll to position [419, 0]
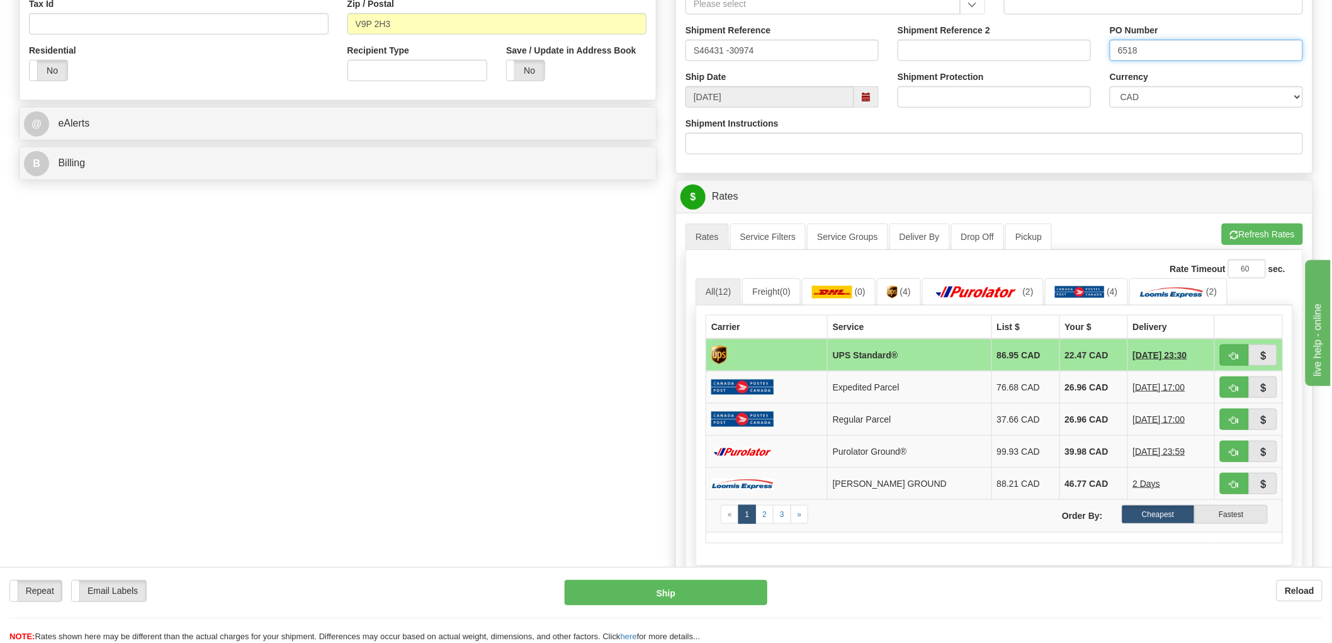
type input "6518"
click at [1232, 353] on span "button" at bounding box center [1234, 356] width 9 height 8
type input "11"
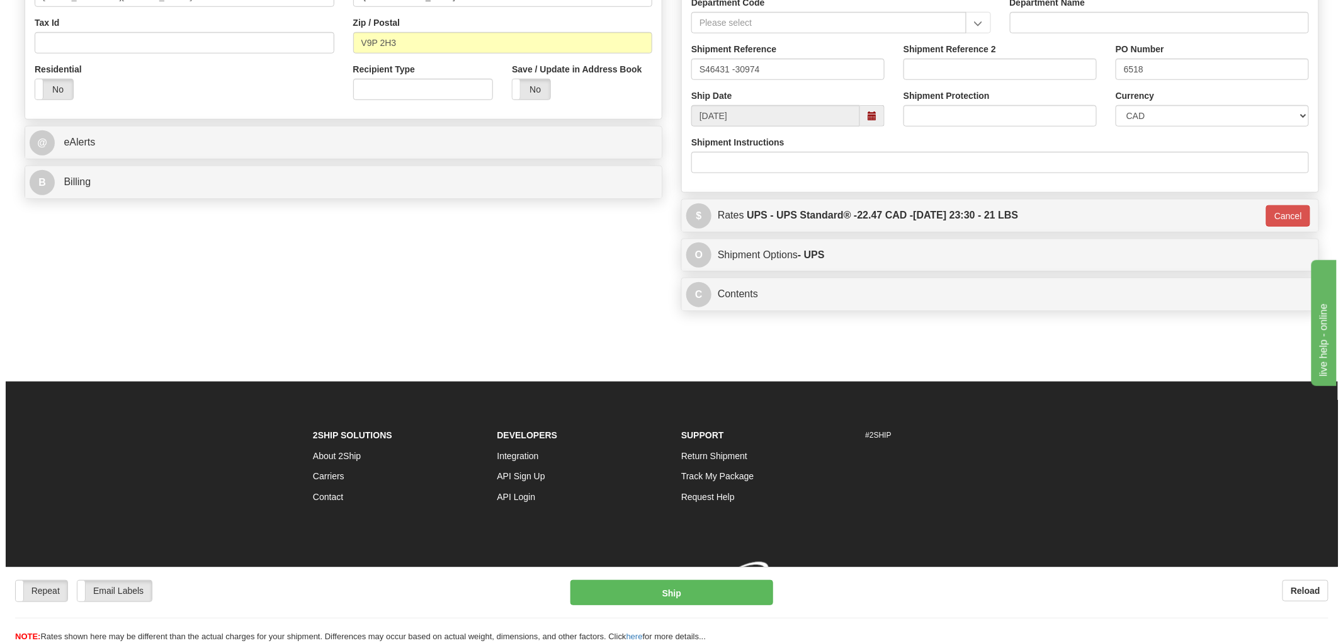
scroll to position [418, 0]
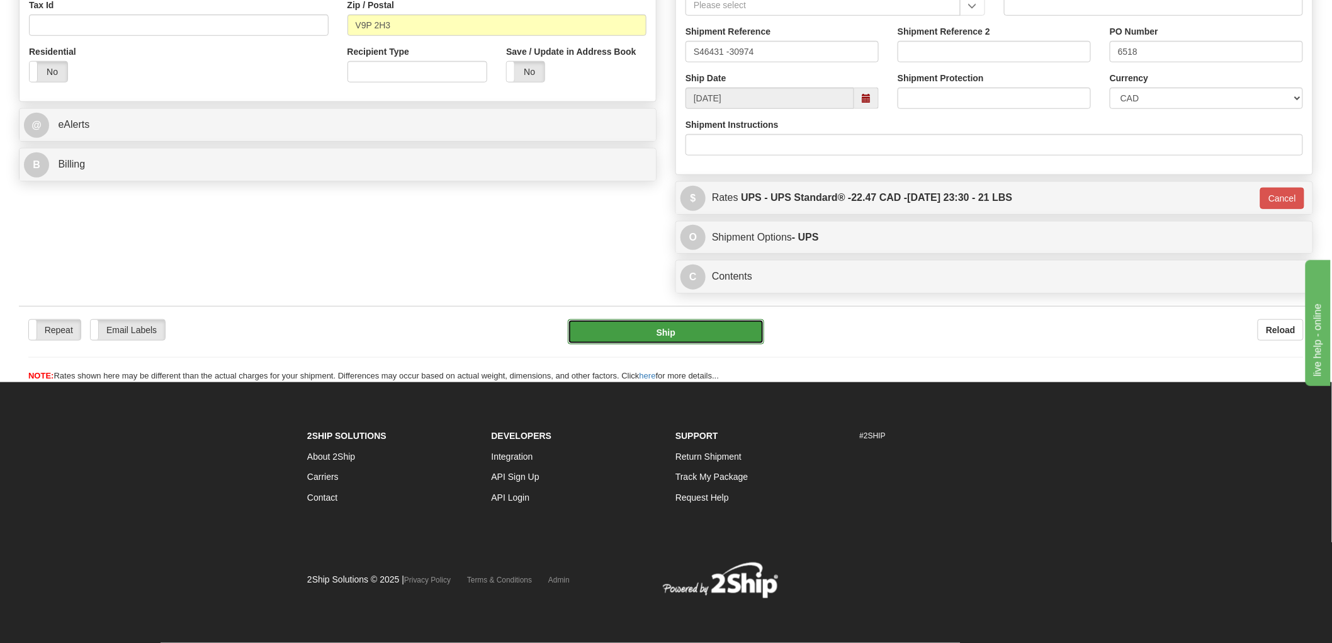
click at [706, 332] on button "Ship" at bounding box center [666, 331] width 197 height 25
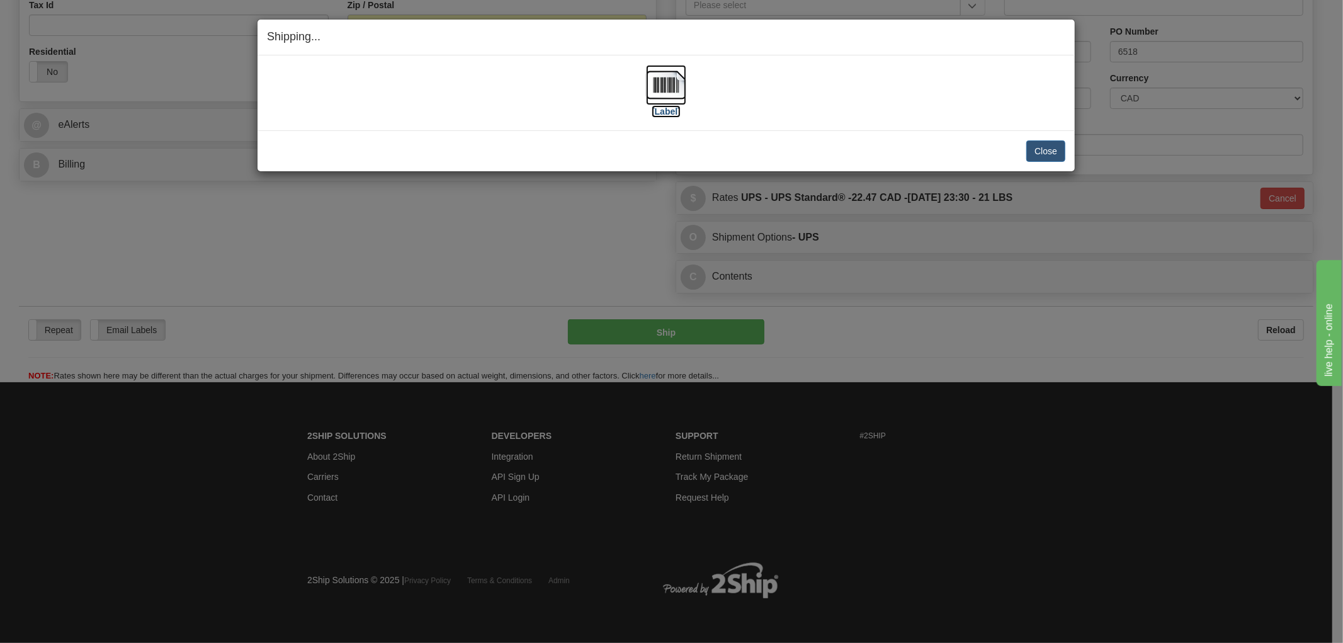
click at [675, 83] on img at bounding box center [666, 85] width 40 height 40
click at [815, 104] on div "[Label]" at bounding box center [666, 93] width 798 height 56
drag, startPoint x: 805, startPoint y: 141, endPoint x: 1109, endPoint y: 134, distance: 304.8
click at [805, 141] on div "Close Cancel" at bounding box center [666, 150] width 798 height 21
click at [1053, 152] on button "Close" at bounding box center [1045, 150] width 39 height 21
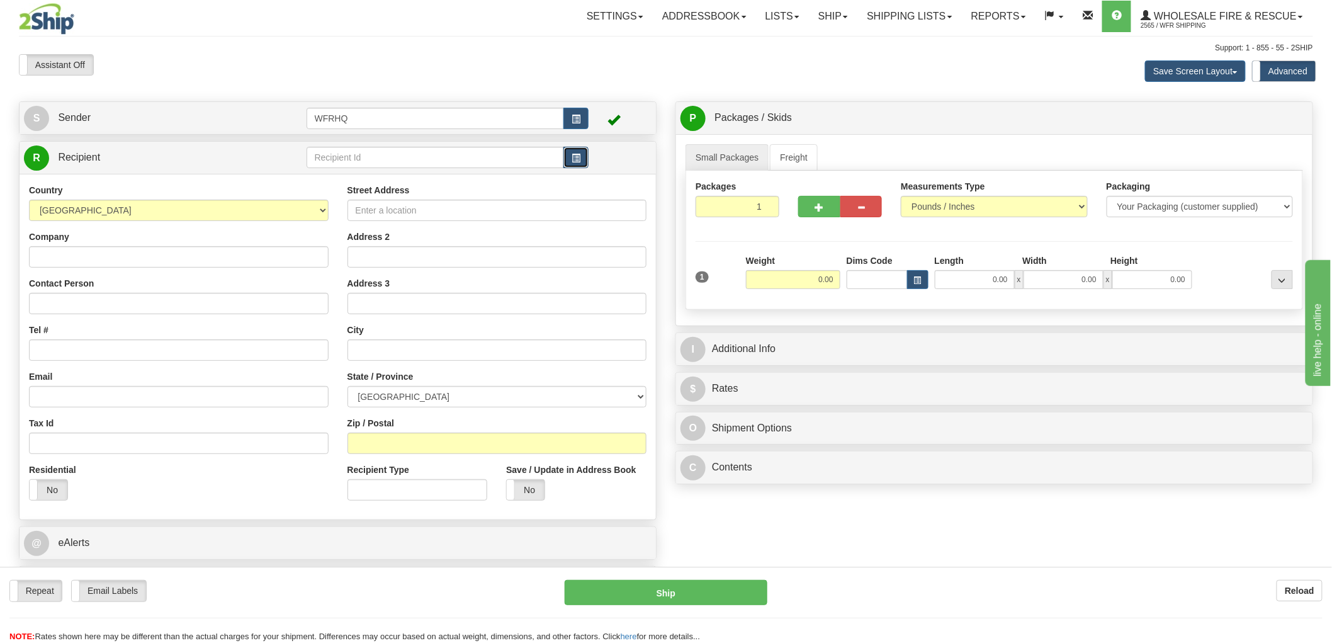
click at [570, 156] on button "button" at bounding box center [576, 157] width 25 height 21
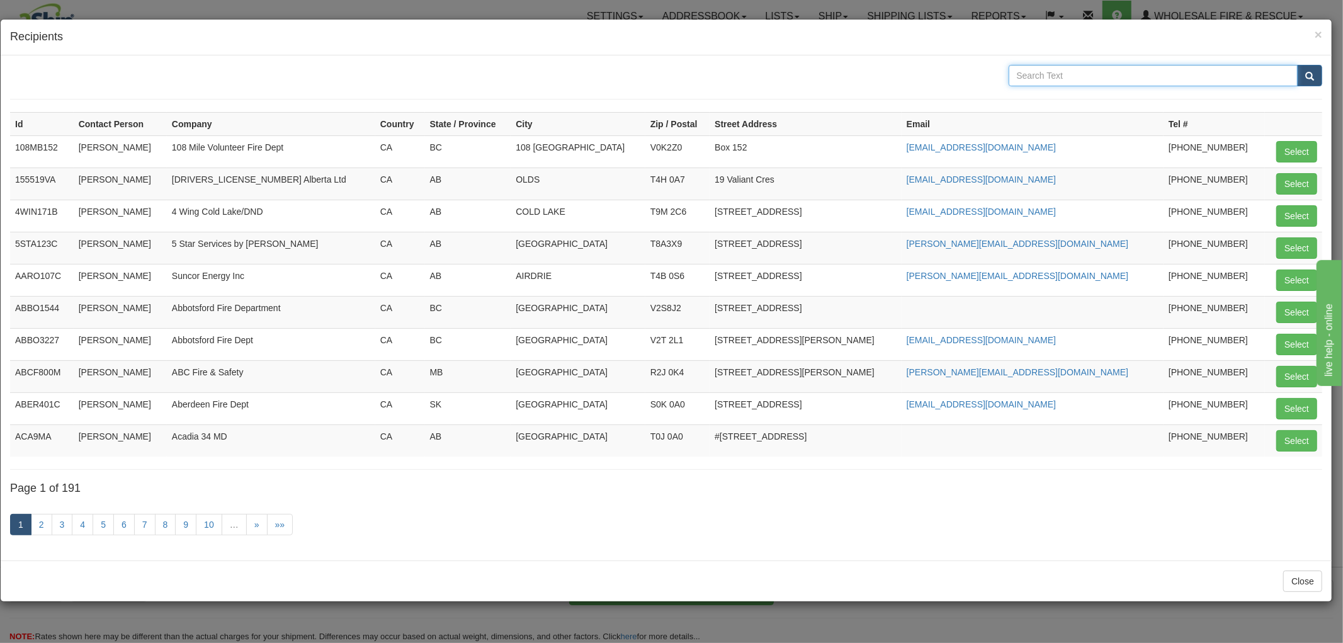
click at [1108, 71] on input "text" at bounding box center [1154, 75] width 290 height 21
type input "[GEOGRAPHIC_DATA]"
click at [1297, 65] on button "submit" at bounding box center [1309, 75] width 25 height 21
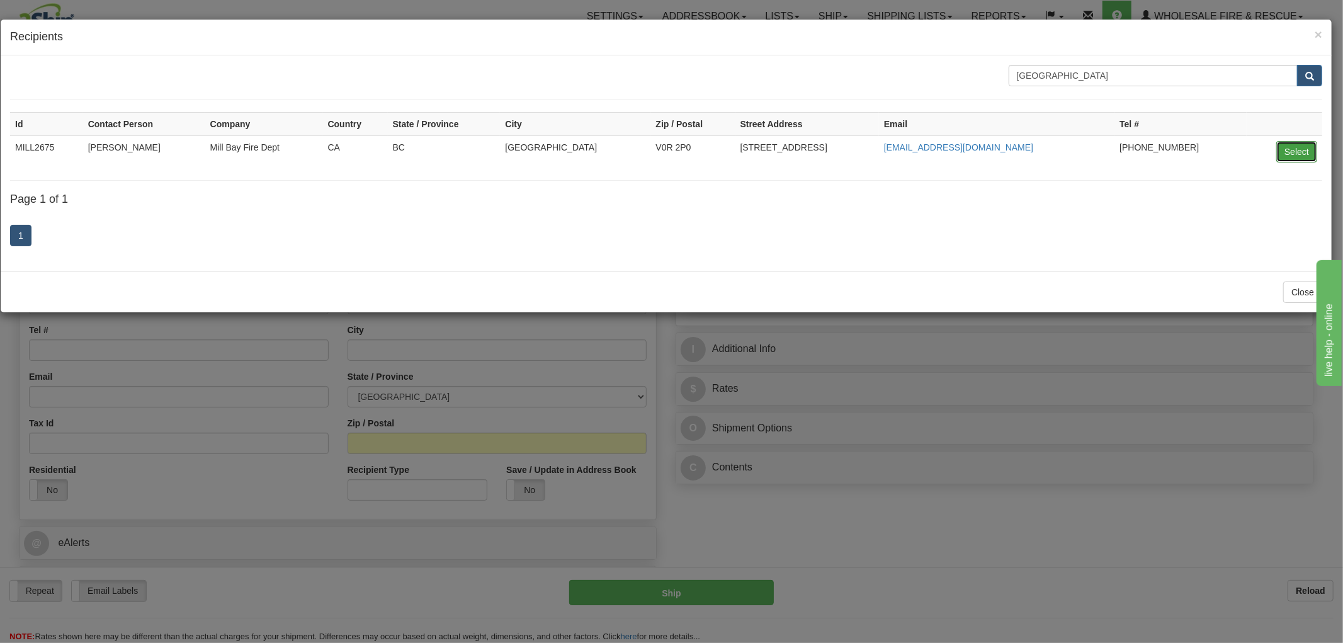
click at [1308, 147] on button "Select" at bounding box center [1296, 151] width 41 height 21
type input "MILL2675"
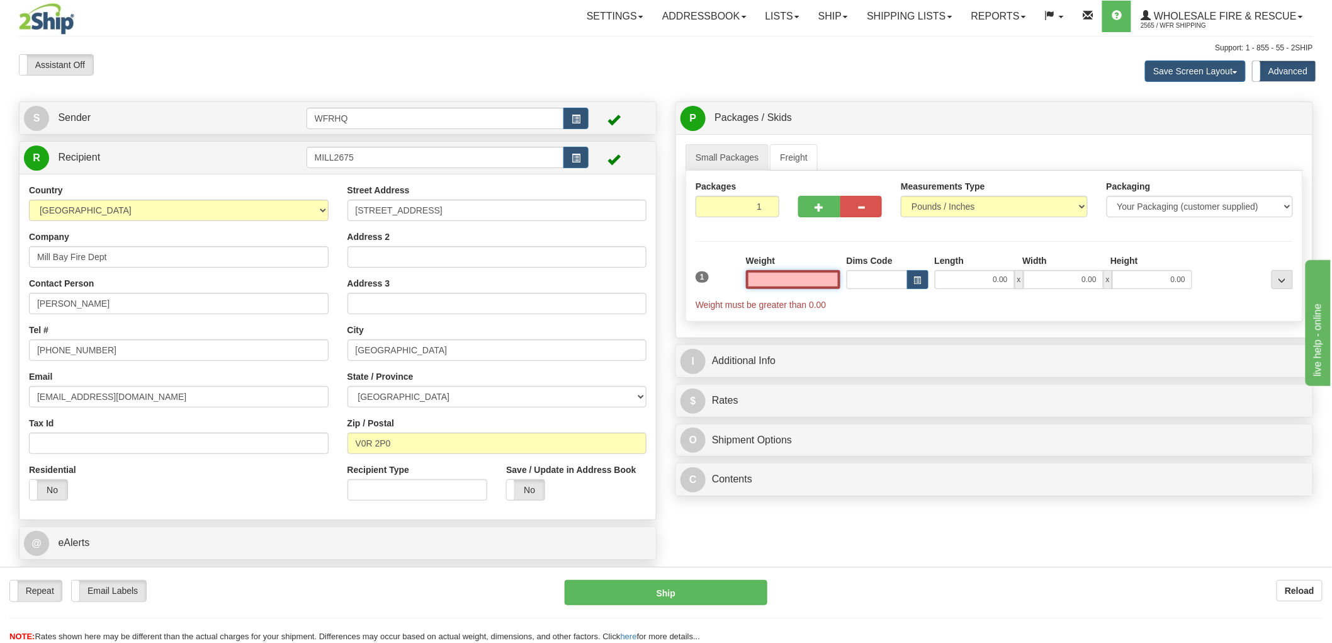
click at [803, 278] on input "text" at bounding box center [793, 279] width 94 height 19
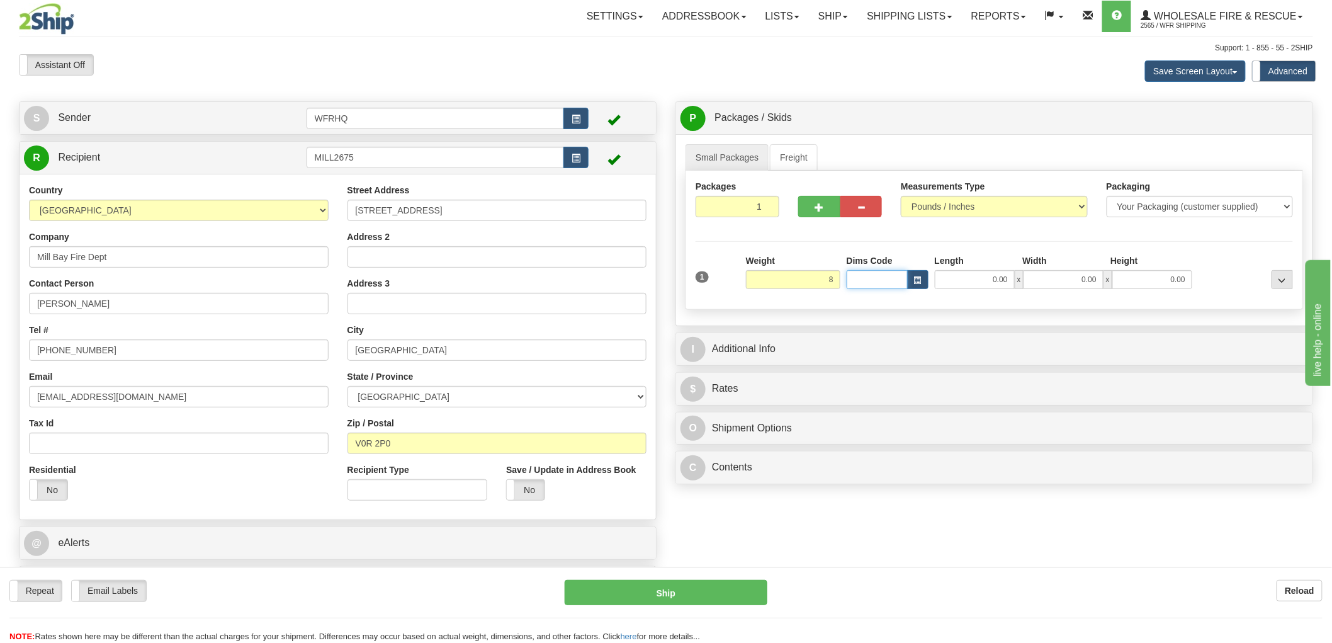
type input "8.00"
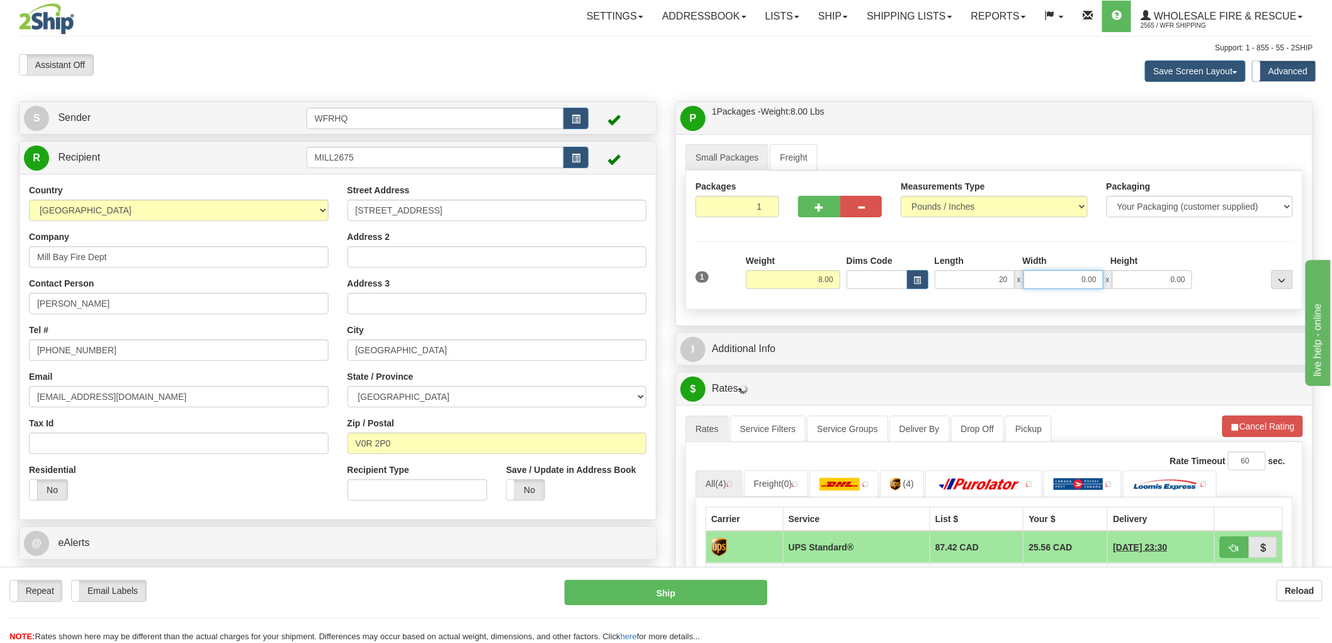
type input "20.00"
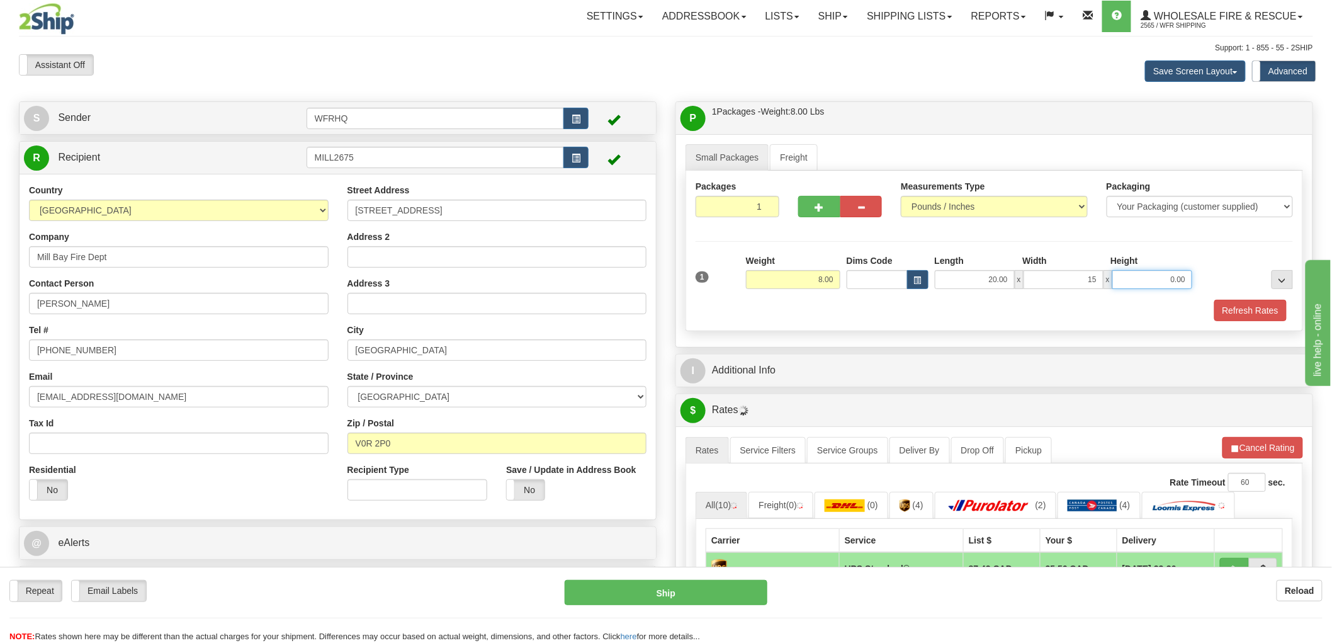
type input "15.00"
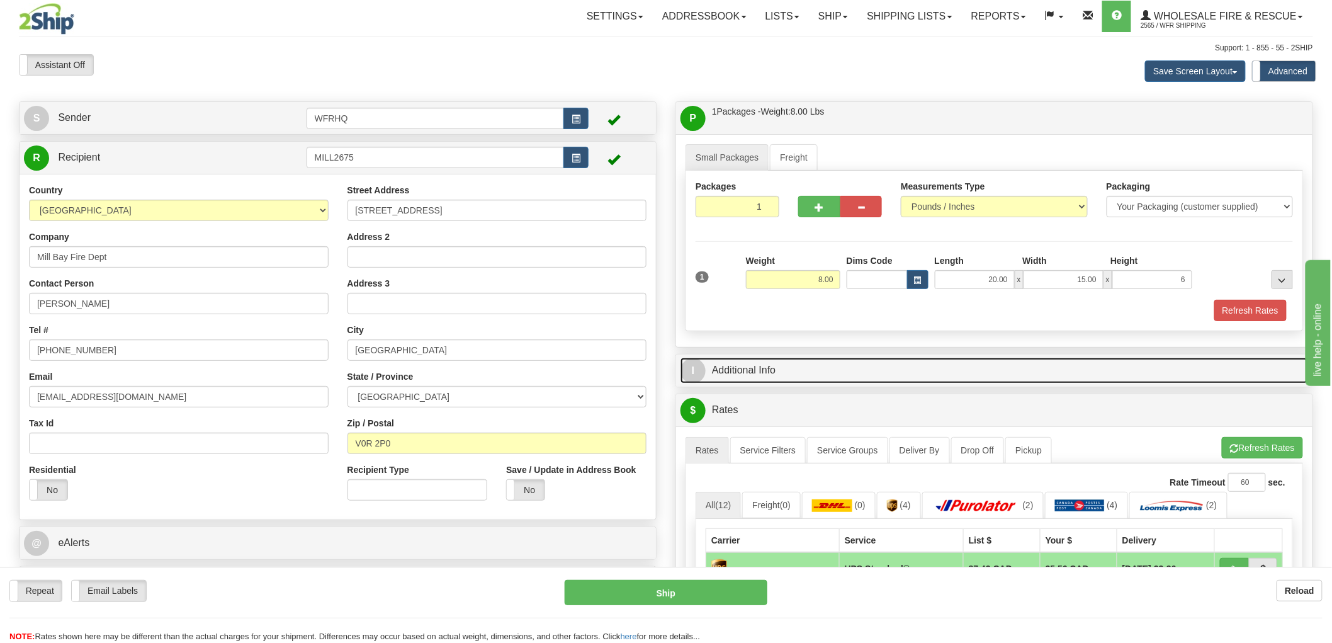
type input "6.00"
click at [762, 365] on link "I Additional Info" at bounding box center [995, 371] width 628 height 26
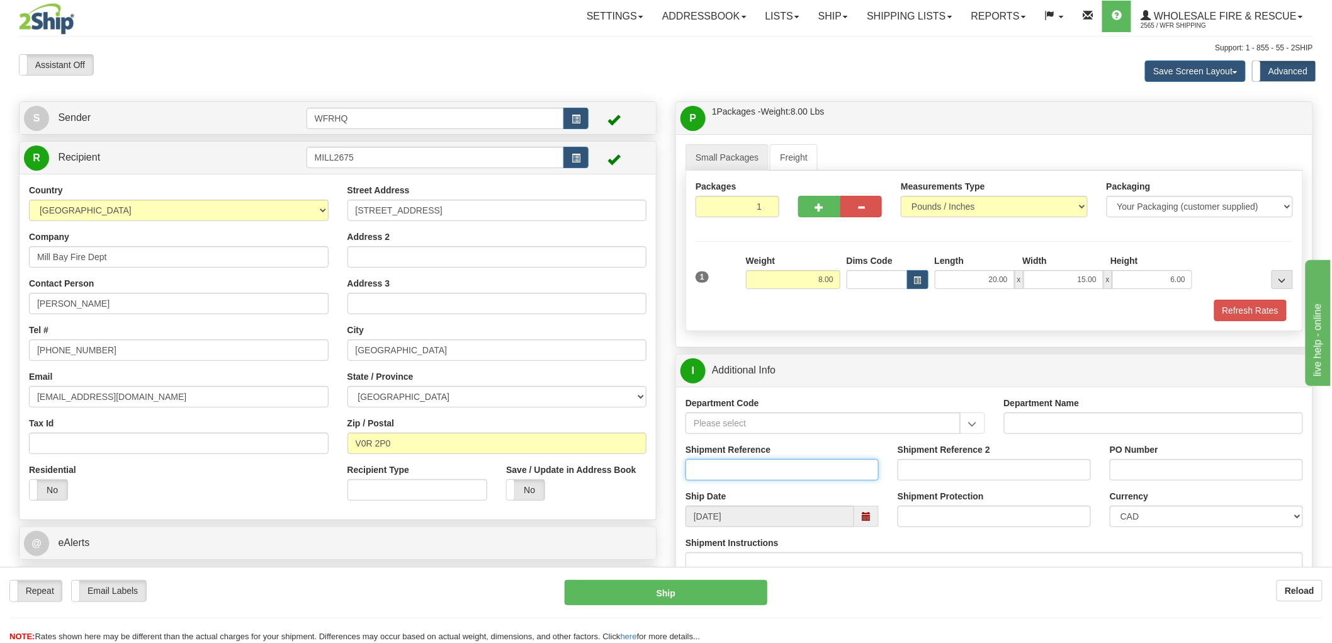
click at [737, 466] on input "Shipment Reference" at bounding box center [782, 469] width 193 height 21
type input "S46647 - 30973"
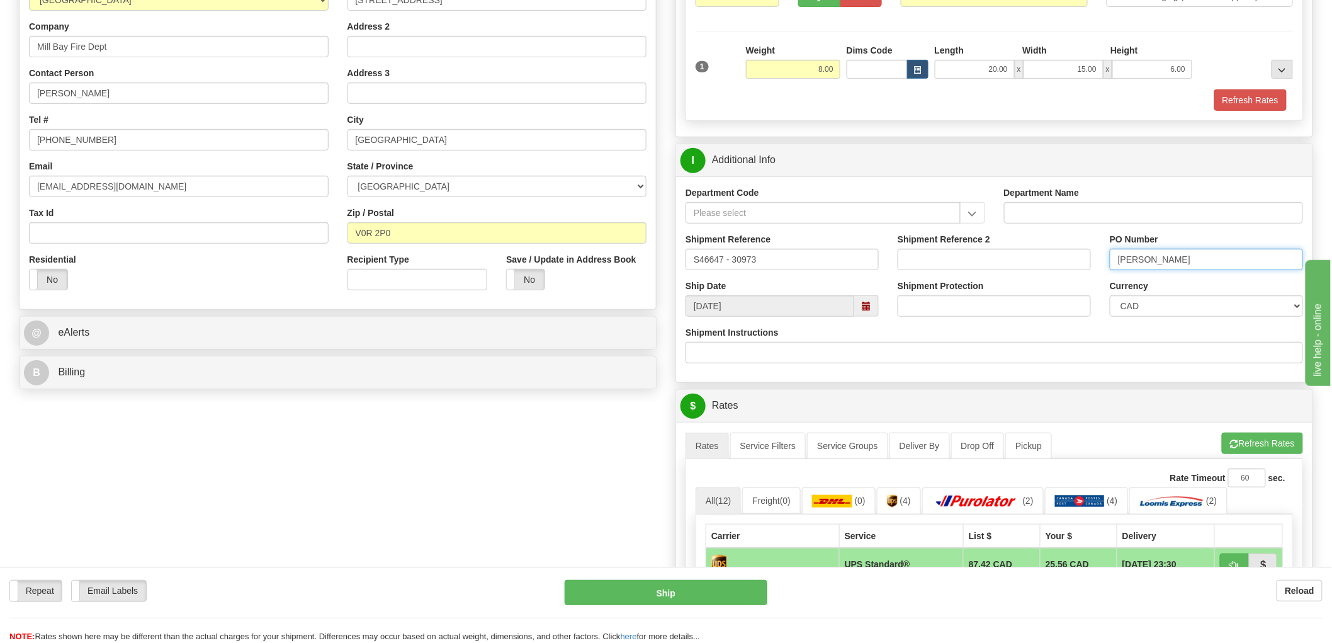
scroll to position [419, 0]
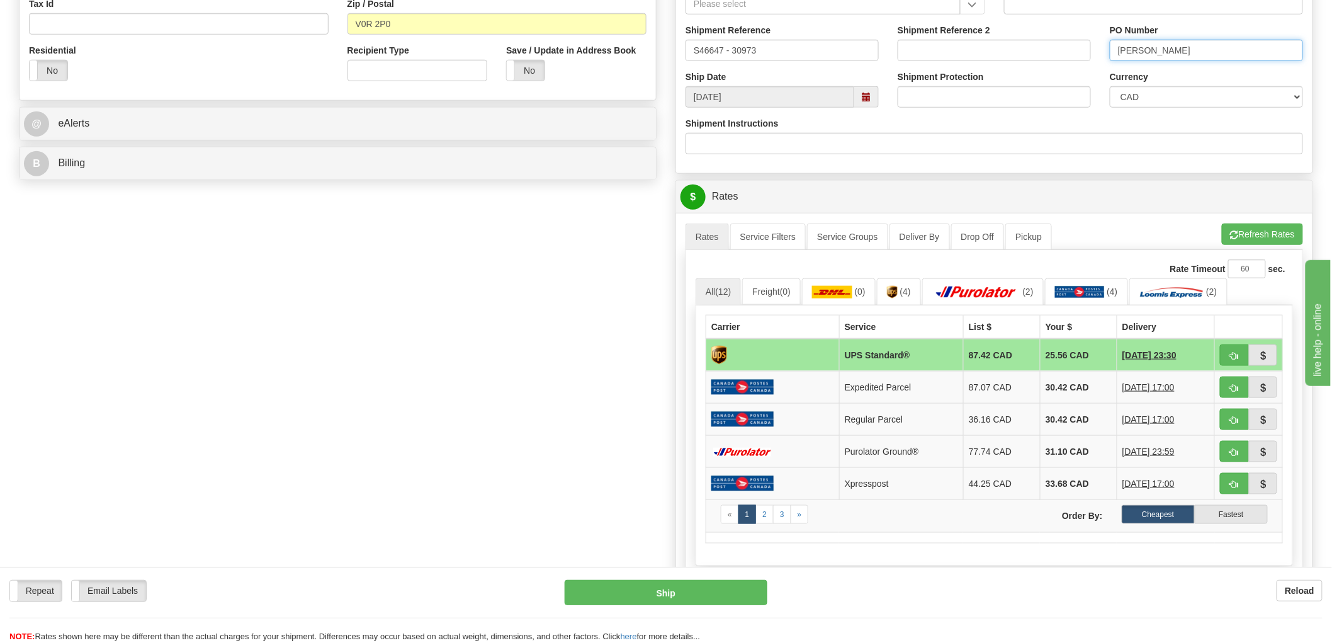
type input "[PERSON_NAME]"
click at [1232, 354] on span "button" at bounding box center [1234, 356] width 9 height 8
type input "11"
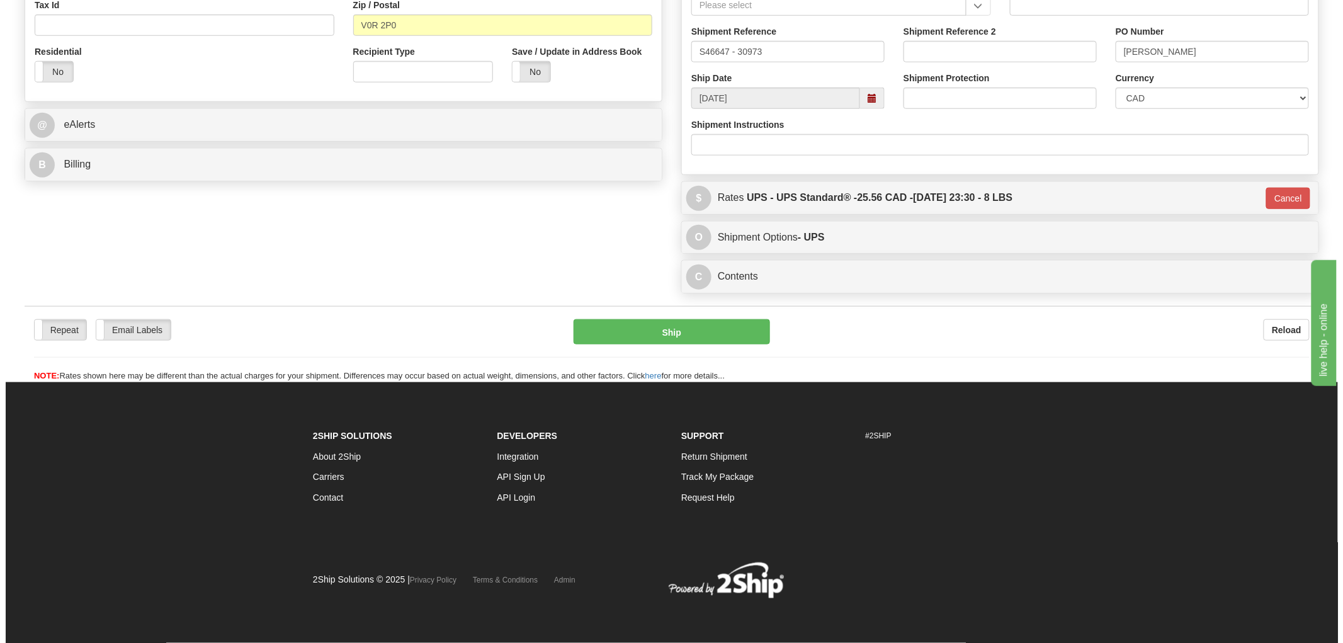
scroll to position [418, 0]
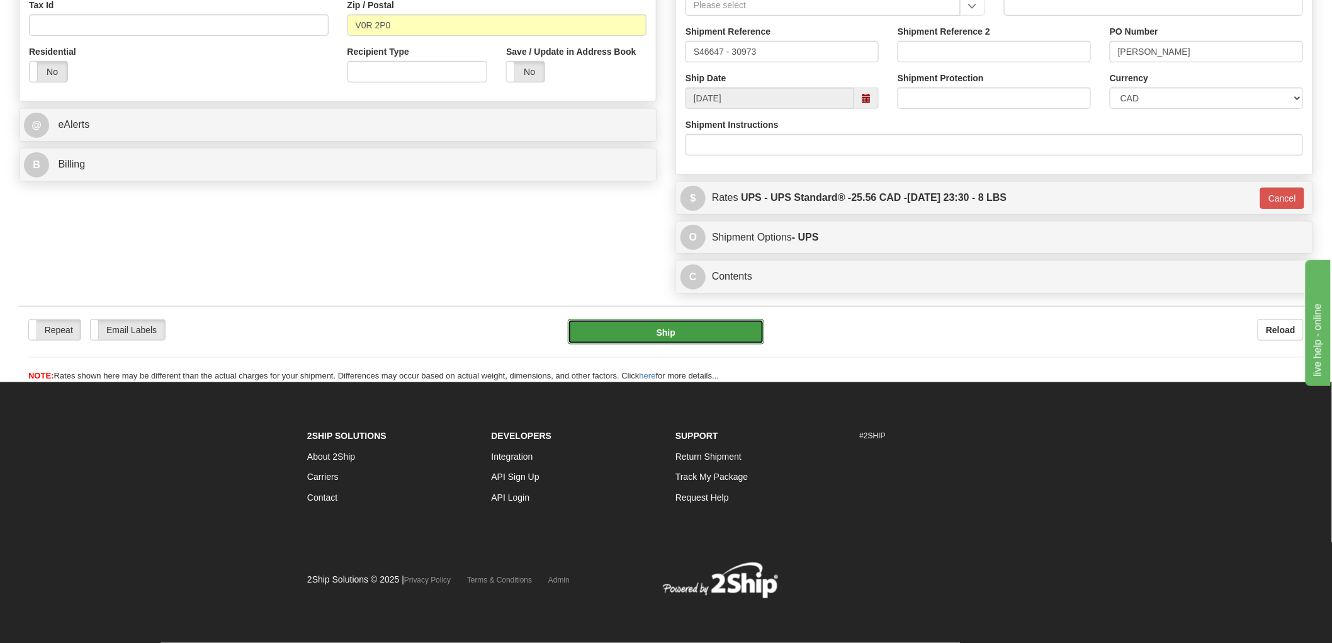
click at [659, 335] on button "Ship" at bounding box center [666, 331] width 197 height 25
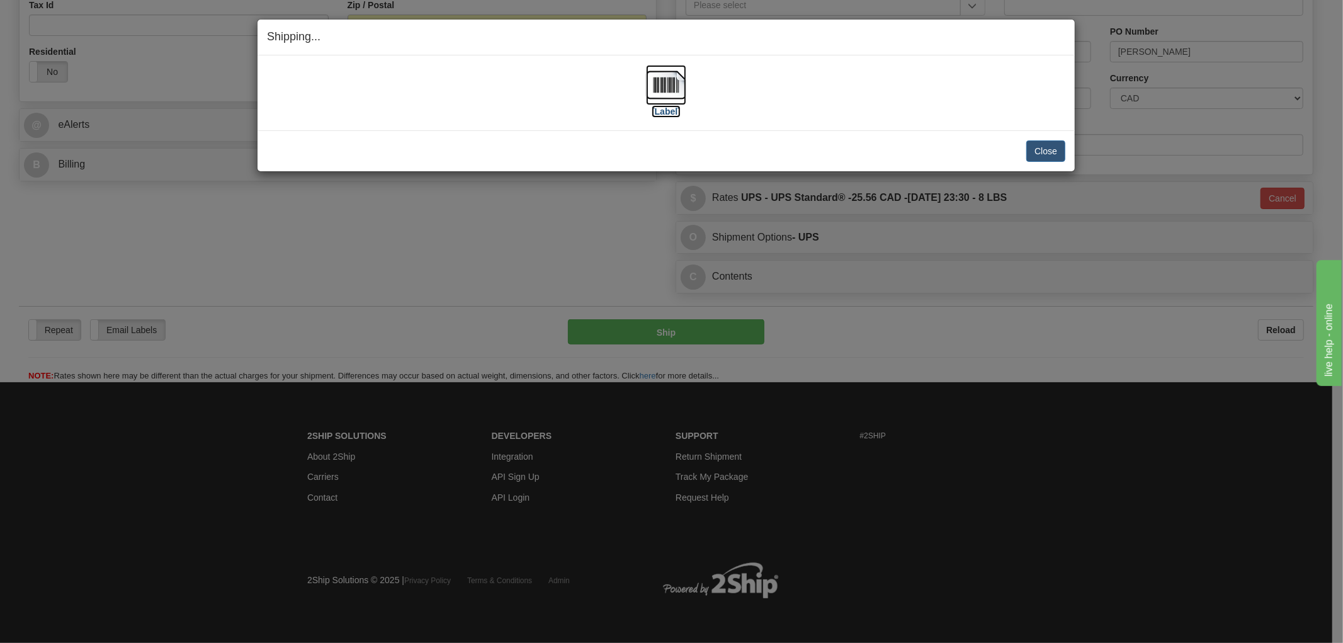
click at [666, 88] on img at bounding box center [666, 85] width 40 height 40
drag, startPoint x: 477, startPoint y: 120, endPoint x: 467, endPoint y: 127, distance: 12.6
click at [477, 120] on div "[Label]" at bounding box center [666, 93] width 798 height 56
drag, startPoint x: 1045, startPoint y: 147, endPoint x: 890, endPoint y: 197, distance: 163.3
click at [1043, 147] on button "Close" at bounding box center [1045, 150] width 39 height 21
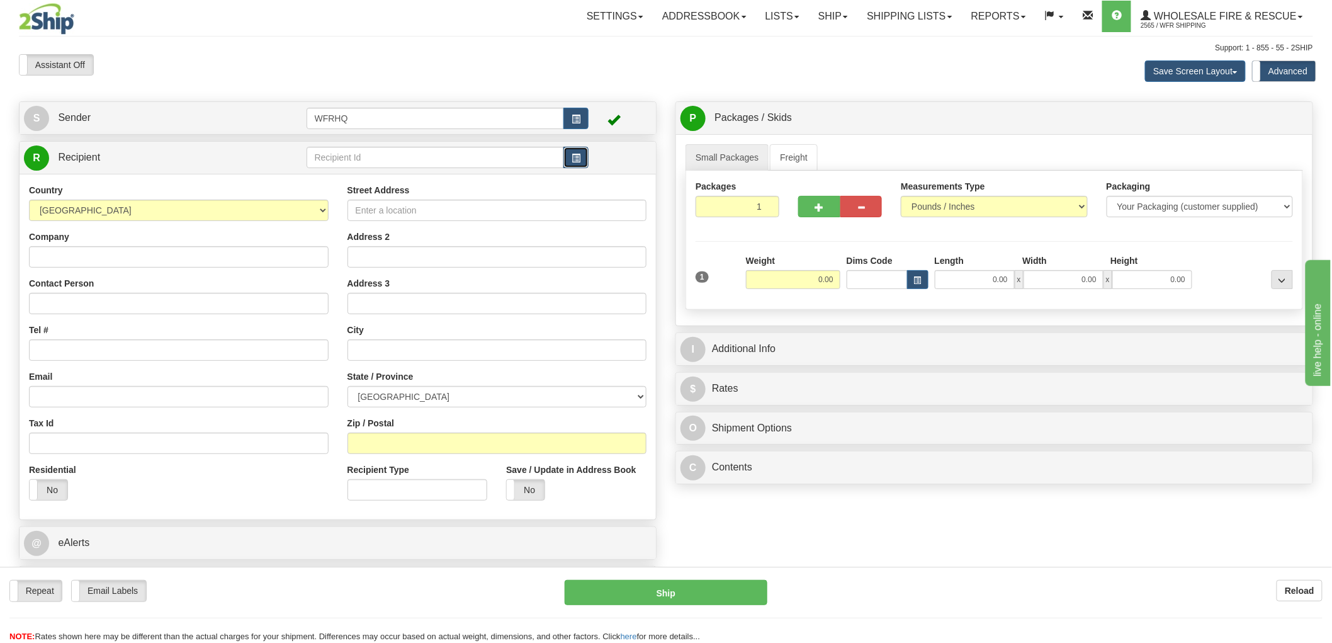
click at [575, 158] on span "button" at bounding box center [576, 158] width 9 height 8
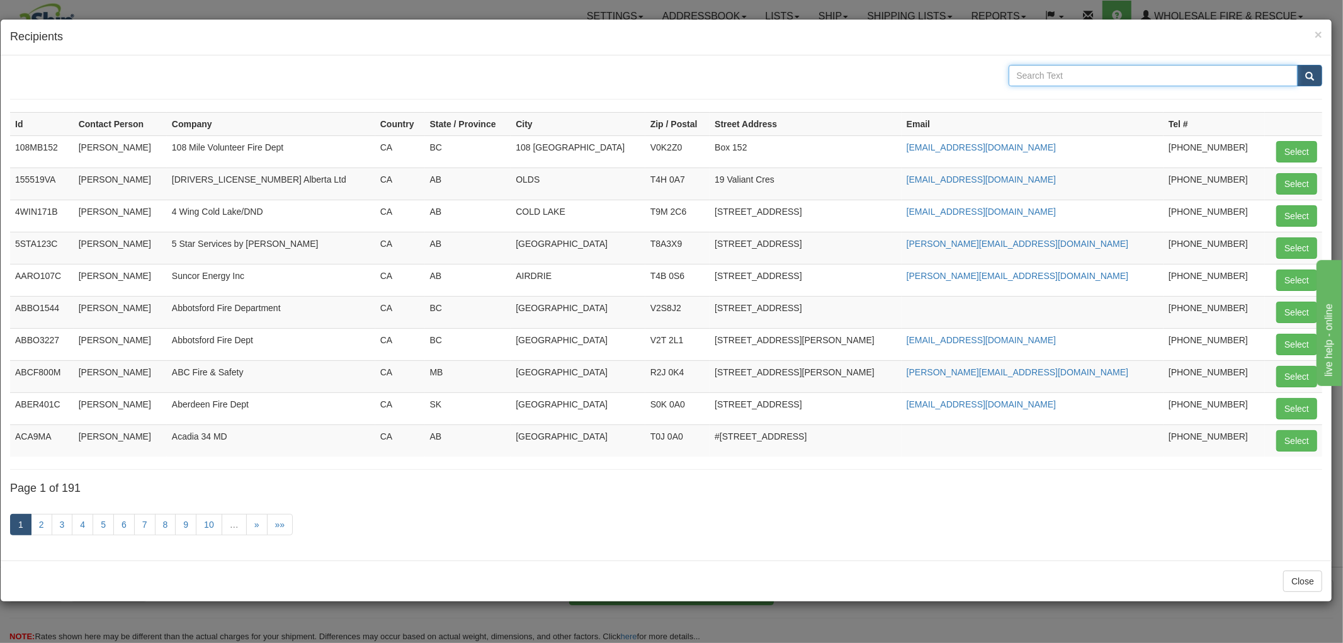
click at [1107, 79] on input "text" at bounding box center [1154, 75] width 290 height 21
type input "Lac Ste"
click at [1297, 65] on button "submit" at bounding box center [1309, 75] width 25 height 21
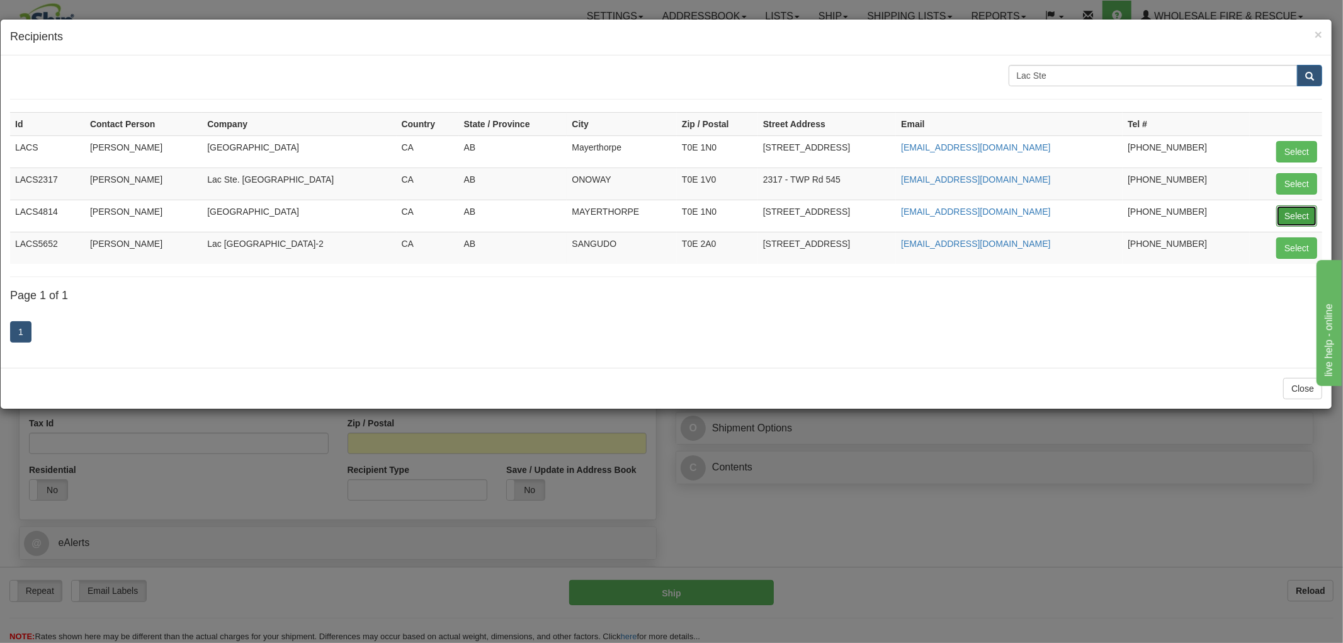
click at [1284, 212] on button "Select" at bounding box center [1296, 215] width 41 height 21
type input "LACS4814"
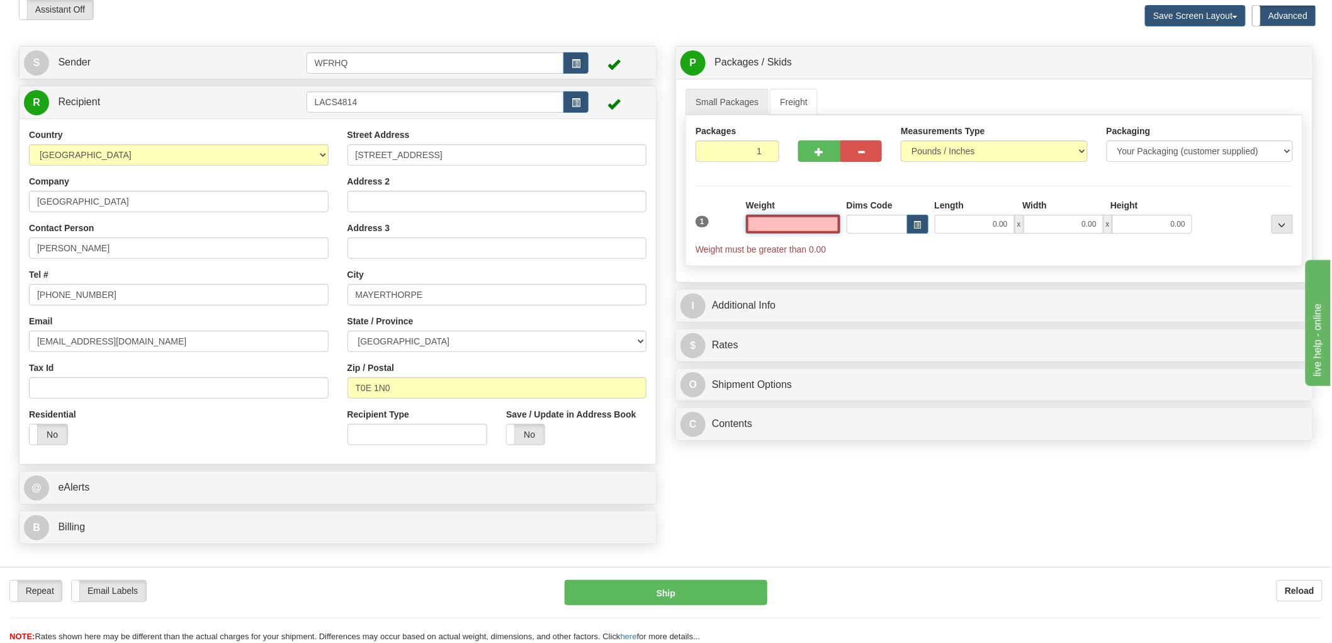
scroll to position [210, 0]
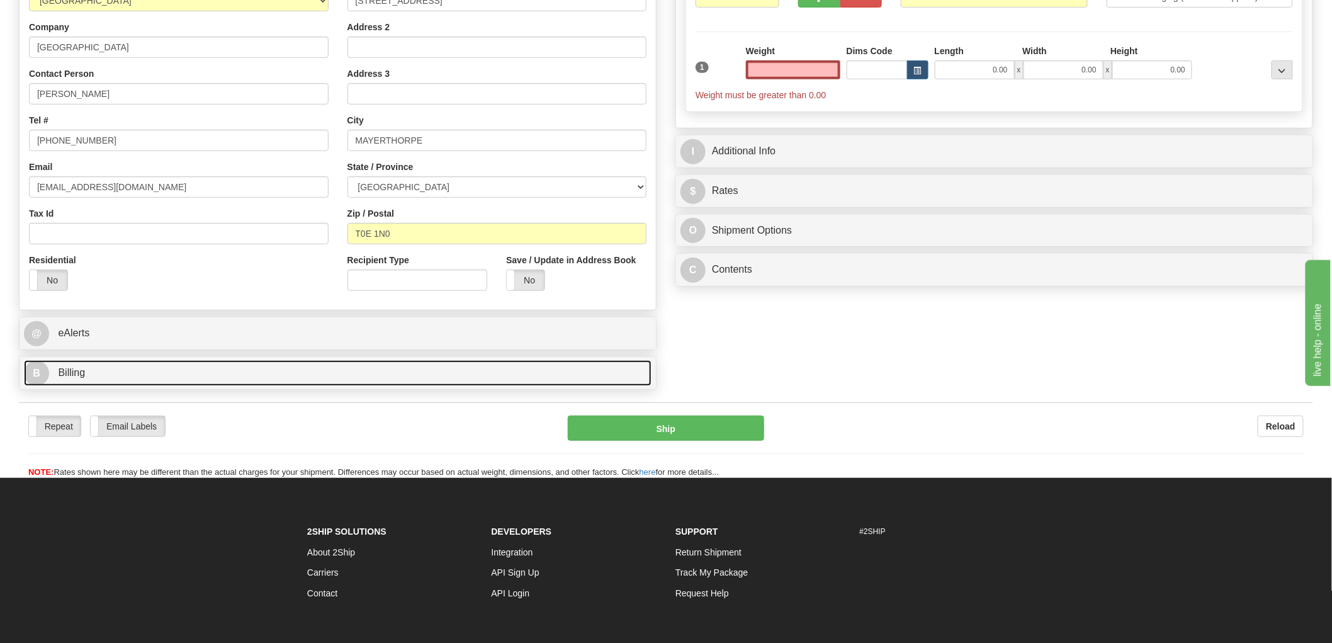
type input "0.00"
click at [77, 376] on span "Billing" at bounding box center [71, 372] width 27 height 11
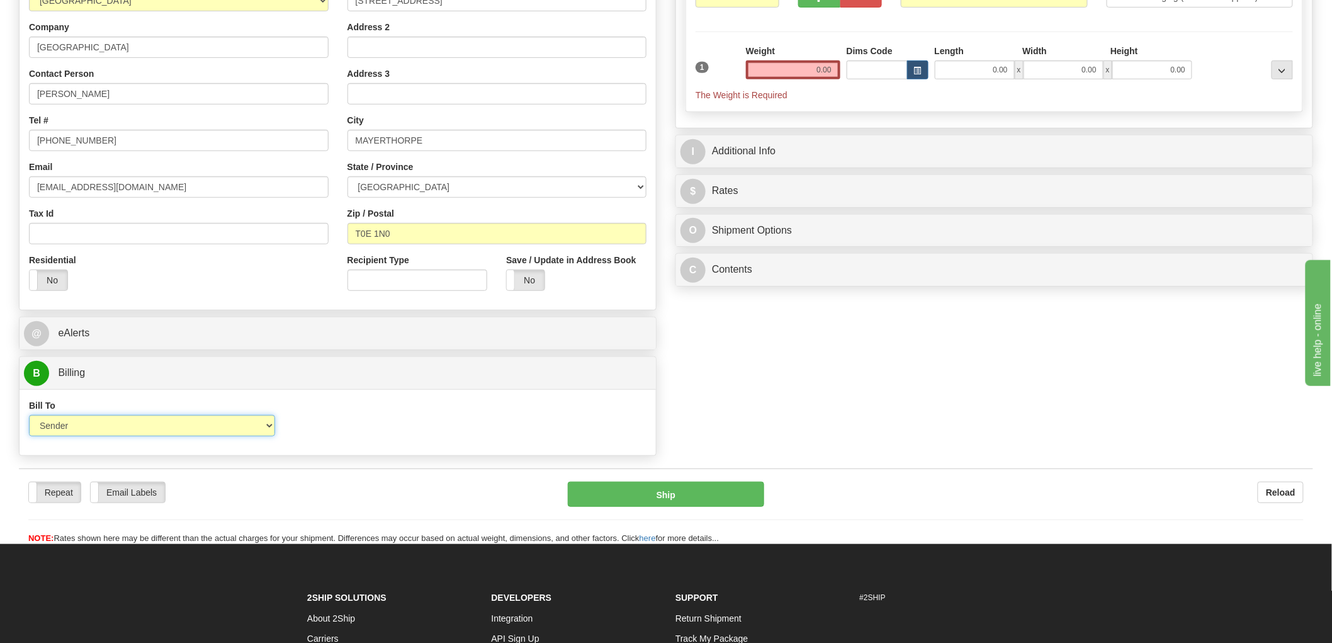
click at [164, 424] on select "Sender Recipient Third Party Collect" at bounding box center [152, 425] width 246 height 21
select select "2"
click at [29, 416] on select "Sender Recipient Third Party Collect" at bounding box center [152, 425] width 246 height 21
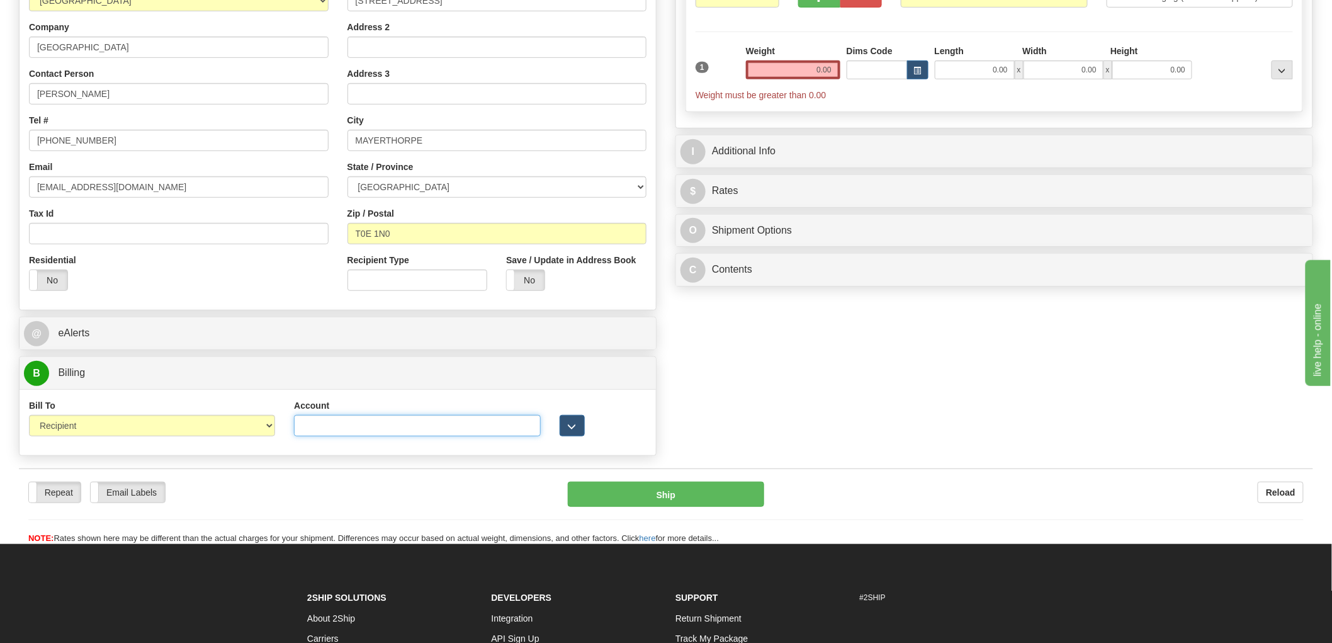
click at [344, 426] on input "Account" at bounding box center [417, 425] width 246 height 21
paste input "8200659"
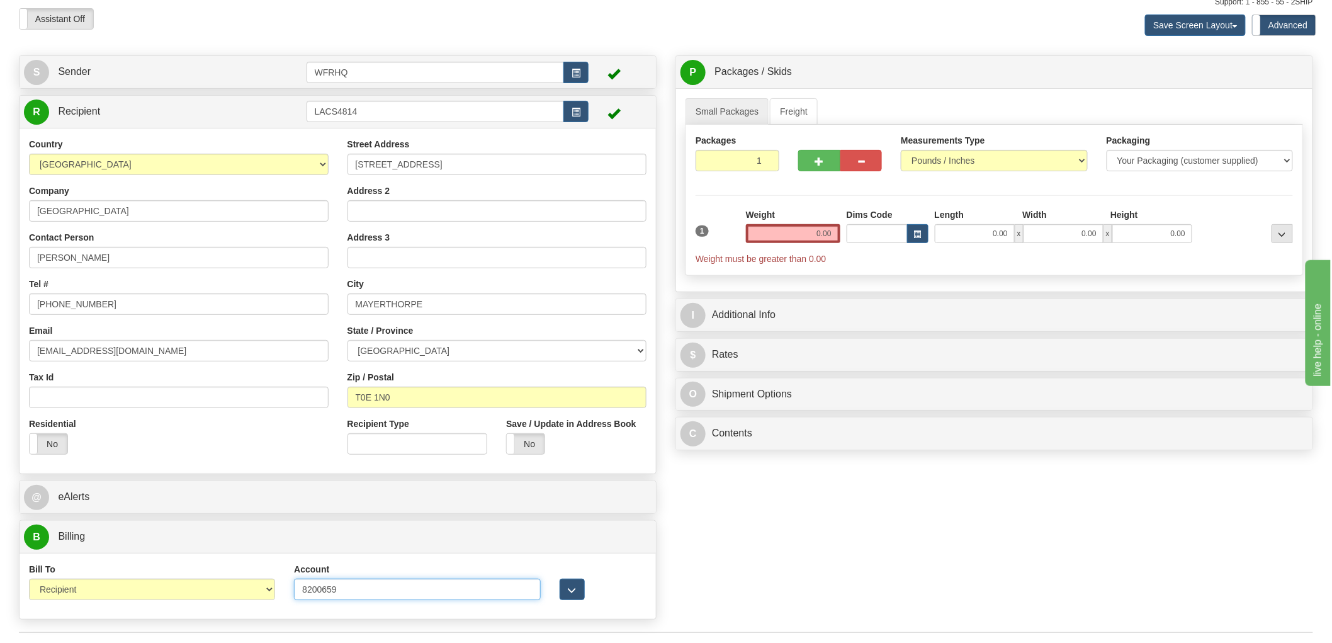
scroll to position [0, 0]
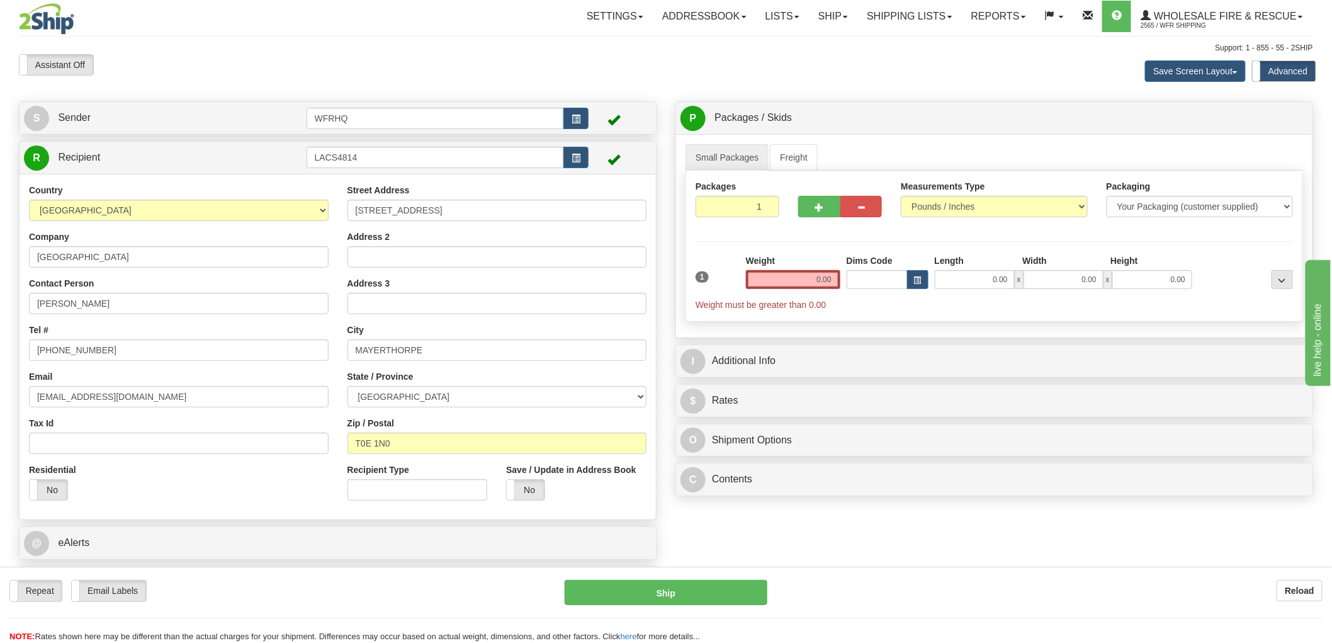
type input "8200659"
click at [808, 279] on input "0.00" at bounding box center [793, 279] width 94 height 19
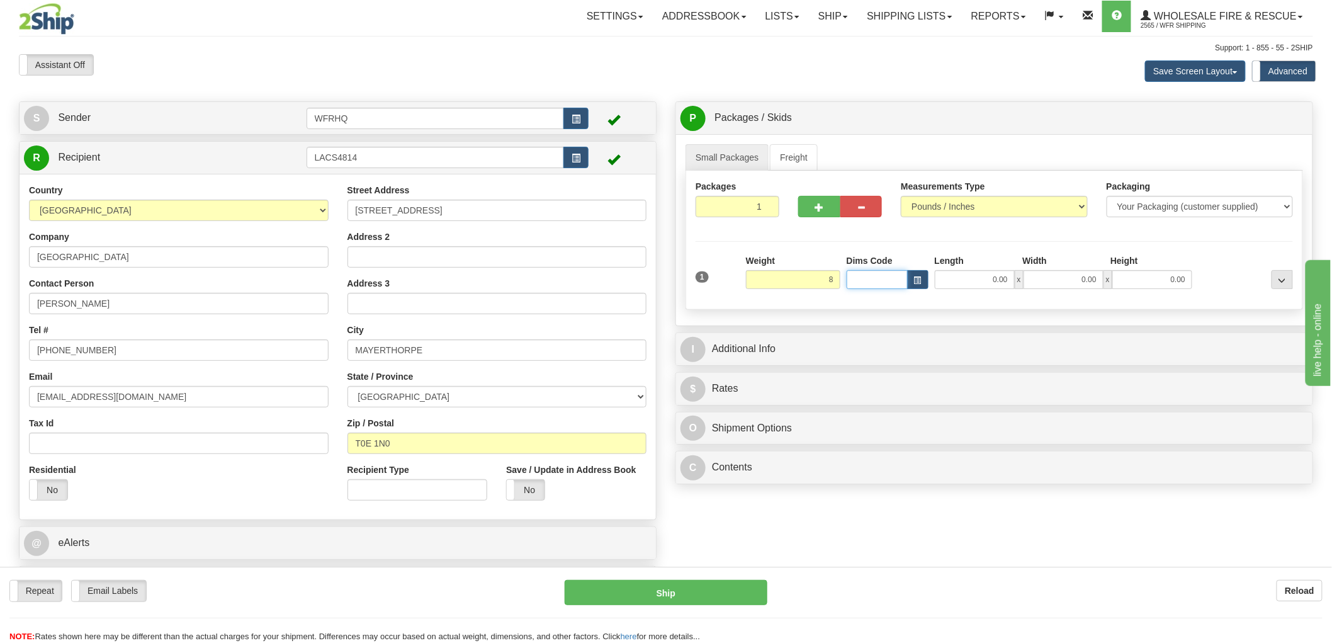
type input "8.00"
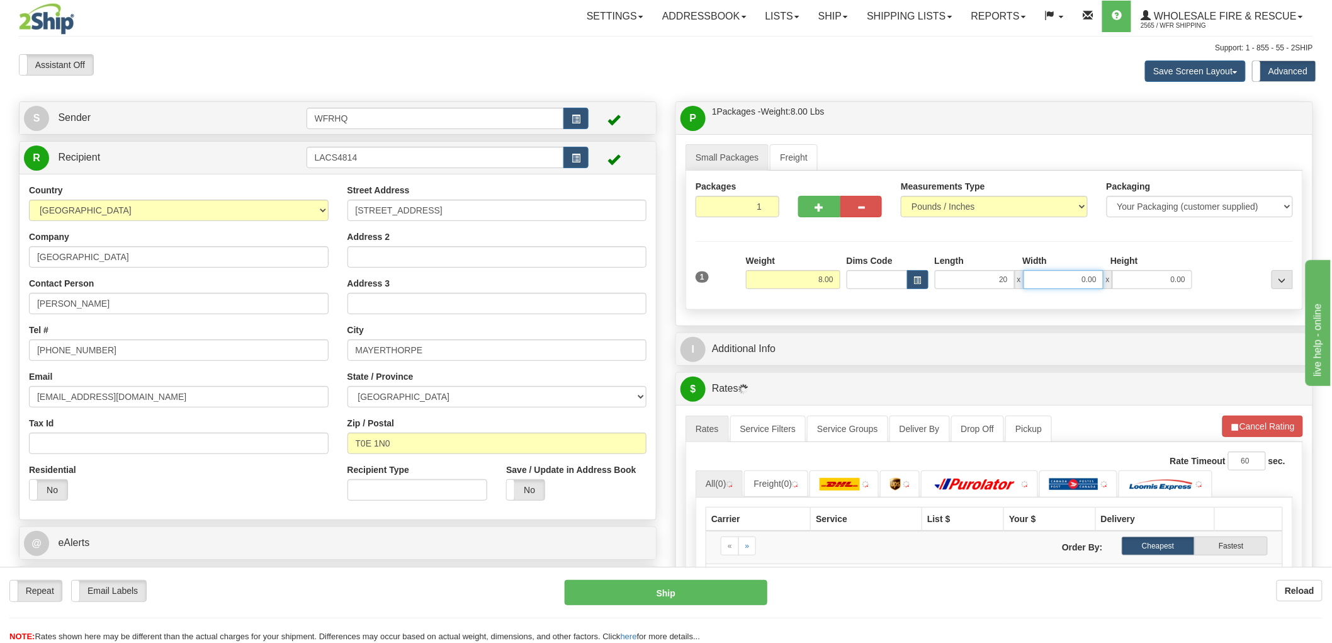
type input "20.00"
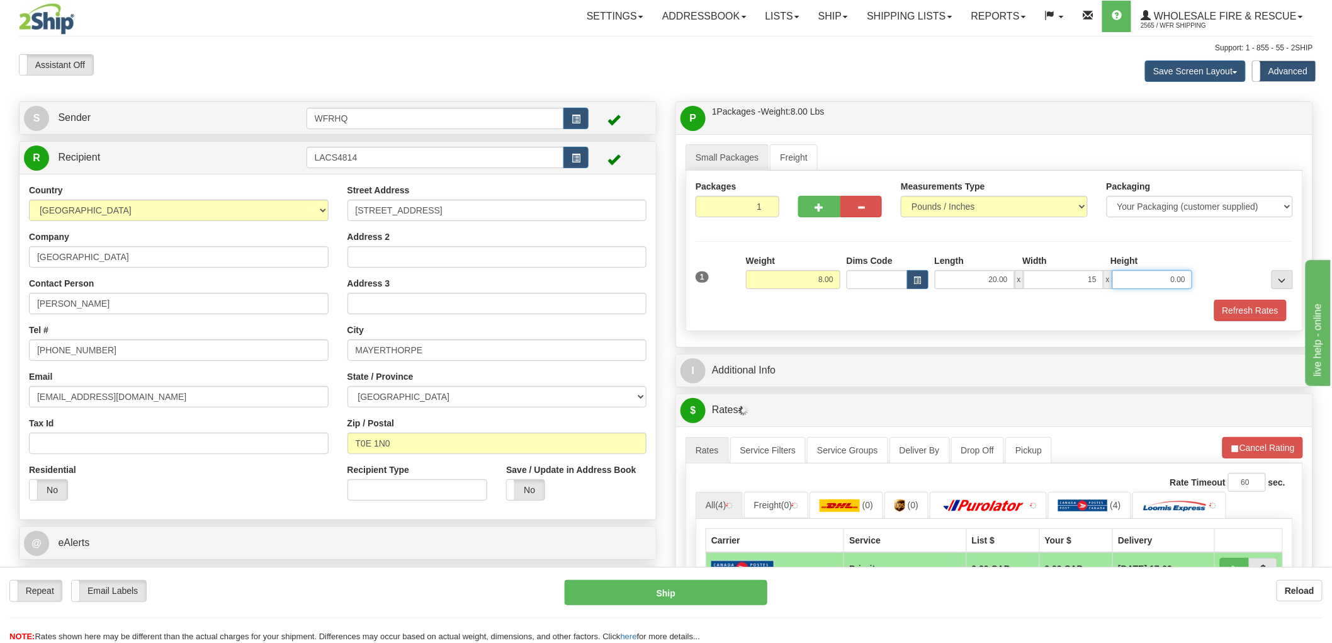
type input "15.00"
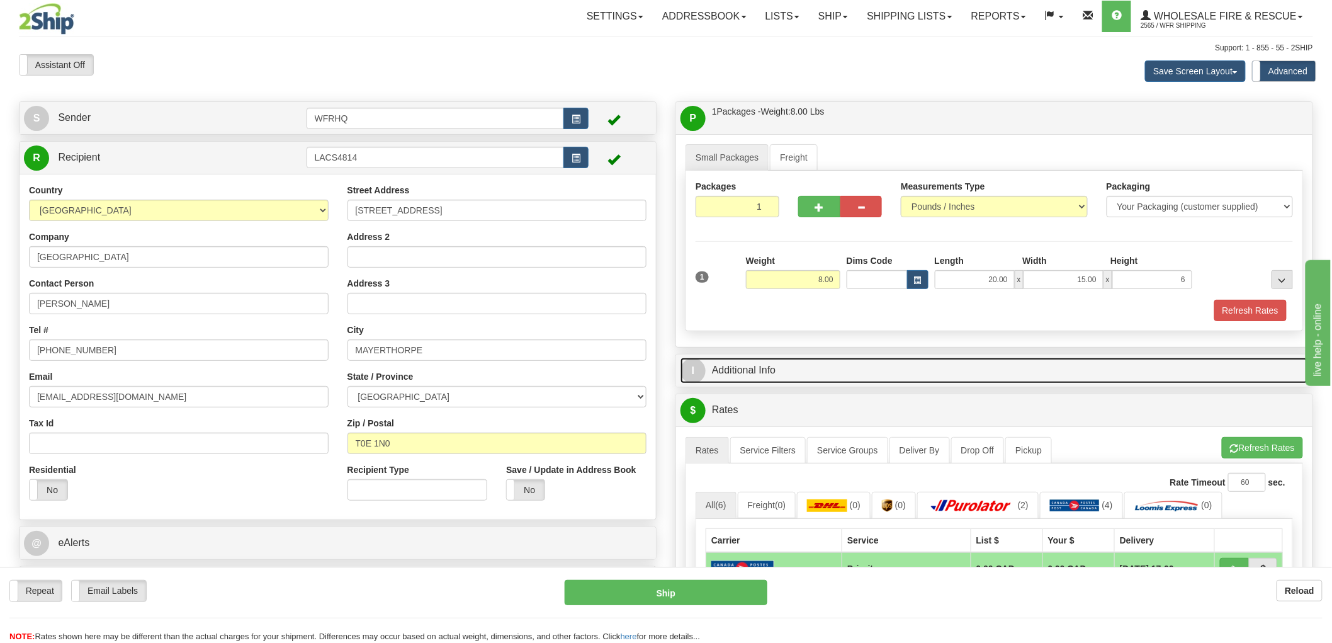
type input "6.00"
click at [751, 377] on link "I Additional Info" at bounding box center [995, 371] width 628 height 26
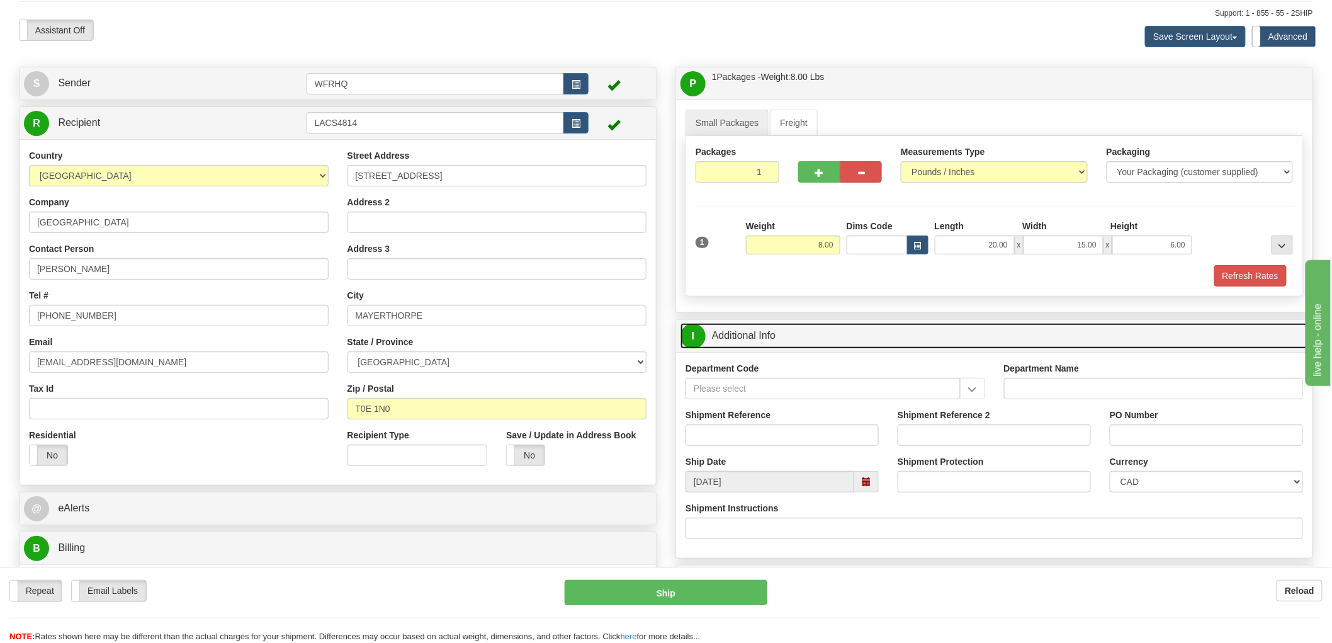
scroll to position [70, 0]
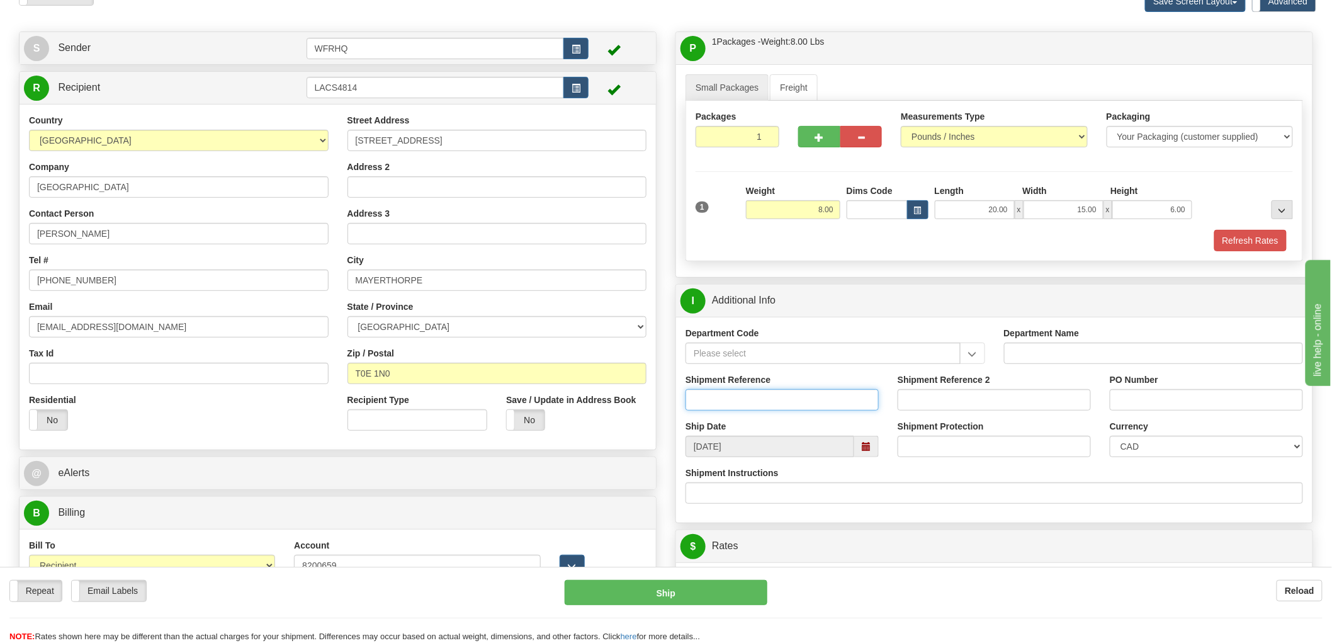
click at [720, 397] on input "Shipment Reference" at bounding box center [782, 399] width 193 height 21
type input "S45781 - 31117"
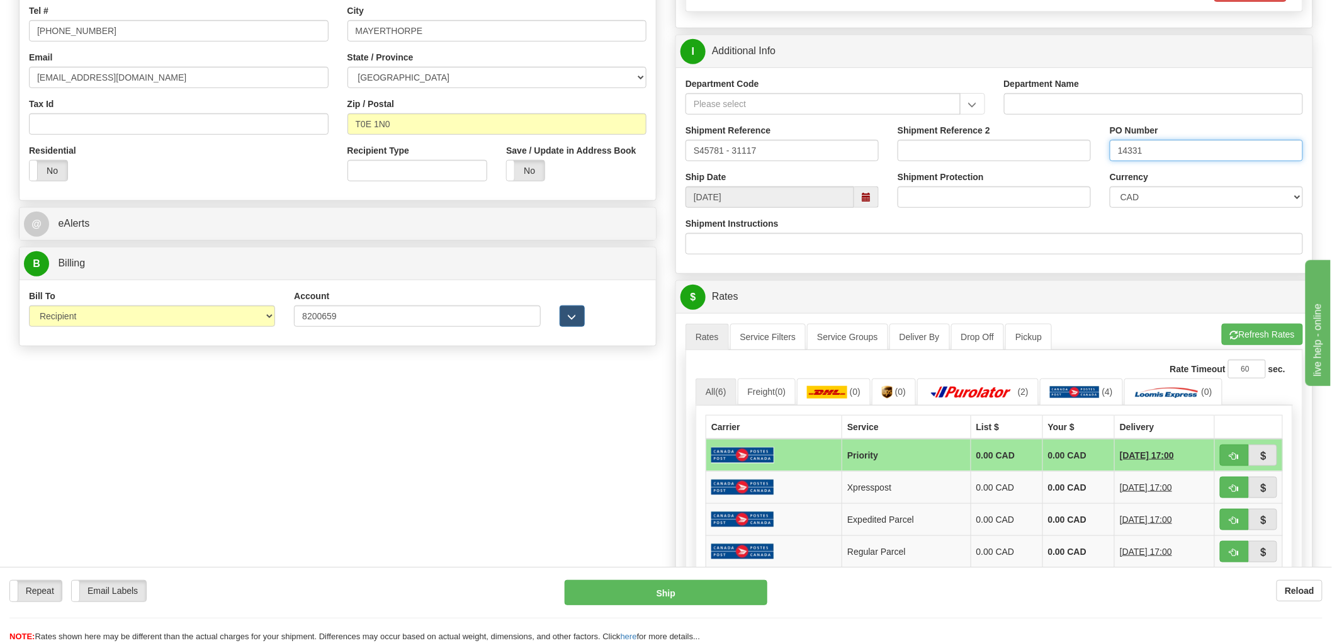
scroll to position [419, 0]
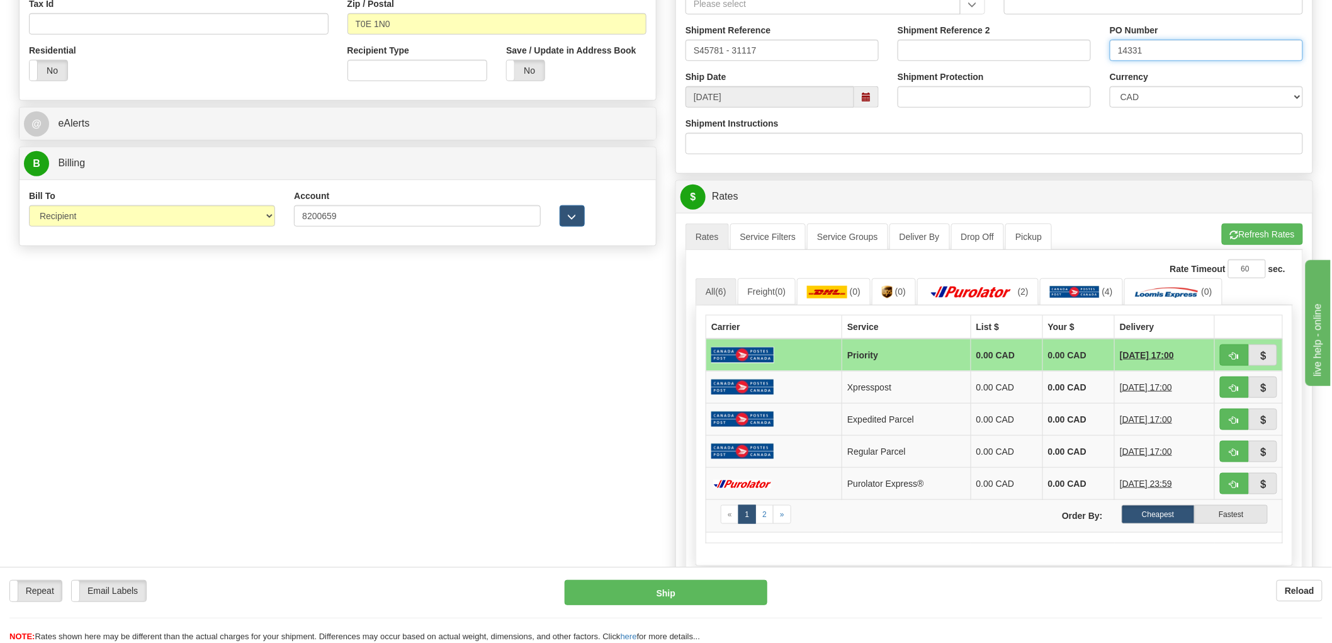
type input "14331"
click at [1001, 286] on img at bounding box center [971, 292] width 88 height 13
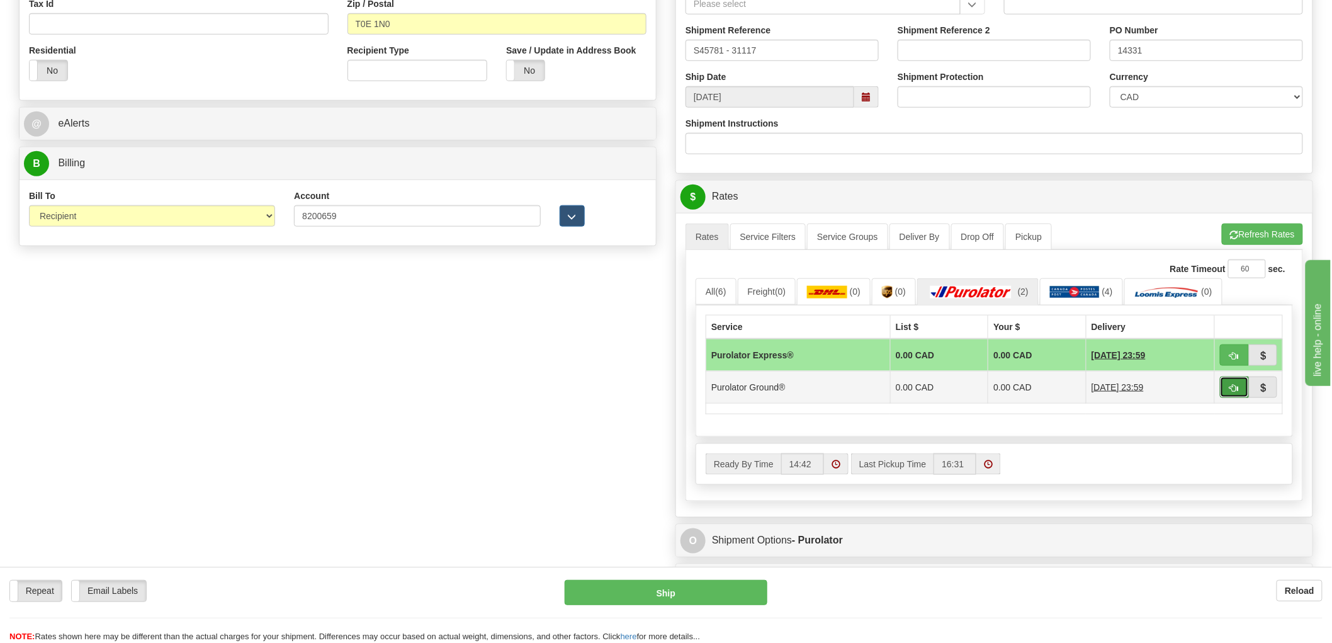
click at [1224, 391] on button "button" at bounding box center [1234, 387] width 29 height 21
type input "260"
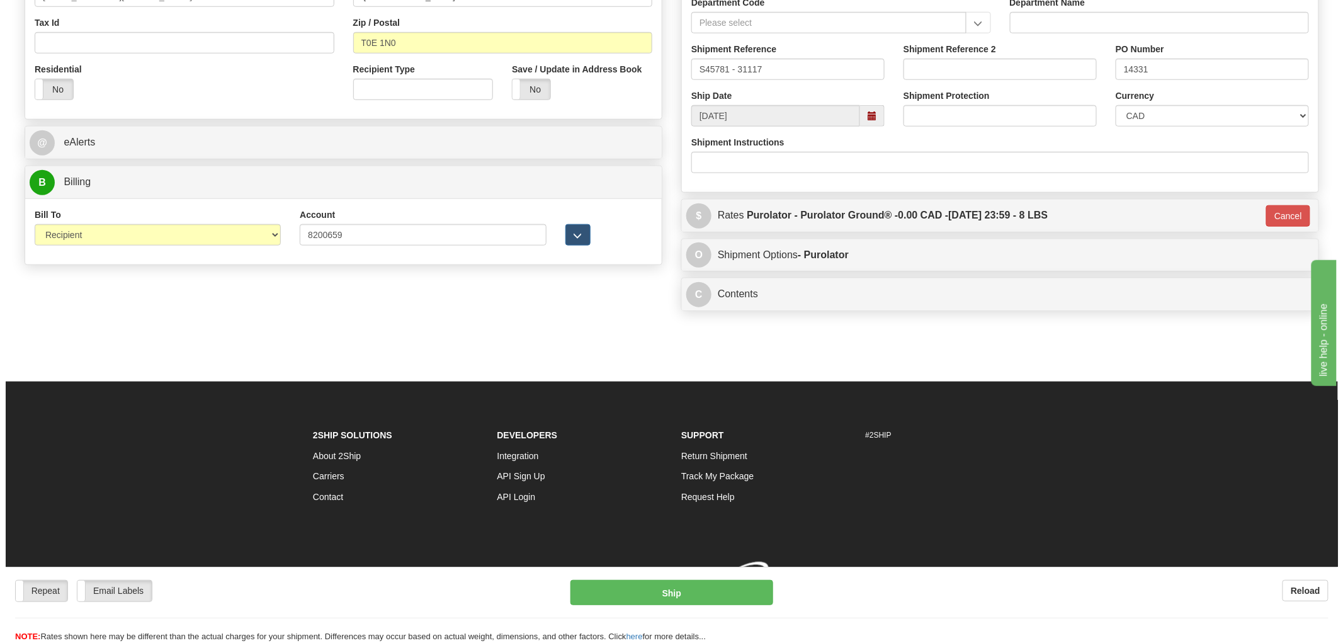
scroll to position [419, 0]
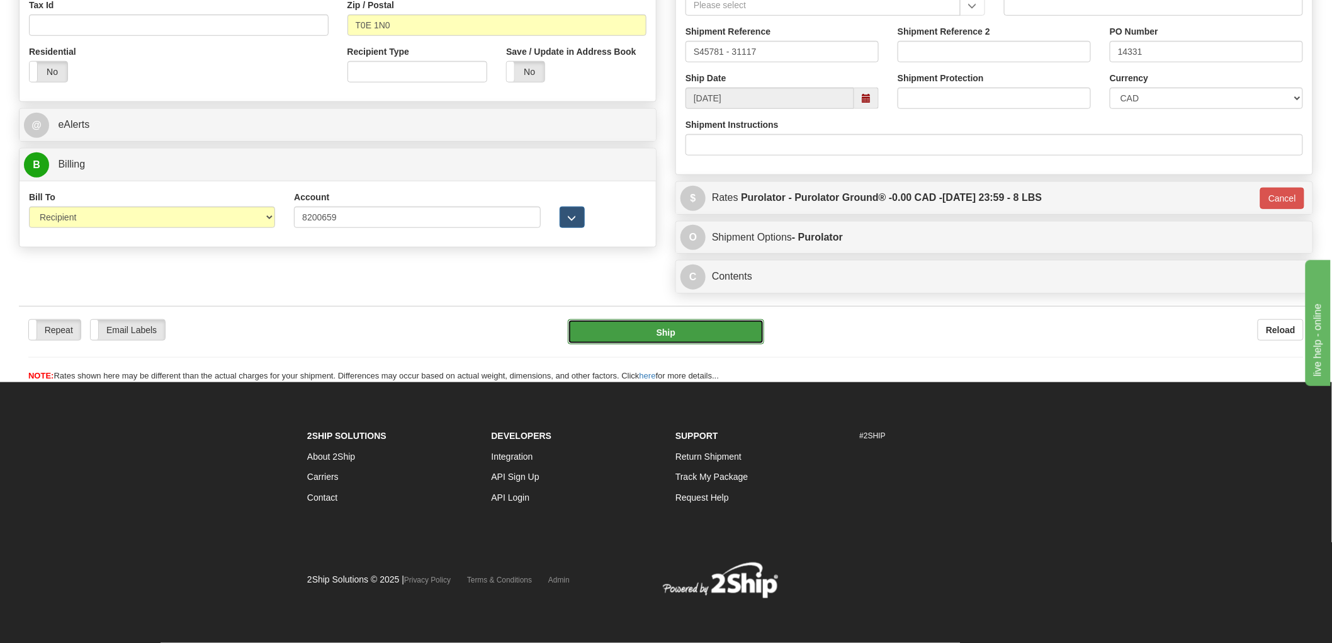
click at [691, 336] on button "Ship" at bounding box center [666, 331] width 197 height 25
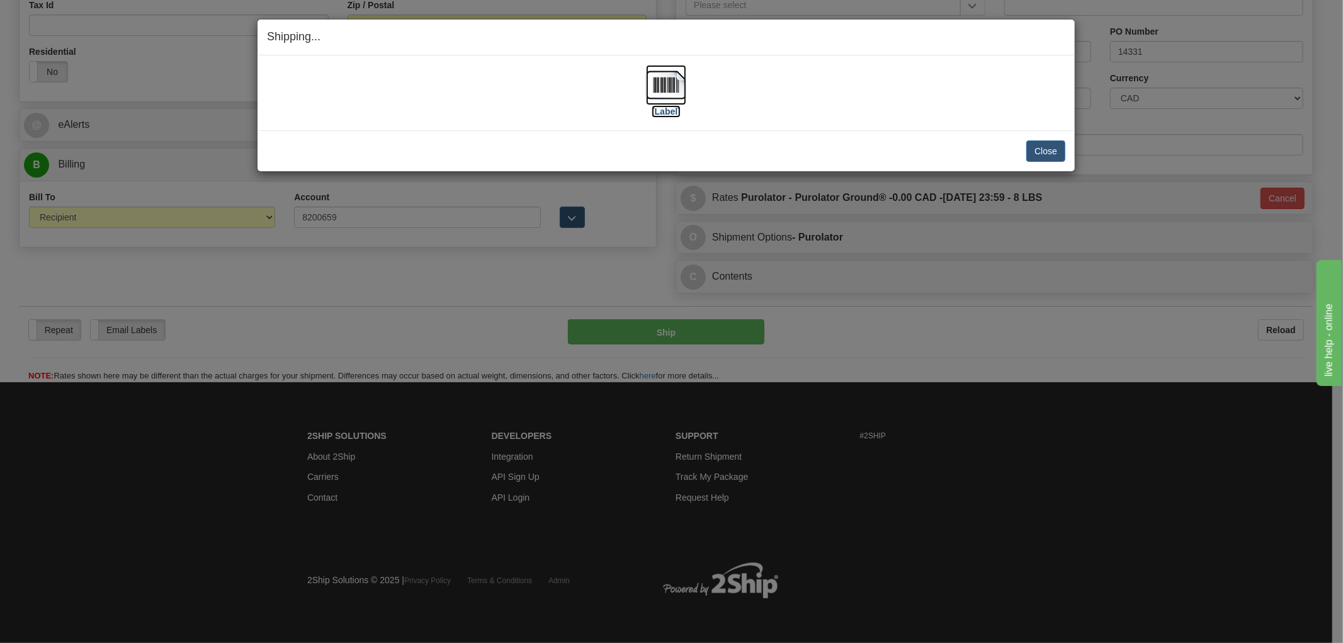
click at [661, 89] on img at bounding box center [666, 85] width 40 height 40
drag, startPoint x: 348, startPoint y: 79, endPoint x: 467, endPoint y: 127, distance: 128.5
click at [348, 79] on div "[Label]" at bounding box center [666, 93] width 798 height 56
click at [1040, 146] on button "Close" at bounding box center [1045, 150] width 39 height 21
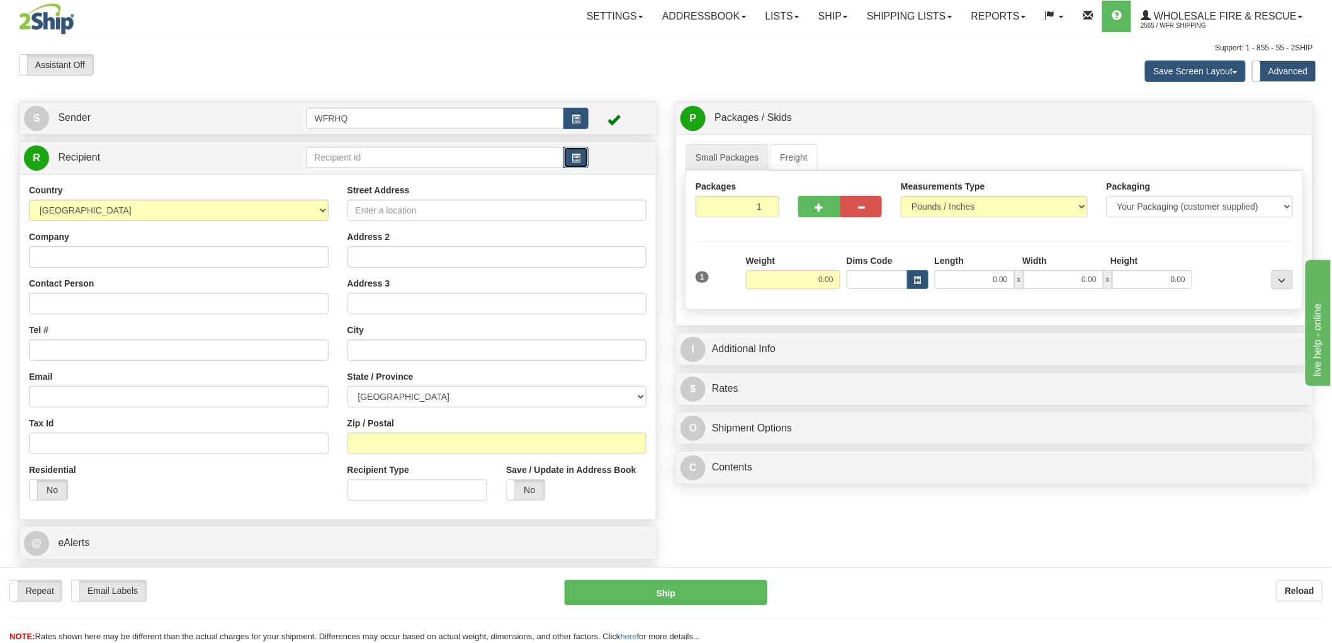
click at [582, 162] on button "button" at bounding box center [576, 157] width 25 height 21
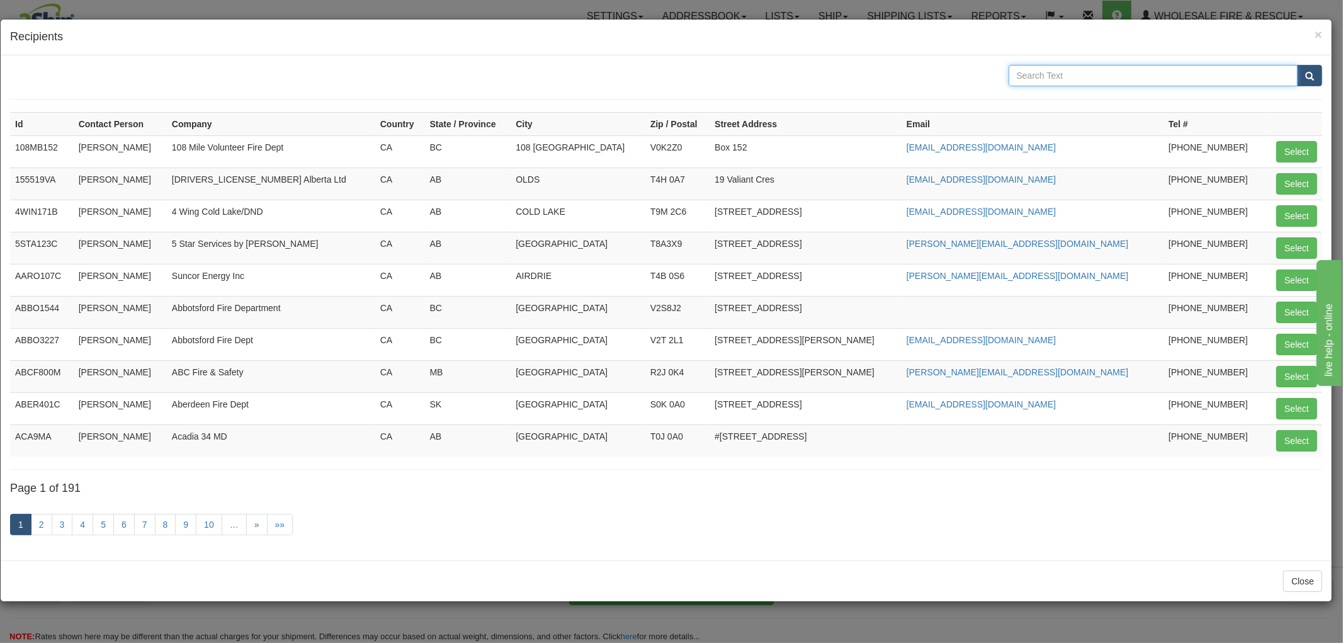
click at [1115, 74] on input "text" at bounding box center [1154, 75] width 290 height 21
type input "Cameco"
click at [1297, 65] on button "submit" at bounding box center [1309, 75] width 25 height 21
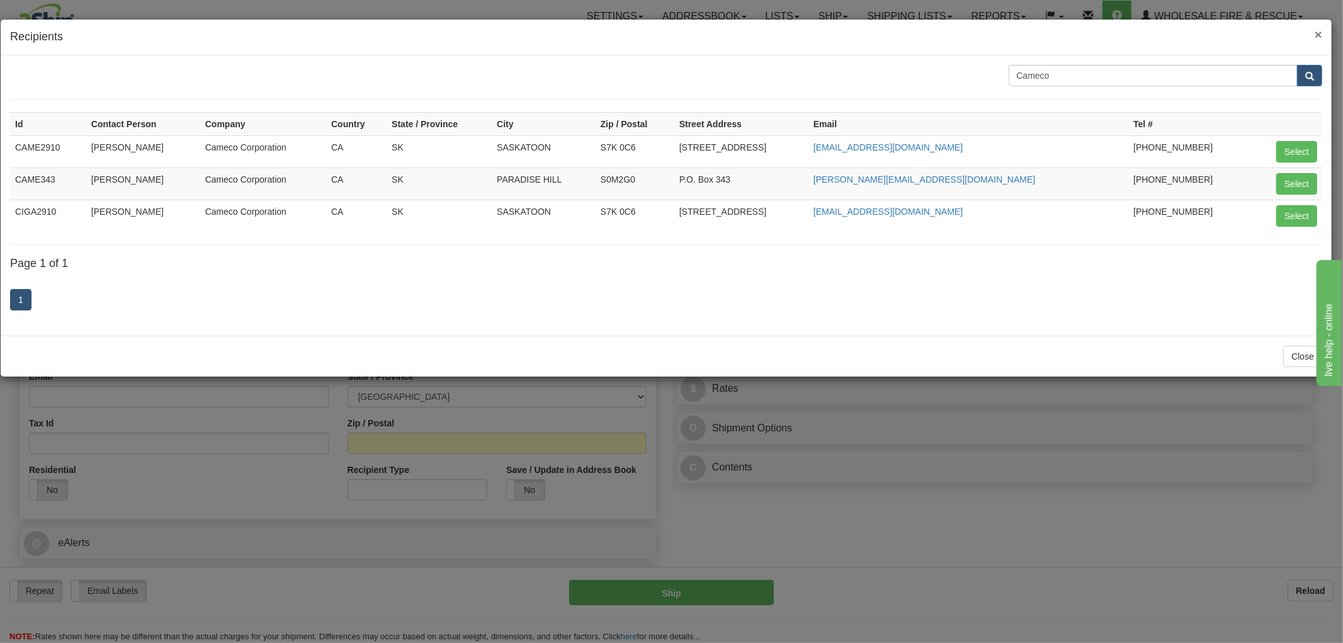
click at [1322, 27] on span "×" at bounding box center [1319, 34] width 8 height 14
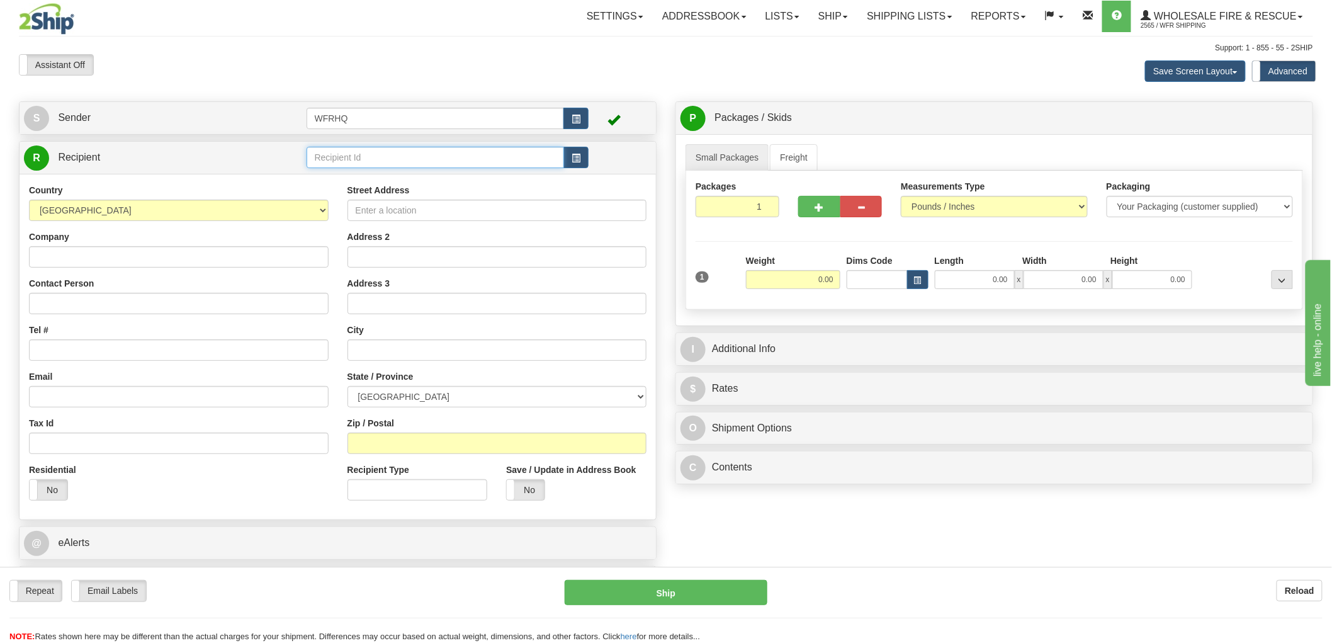
click at [348, 159] on input "text" at bounding box center [436, 157] width 258 height 21
click at [345, 179] on div "CAME2121" at bounding box center [433, 178] width 246 height 14
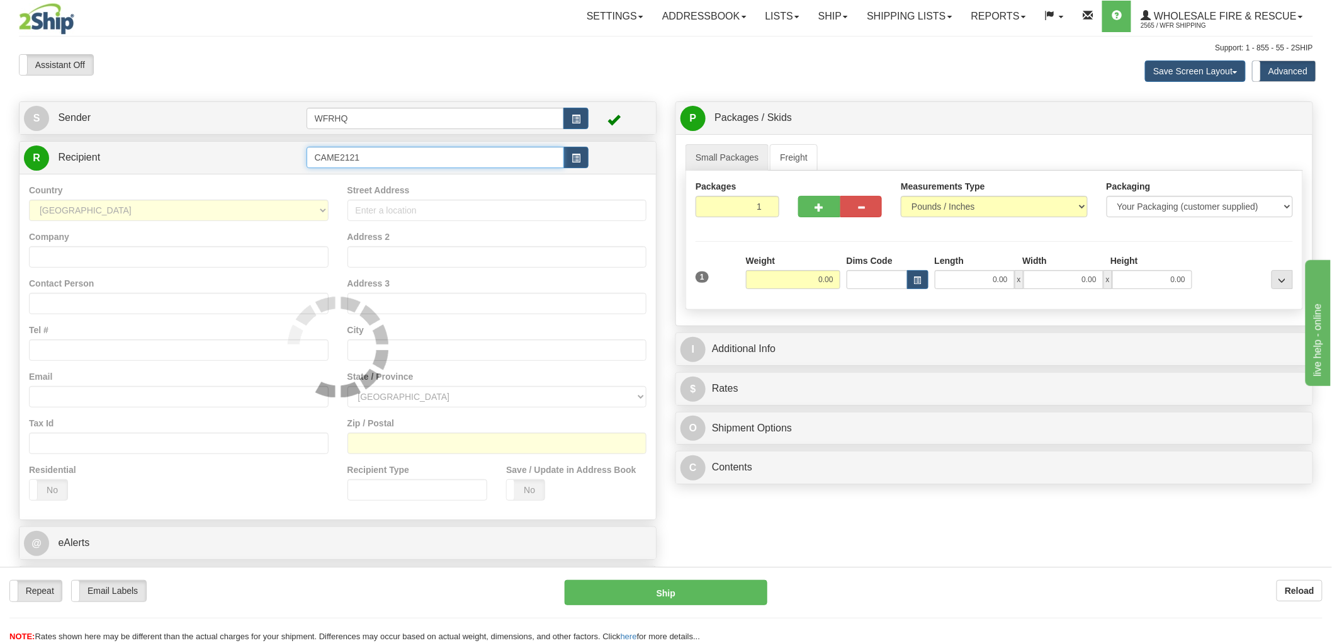
type input "CAME2121"
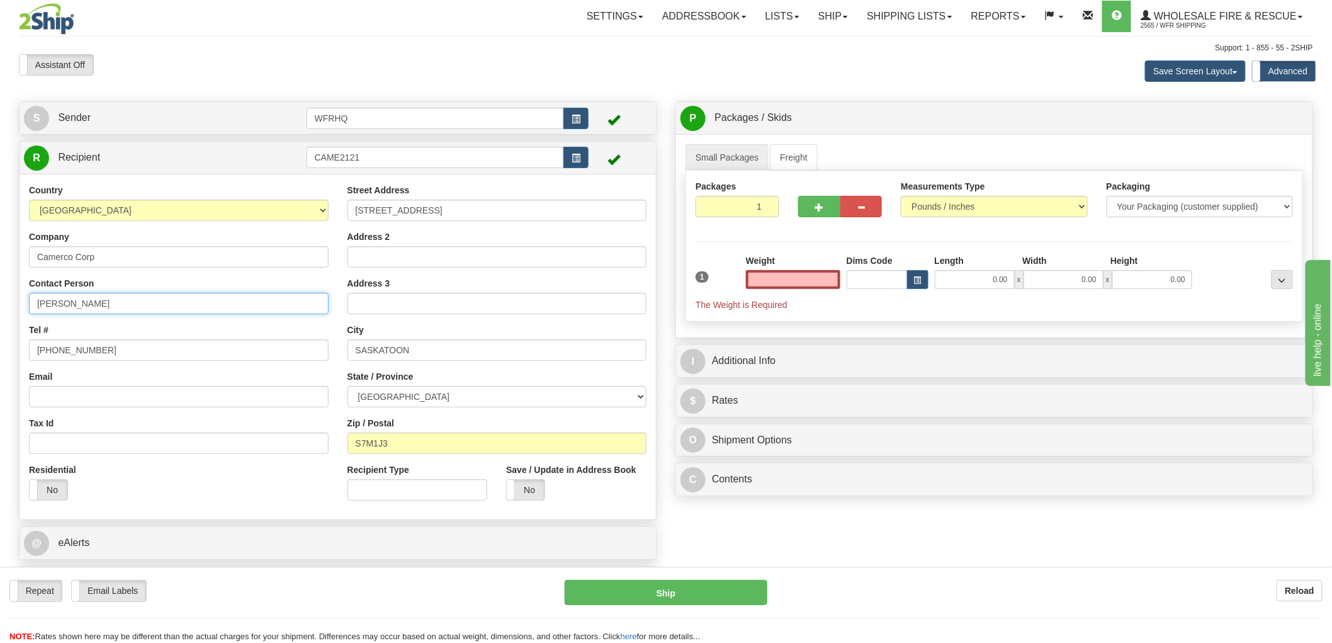
type input "0.00"
drag, startPoint x: 133, startPoint y: 305, endPoint x: -83, endPoint y: 305, distance: 216.0
click at [0, 305] on html "Training Course Close Toggle navigation Settings Shipping Preferences New Sende…" at bounding box center [666, 321] width 1332 height 643
type input "[PERSON_NAME]"
drag, startPoint x: 110, startPoint y: 349, endPoint x: 57, endPoint y: 354, distance: 53.1
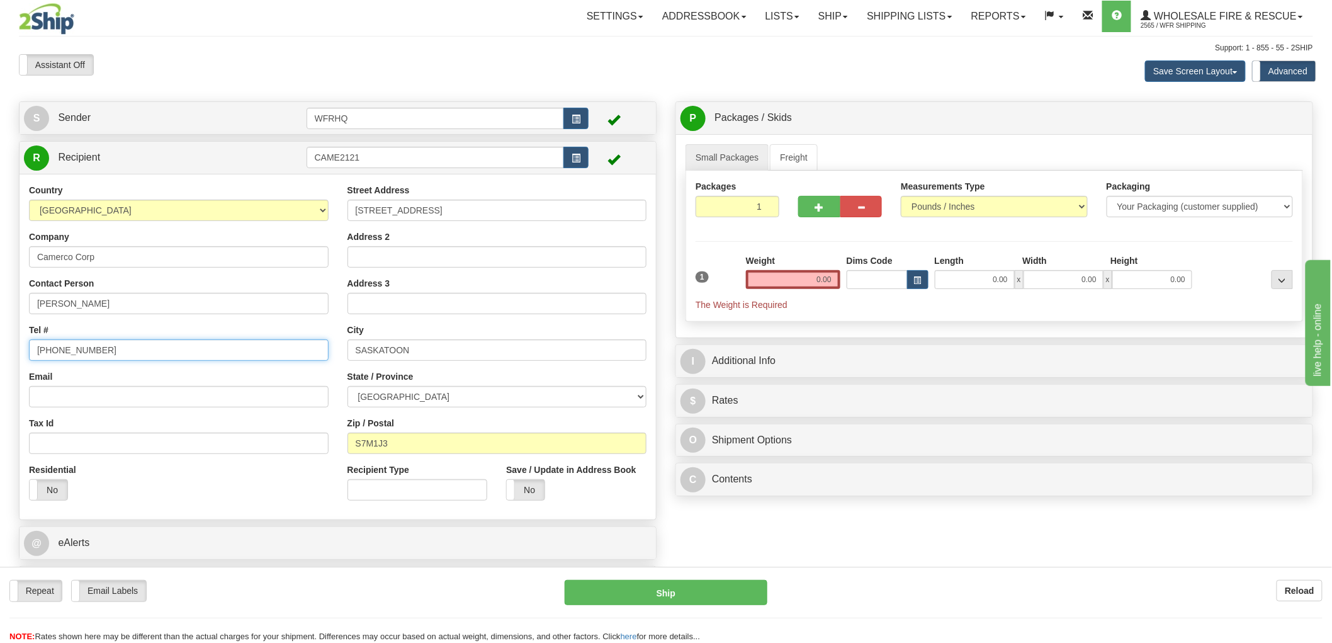
click at [57, 354] on input "[PHONE_NUMBER]" at bounding box center [179, 349] width 300 height 21
type input "[PHONE_NUMBER]"
click at [110, 395] on input "Email" at bounding box center [179, 396] width 300 height 21
paste input "[EMAIL_ADDRESS][DOMAIN_NAME]"
type input "[EMAIL_ADDRESS][DOMAIN_NAME]"
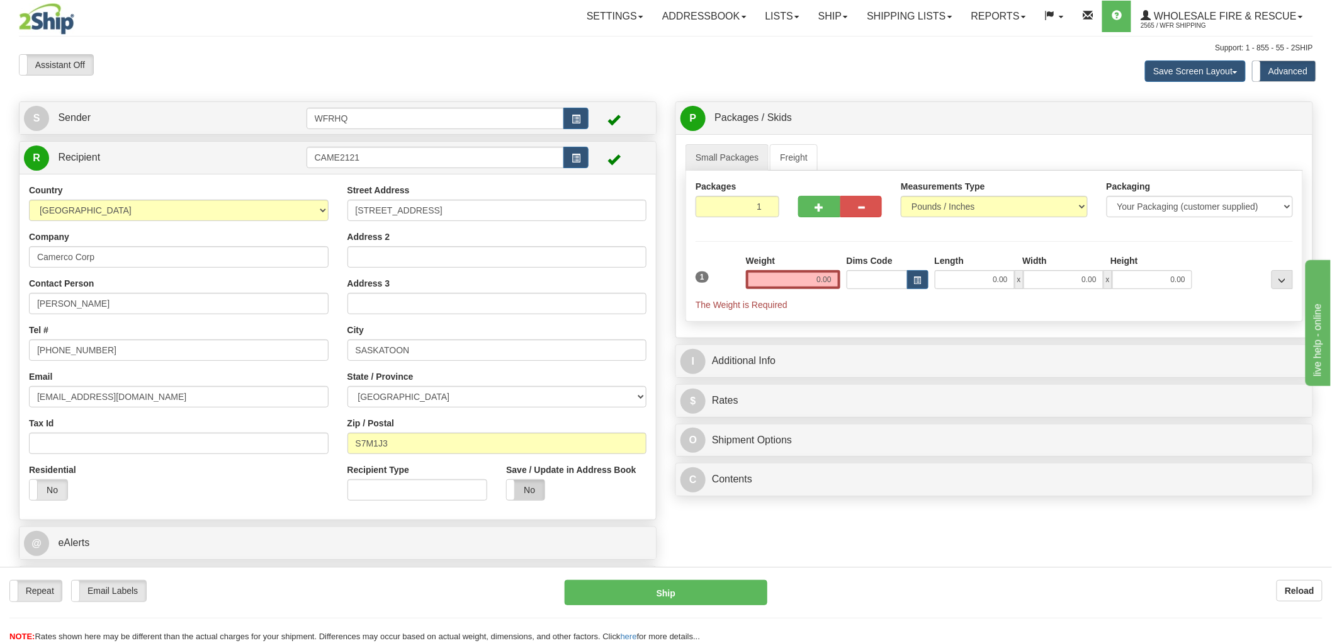
click at [523, 494] on label "No" at bounding box center [526, 490] width 38 height 20
click at [790, 278] on input "0.00" at bounding box center [793, 279] width 94 height 19
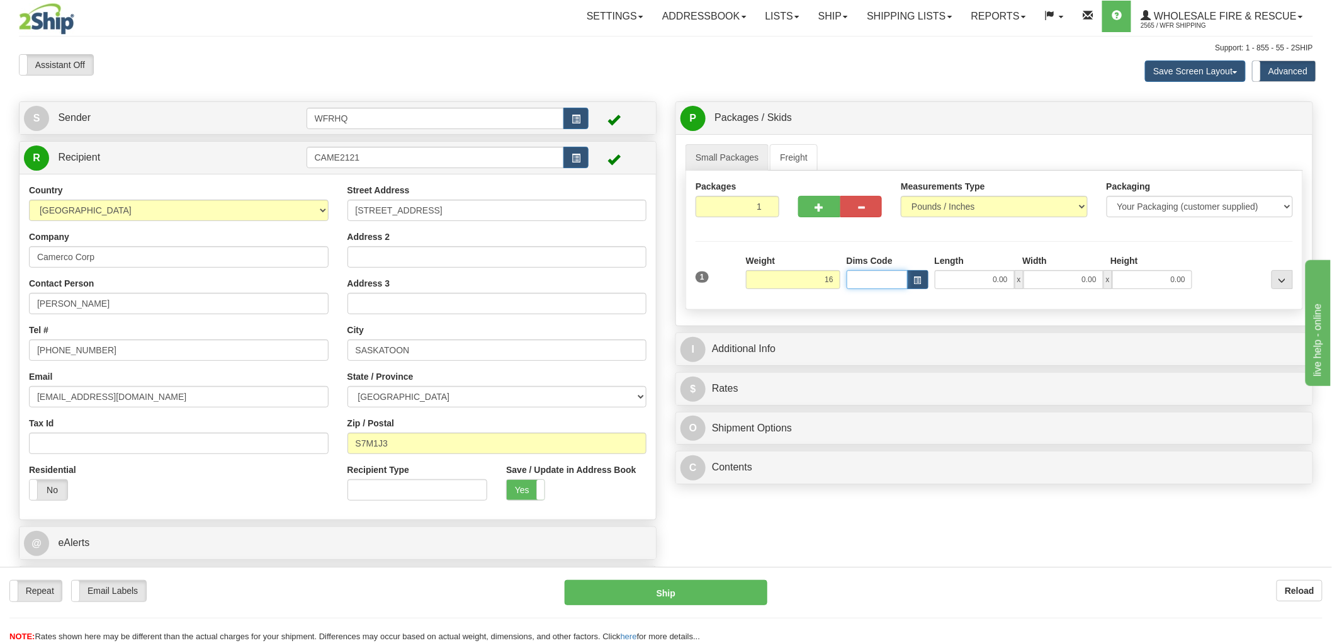
type input "16.00"
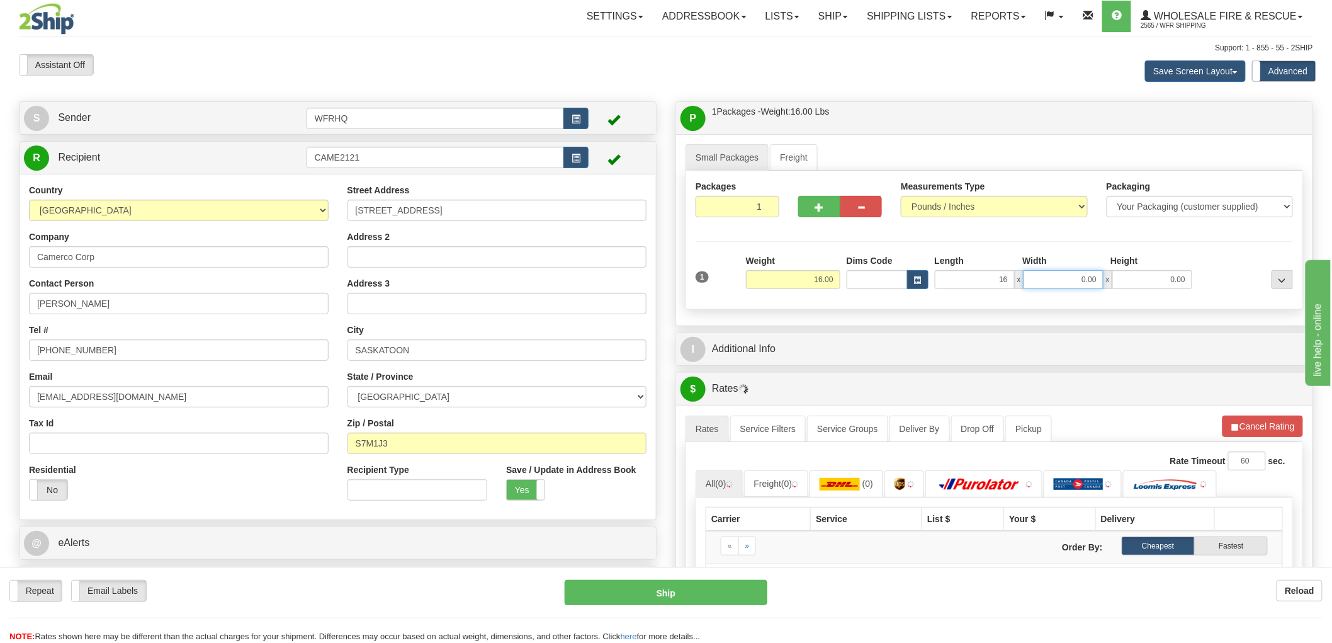
type input "16.00"
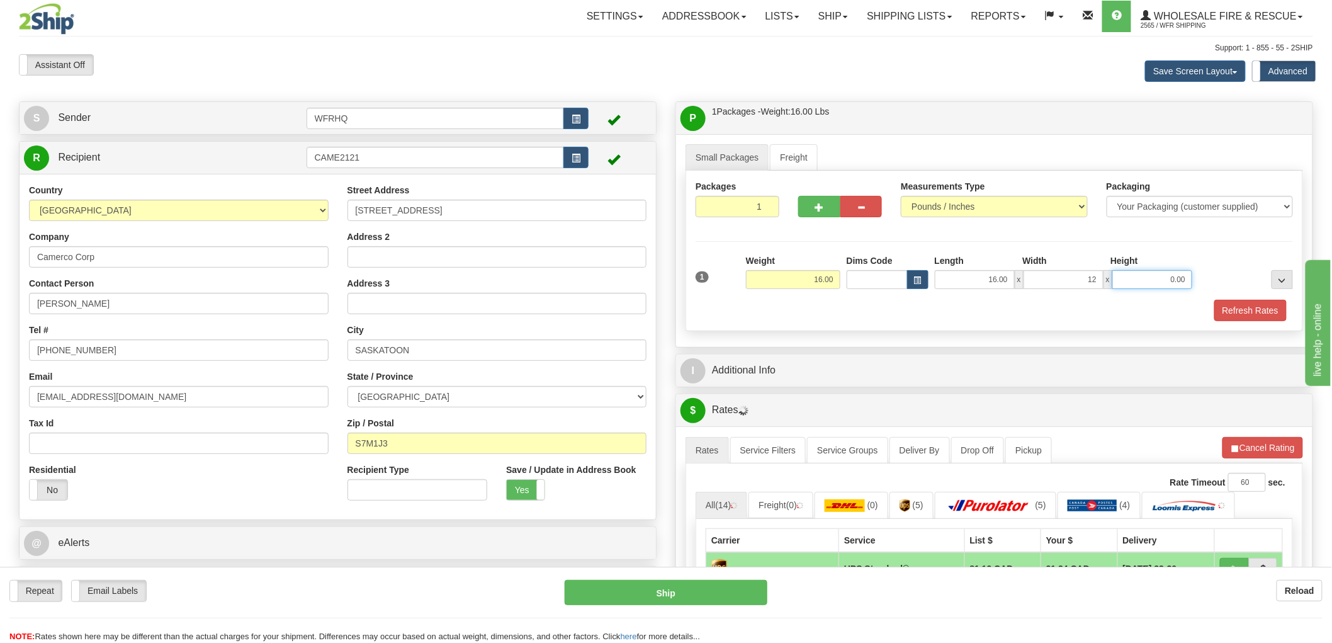
type input "12.00"
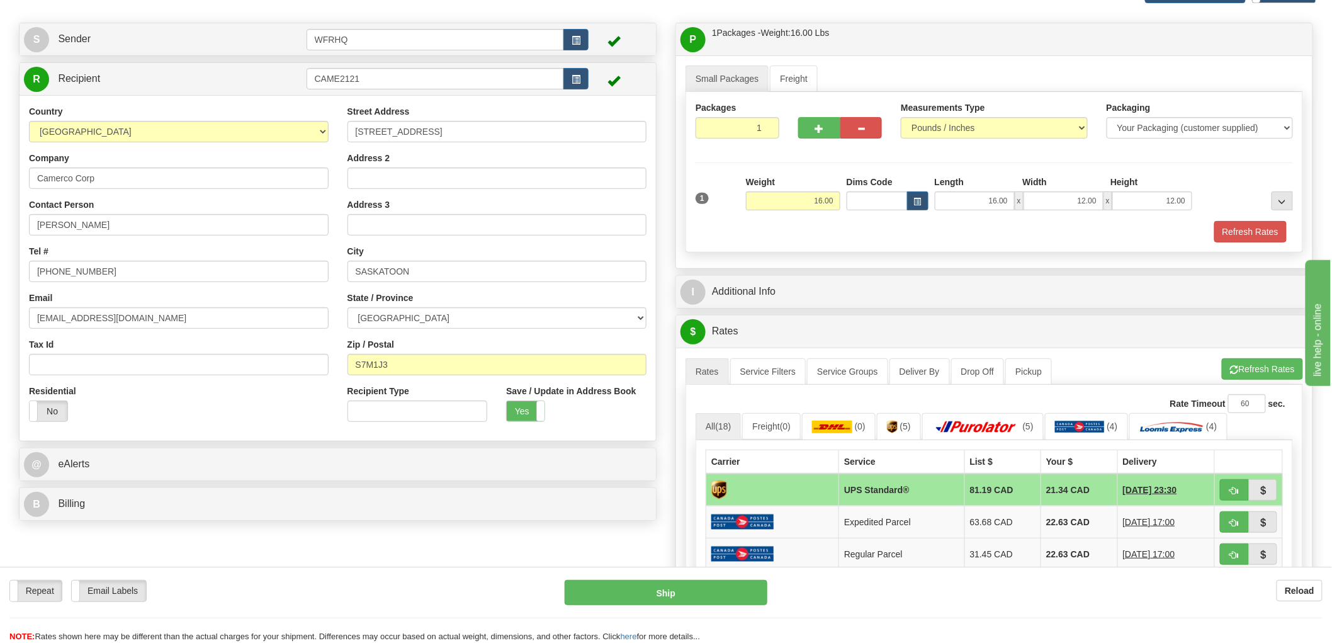
scroll to position [280, 0]
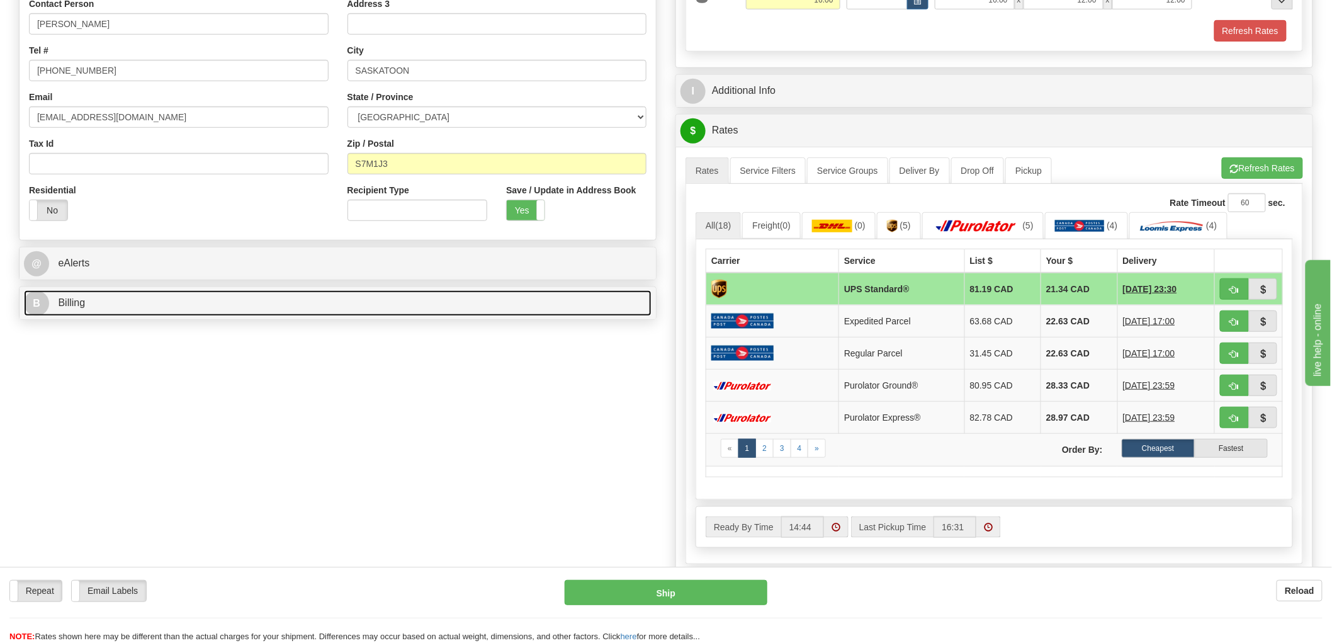
click at [76, 316] on link "B Billing" at bounding box center [338, 303] width 628 height 26
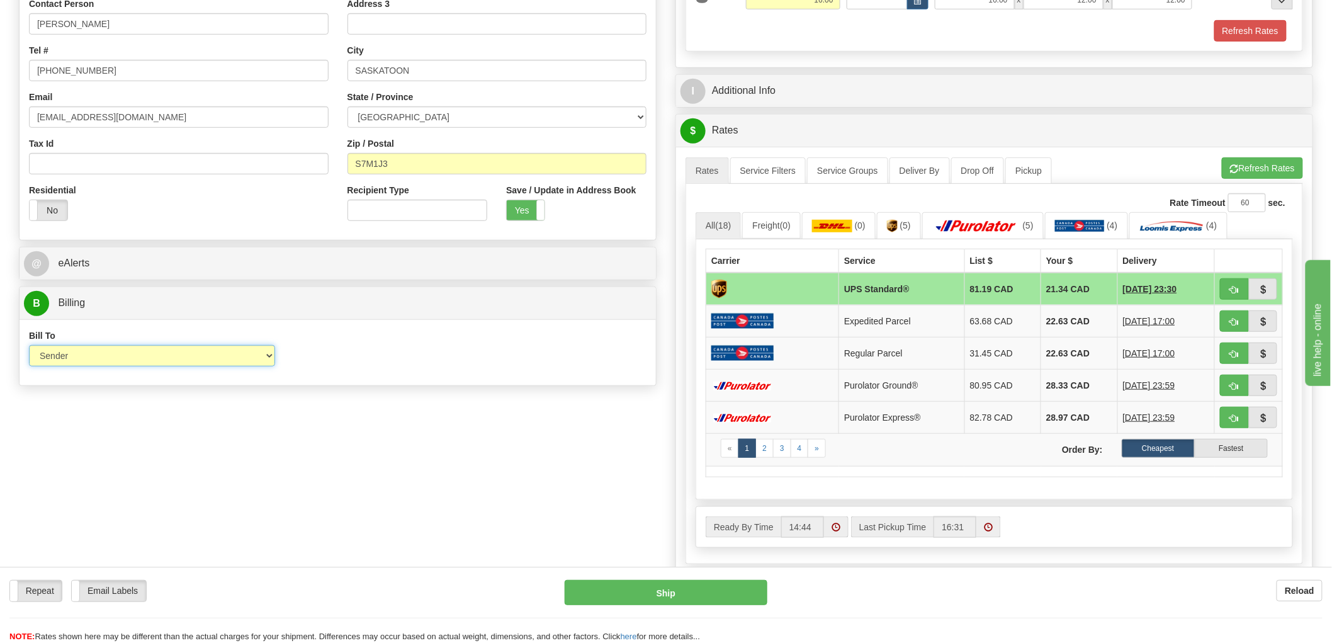
drag, startPoint x: 101, startPoint y: 350, endPoint x: 101, endPoint y: 359, distance: 8.8
click at [101, 350] on select "Sender Recipient Third Party Collect" at bounding box center [152, 355] width 246 height 21
select select "2"
click at [29, 346] on select "Sender Recipient Third Party Collect" at bounding box center [152, 355] width 246 height 21
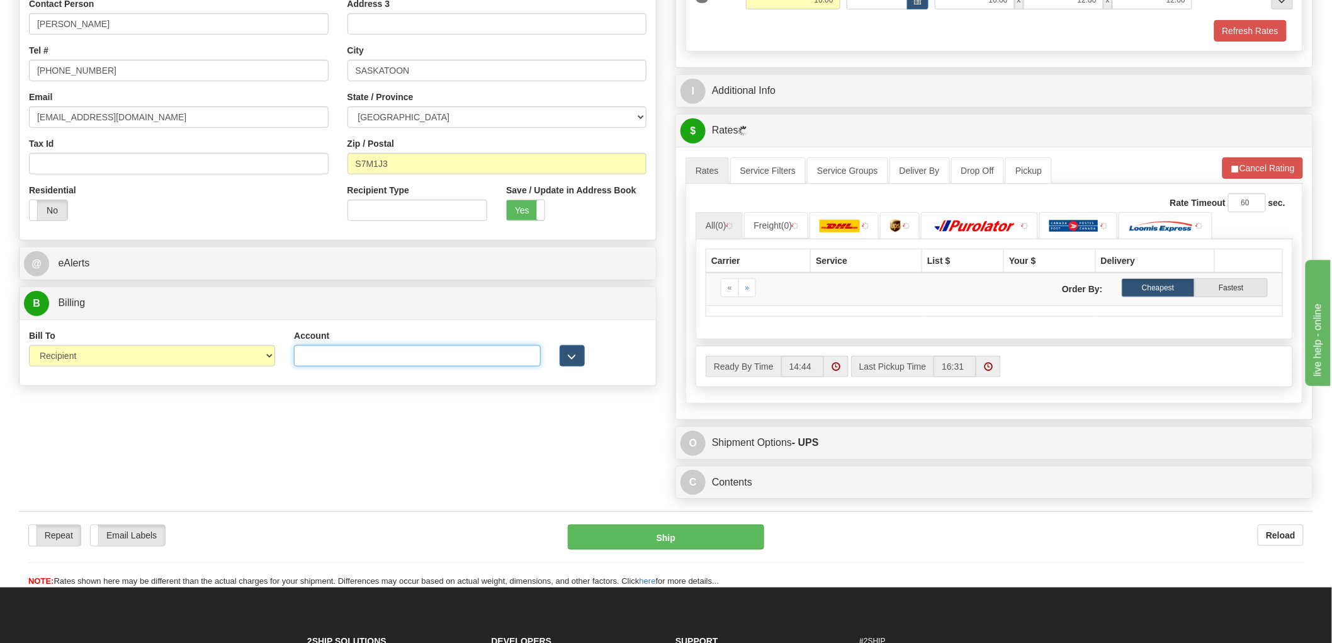
click at [414, 356] on input "Account" at bounding box center [417, 355] width 246 height 21
paste input "2158630"
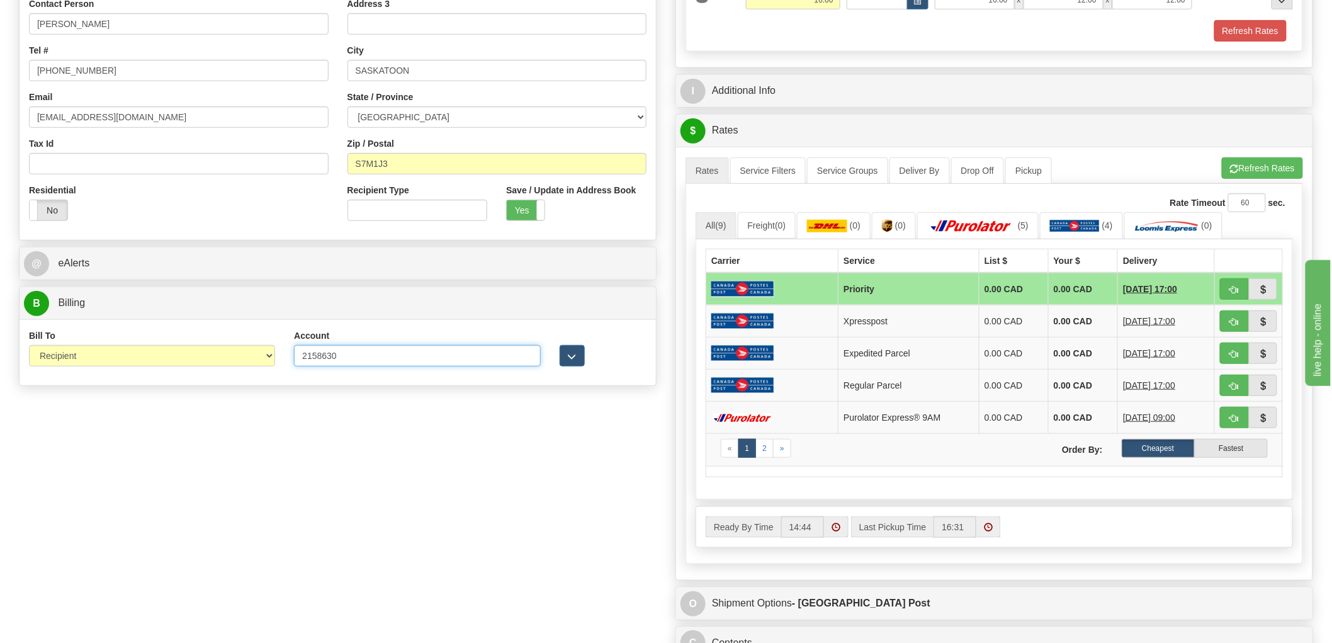
type input "2158630"
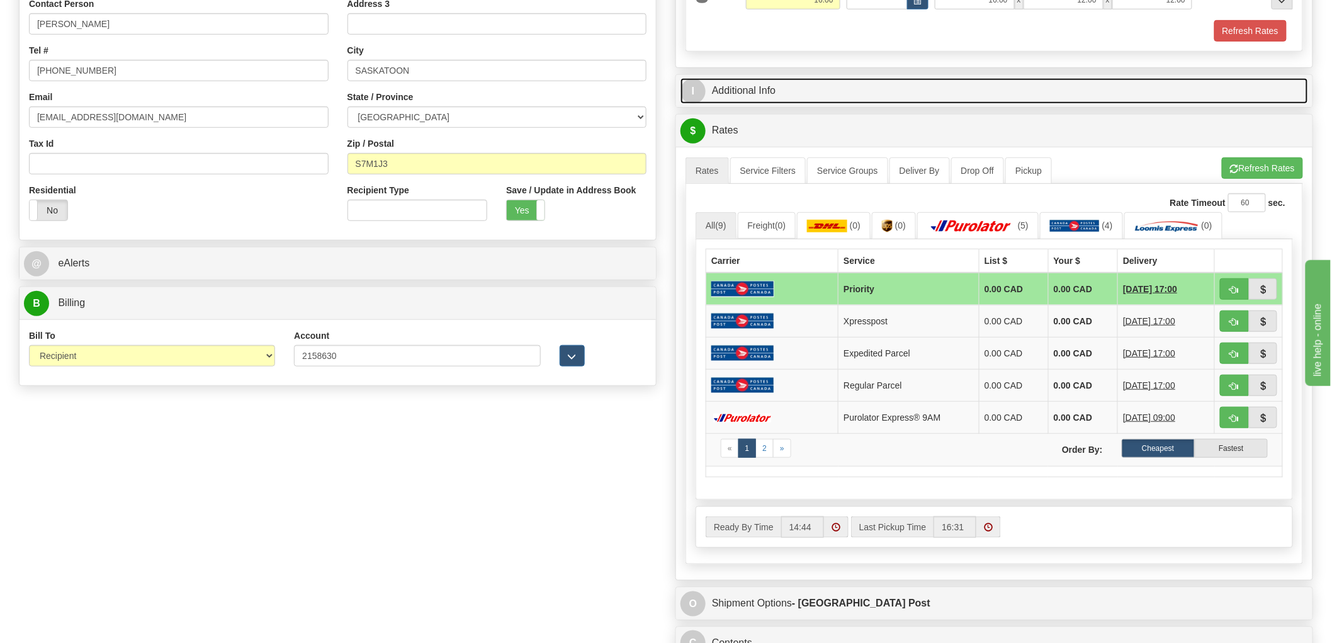
click at [754, 98] on link "I Additional Info" at bounding box center [995, 91] width 628 height 26
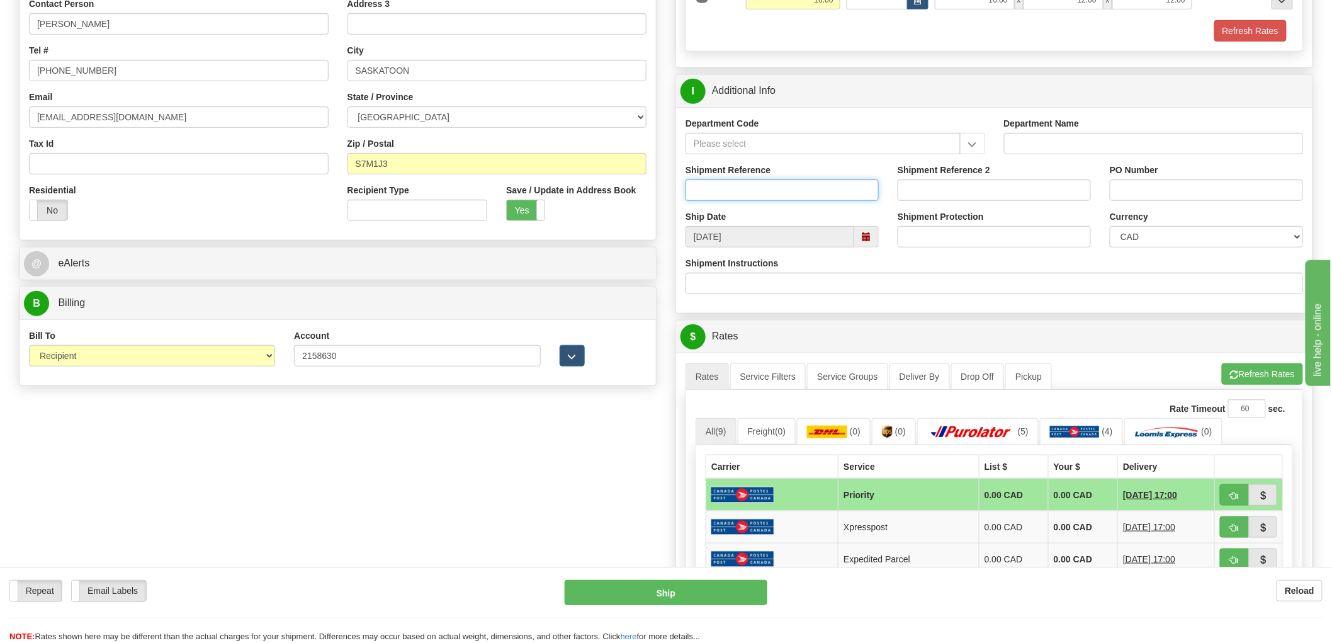
click at [744, 186] on input "Shipment Reference" at bounding box center [782, 189] width 193 height 21
type input "S47239 - 31308"
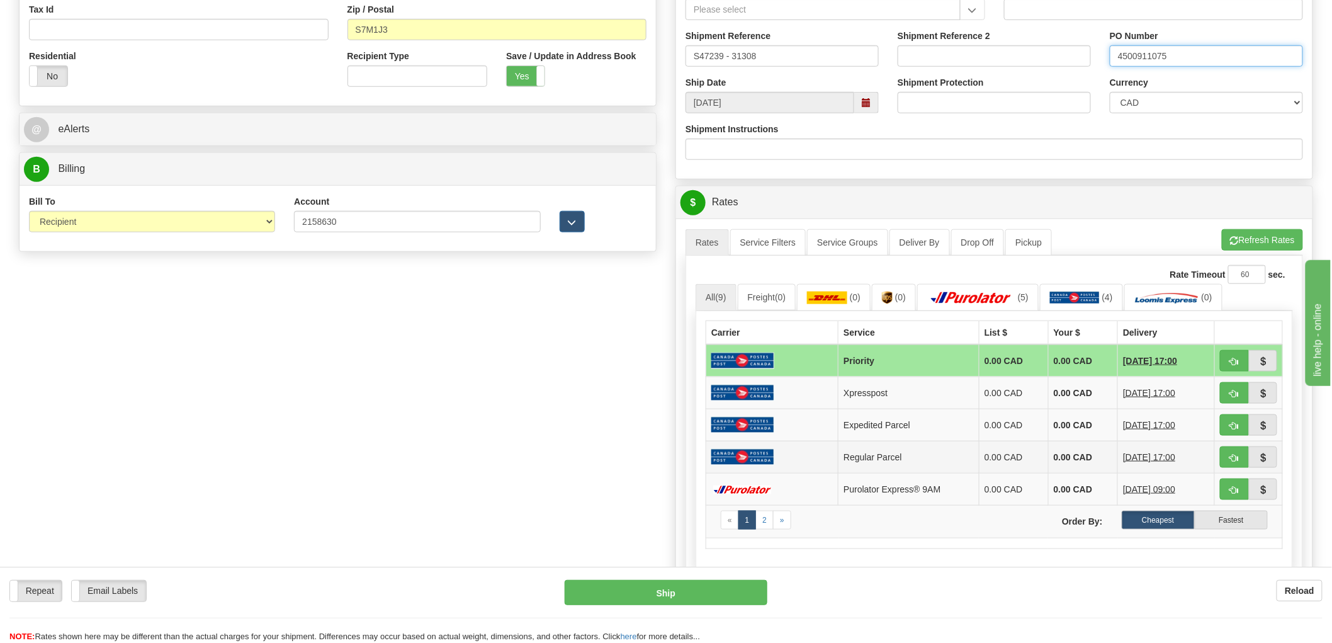
scroll to position [419, 0]
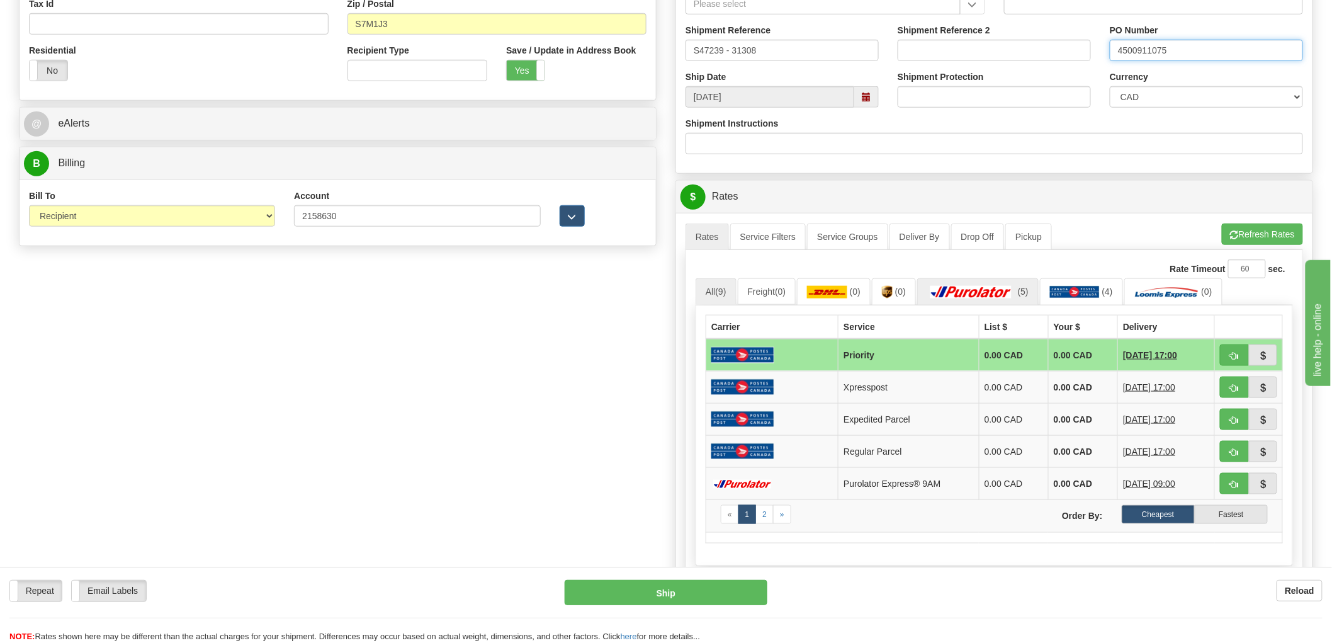
type input "4500911075"
click at [1006, 287] on img at bounding box center [971, 292] width 88 height 13
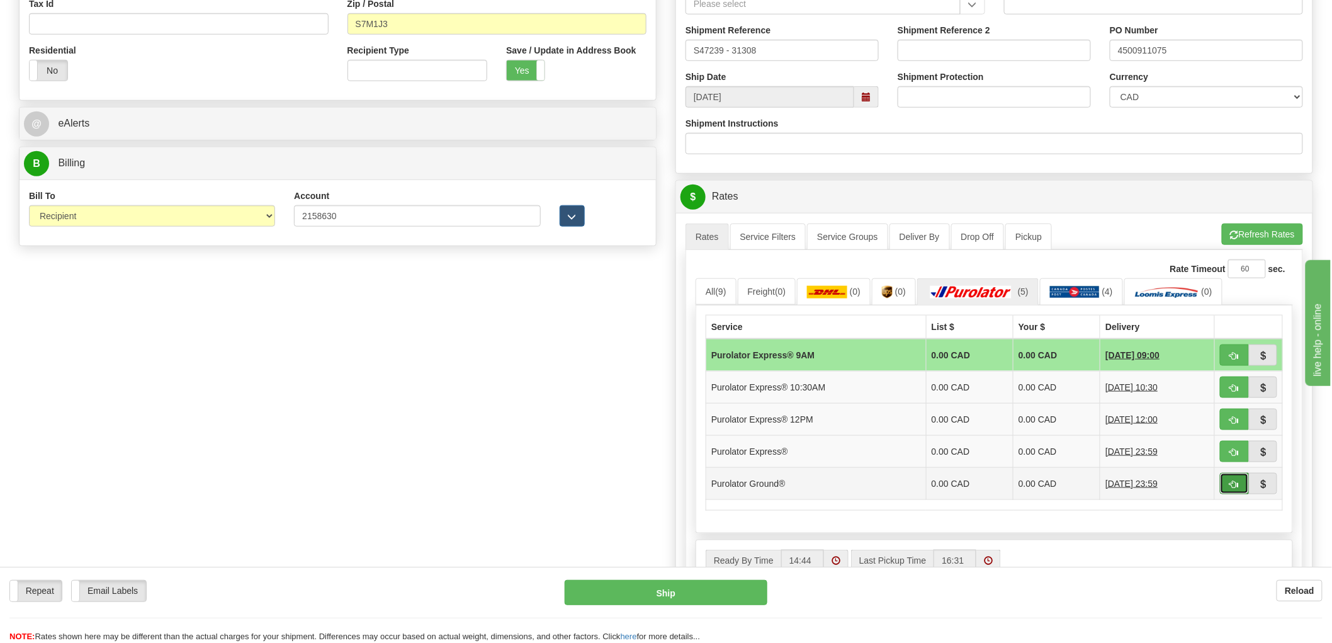
click at [1226, 490] on button "button" at bounding box center [1234, 483] width 29 height 21
type input "260"
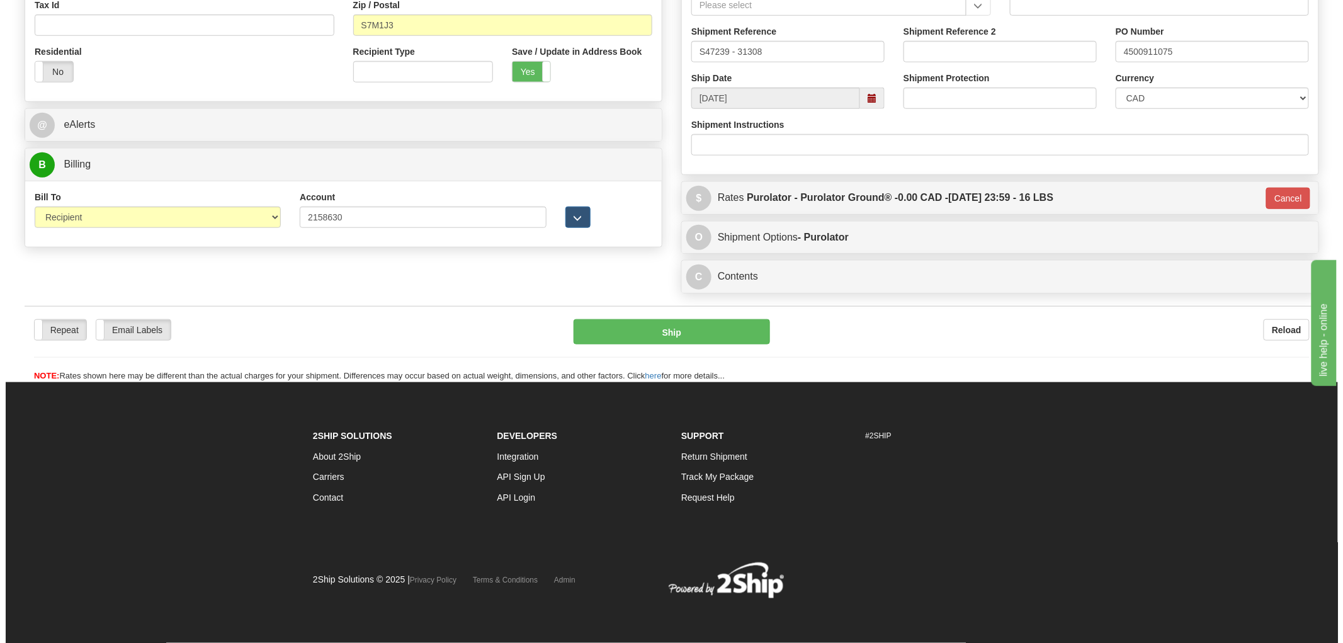
scroll to position [417, 0]
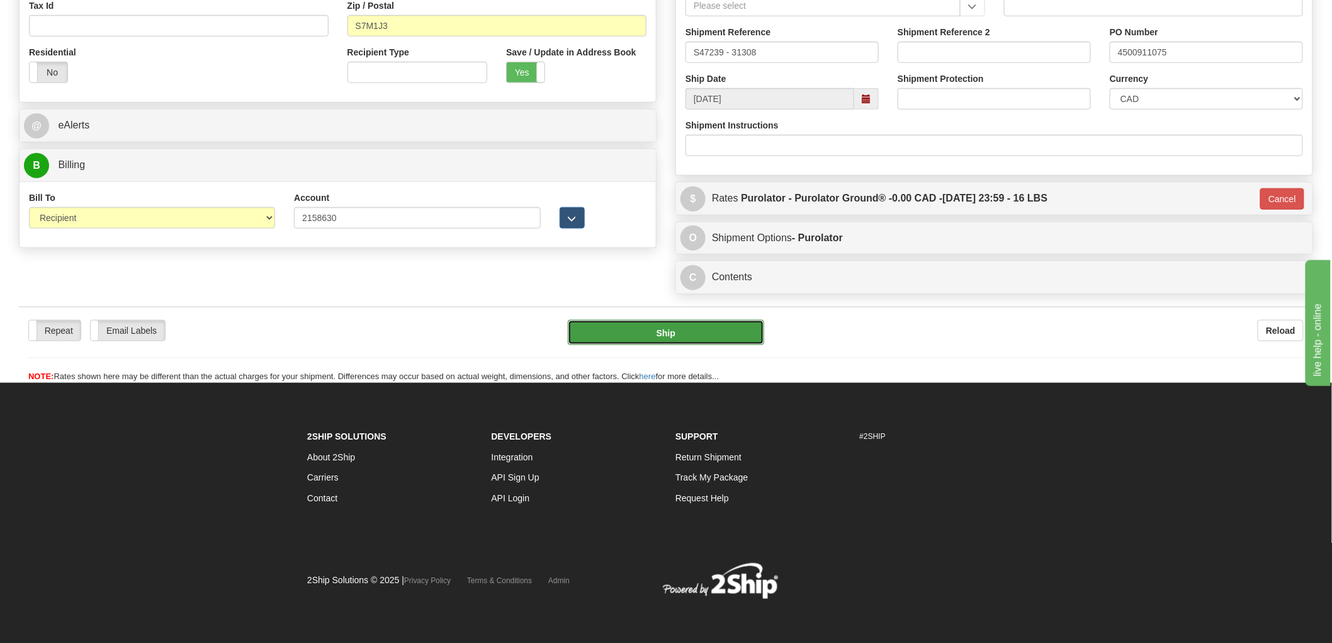
click at [642, 331] on button "Ship" at bounding box center [666, 332] width 197 height 25
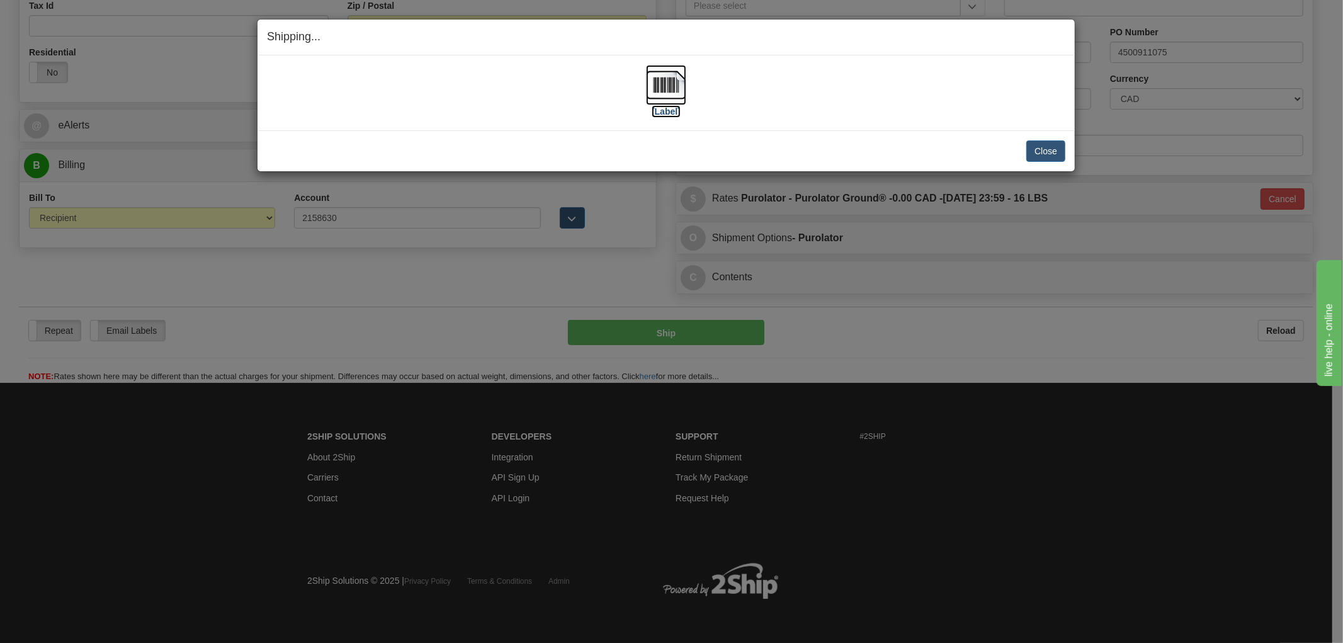
click at [664, 89] on img at bounding box center [666, 85] width 40 height 40
click at [511, 121] on div "[Label] IMPORTANT NOTICE Embassy / Consulate / Government Building / Hospital C…" at bounding box center [666, 92] width 817 height 75
click at [1046, 145] on button "Close" at bounding box center [1045, 150] width 39 height 21
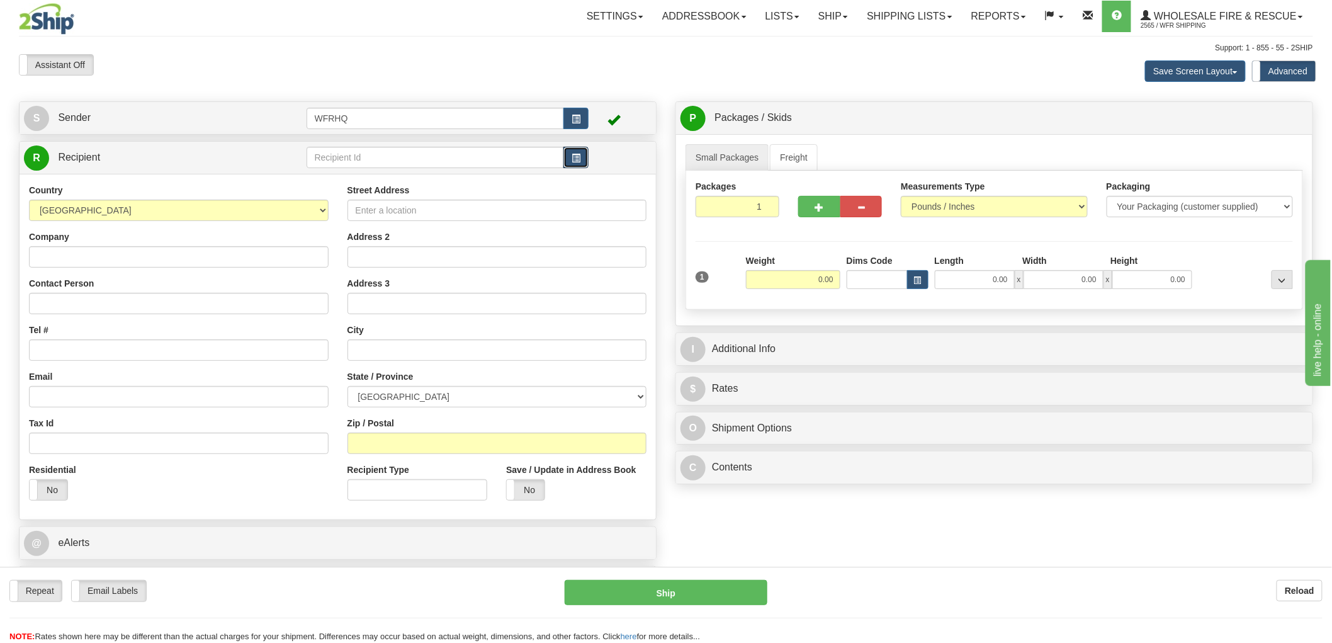
click at [581, 159] on span "button" at bounding box center [576, 158] width 9 height 8
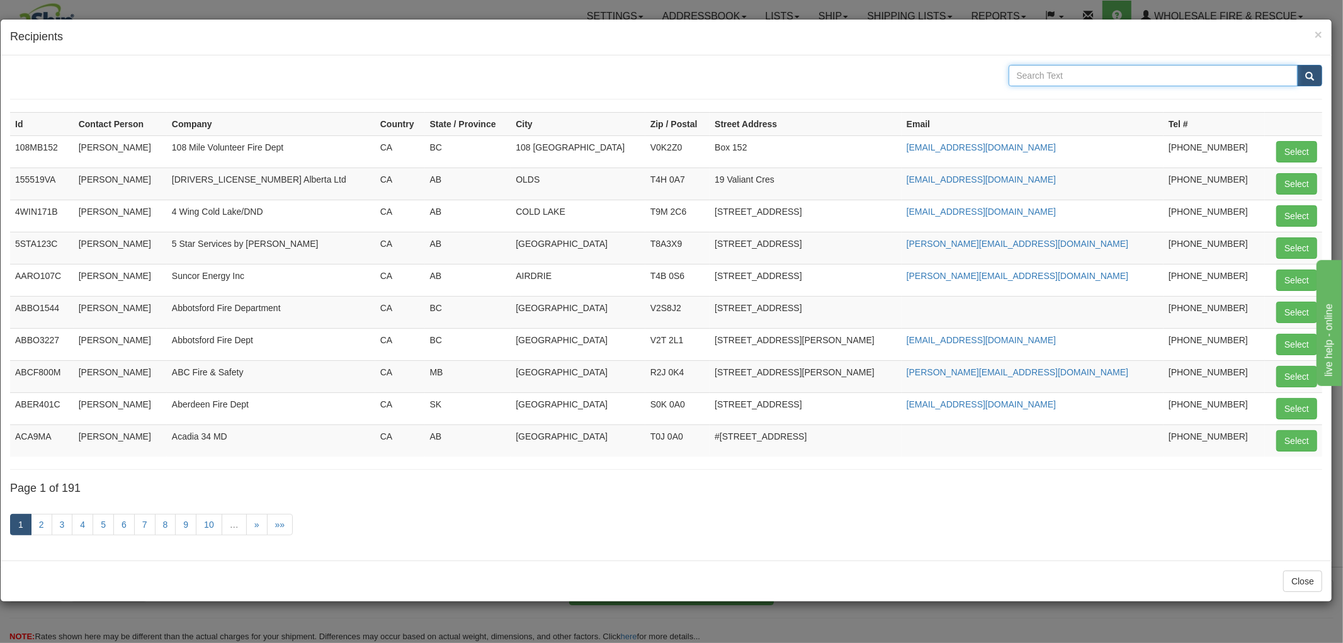
click at [1103, 76] on input "text" at bounding box center [1154, 75] width 290 height 21
type input "[DEMOGRAPHIC_DATA]"
click at [1297, 65] on button "submit" at bounding box center [1309, 75] width 25 height 21
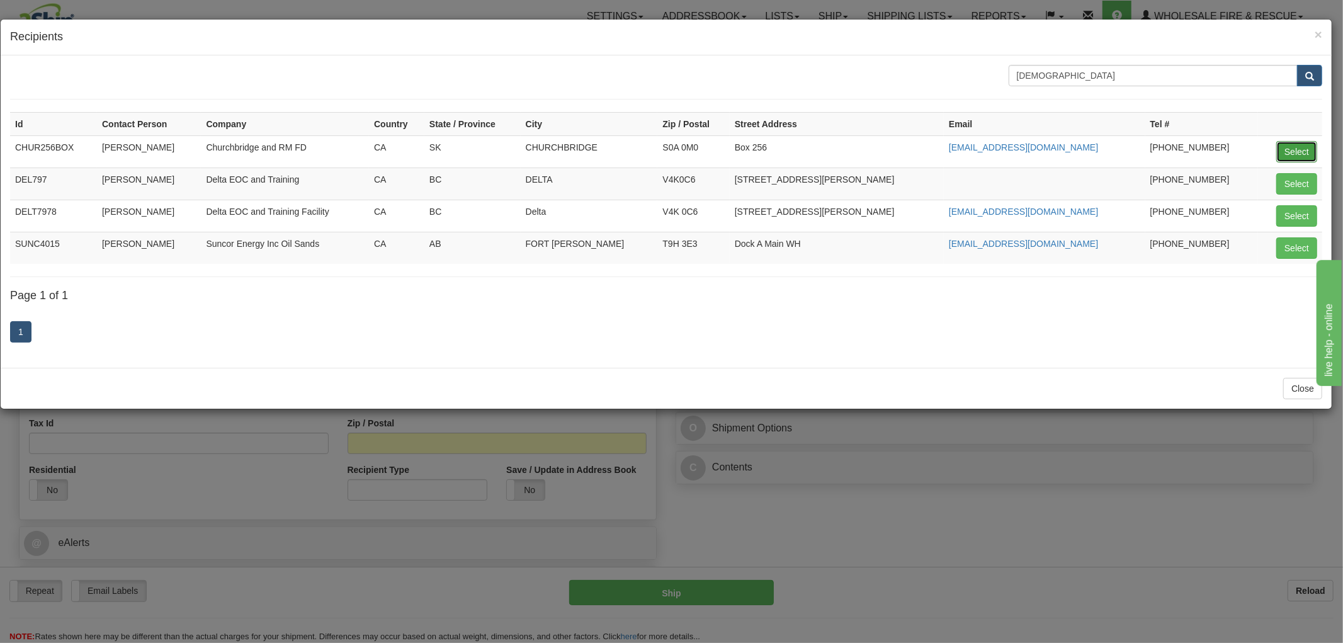
click at [1298, 152] on button "Select" at bounding box center [1296, 151] width 41 height 21
type input "CHUR256BOX"
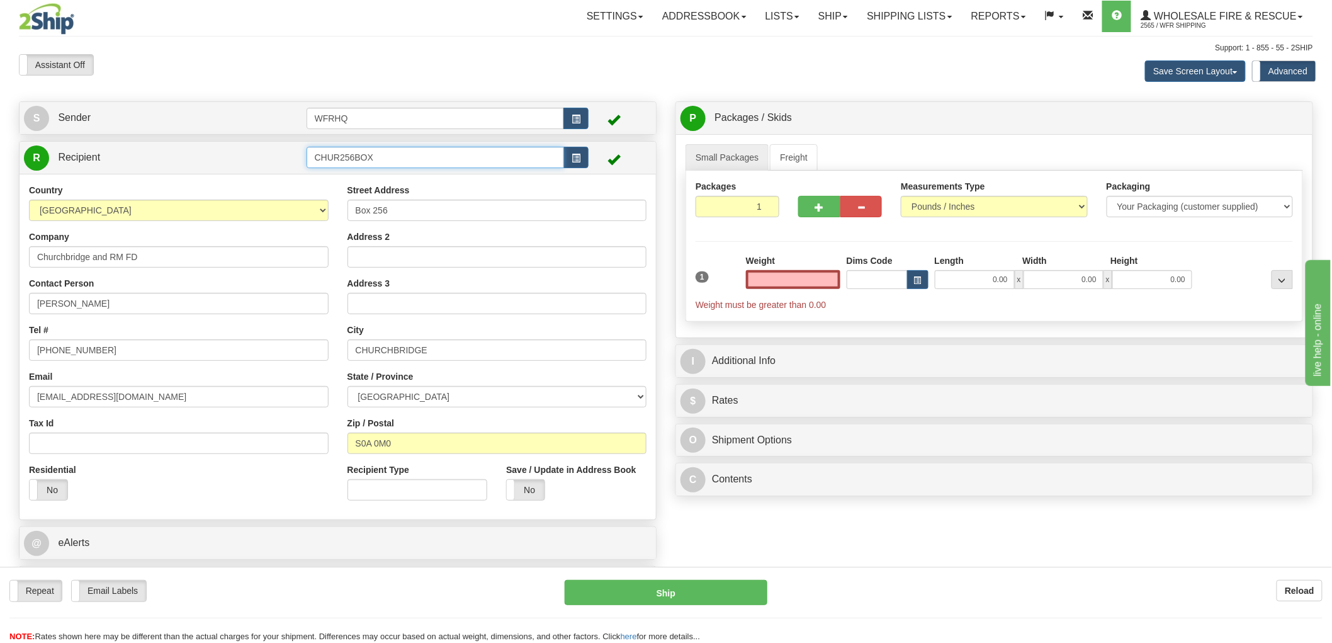
type input "0.00"
drag, startPoint x: 391, startPoint y: 157, endPoint x: 340, endPoint y: 157, distance: 51.0
click at [340, 157] on input "CHUR256BOX" at bounding box center [436, 157] width 258 height 21
type input "CHUR112B"
drag, startPoint x: 536, startPoint y: 487, endPoint x: 516, endPoint y: 426, distance: 64.3
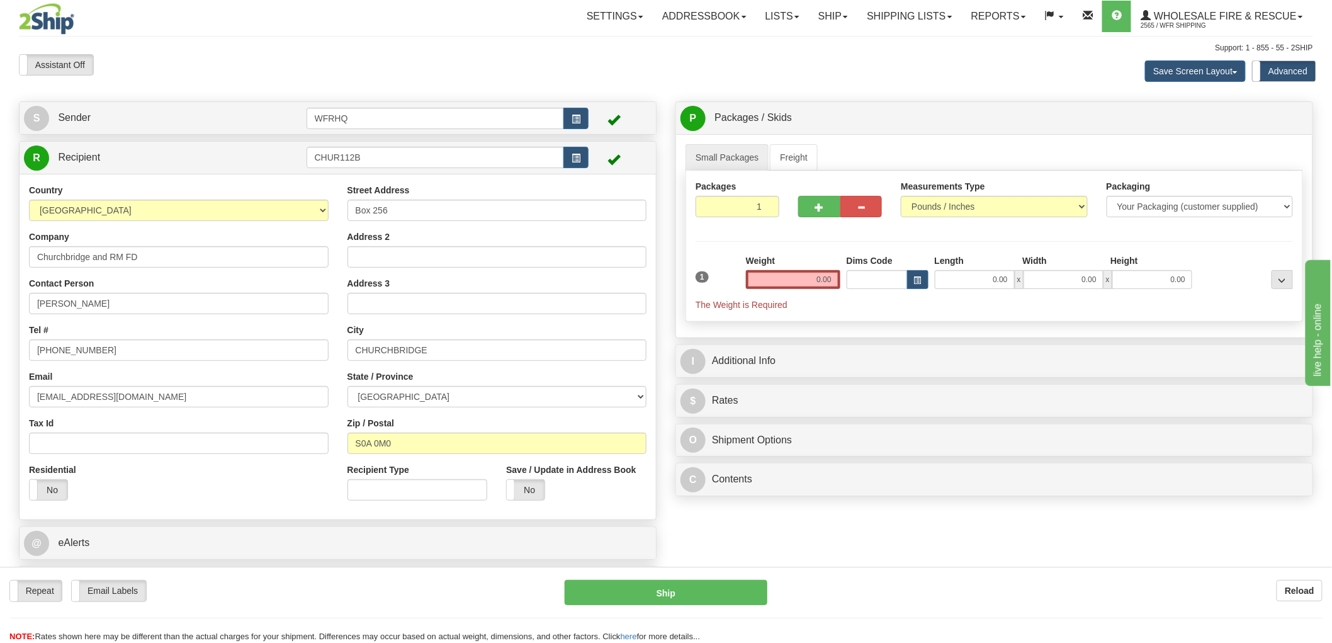
click at [536, 486] on div "Country [GEOGRAPHIC_DATA] [GEOGRAPHIC_DATA] [GEOGRAPHIC_DATA] [GEOGRAPHIC_DATA]…" at bounding box center [338, 347] width 637 height 346
drag, startPoint x: 291, startPoint y: 206, endPoint x: 241, endPoint y: 210, distance: 49.9
click at [242, 210] on div "Country [GEOGRAPHIC_DATA] [GEOGRAPHIC_DATA] [GEOGRAPHIC_DATA] [GEOGRAPHIC_DATA]…" at bounding box center [338, 347] width 637 height 326
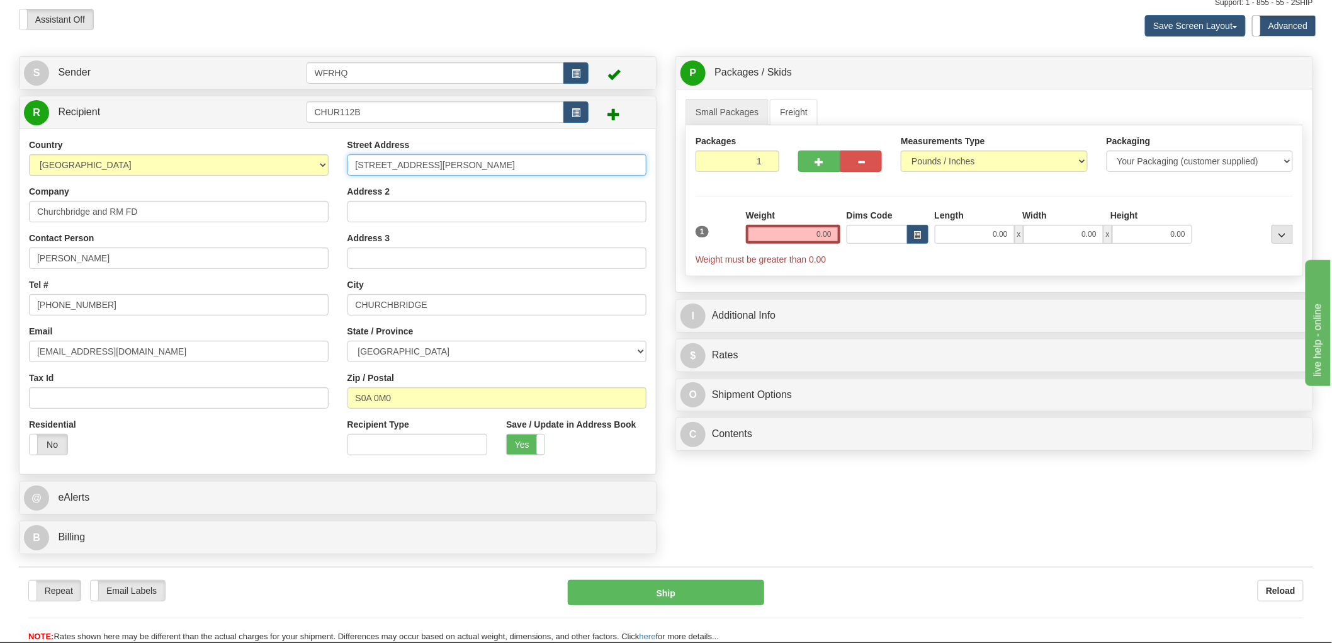
scroll to position [70, 0]
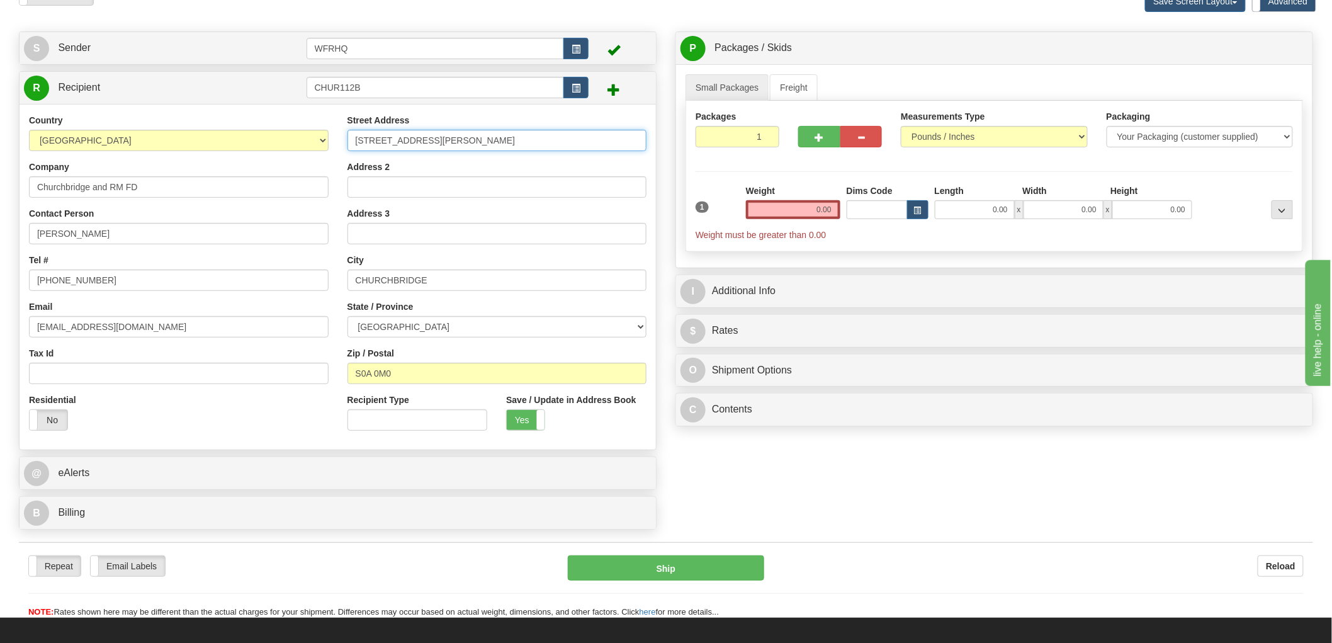
type input "[STREET_ADDRESS][PERSON_NAME]"
click at [815, 208] on input "0.00" at bounding box center [793, 209] width 94 height 19
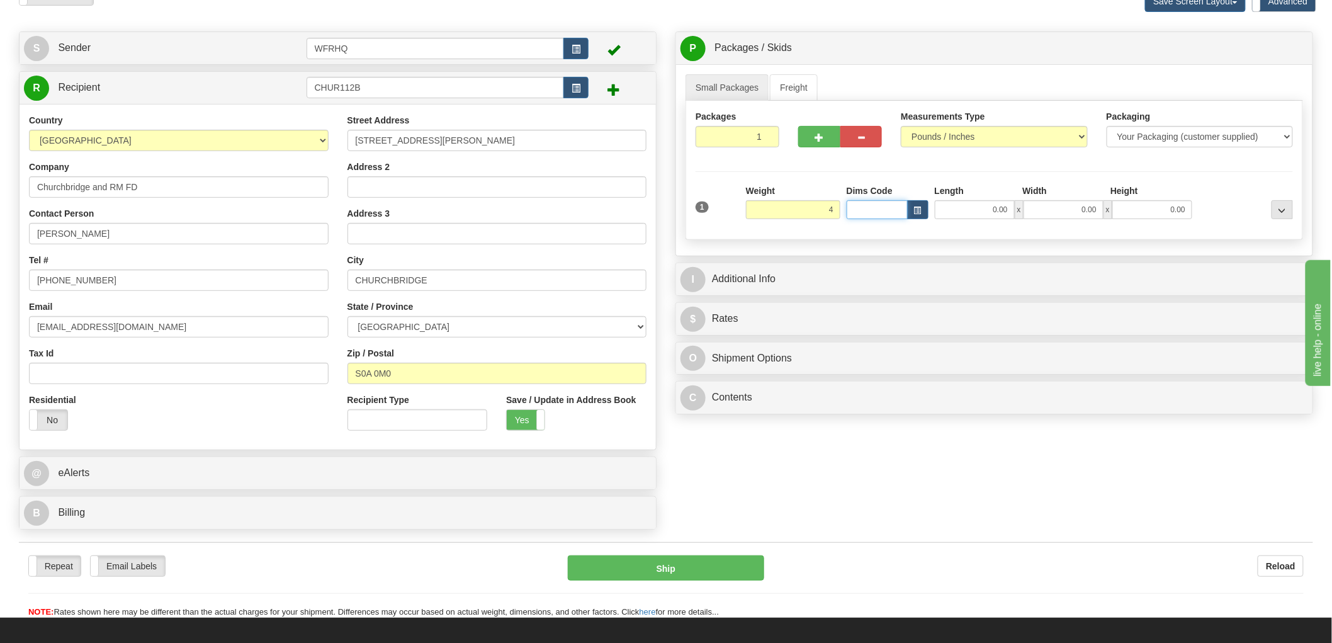
type input "4.00"
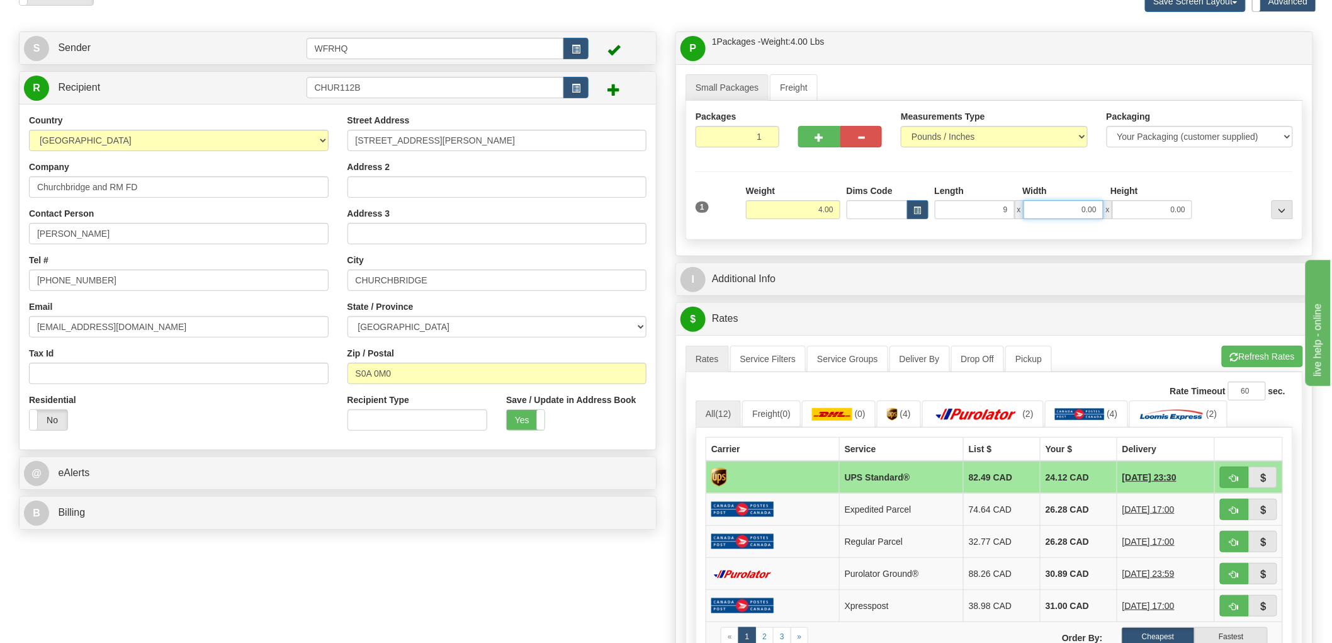
type input "9.00"
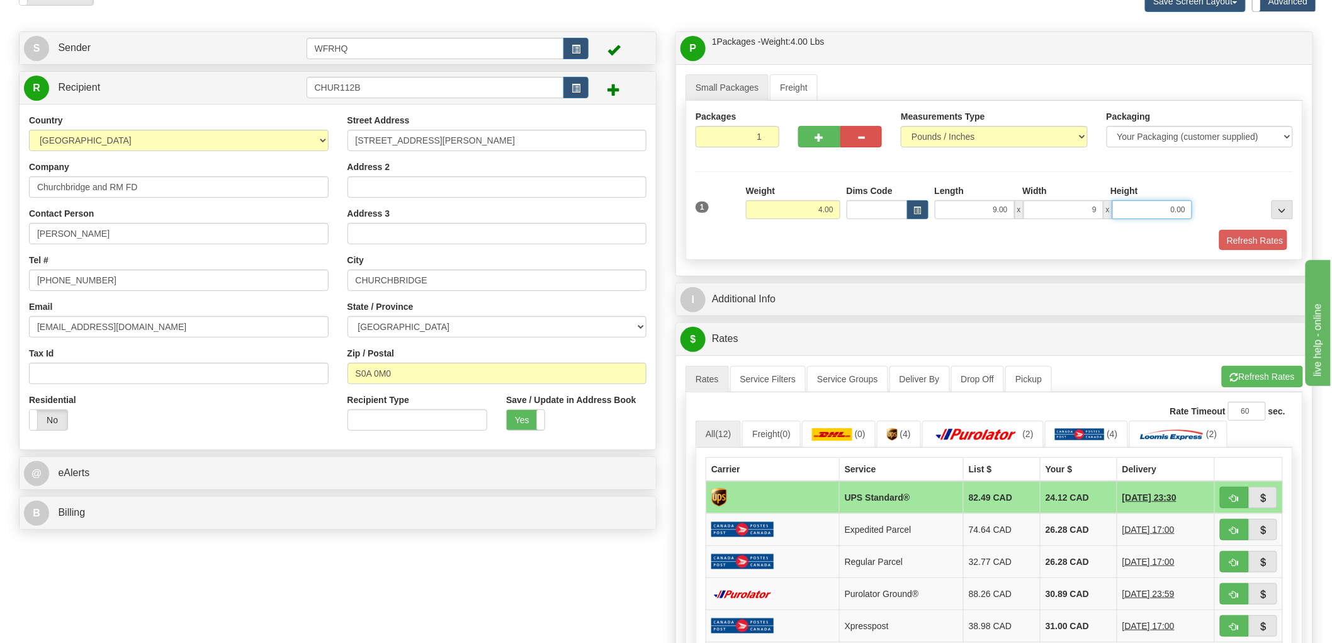
type input "9.00"
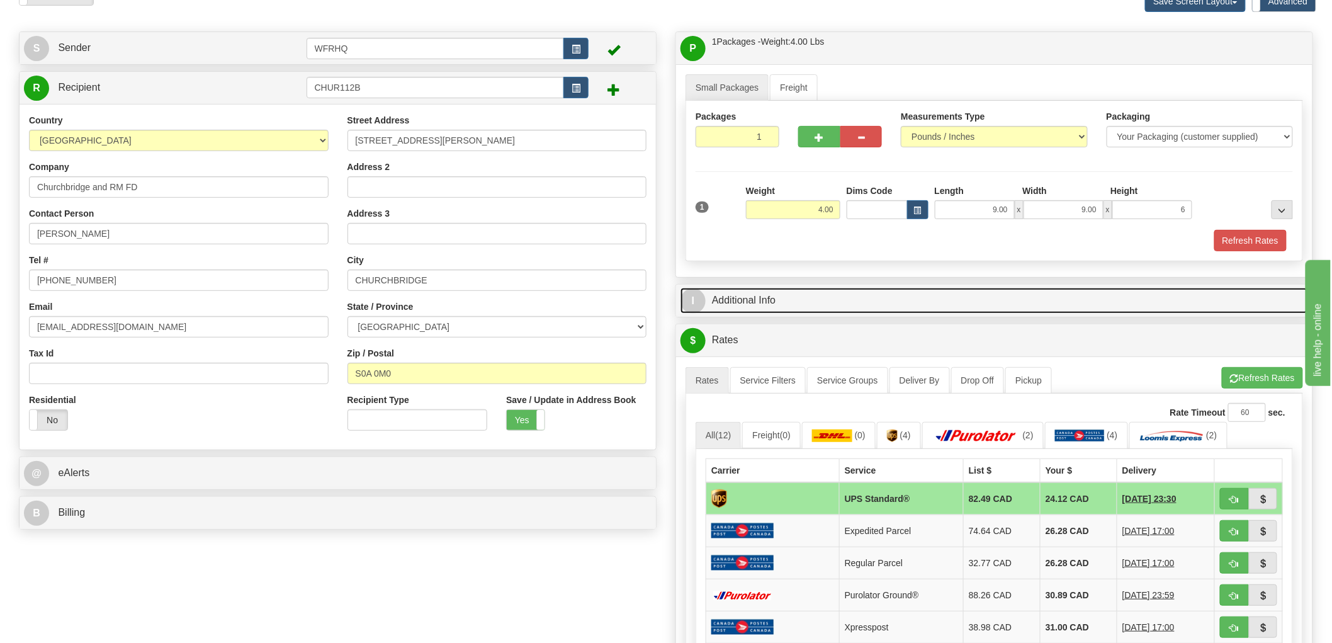
type input "6.00"
click at [738, 305] on link "I Additional Info" at bounding box center [995, 301] width 628 height 26
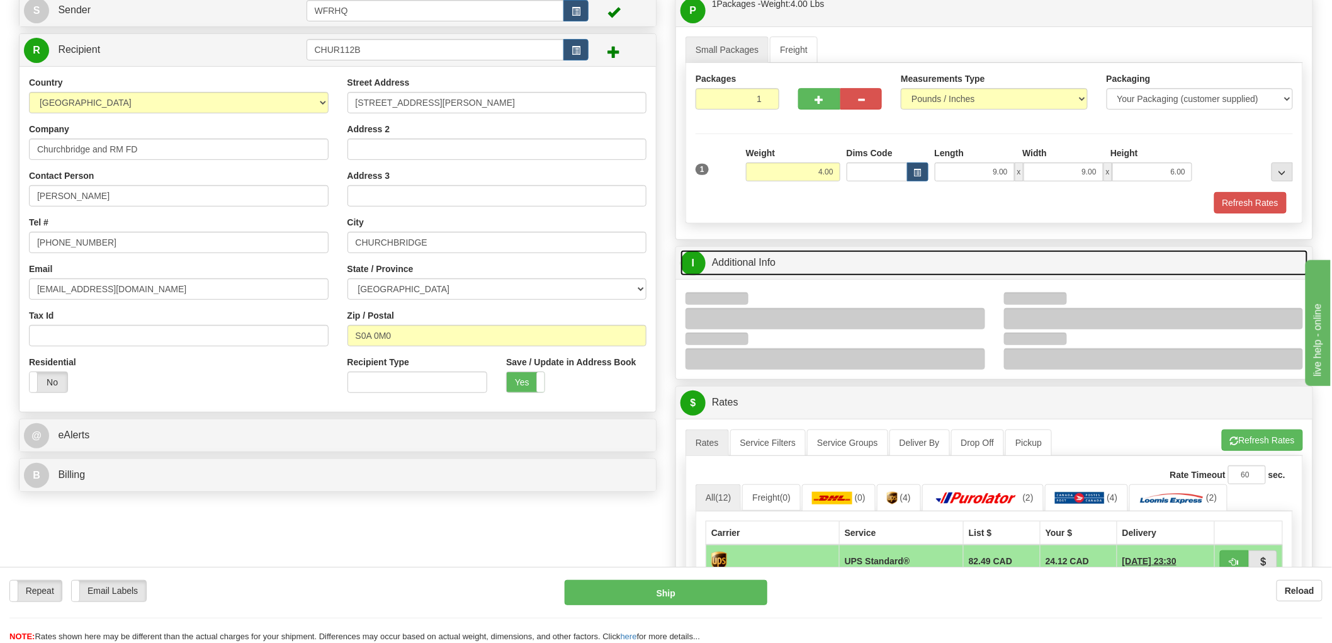
scroll to position [140, 0]
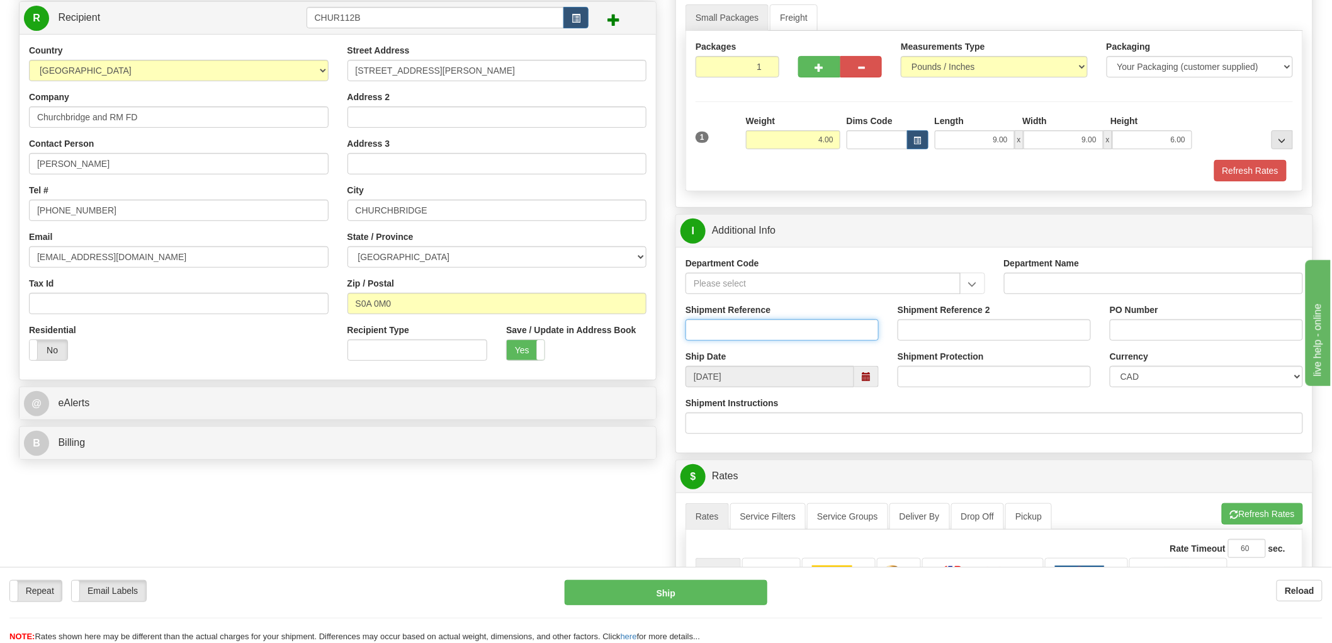
click at [794, 334] on input "Shipment Reference" at bounding box center [782, 329] width 193 height 21
type input "S45063 - 29738"
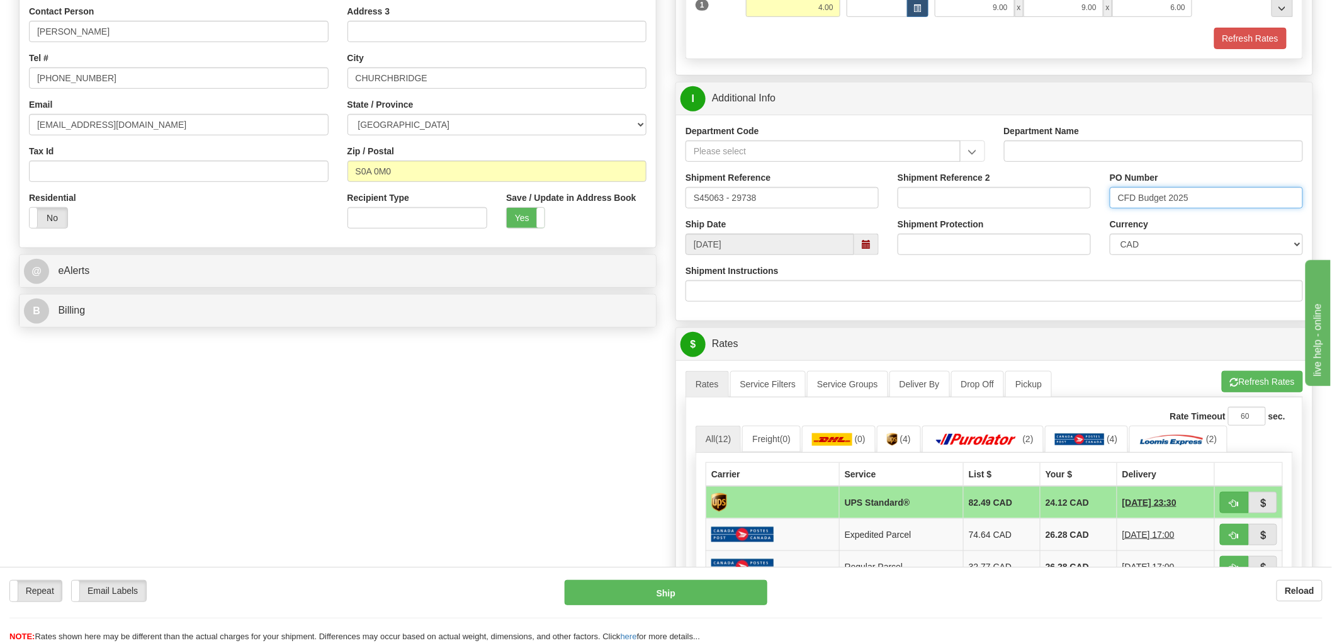
scroll to position [419, 0]
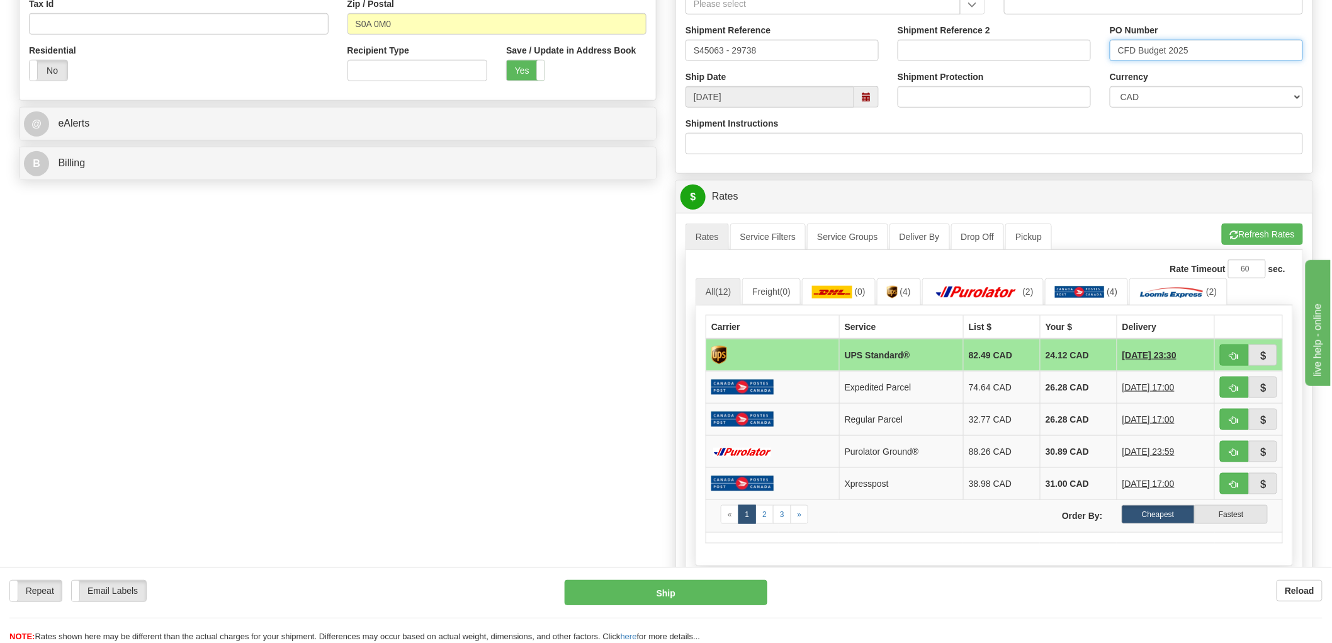
type input "CFD Budget 2025"
click at [1238, 358] on span "button" at bounding box center [1234, 356] width 9 height 8
type input "11"
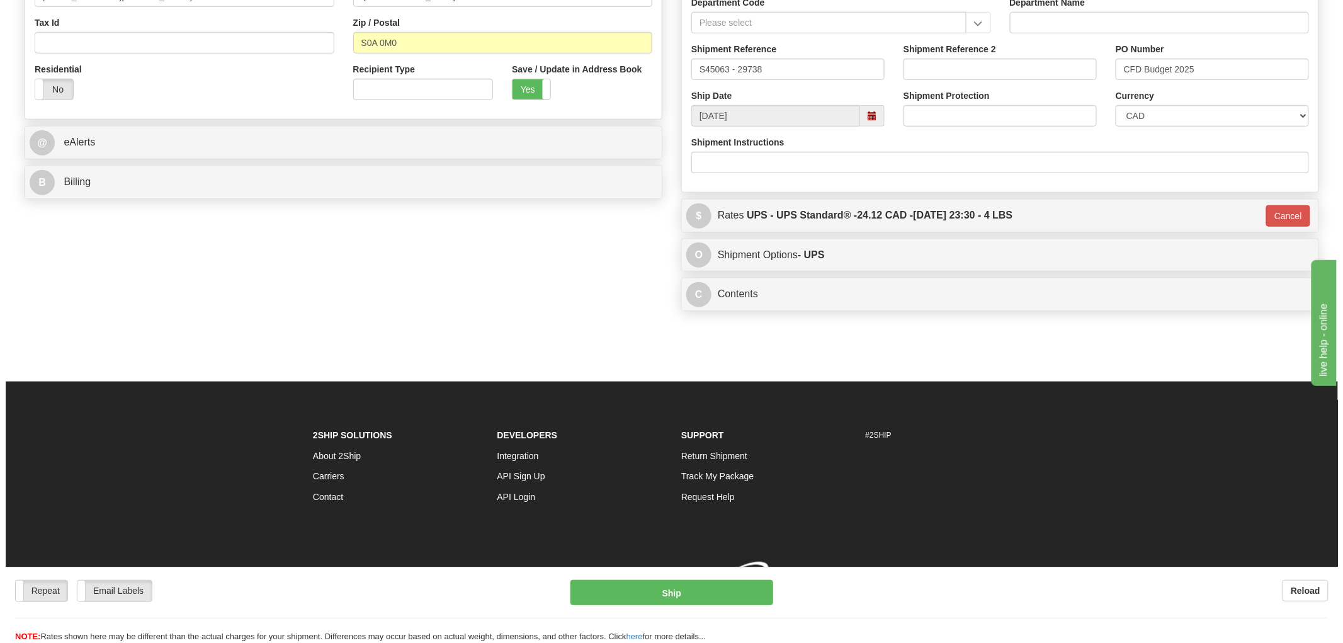
scroll to position [412, 0]
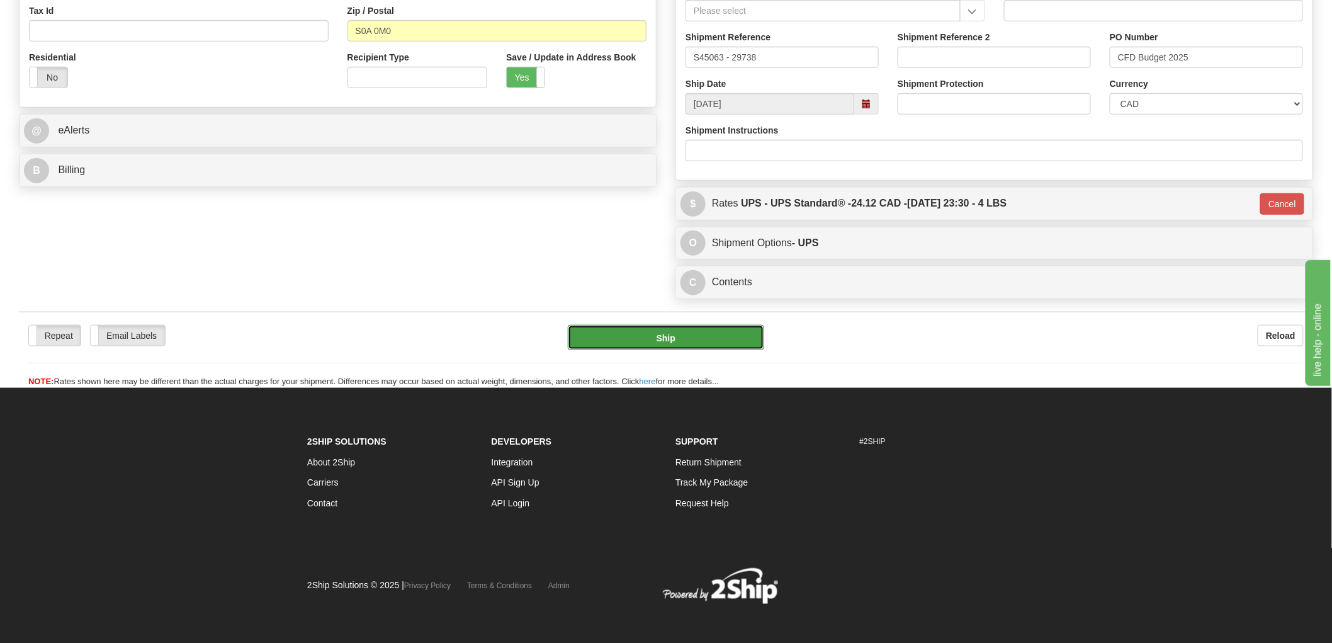
click at [706, 348] on button "Ship" at bounding box center [666, 337] width 197 height 25
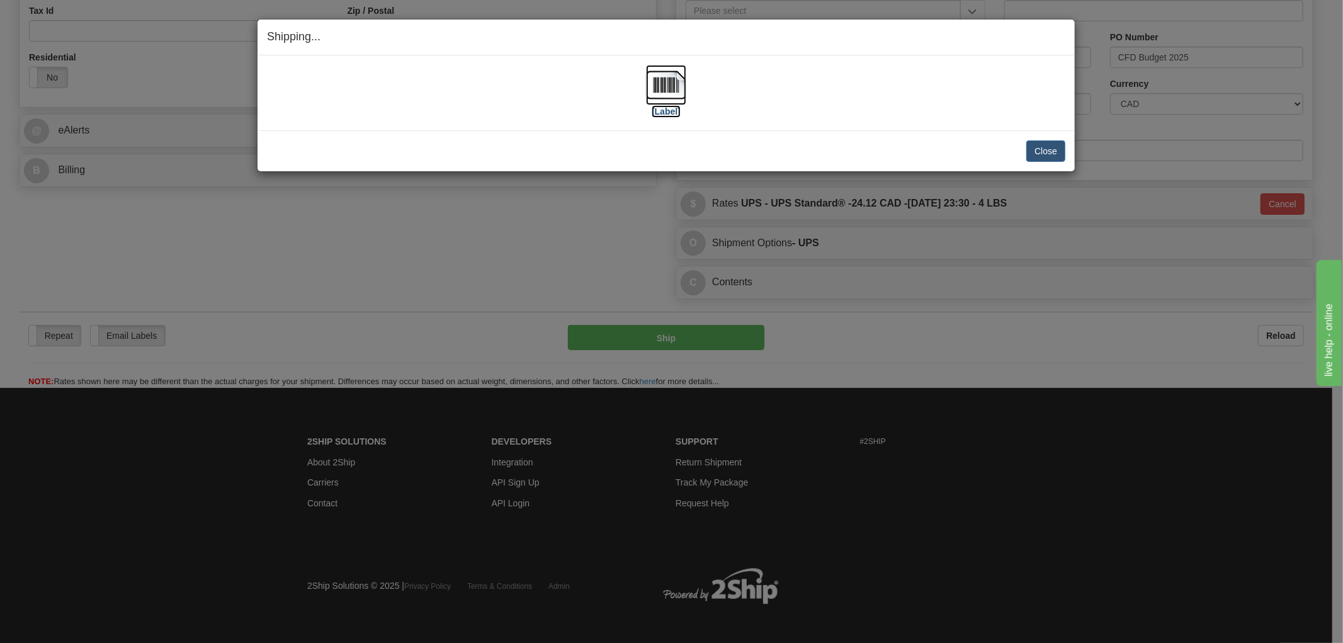
click at [676, 83] on img at bounding box center [666, 85] width 40 height 40
click at [873, 128] on div "[Label] IMPORTANT NOTICE Embassy / Consulate / Government Building / Hospital C…" at bounding box center [666, 92] width 817 height 75
click at [1052, 154] on button "Close" at bounding box center [1045, 150] width 39 height 21
